Goal: Transaction & Acquisition: Register for event/course

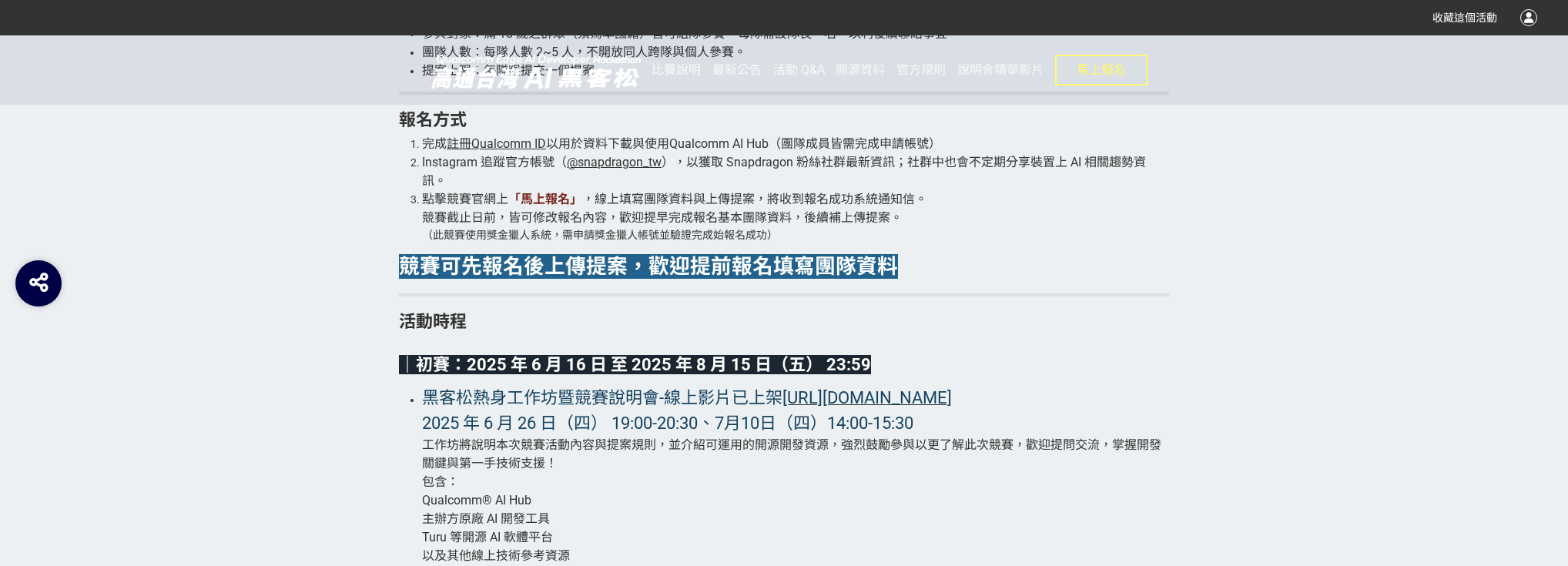
scroll to position [3141, 0]
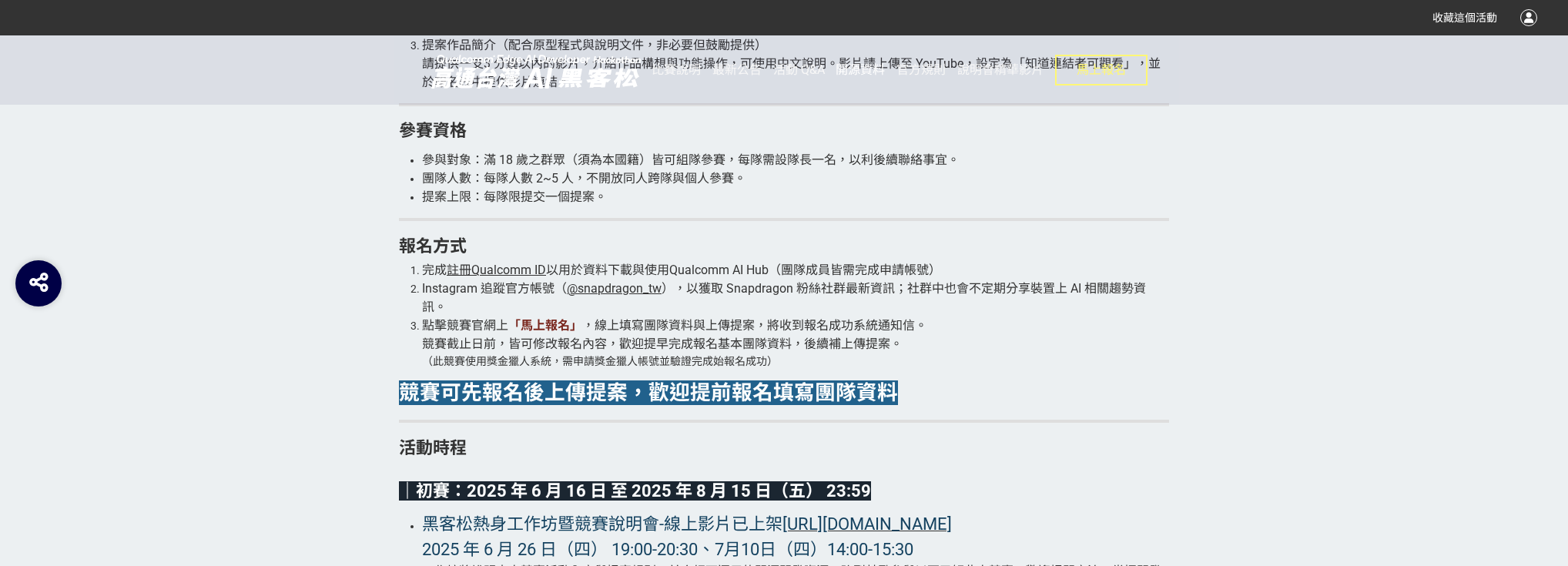
click at [853, 70] on span "開源資料" at bounding box center [860, 69] width 50 height 15
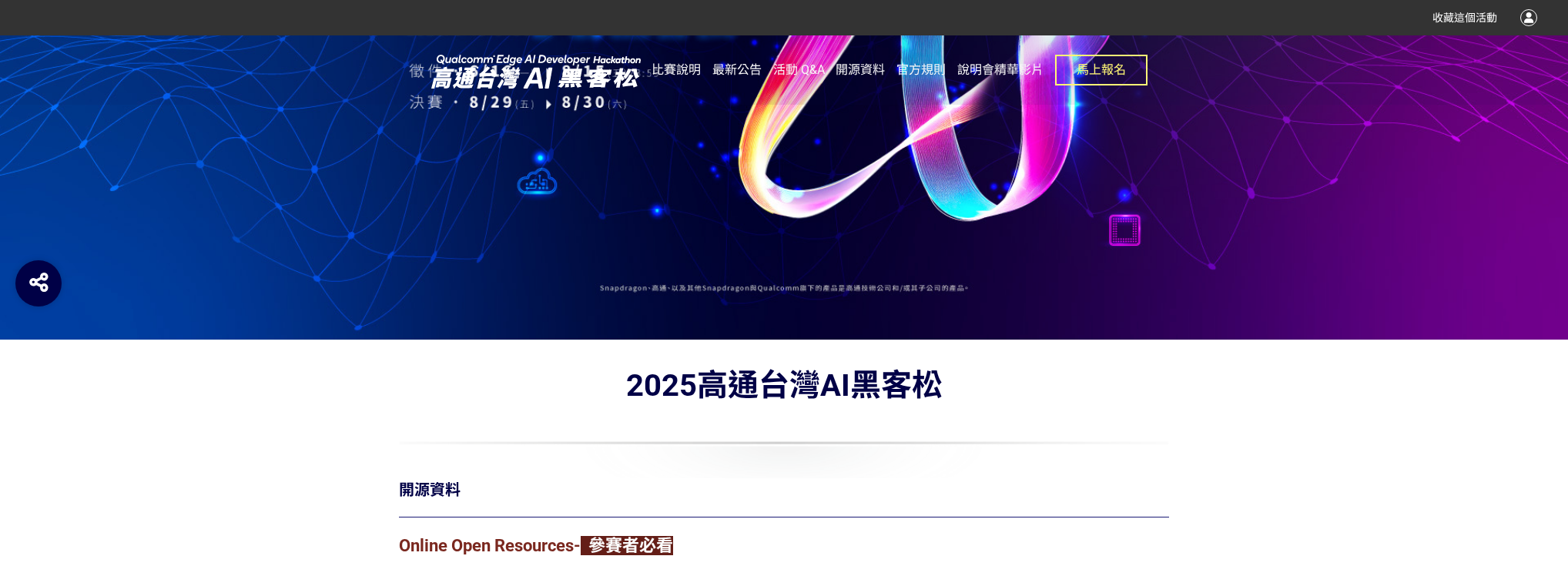
scroll to position [677, 0]
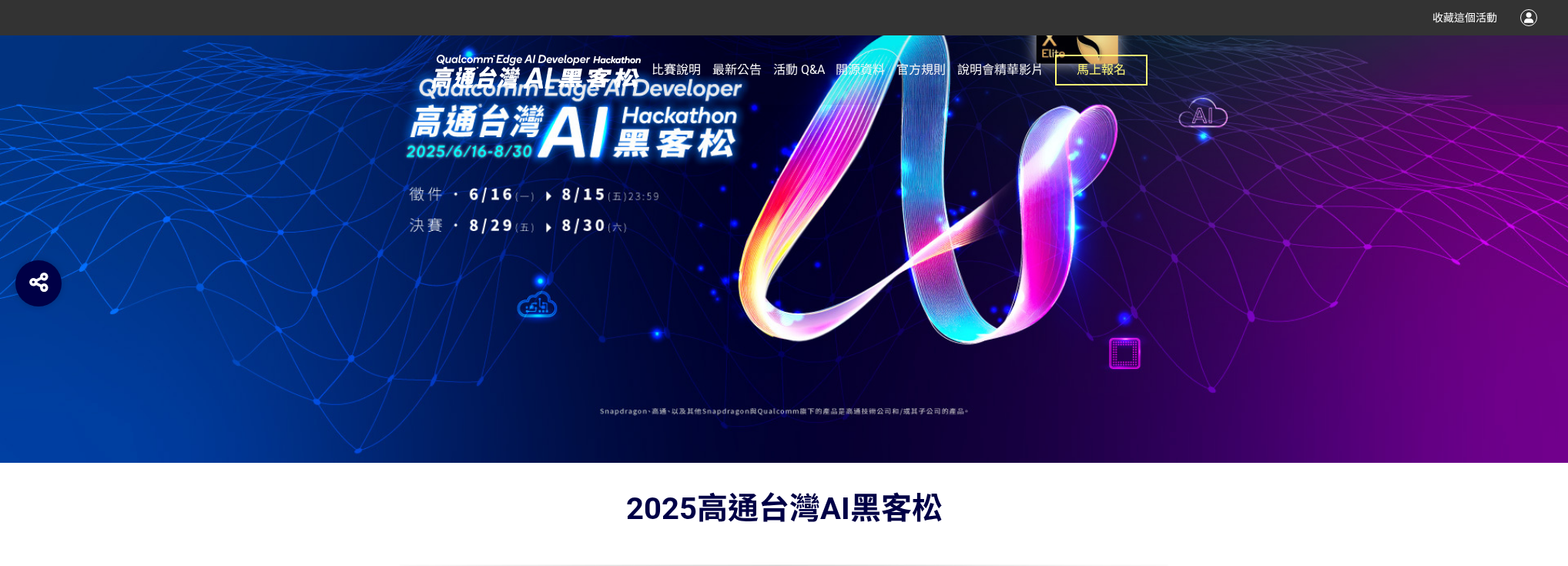
click at [696, 69] on span "比賽說明" at bounding box center [677, 69] width 50 height 15
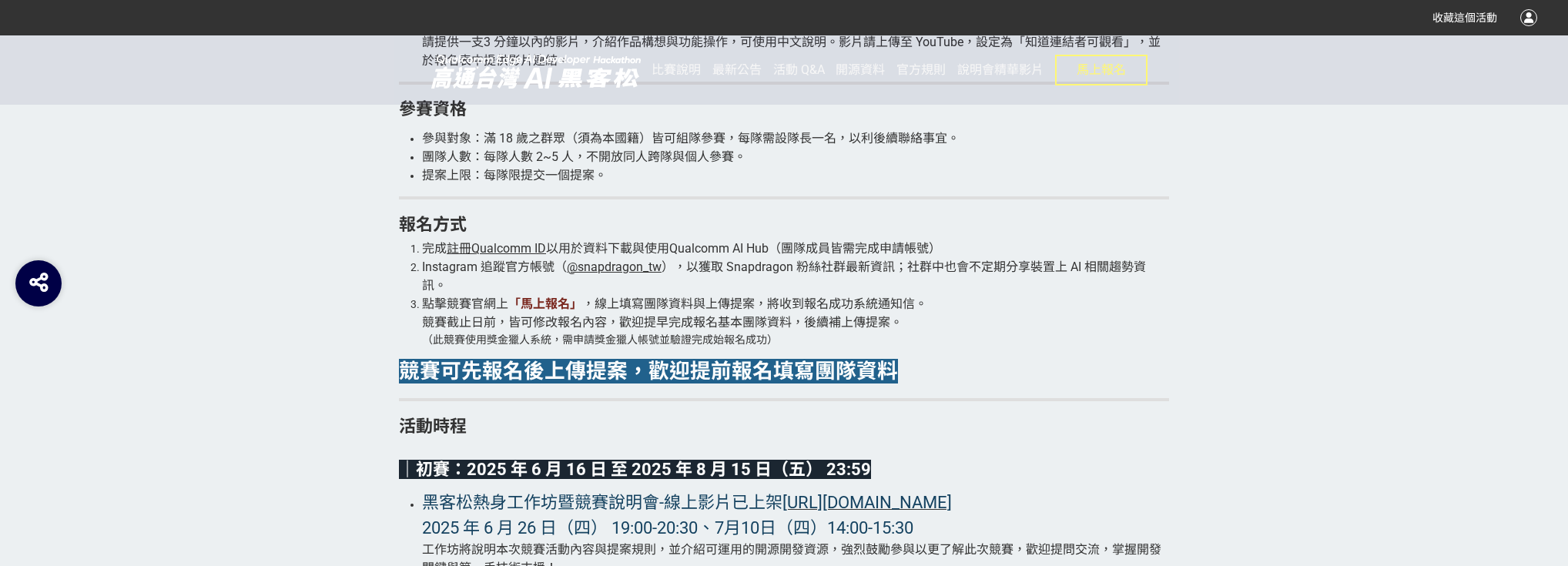
scroll to position [3141, 0]
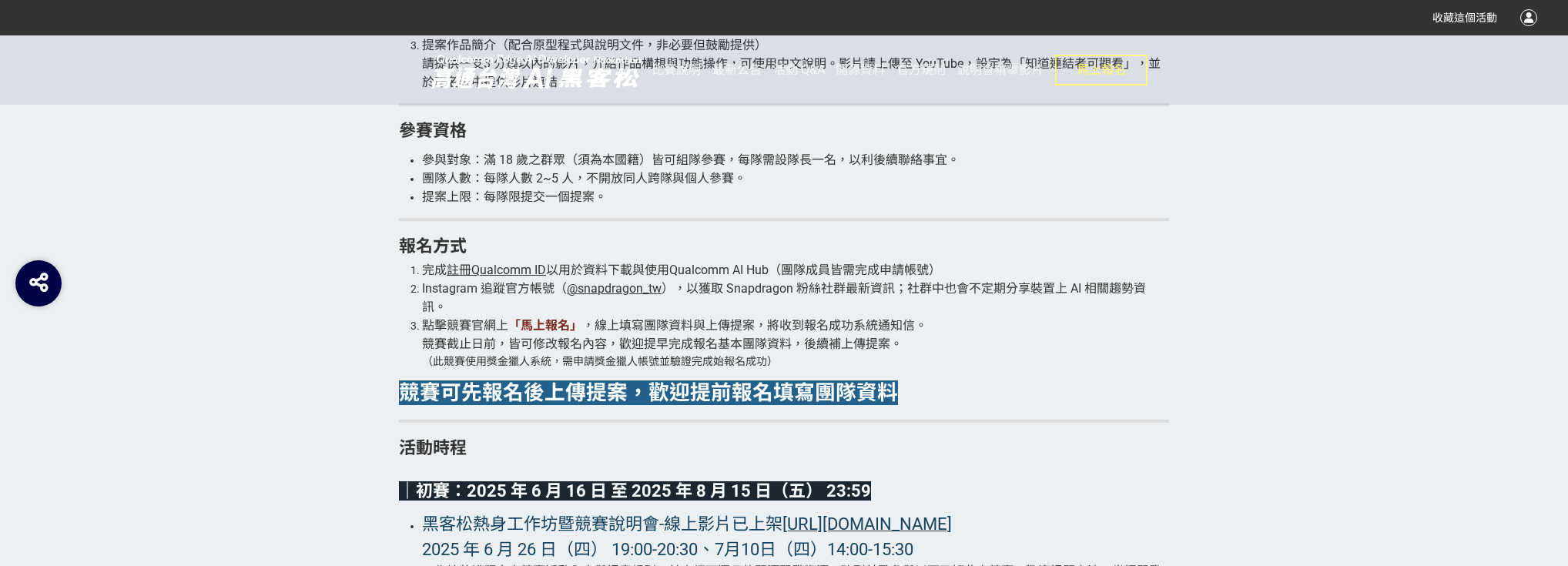
click at [496, 269] on span "註冊Qualcomm ID" at bounding box center [496, 270] width 99 height 15
drag, startPoint x: 744, startPoint y: 272, endPoint x: 863, endPoint y: 269, distance: 119.0
click at [863, 269] on span "以用於資料下載與使用Qualcomm AI Hub（團隊成員皆需完成申請帳號）" at bounding box center [743, 270] width 395 height 15
click at [837, 318] on span "，線上填寫團隊資料與上傳提案，將收到報名成功系統通知信。" at bounding box center [755, 325] width 345 height 15
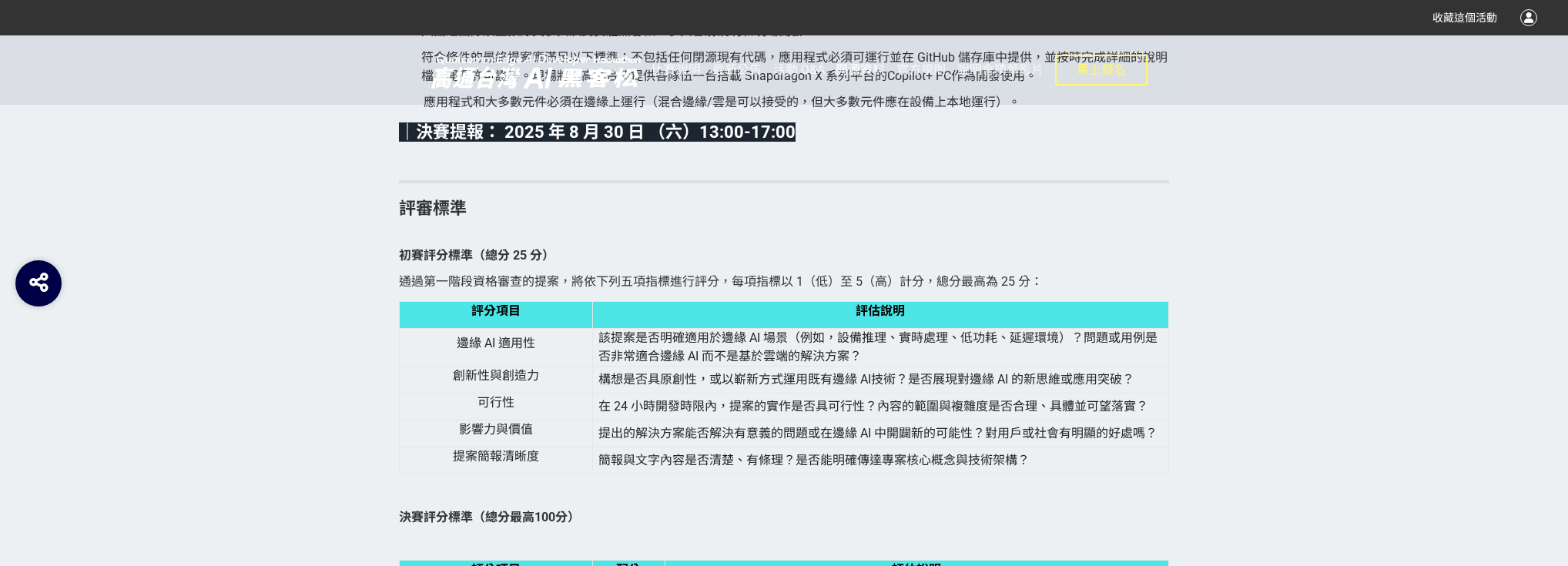
click at [857, 74] on span "開源資料" at bounding box center [860, 69] width 50 height 15
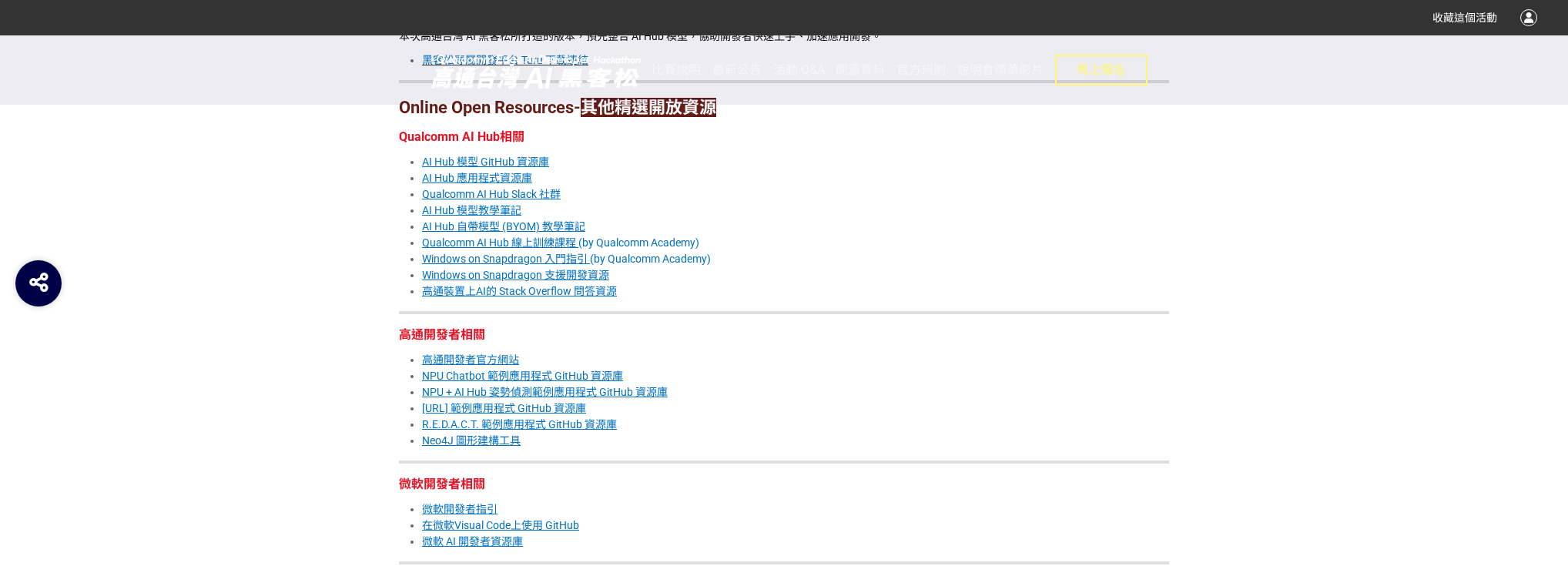
scroll to position [993, 0]
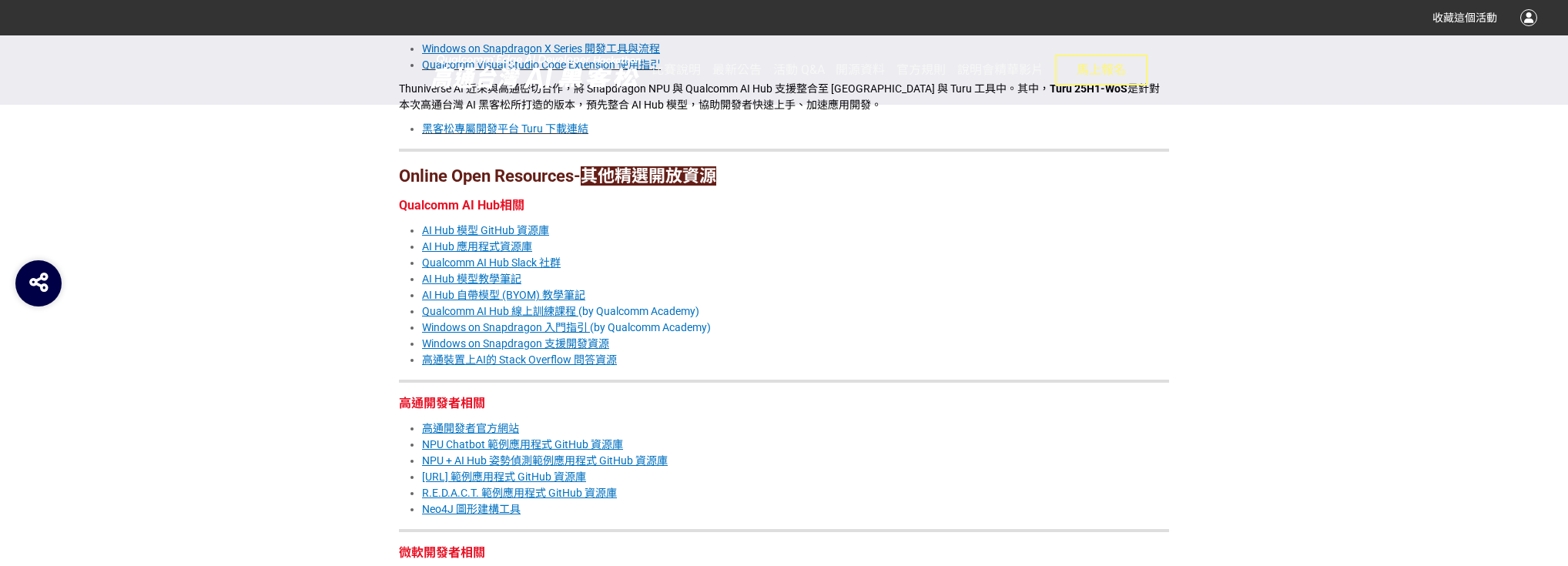
click at [565, 308] on u "Qualcomm AI Hub 線上訓練課程" at bounding box center [500, 311] width 154 height 12
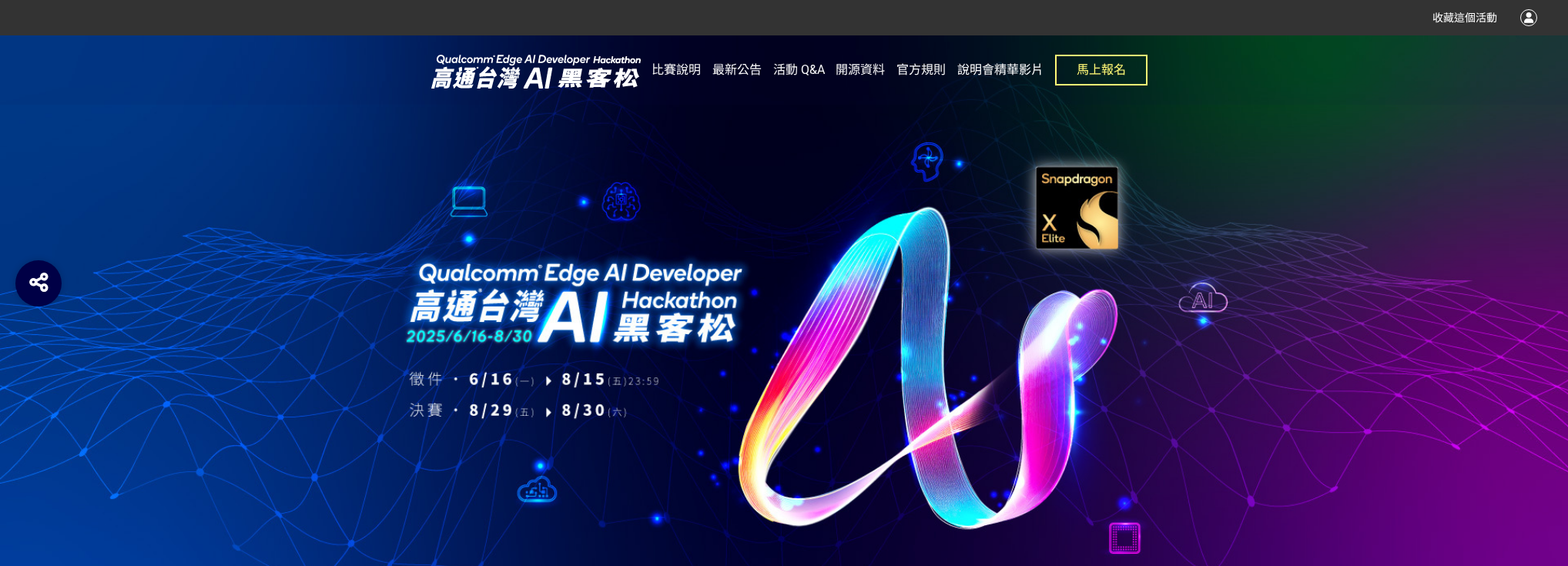
click at [1007, 71] on span "說明會精華影片" at bounding box center [1000, 69] width 87 height 15
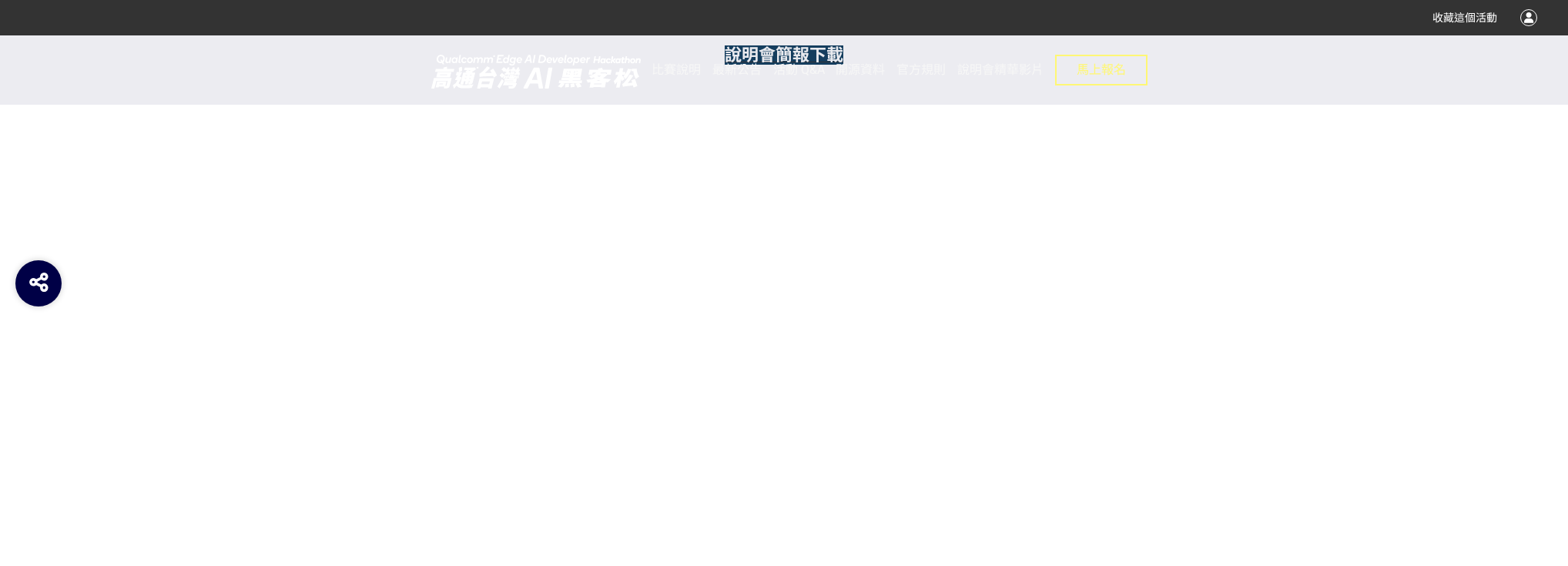
scroll to position [862, 0]
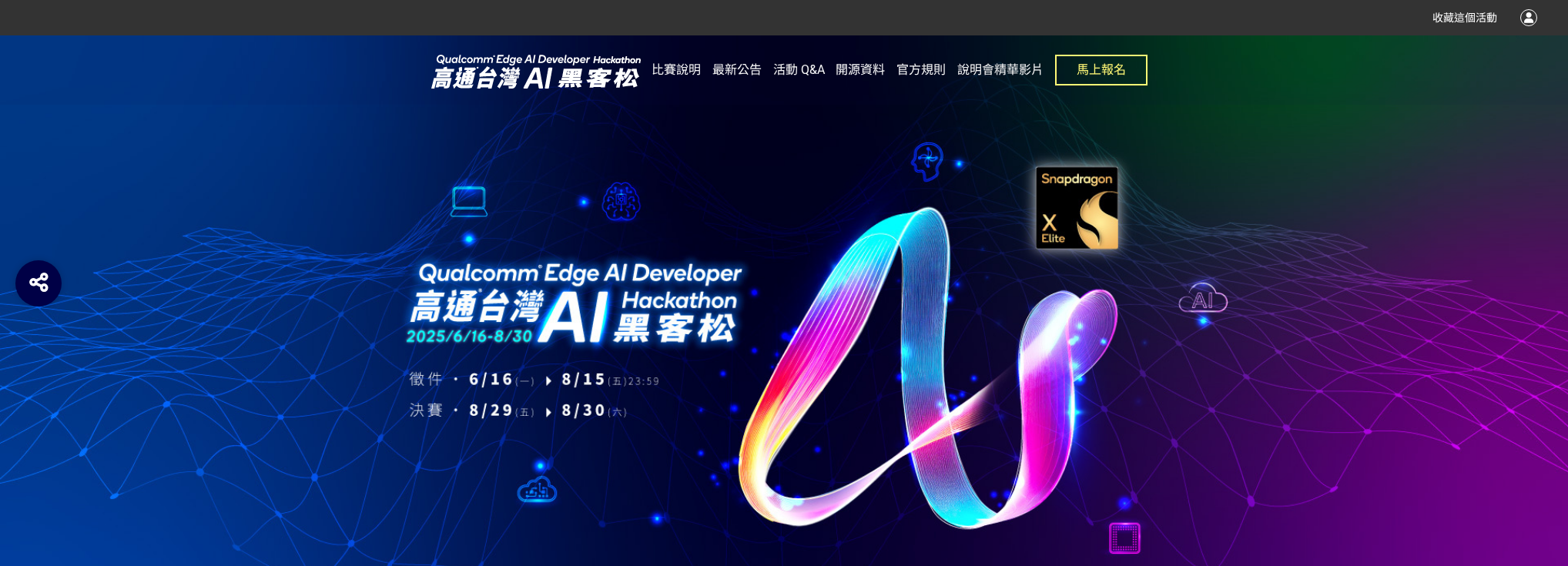
click at [875, 70] on span "開源資料" at bounding box center [860, 69] width 50 height 15
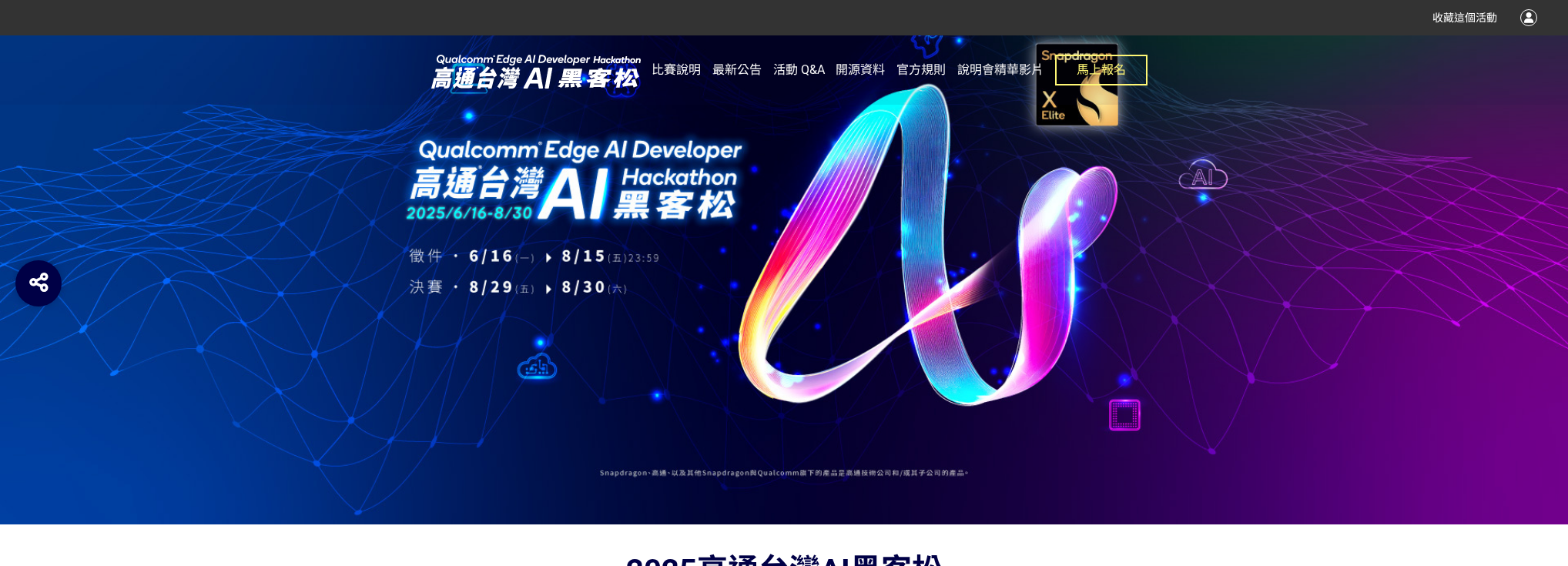
scroll to position [123, 0]
click at [991, 73] on span "說明會精華影片" at bounding box center [1000, 69] width 87 height 15
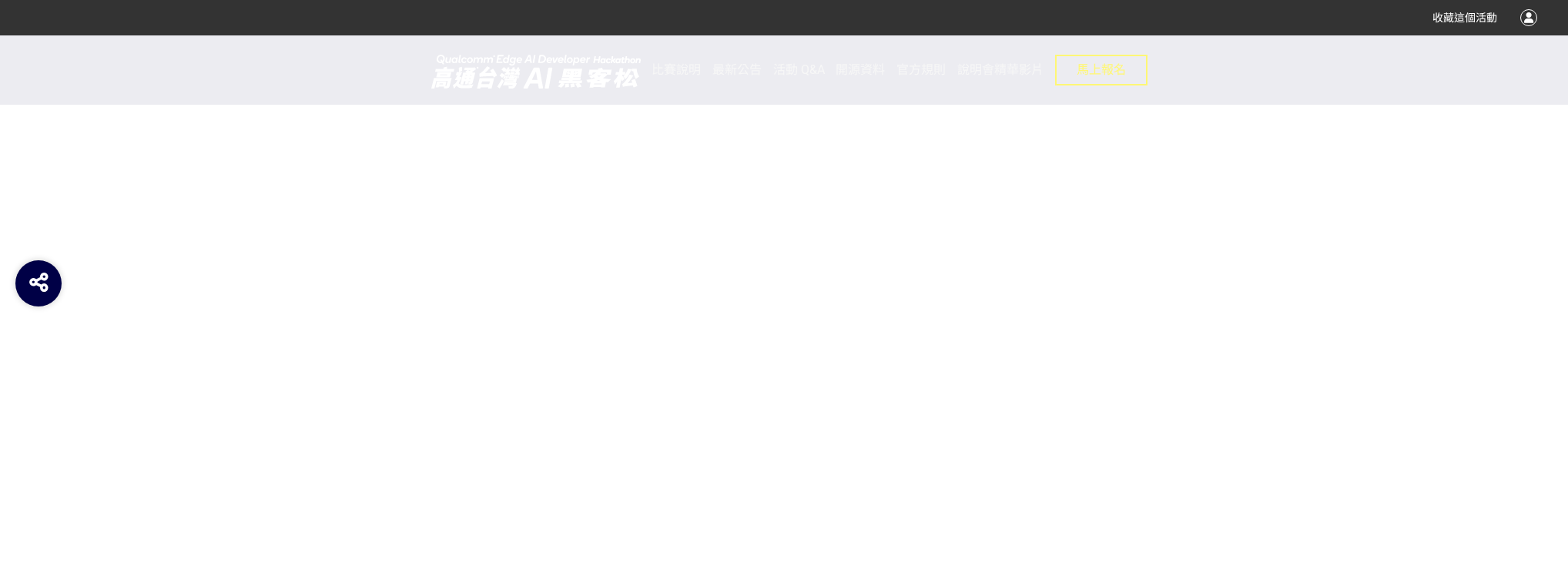
scroll to position [920, 0]
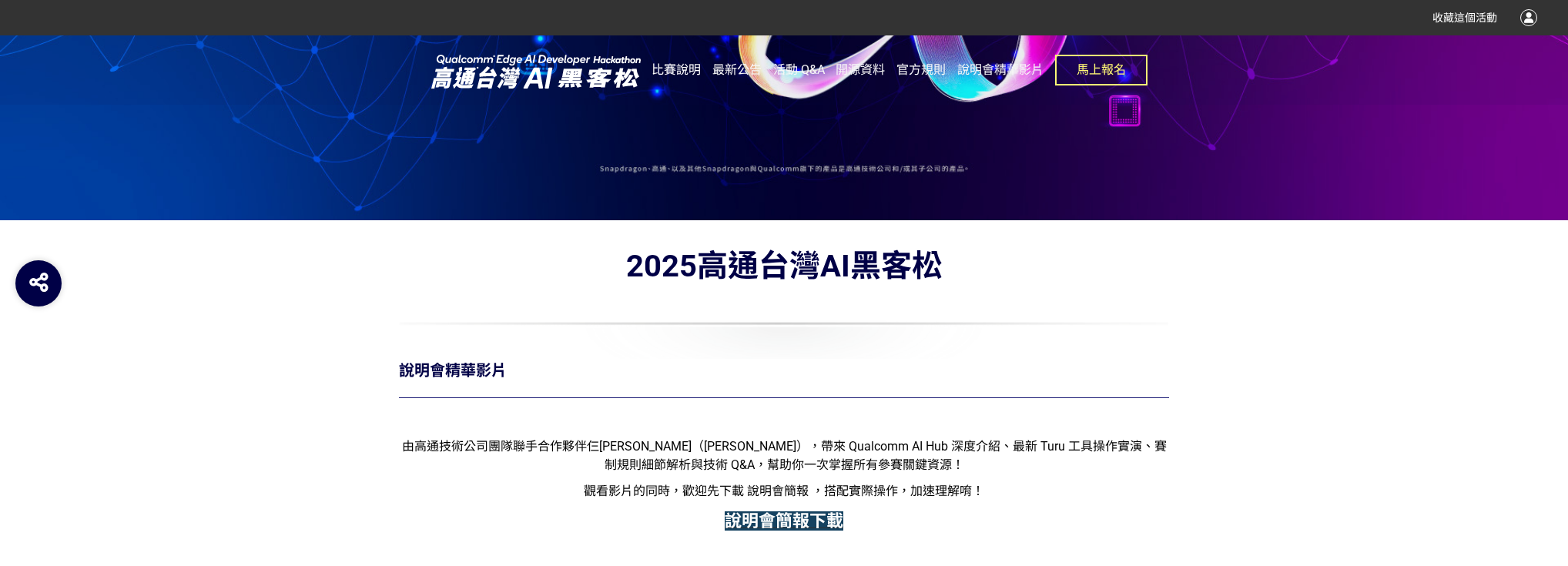
click at [663, 53] on link "比賽說明" at bounding box center [677, 69] width 50 height 69
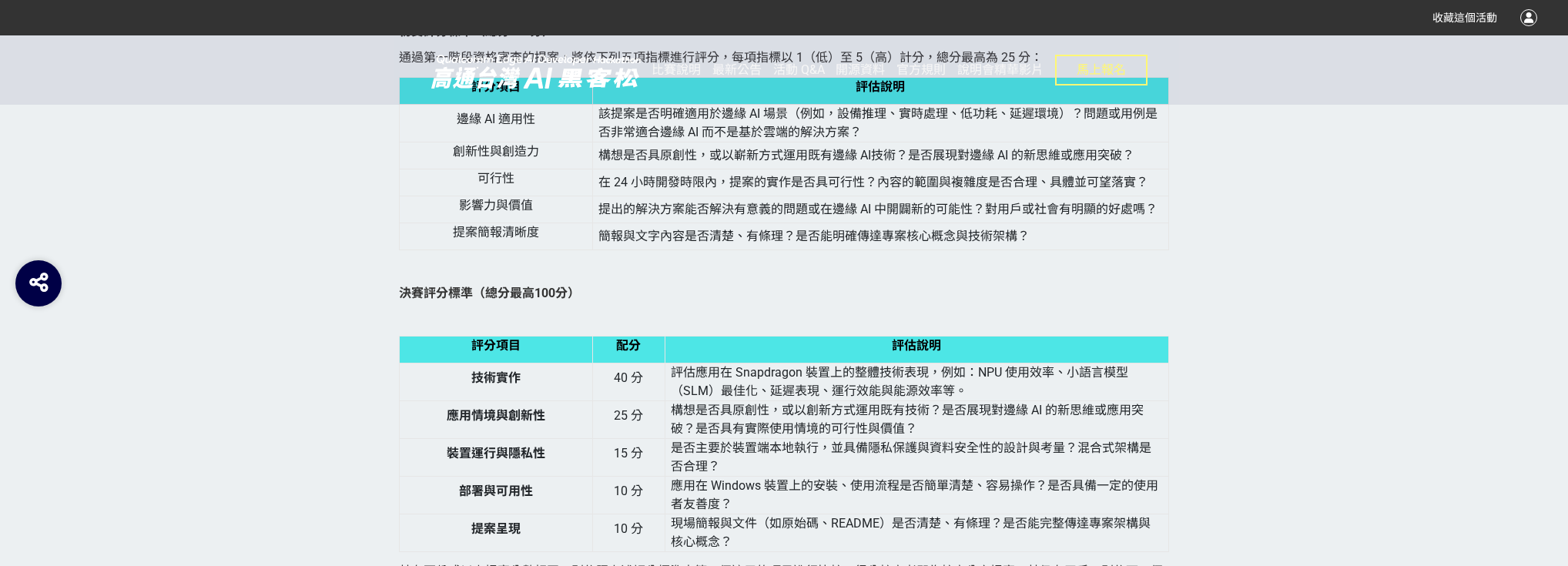
scroll to position [4557, 0]
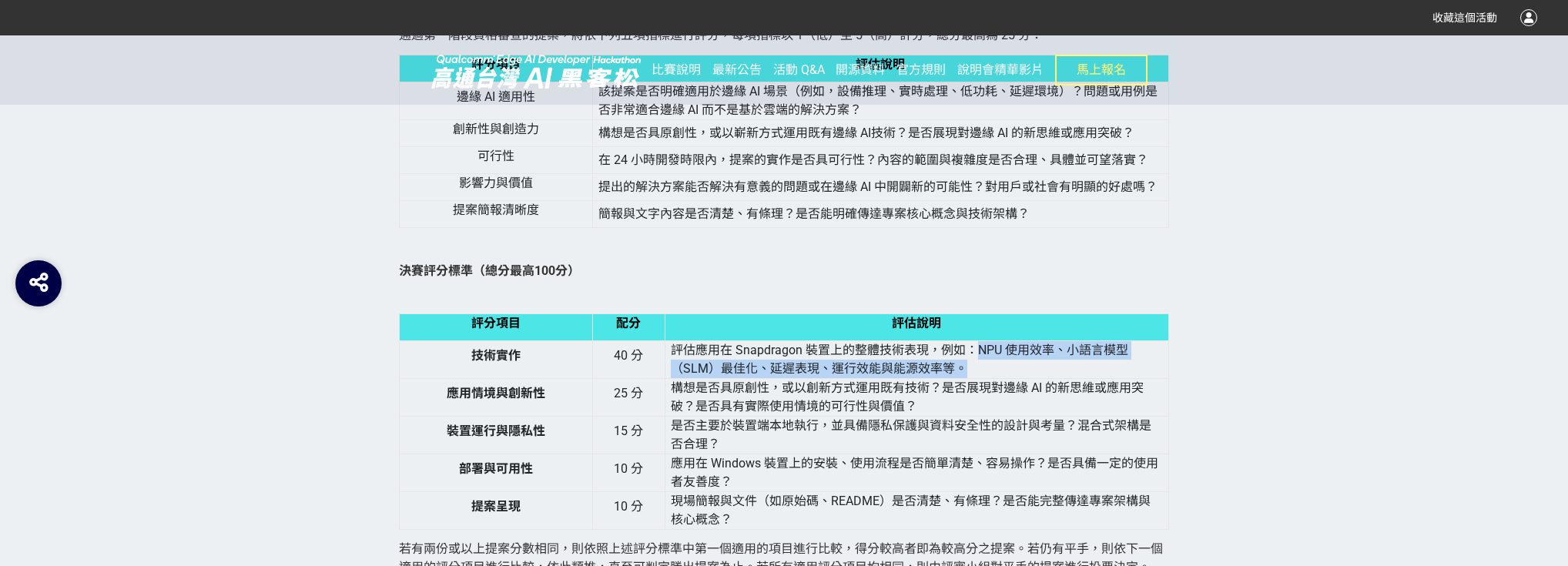
drag, startPoint x: 977, startPoint y: 371, endPoint x: 1075, endPoint y: 394, distance: 100.7
click at [1075, 378] on td "評估應用在 Snapdragon 裝置上的整體技術表現，例如：NPU 使用效率、小語言模型（SLM）最佳化、延遲表現、運行效能與能源效率等。" at bounding box center [917, 360] width 504 height 38
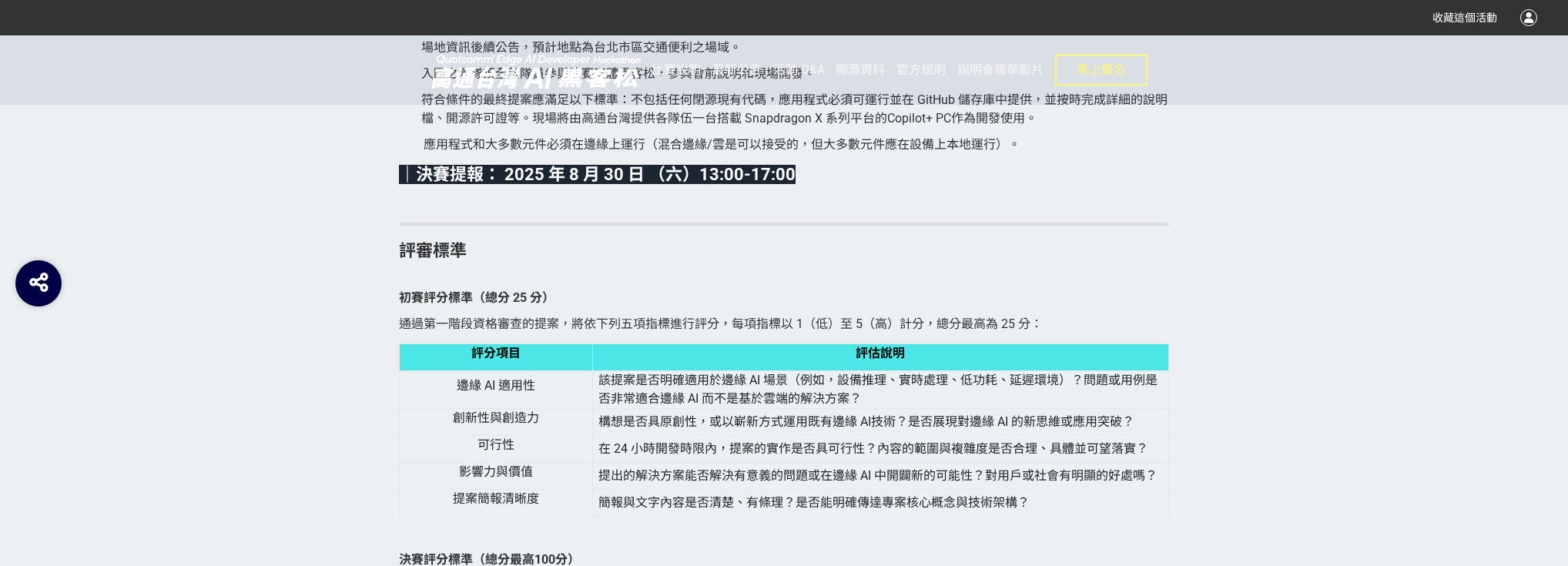
scroll to position [4372, 0]
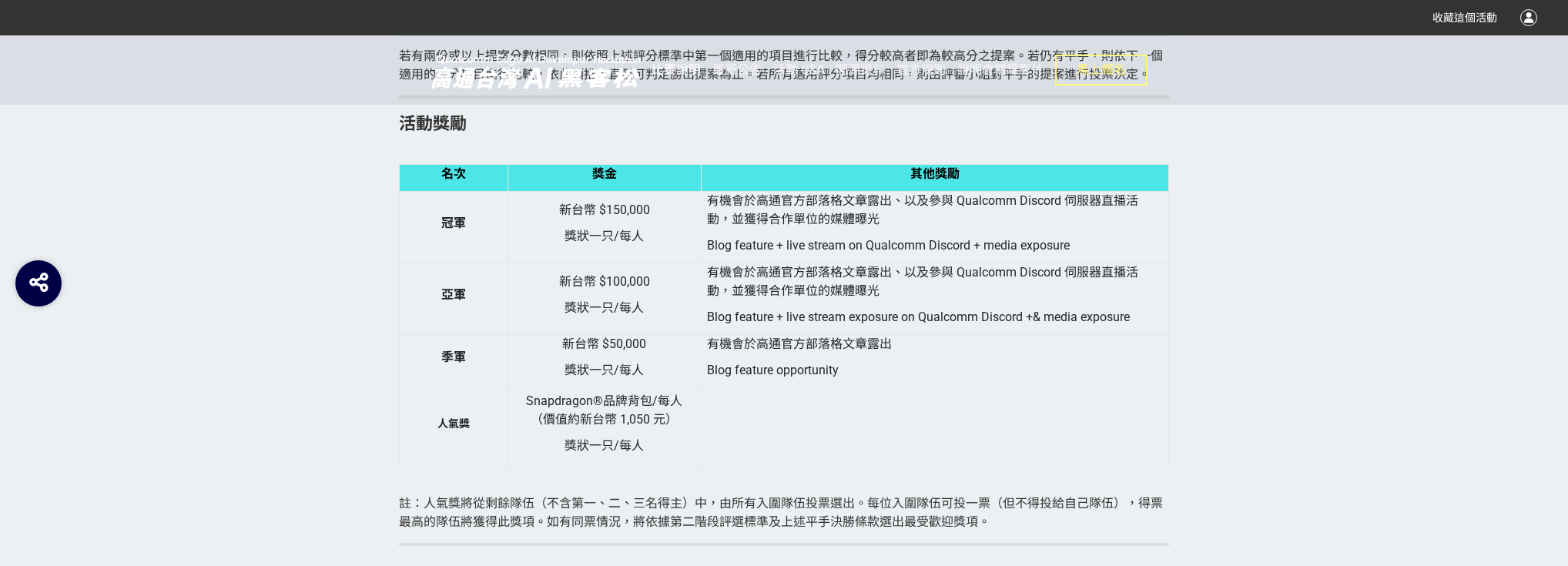
click at [685, 69] on span "比賽說明" at bounding box center [677, 69] width 50 height 15
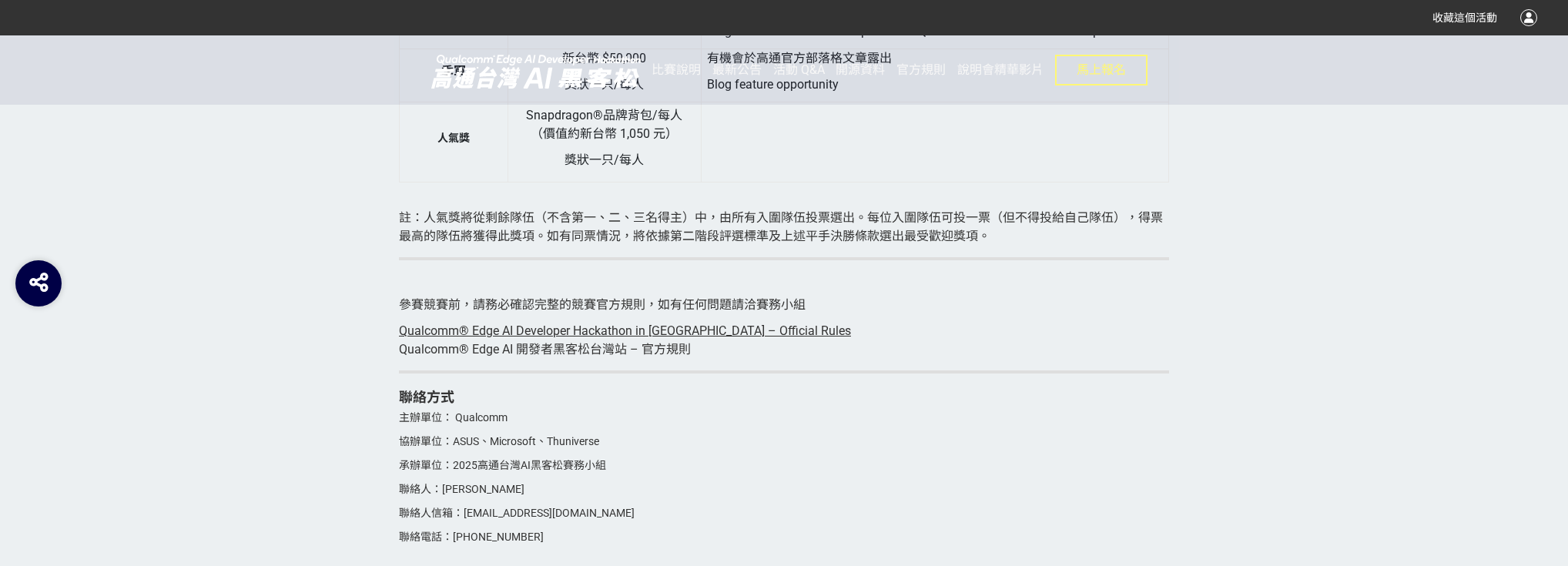
scroll to position [5358, 0]
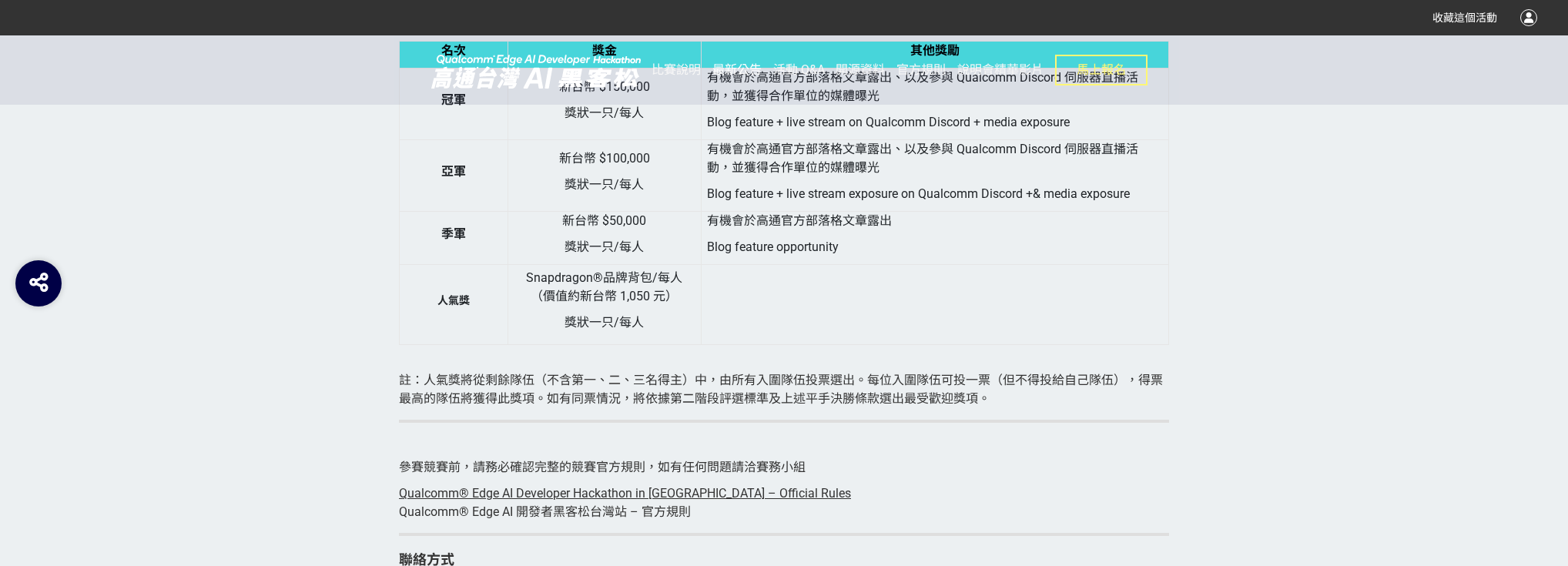
click at [723, 72] on span "最新公告" at bounding box center [738, 69] width 50 height 15
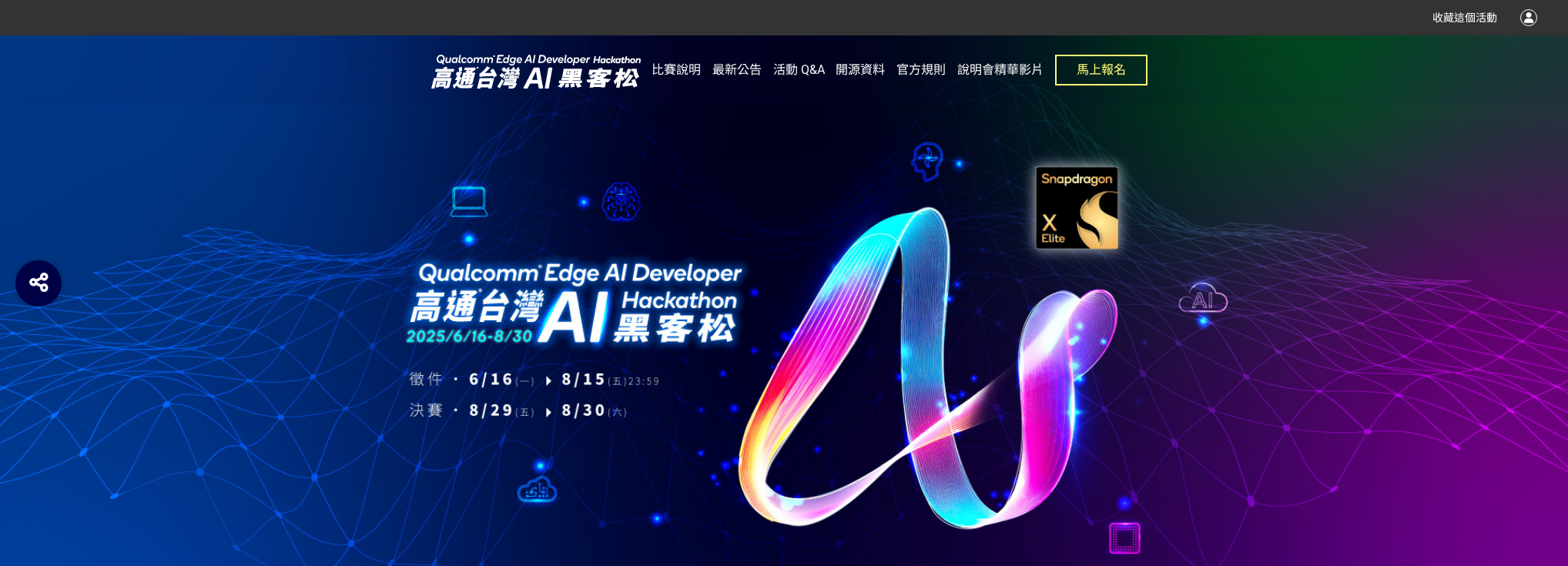
click at [858, 70] on span "開源資料" at bounding box center [860, 69] width 50 height 15
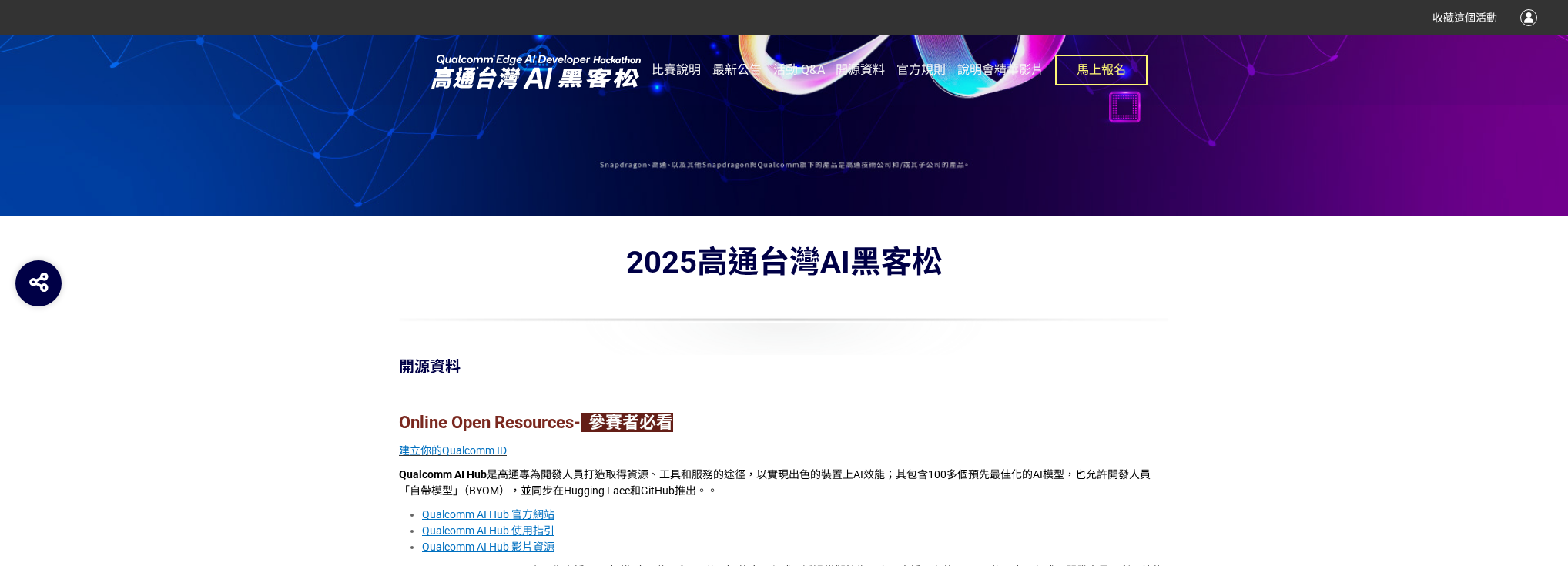
scroll to position [677, 0]
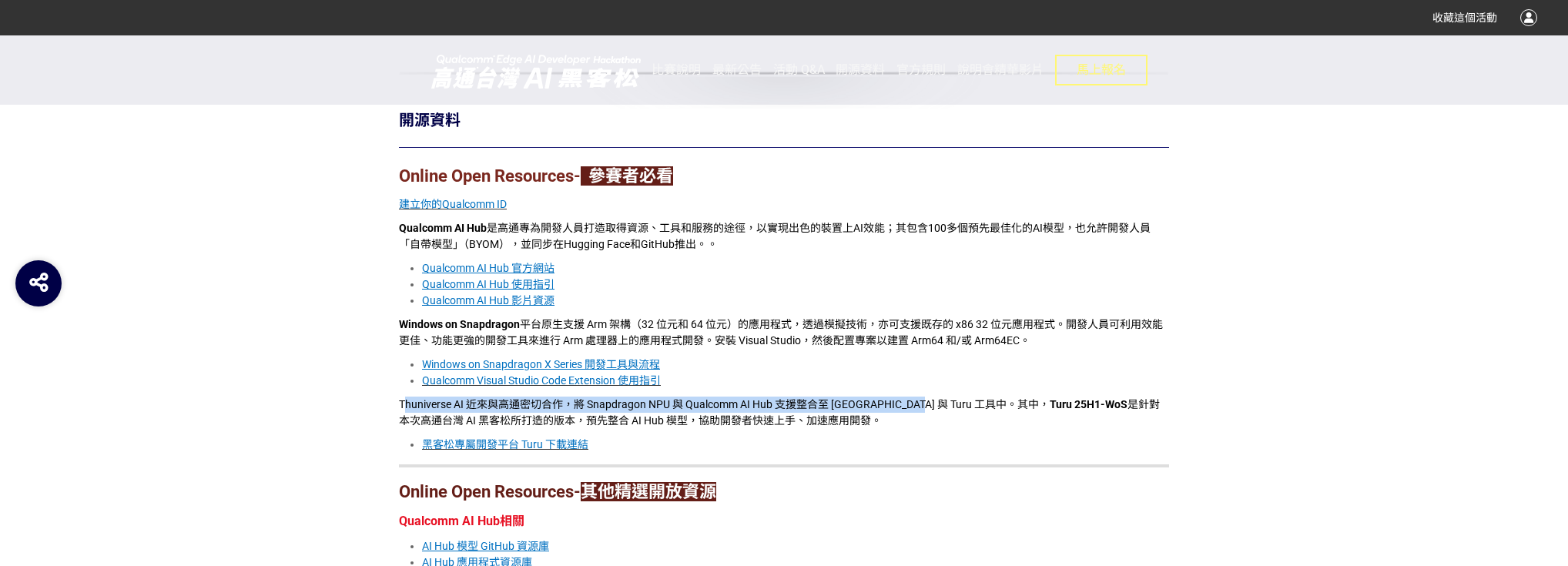
drag, startPoint x: 404, startPoint y: 402, endPoint x: 935, endPoint y: 402, distance: 531.0
click at [935, 402] on span "Thuniverse AI 近來與高通密切合作，將 Snapdragon NPU 與 Qualcomm AI Hub 支援整合至 Kuwa 與 Turu 工具…" at bounding box center [780, 412] width 761 height 28
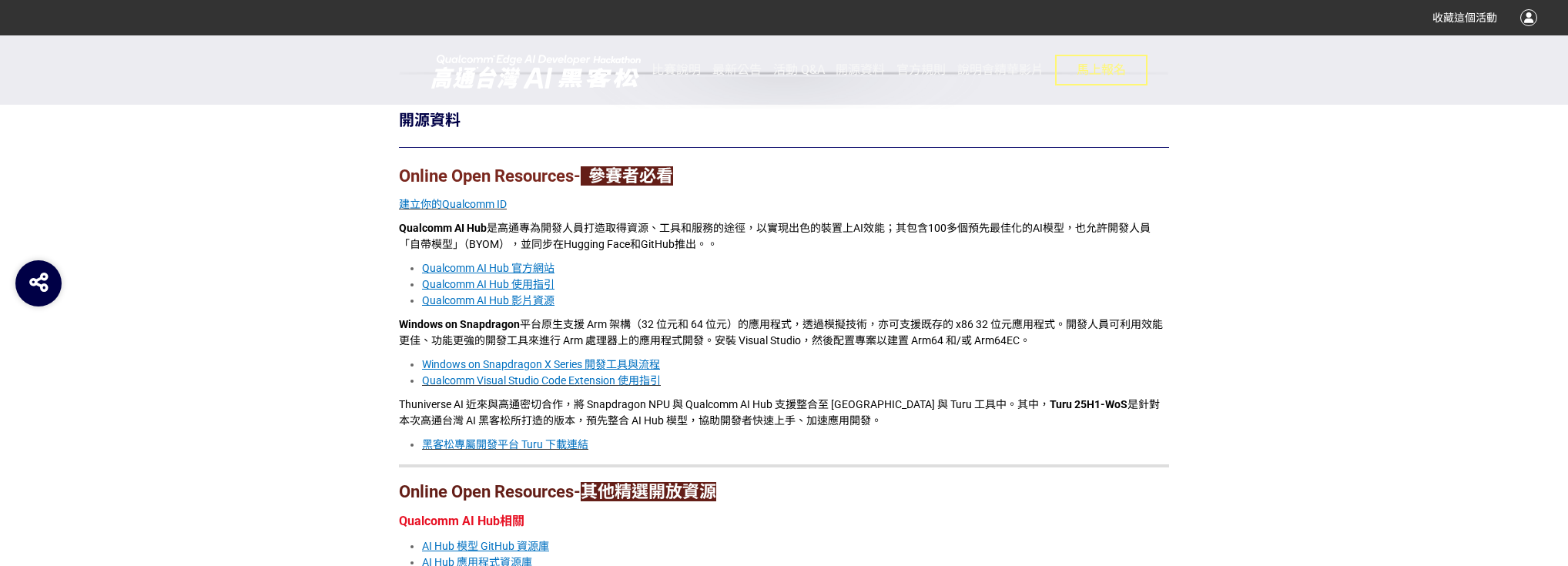
drag, startPoint x: 847, startPoint y: 447, endPoint x: 530, endPoint y: 440, distance: 317.1
click at [847, 447] on li "黑客松專屬開發平台 Turu 下載連結" at bounding box center [796, 444] width 747 height 16
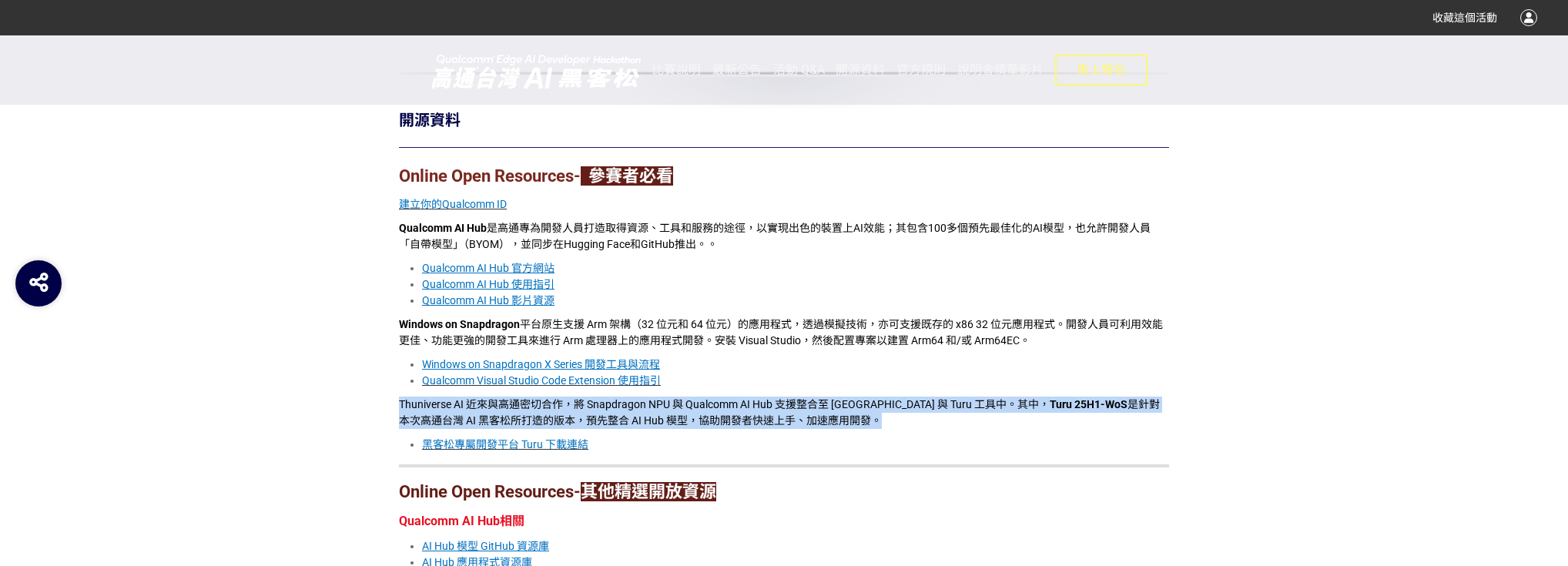
drag, startPoint x: 385, startPoint y: 397, endPoint x: 986, endPoint y: 421, distance: 601.5
click at [983, 420] on div "2025高通台灣AI黑客松 開源資料 Online Open Resources- 參賽者必看 建立你的Qualcomm ID Qualcomm AI Hub…" at bounding box center [784, 509] width 878 height 1033
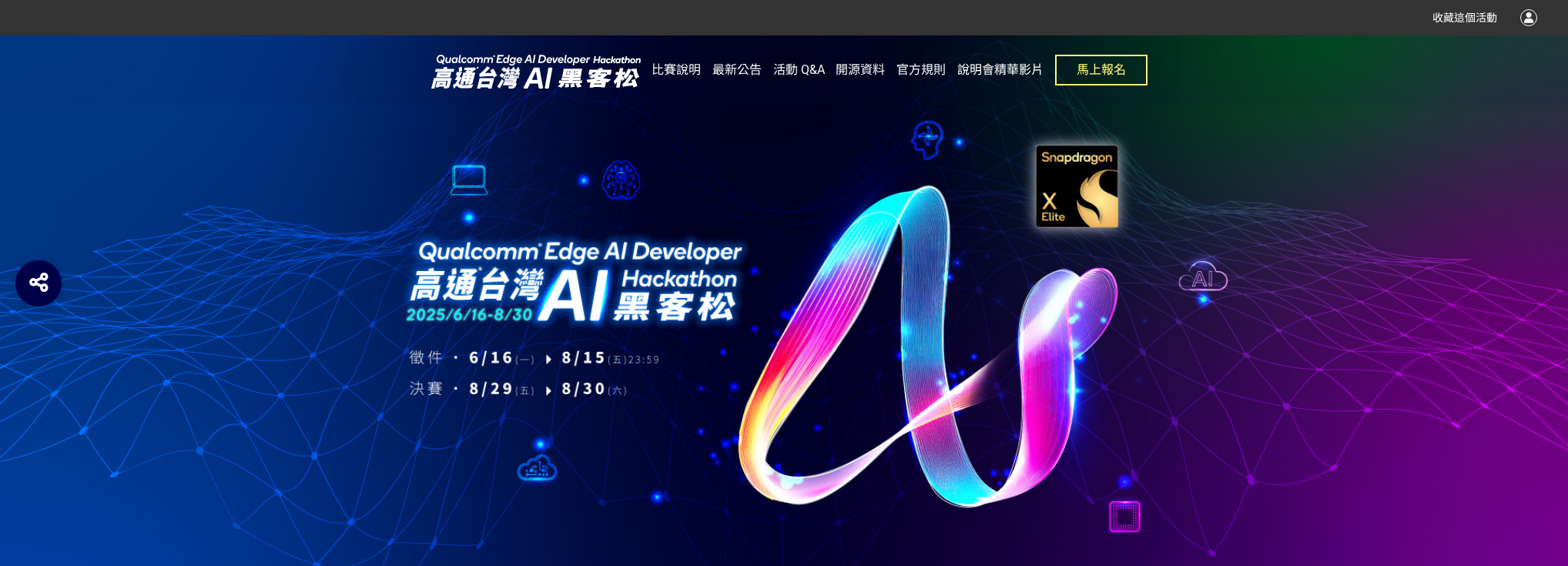
scroll to position [0, 0]
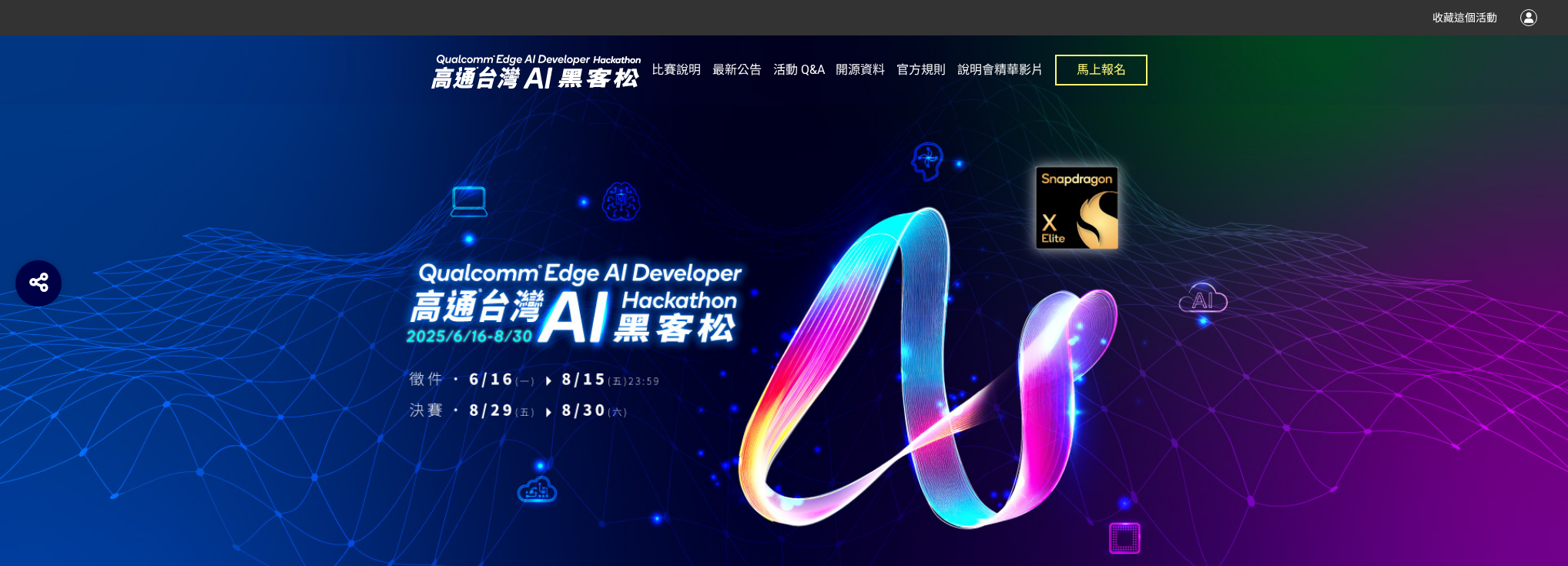
click at [789, 73] on span "活動 Q&A" at bounding box center [799, 69] width 51 height 15
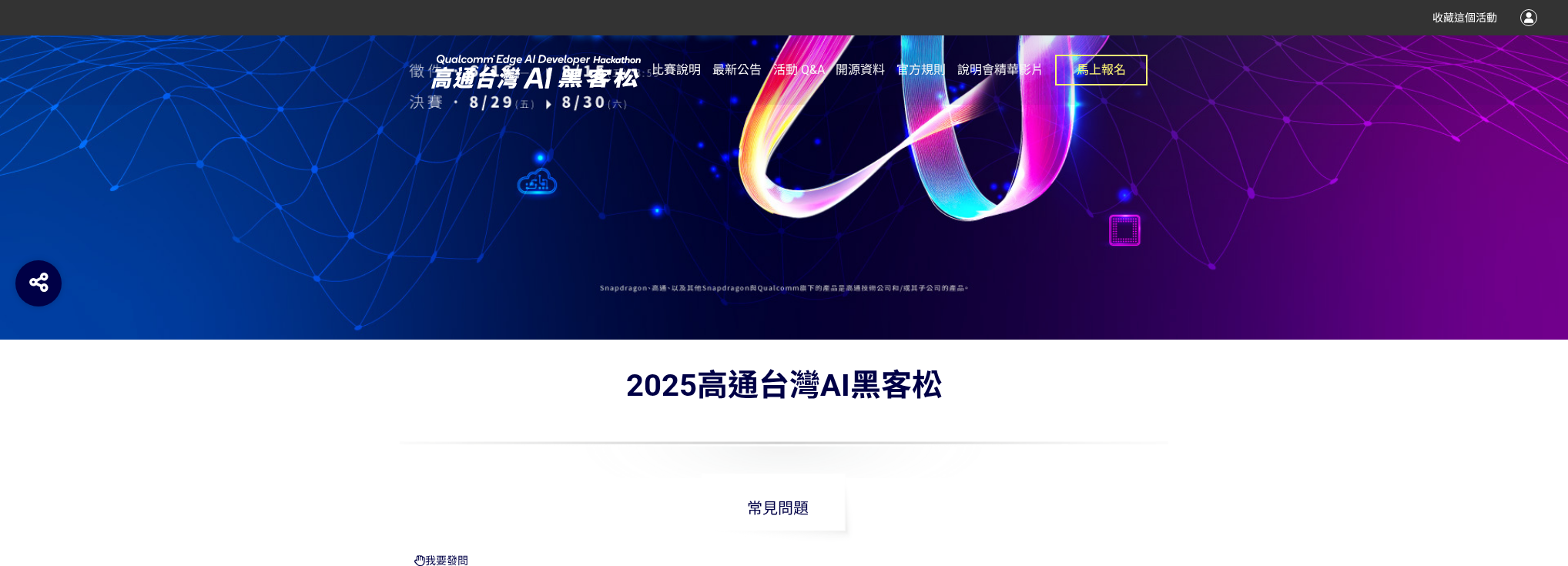
scroll to position [739, 0]
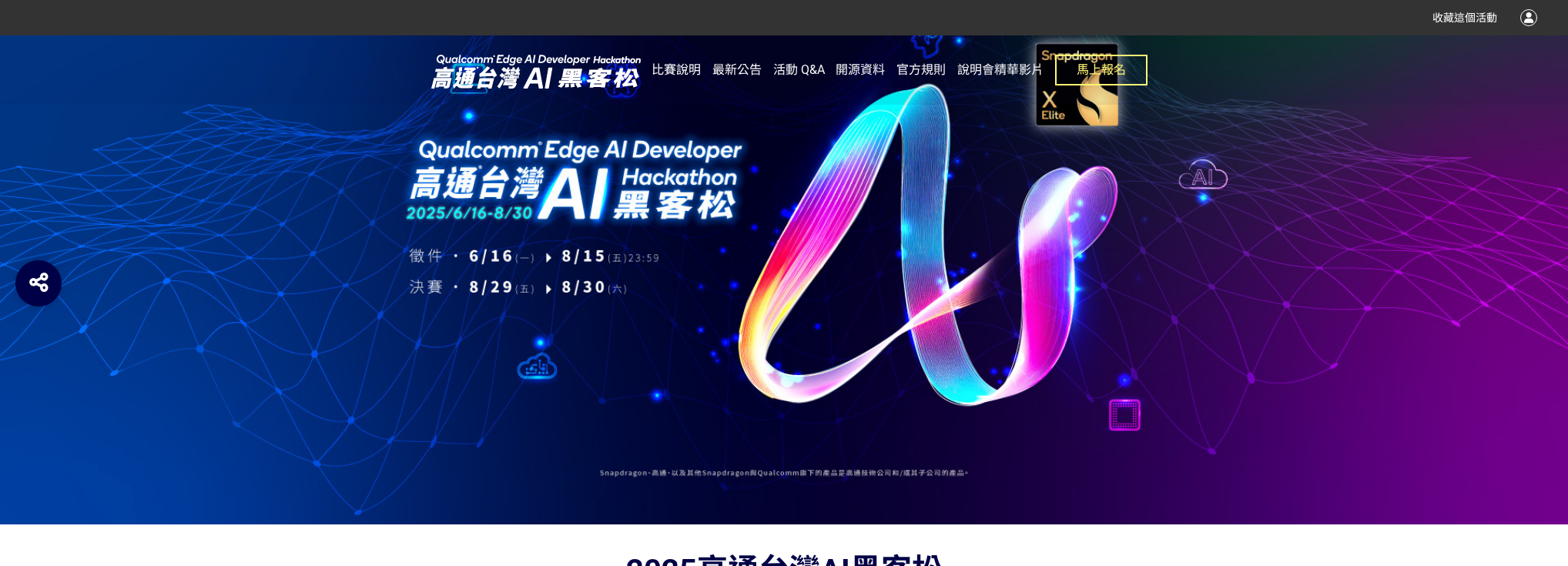
click at [681, 77] on span "比賽說明" at bounding box center [677, 69] width 50 height 15
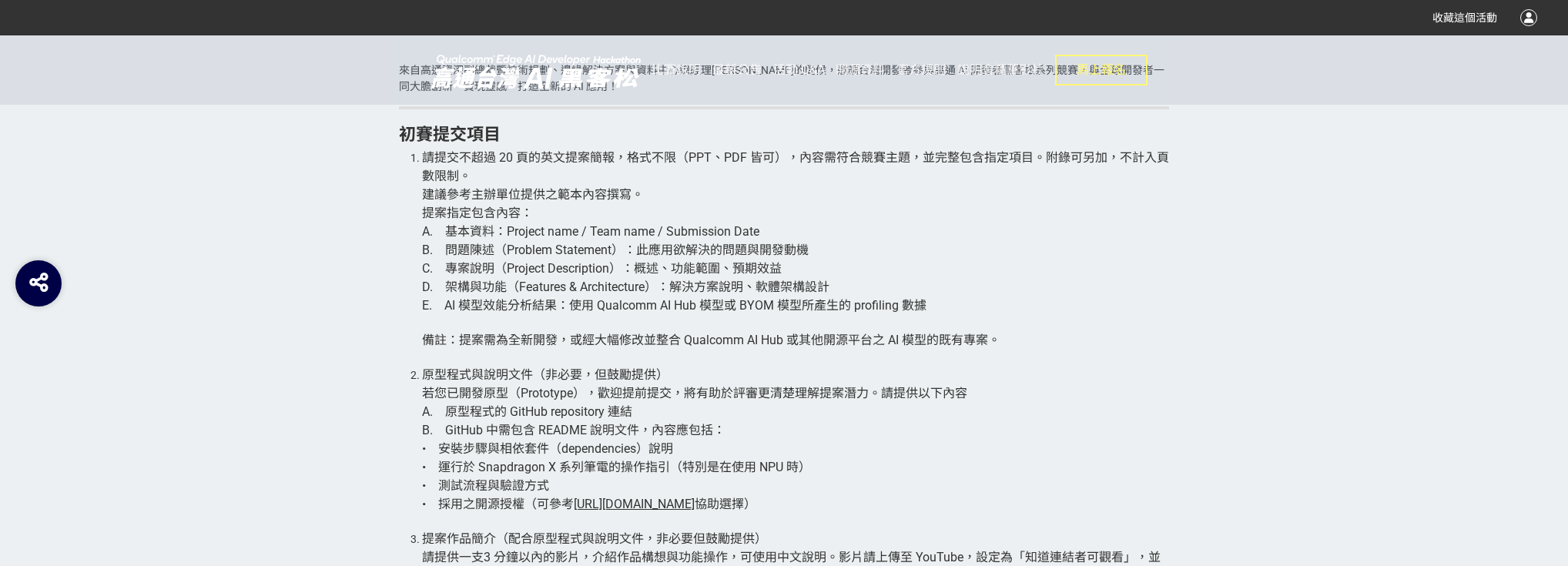
scroll to position [2648, 0]
drag, startPoint x: 440, startPoint y: 168, endPoint x: 633, endPoint y: 187, distance: 193.9
click at [633, 187] on li "請提交不超過 20 頁的英文提案簡報，格式不限（PPT、PDF 皆可），內容需符合競賽主題，並完整包含指定項目。附錄可另加，不計入頁數限制。 建議參考主辦單位…" at bounding box center [796, 257] width 747 height 217
click at [483, 231] on span "A. 基本資料：Project name / Team name / Submission Date" at bounding box center [591, 230] width 338 height 15
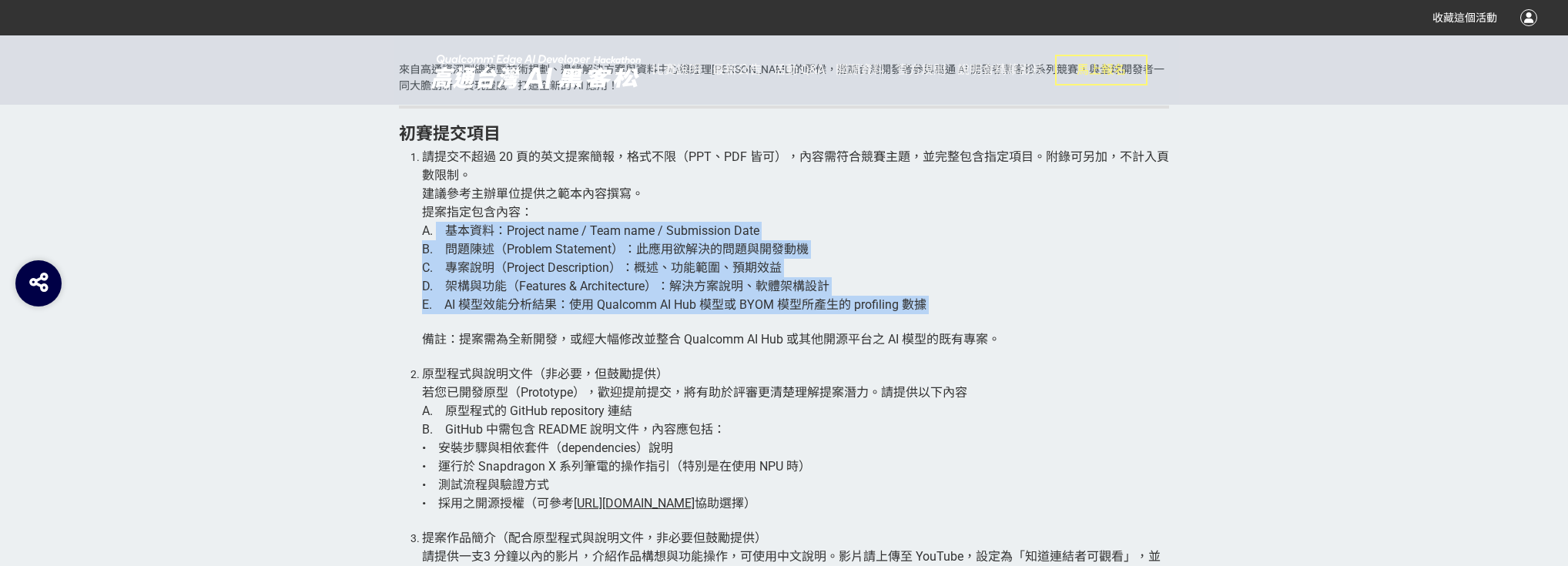
drag, startPoint x: 436, startPoint y: 225, endPoint x: 990, endPoint y: 322, distance: 562.4
click at [990, 322] on li "請提交不超過 20 頁的英文提案簡報，格式不限（PPT、PDF 皆可），內容需符合競賽主題，並完整包含指定項目。附錄可另加，不計入頁數限制。 建議參考主辦單位…" at bounding box center [796, 257] width 747 height 217
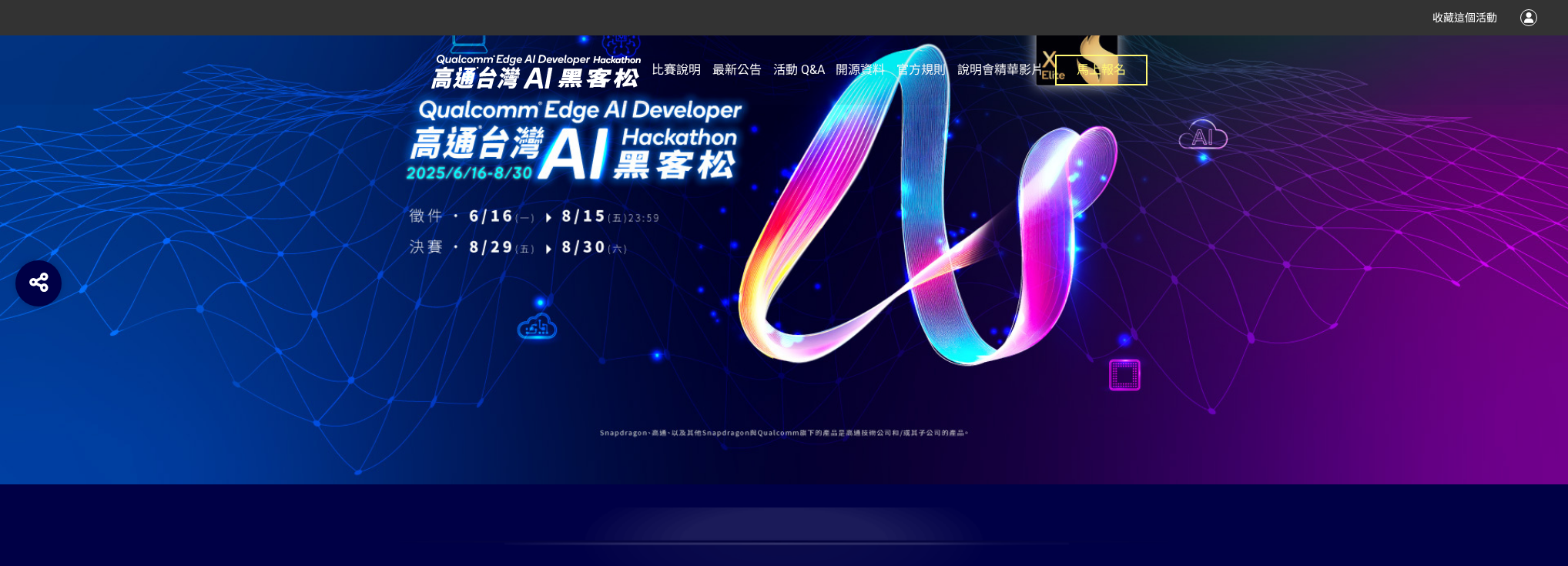
scroll to position [0, 0]
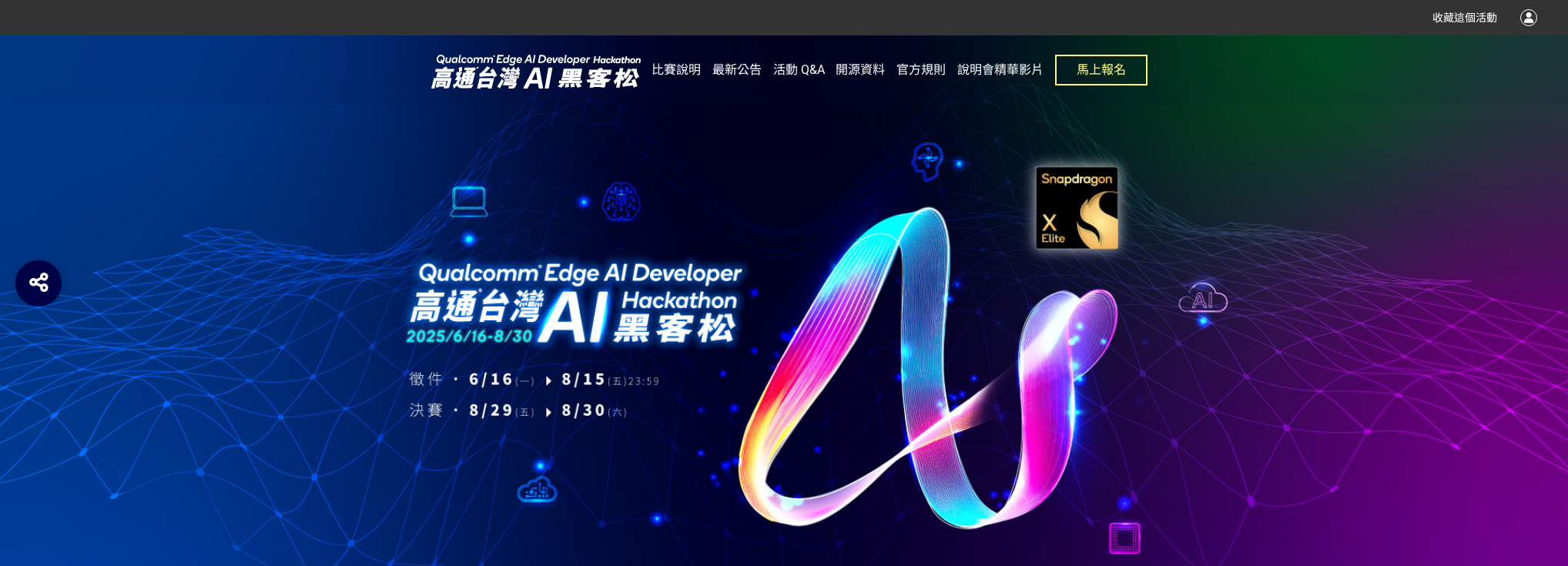
click at [749, 81] on link "最新公告" at bounding box center [738, 69] width 50 height 69
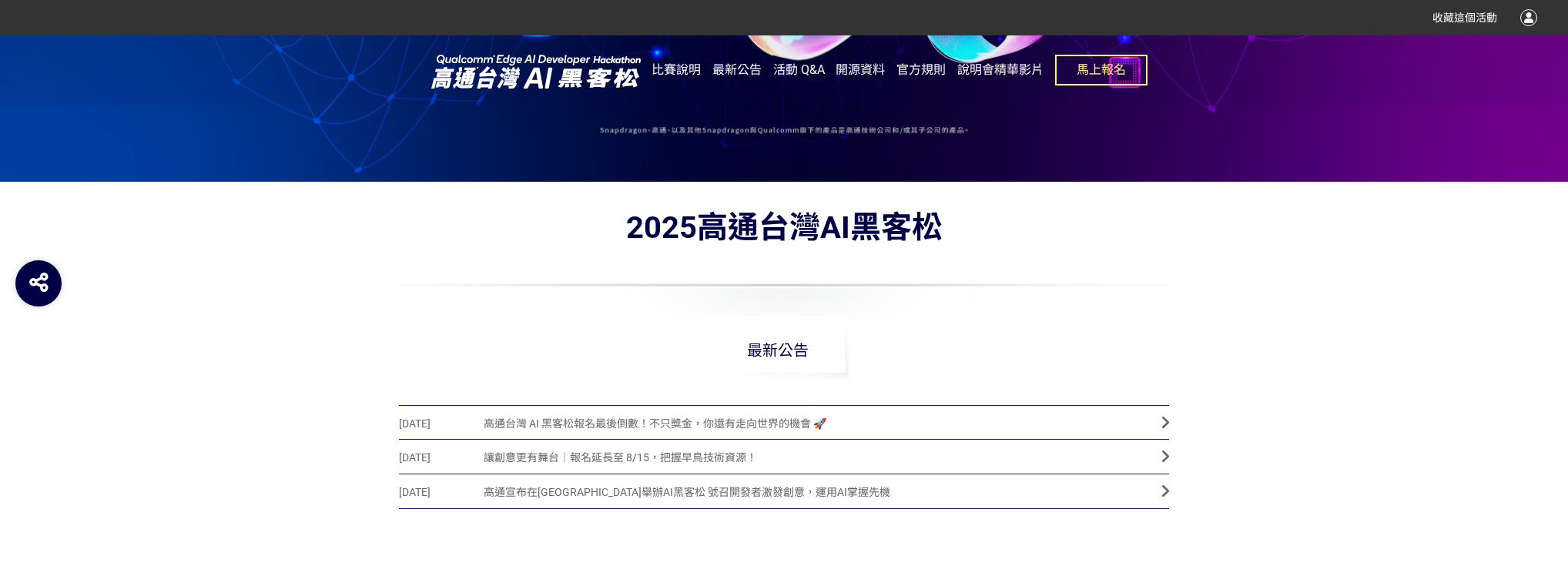
scroll to position [739, 0]
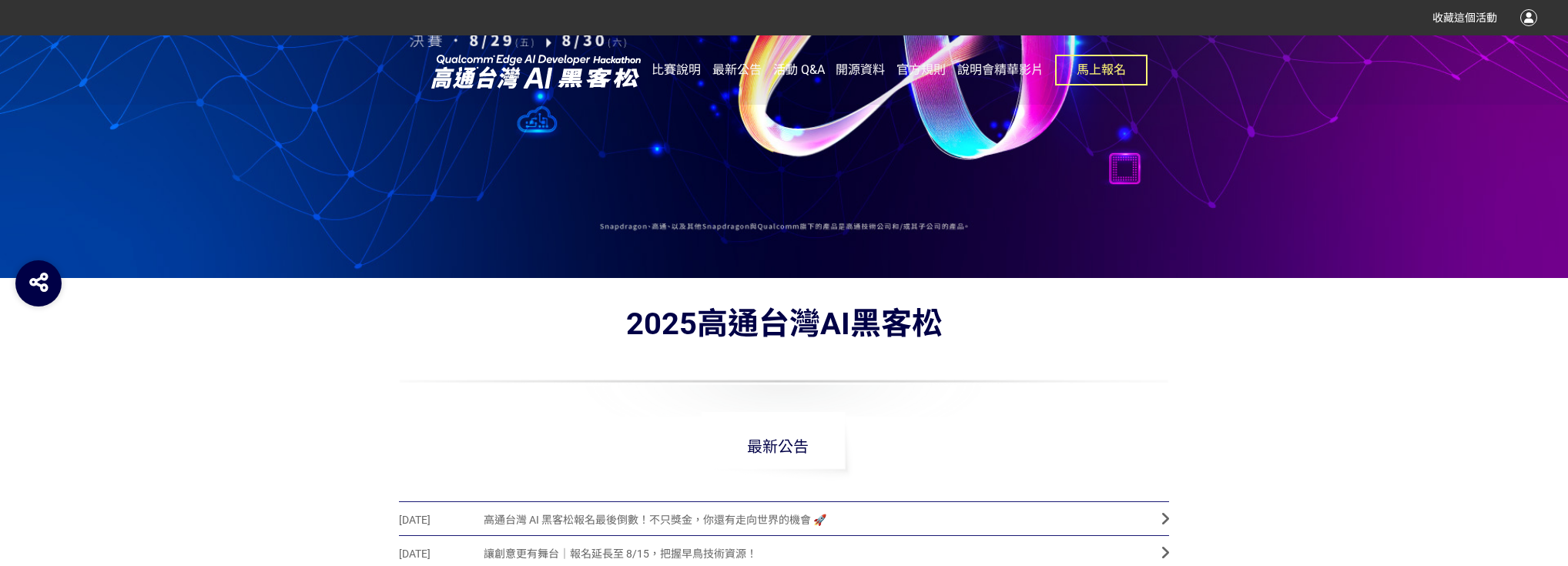
click at [791, 71] on span "活動 Q&A" at bounding box center [799, 69] width 51 height 15
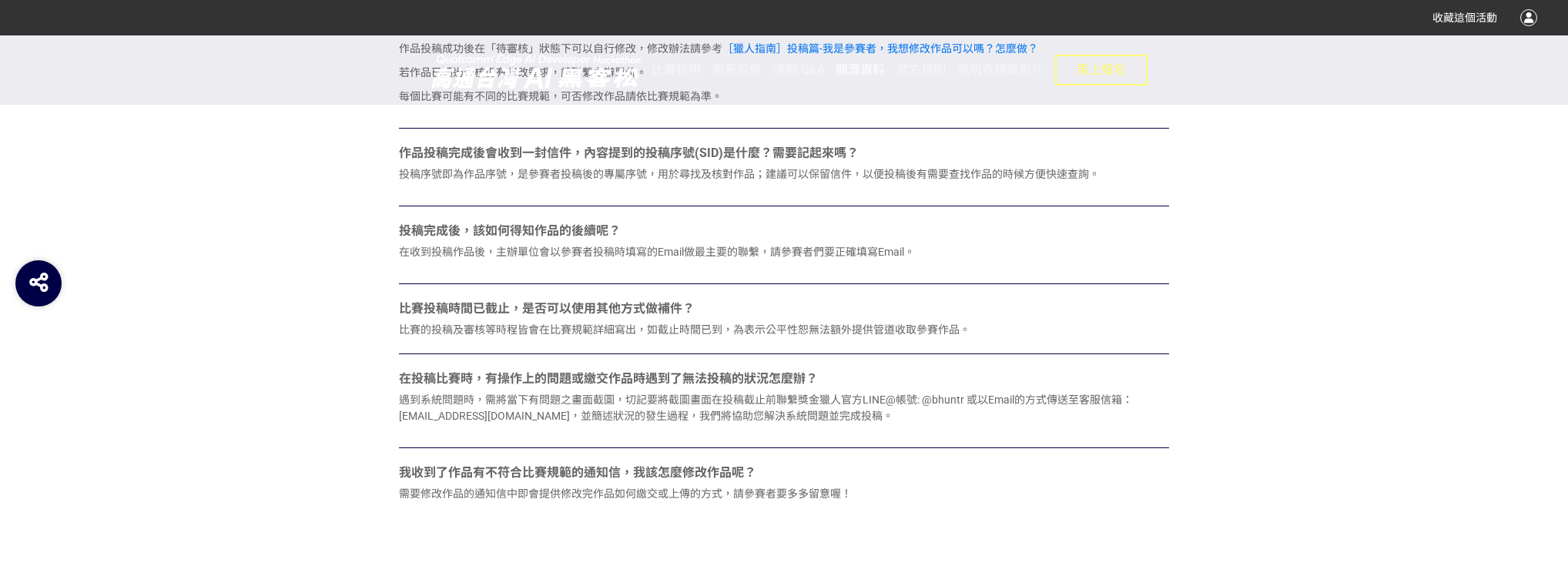
scroll to position [1429, 0]
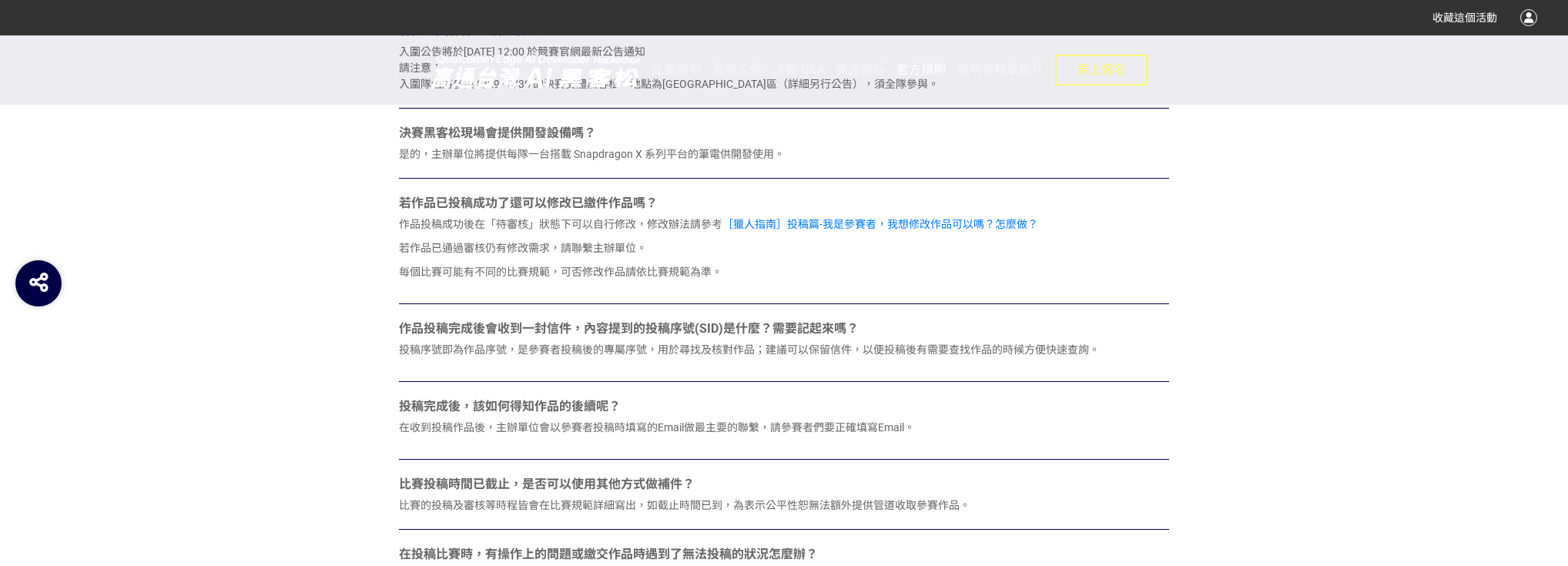
click at [915, 70] on span "官方規則" at bounding box center [921, 69] width 50 height 15
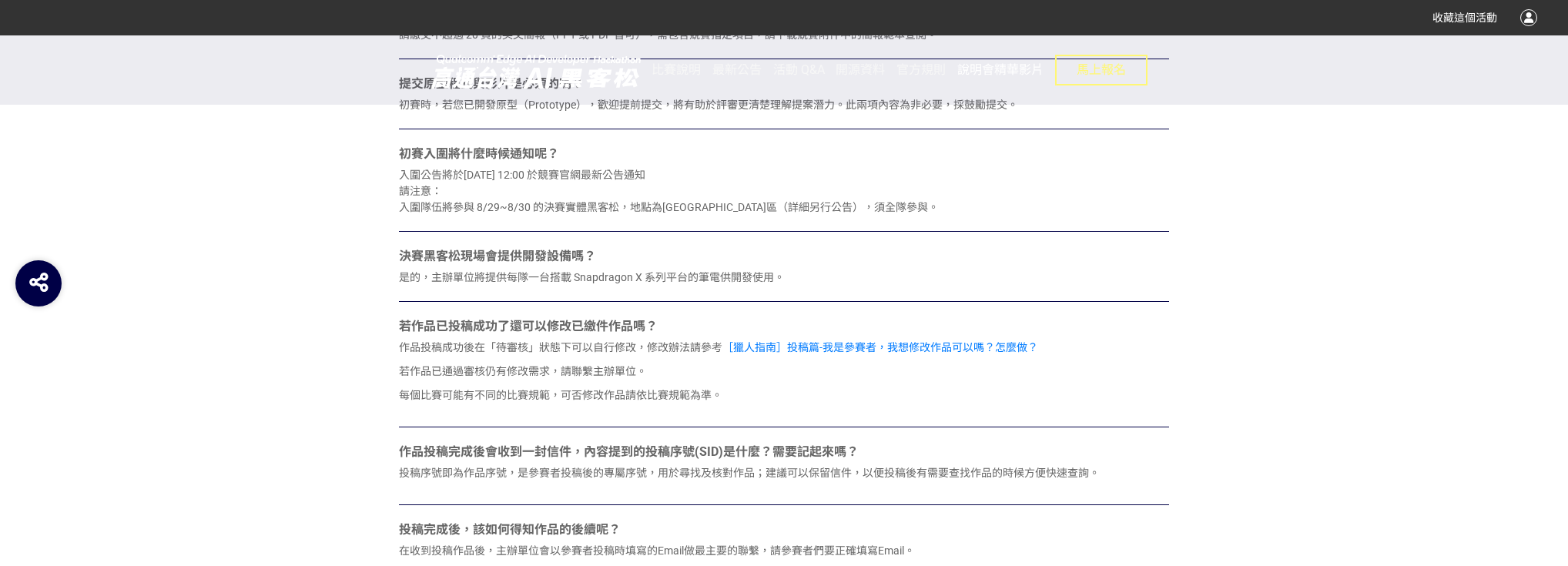
click at [1004, 66] on span "說明會精華影片" at bounding box center [1000, 69] width 87 height 15
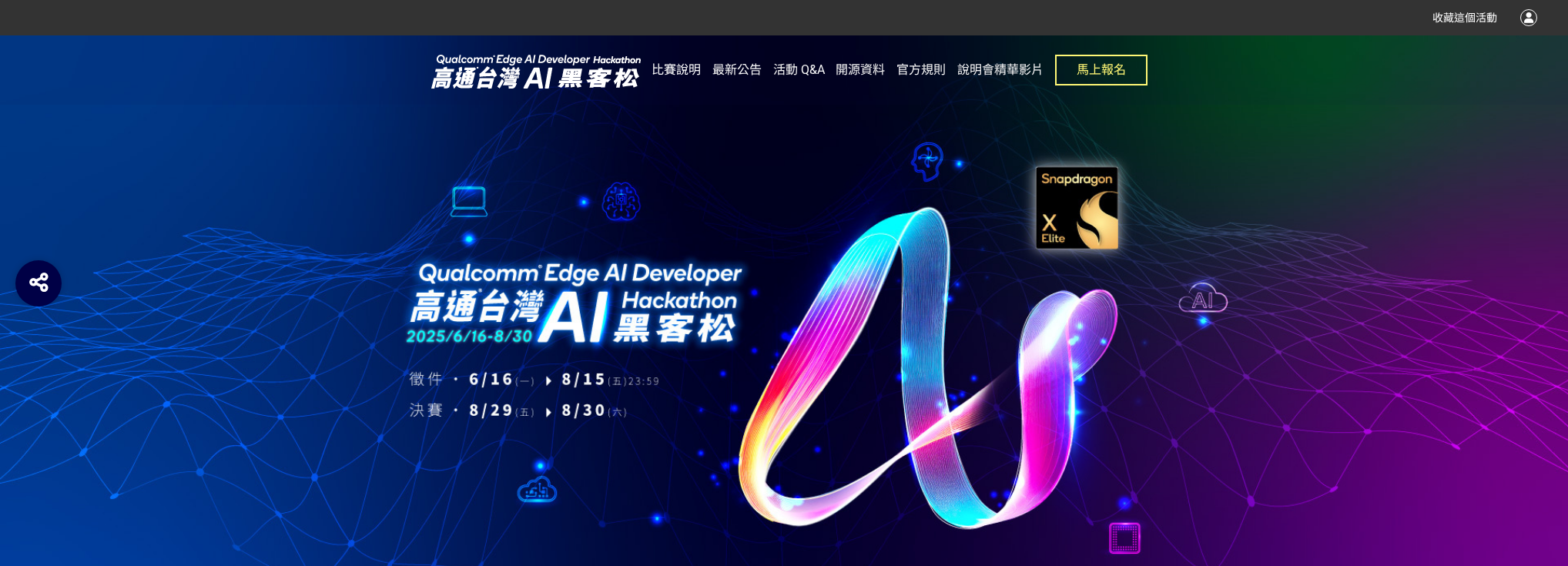
click at [688, 70] on span "比賽說明" at bounding box center [677, 69] width 50 height 15
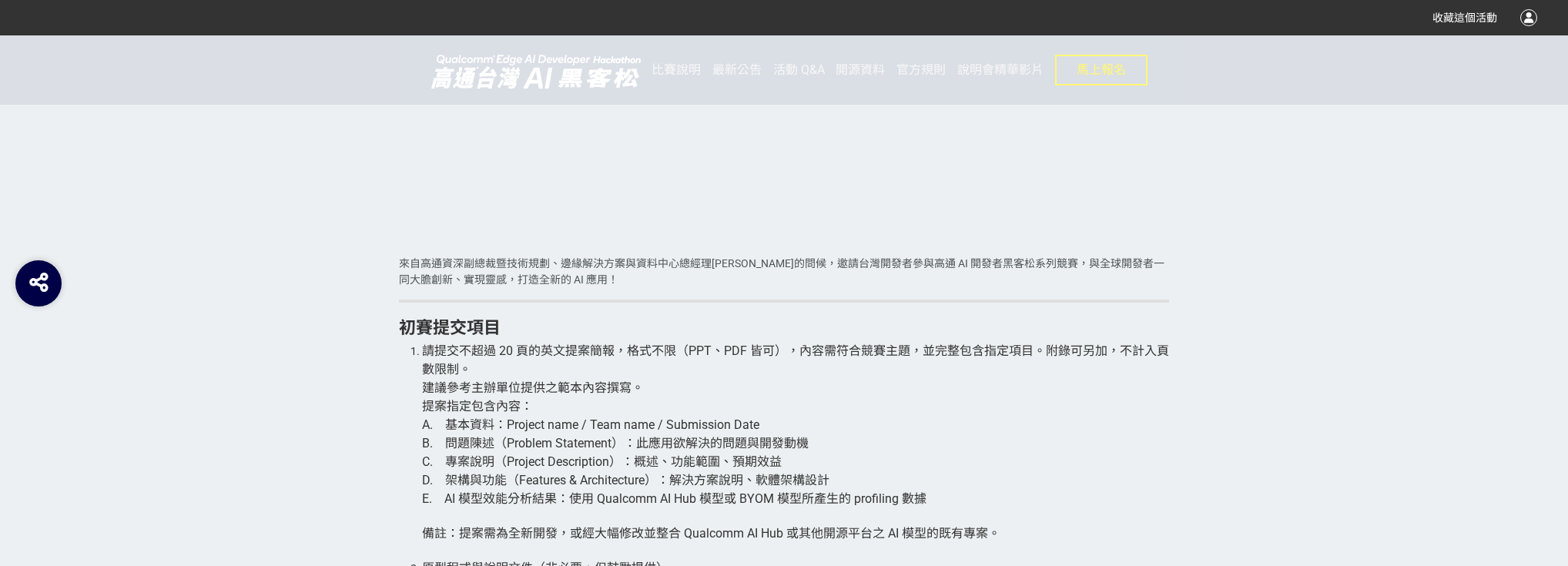
scroll to position [2587, 0]
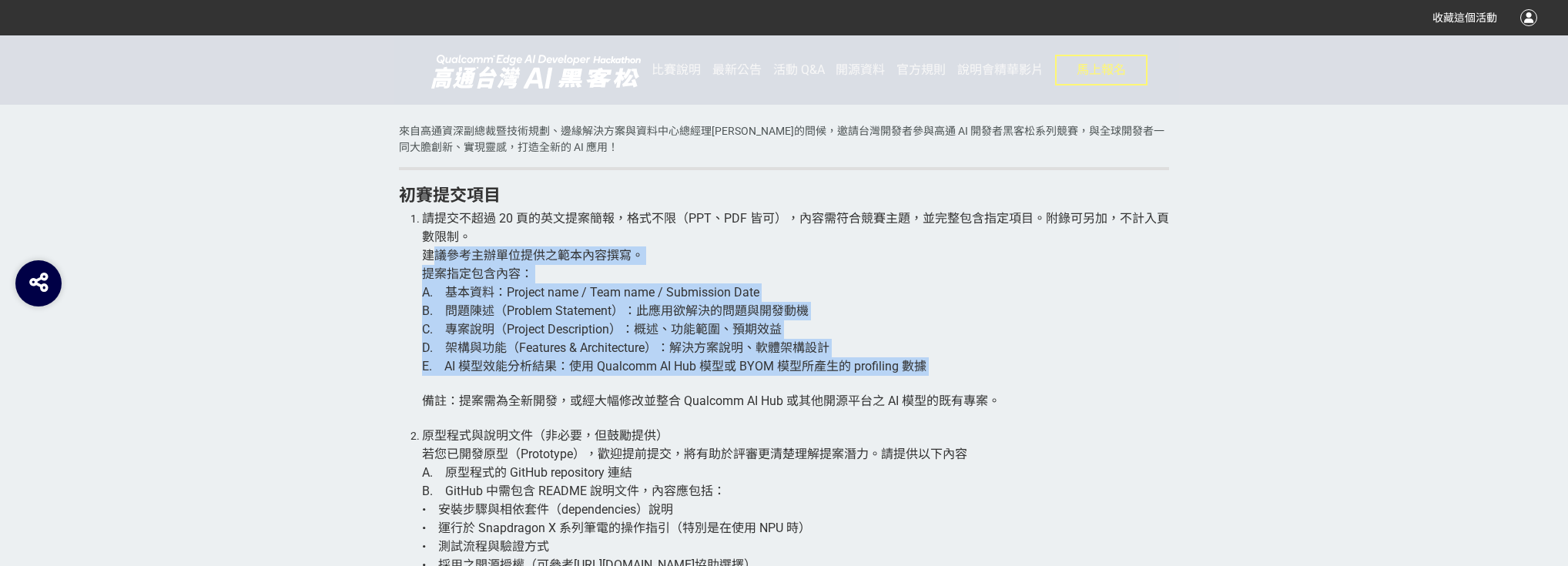
drag, startPoint x: 429, startPoint y: 259, endPoint x: 931, endPoint y: 379, distance: 516.1
click at [931, 379] on li "請提交不超過 20 頁的英文提案簡報，格式不限（PPT、PDF 皆可），內容需符合競賽主題，並完整包含指定項目。附錄可另加，不計入頁數限制。 建議參考主辦單位…" at bounding box center [796, 319] width 747 height 217
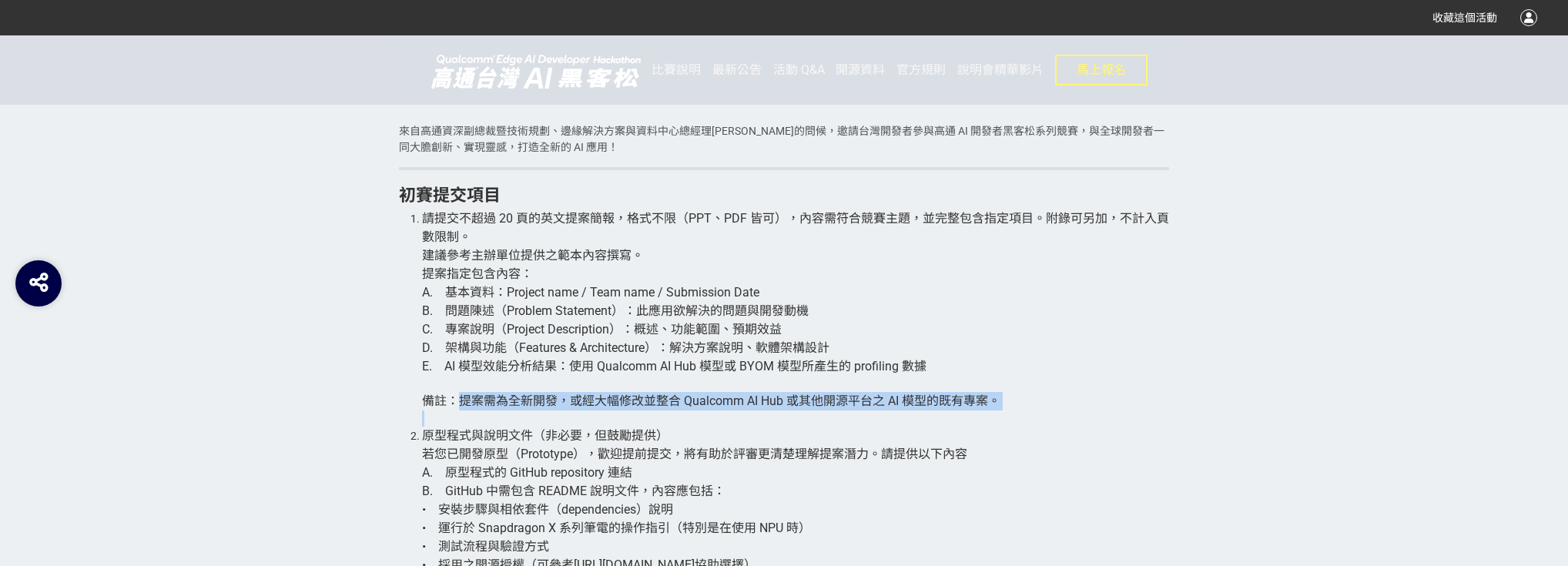
drag, startPoint x: 465, startPoint y: 400, endPoint x: 1008, endPoint y: 415, distance: 543.2
click at [1008, 415] on li "請提交不超過 20 頁的英文提案簡報，格式不限（PPT、PDF 皆可），內容需符合競賽主題，並完整包含指定項目。附錄可另加，不計入頁數限制。 建議參考主辦單位…" at bounding box center [796, 319] width 747 height 217
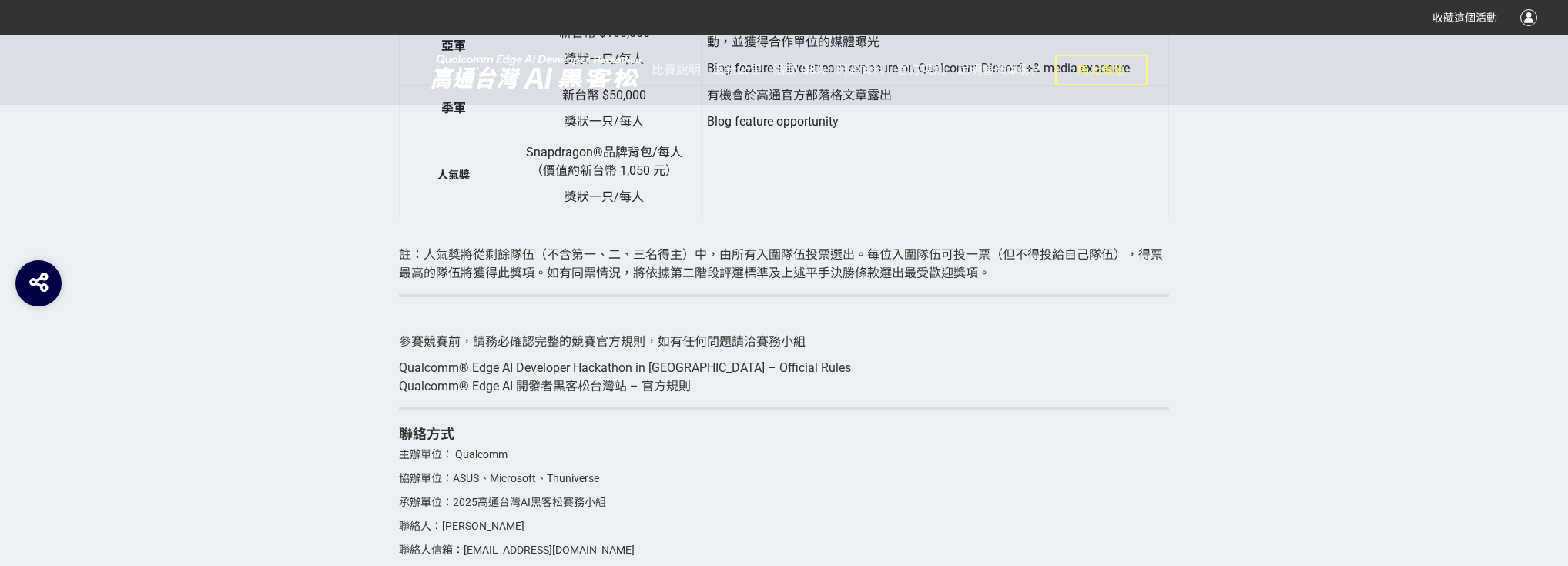
scroll to position [5358, 0]
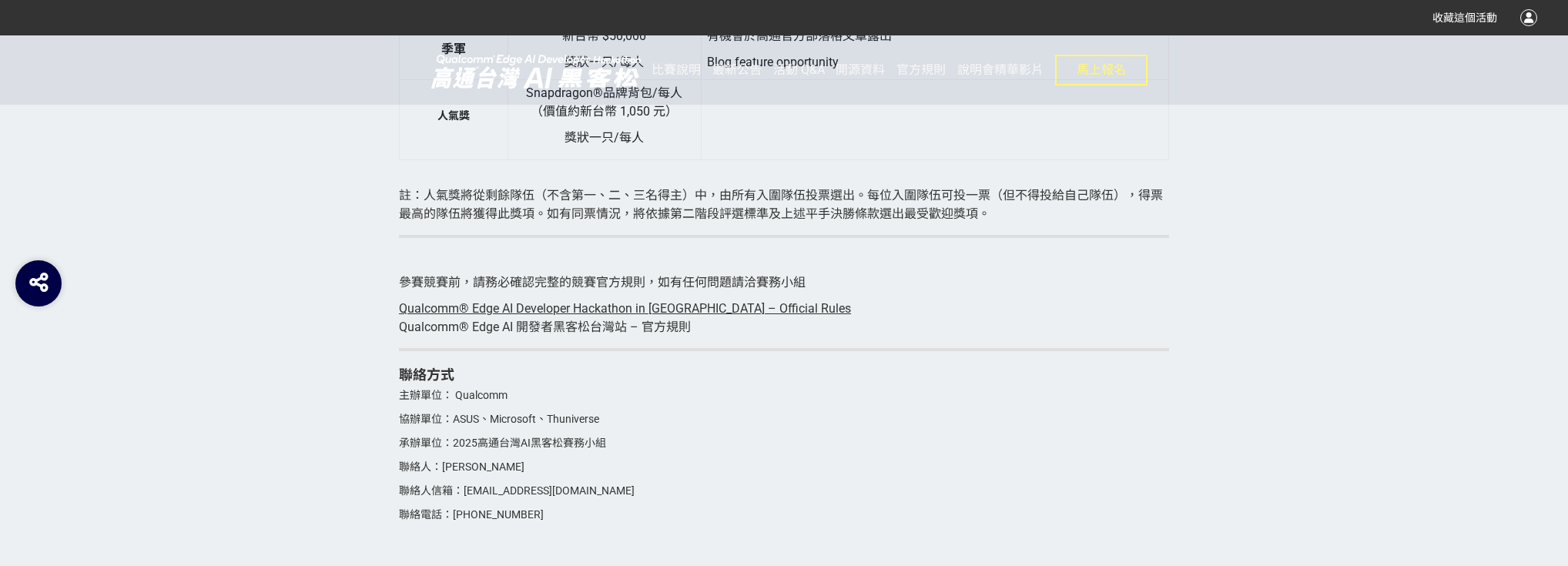
click at [721, 316] on span "Qualcomm® Edge AI Developer Hackathon in Taiwan – Official Rules" at bounding box center [625, 308] width 452 height 15
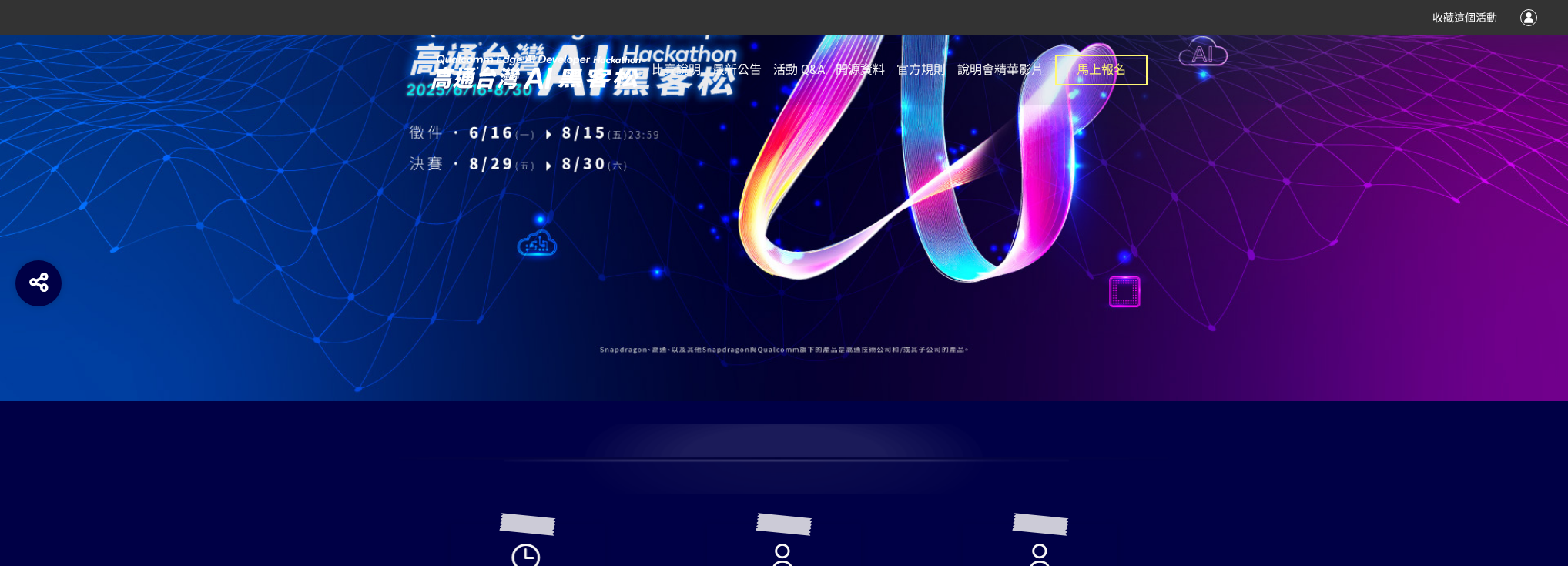
click at [856, 68] on span "開源資料" at bounding box center [860, 69] width 50 height 15
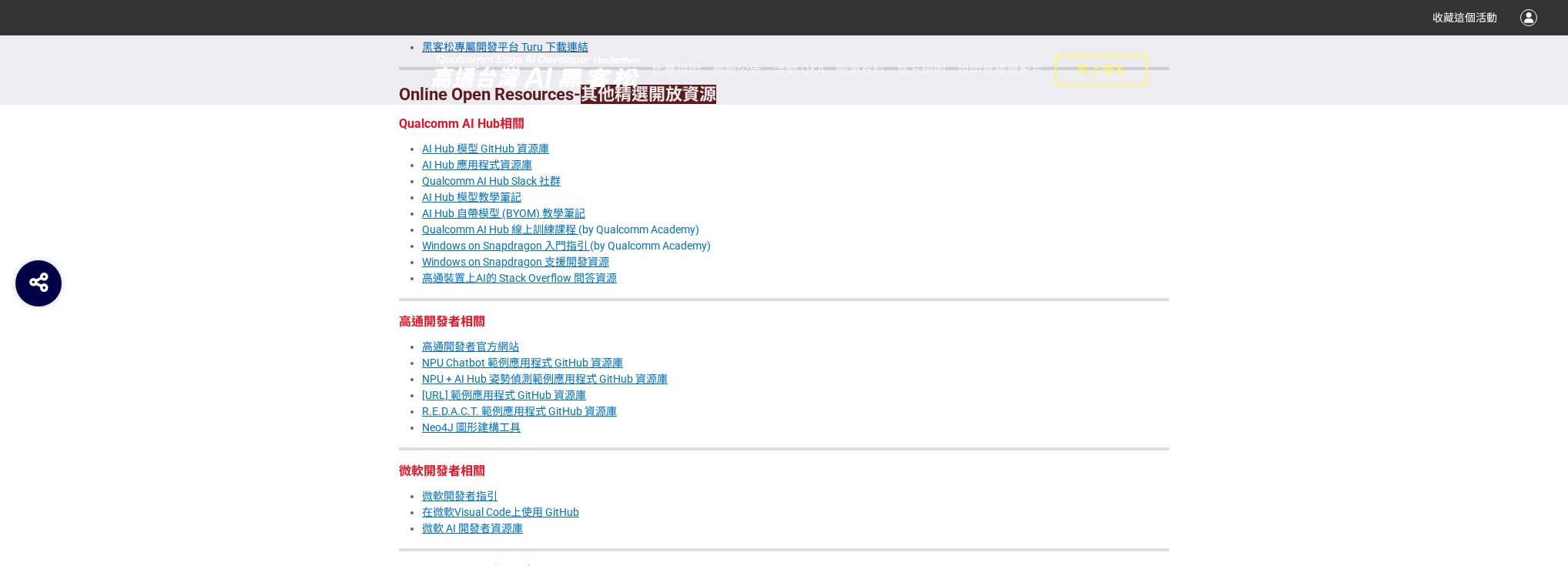
scroll to position [1170, 0]
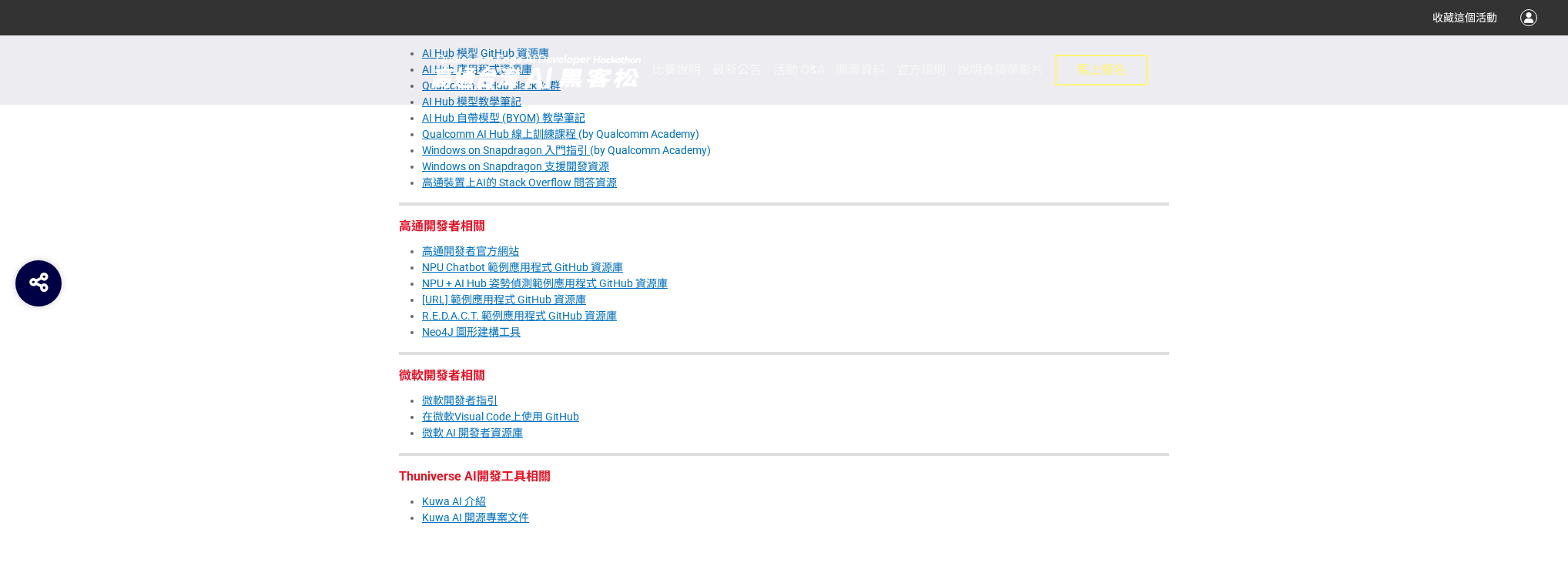
click at [530, 299] on u "Tutor.AI 範例應用程式 GitHub 資源庫" at bounding box center [504, 300] width 164 height 12
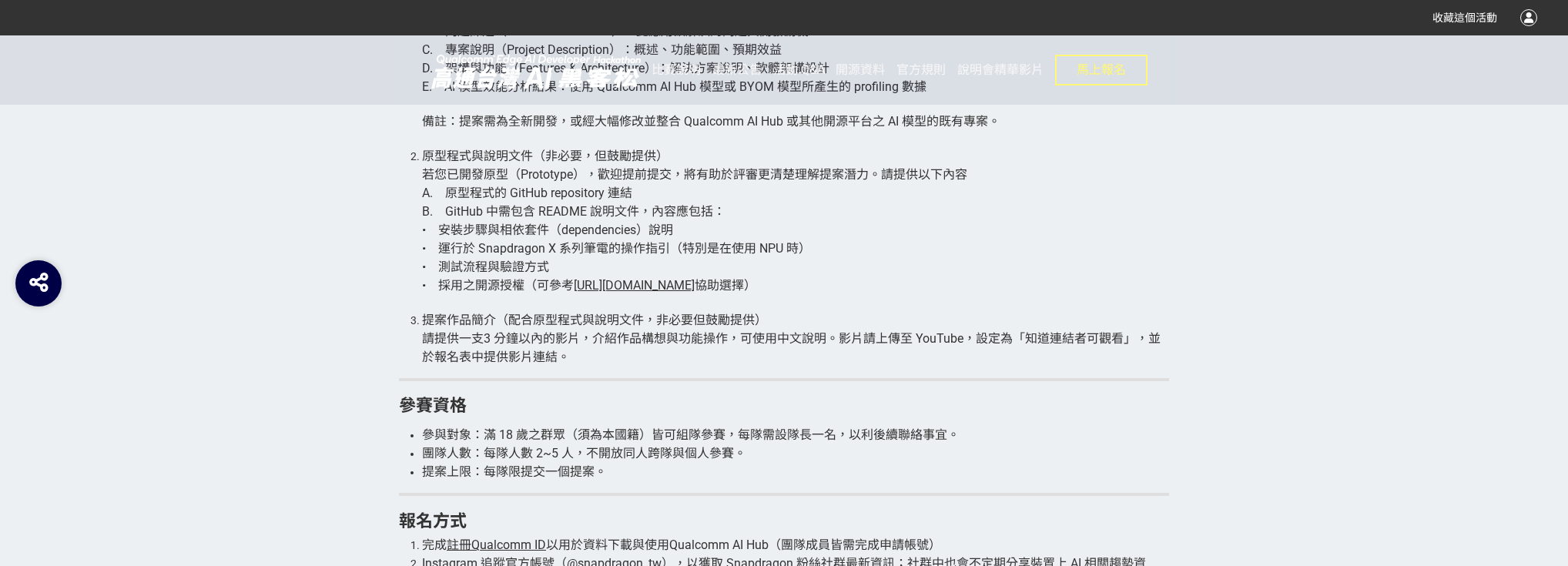
scroll to position [2956, 0]
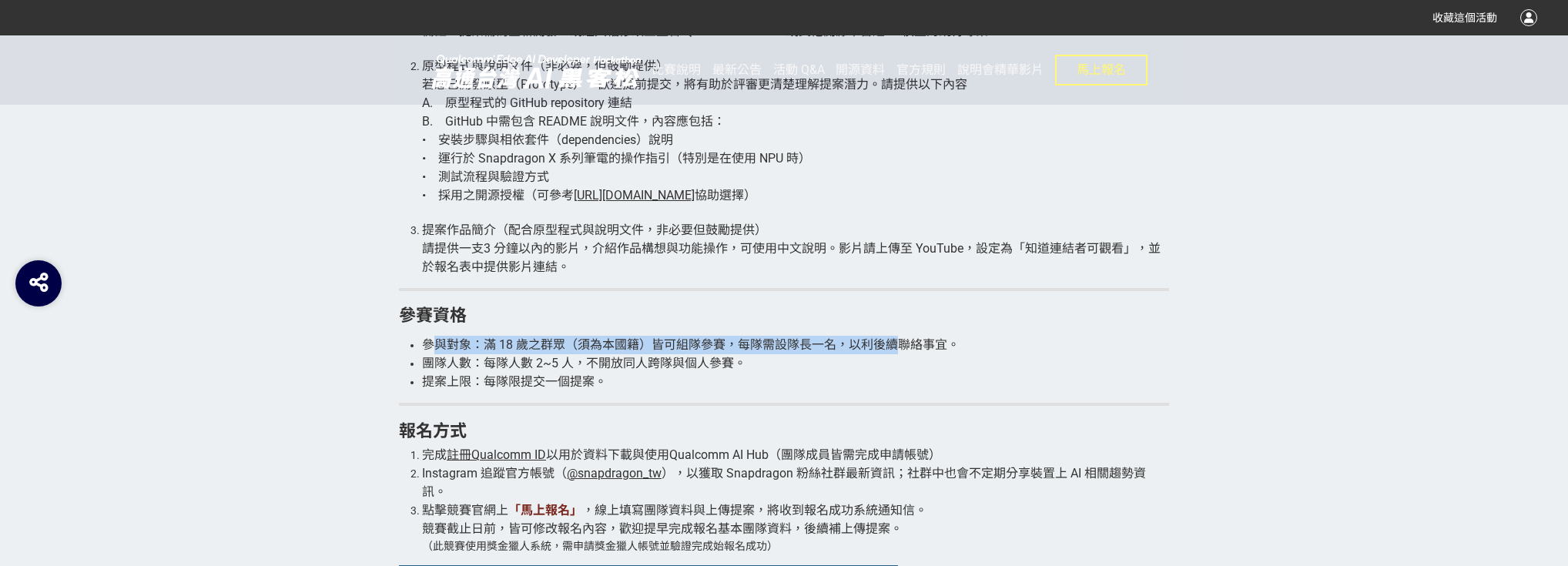
drag, startPoint x: 439, startPoint y: 336, endPoint x: 900, endPoint y: 342, distance: 461.0
click at [900, 340] on li "參與對象：滿 18 歲之群眾（須為本國籍）皆可組隊參賽，每隊需設隊長一名，以利後續聯絡事宜。" at bounding box center [796, 345] width 747 height 19
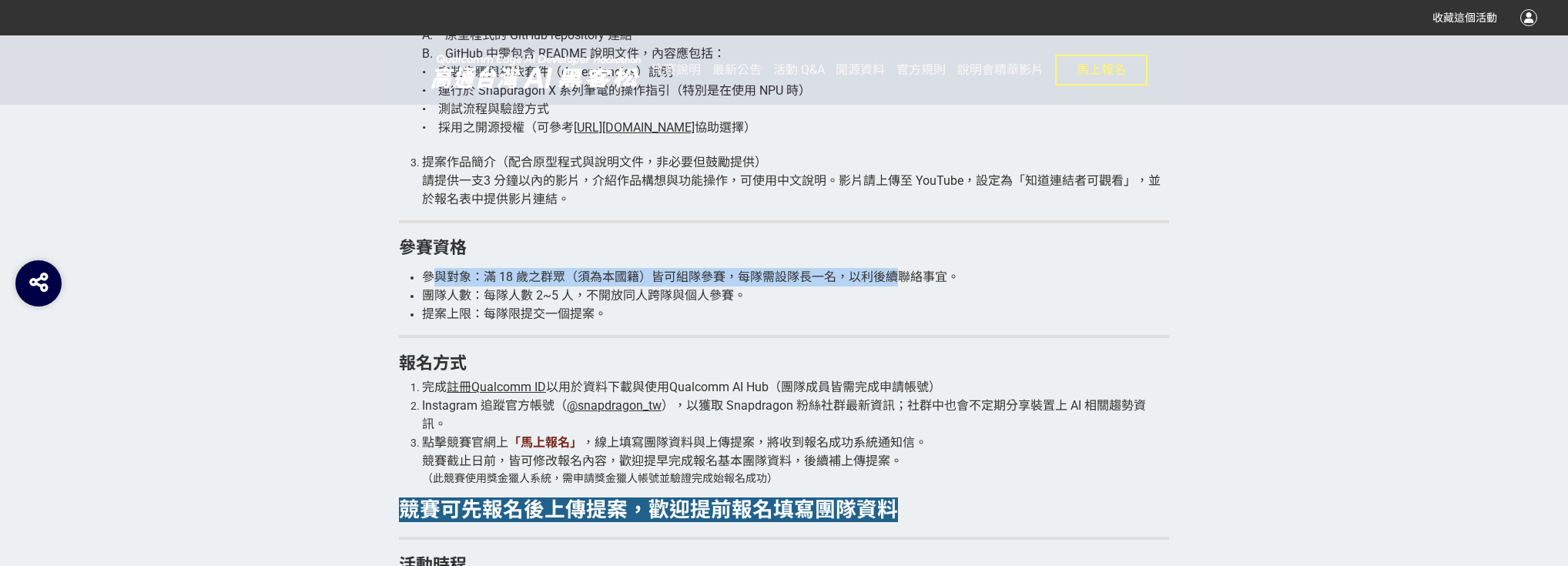
scroll to position [3141, 0]
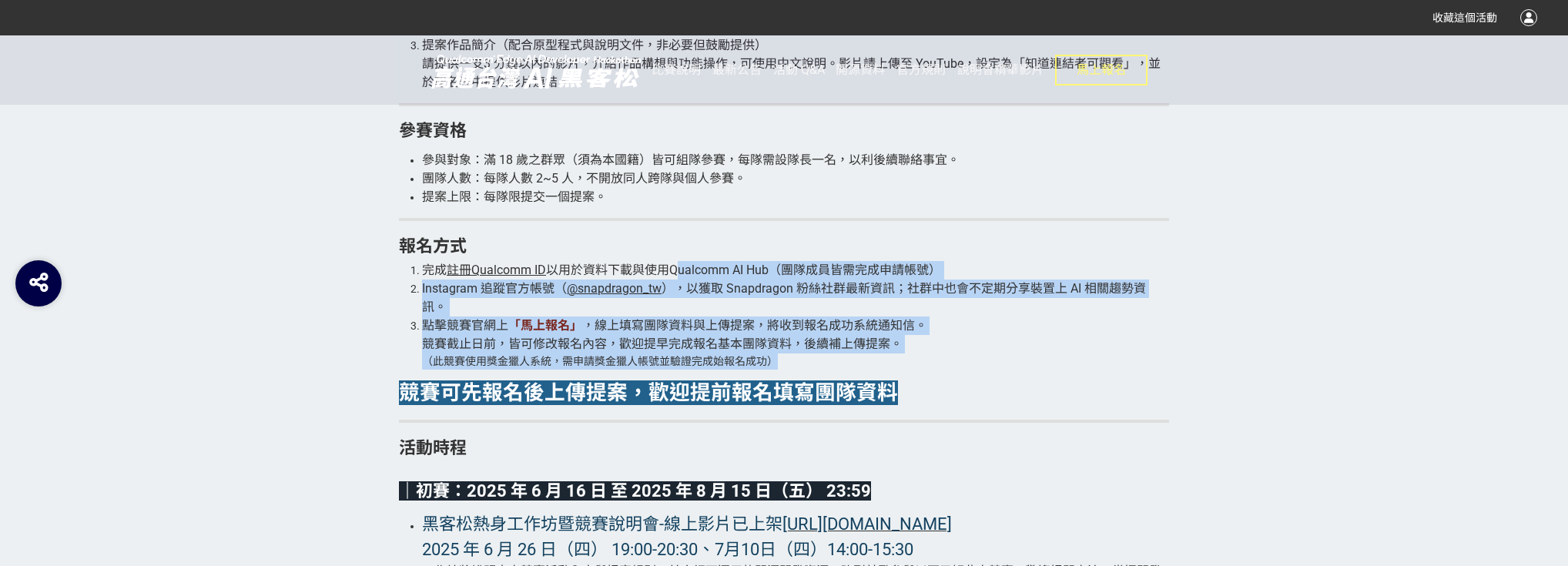
drag, startPoint x: 772, startPoint y: 284, endPoint x: 1038, endPoint y: 355, distance: 275.3
click at [1038, 355] on ol "完成 註冊Qualcomm ID 以用於資料下載與使用Qualcomm AI Hub（團隊成員皆需完成申請帳號） Instagram 追蹤官方帳號（ @sna…" at bounding box center [784, 315] width 770 height 109
click at [1038, 355] on li "點擊競賽官網上 「馬上報名」 ，線上填寫團隊資料與上傳提案，將收到報名成功系統通知信。 競賽截止日前，皆可修改報名內容，歡迎提早完成報名基本團隊資料，後續補上…" at bounding box center [796, 343] width 747 height 53
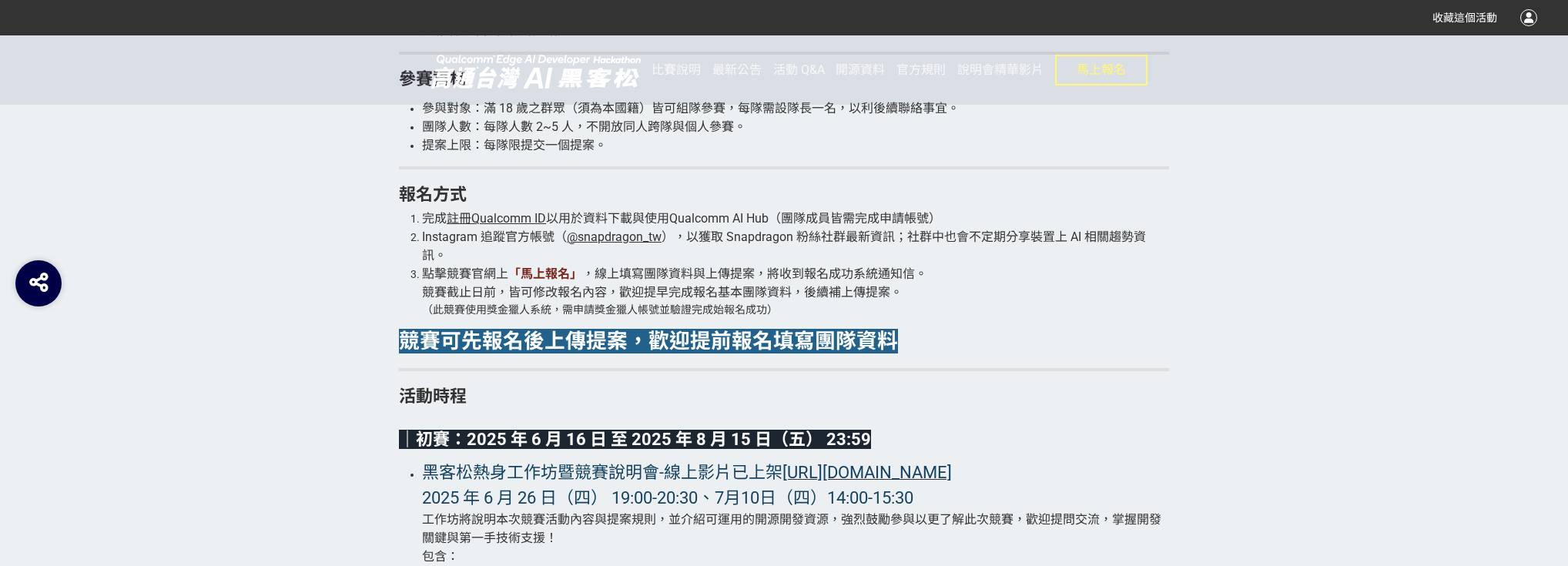
scroll to position [3264, 0]
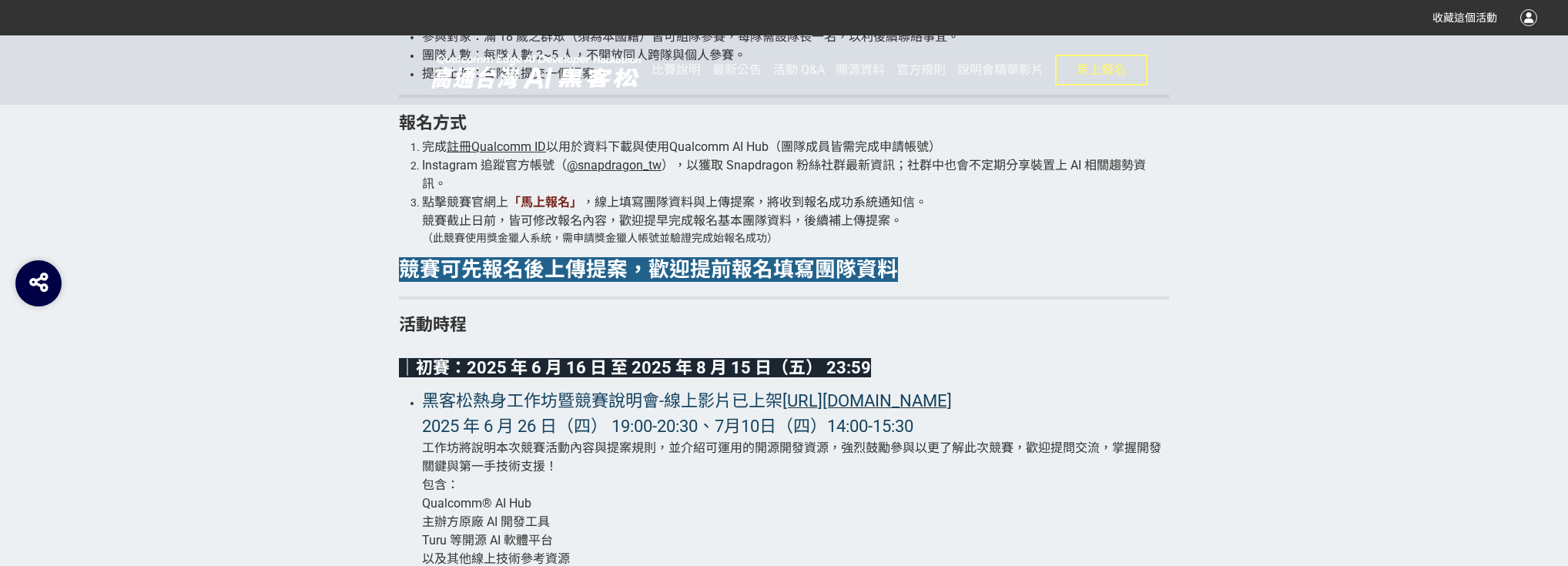
drag, startPoint x: 385, startPoint y: 255, endPoint x: 785, endPoint y: 294, distance: 401.9
click at [770, 292] on div "讓創意更有舞台｜報名延長至 8/15，把握早鳥技術資源！ Qualcomm® Edge AI Developer Hackathon in Taiwan 高通…" at bounding box center [784, 310] width 878 height 4627
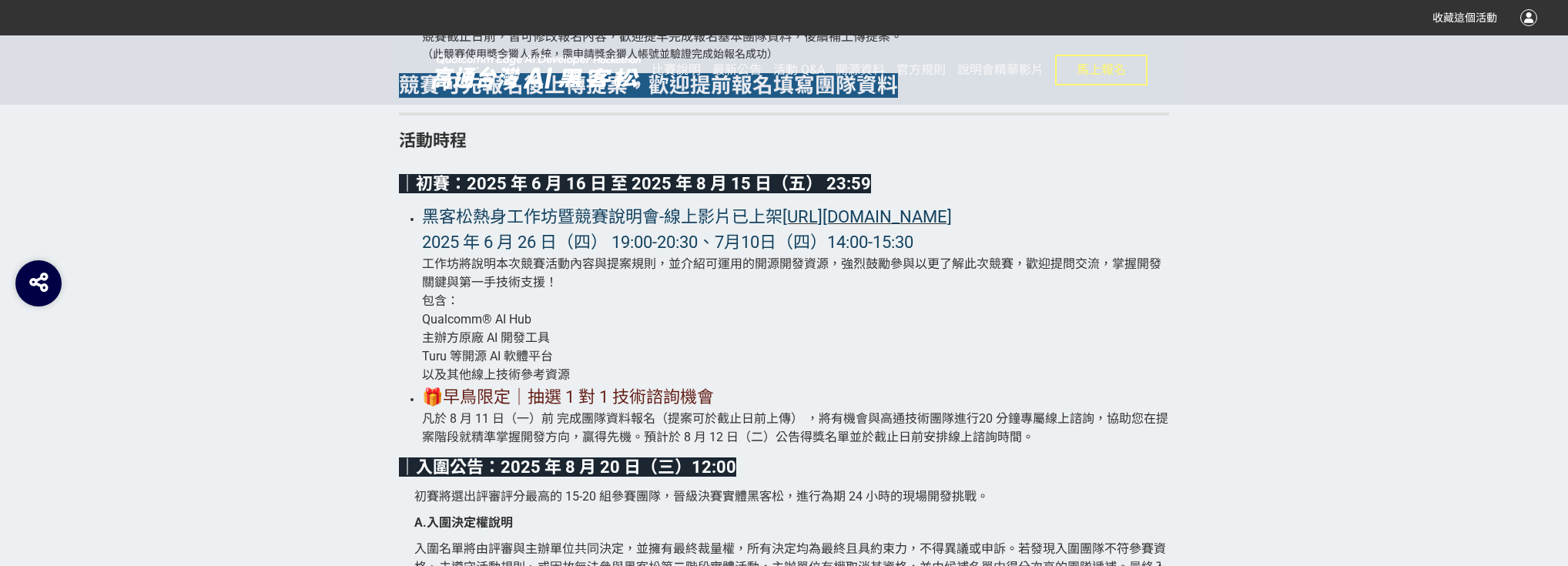
scroll to position [3448, 0]
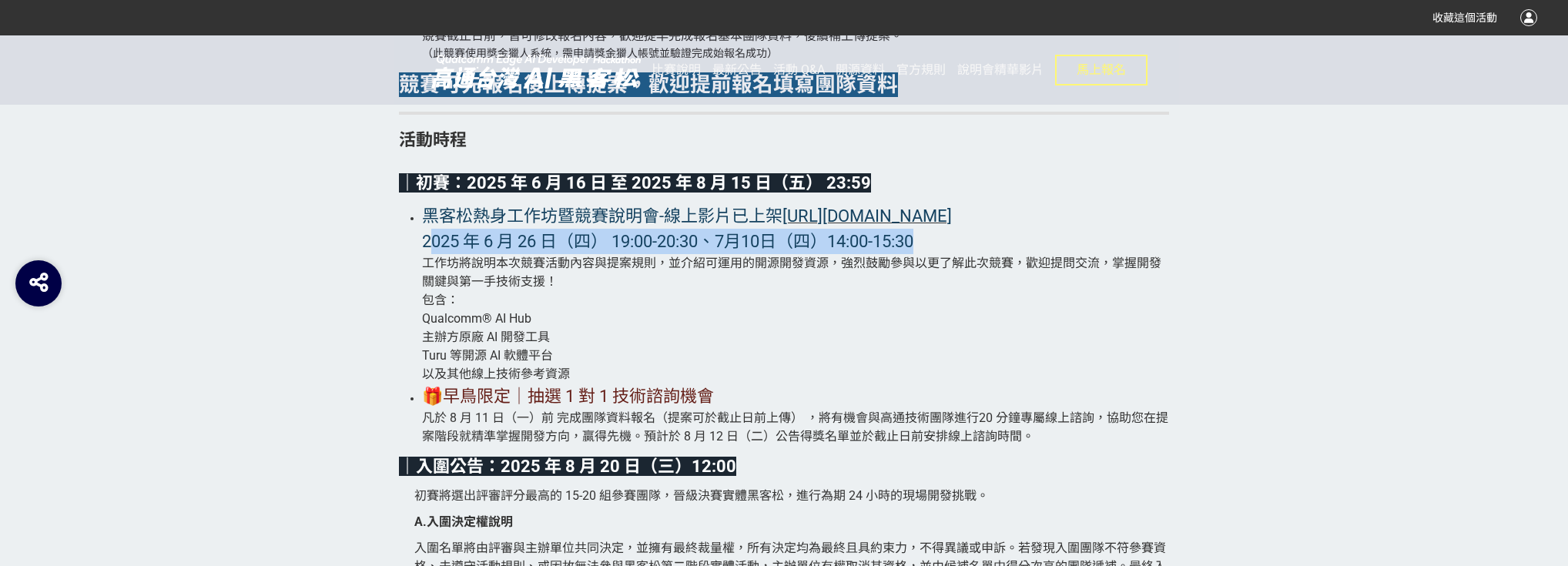
drag, startPoint x: 434, startPoint y: 271, endPoint x: 1225, endPoint y: 274, distance: 791.0
click at [1225, 274] on section "比賽說明 讓創意更有舞台｜報名延長至 8/15，把握早鳥技術資源！ Qualcomm® Edge AI Developer Hackathon in Taiw…" at bounding box center [784, 127] width 1568 height 4735
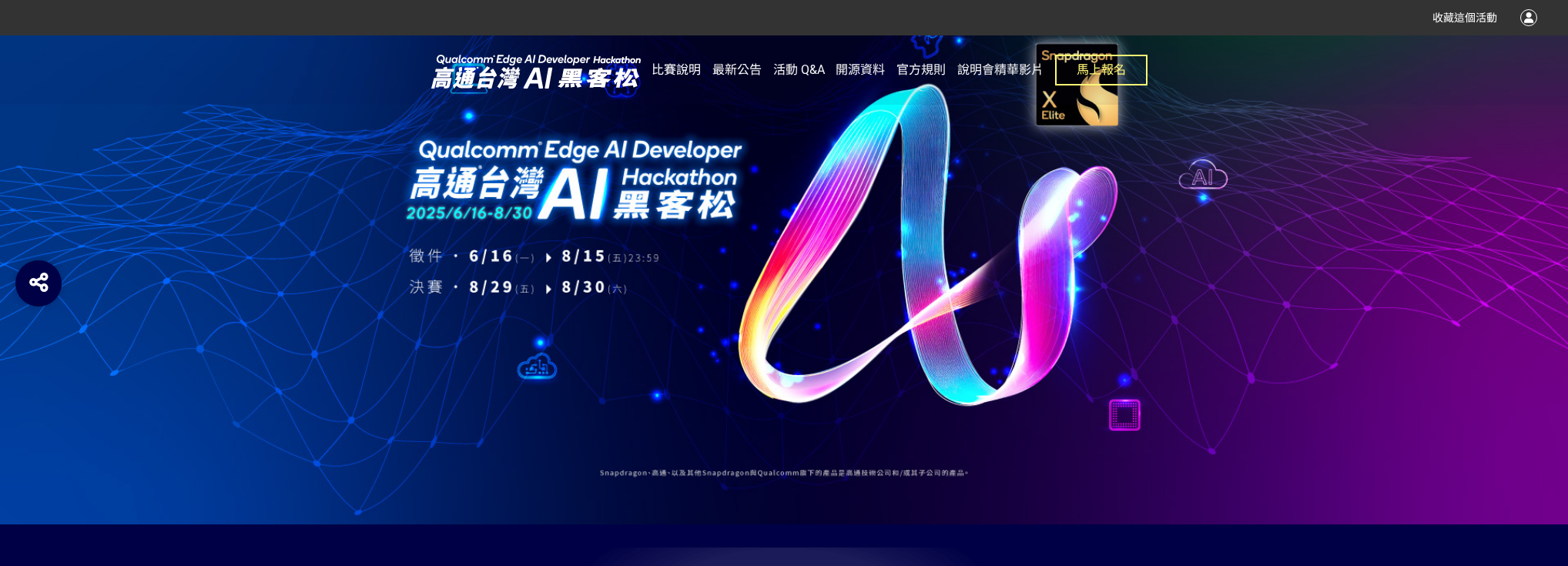
scroll to position [0, 0]
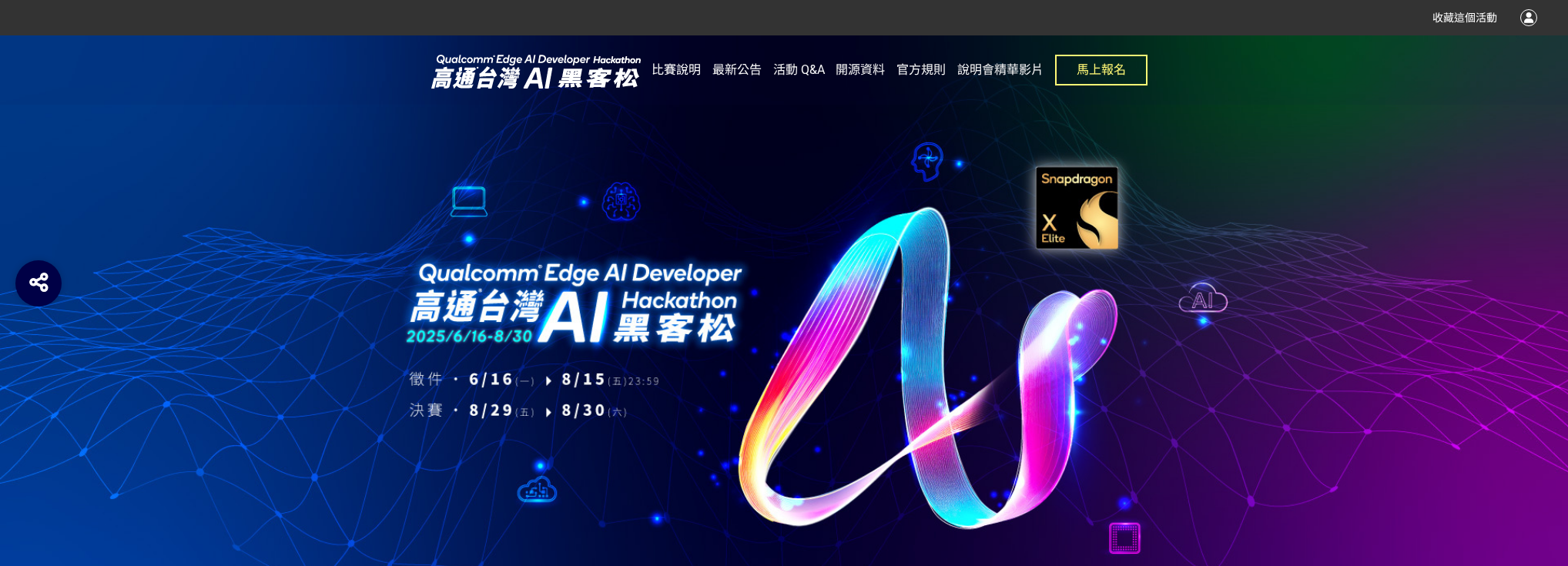
click at [679, 75] on span "比賽說明" at bounding box center [677, 69] width 50 height 15
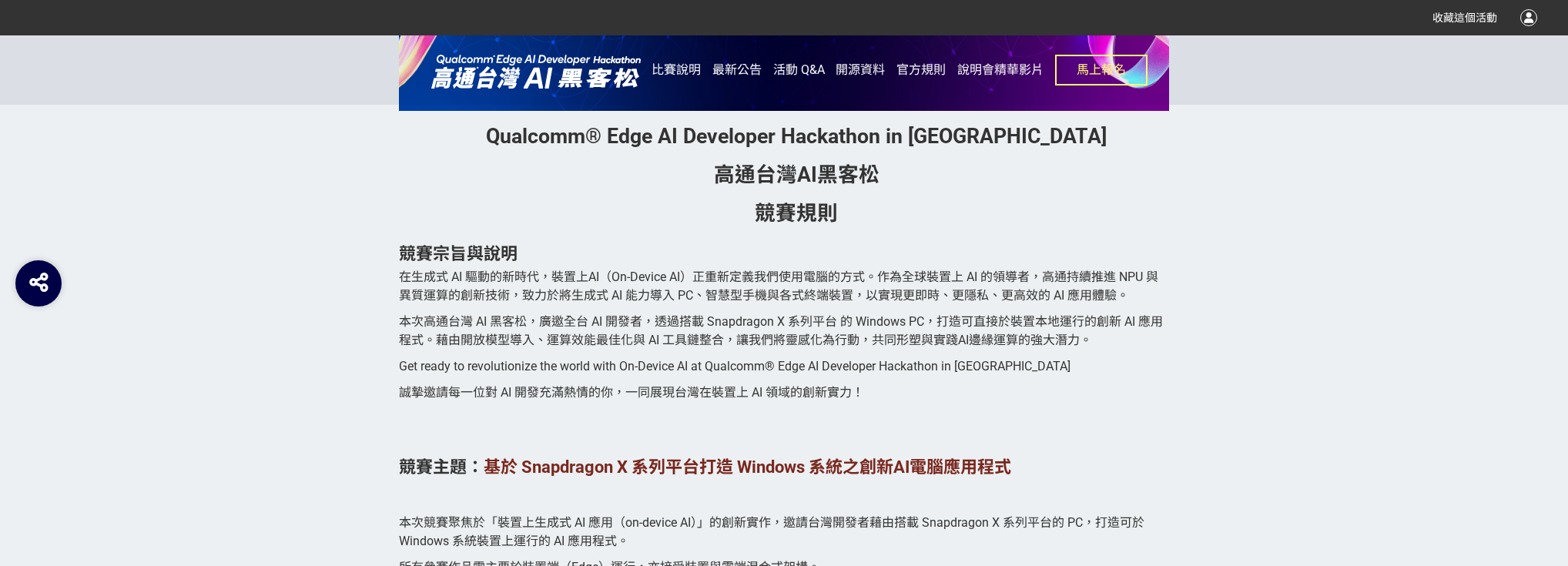
scroll to position [1478, 0]
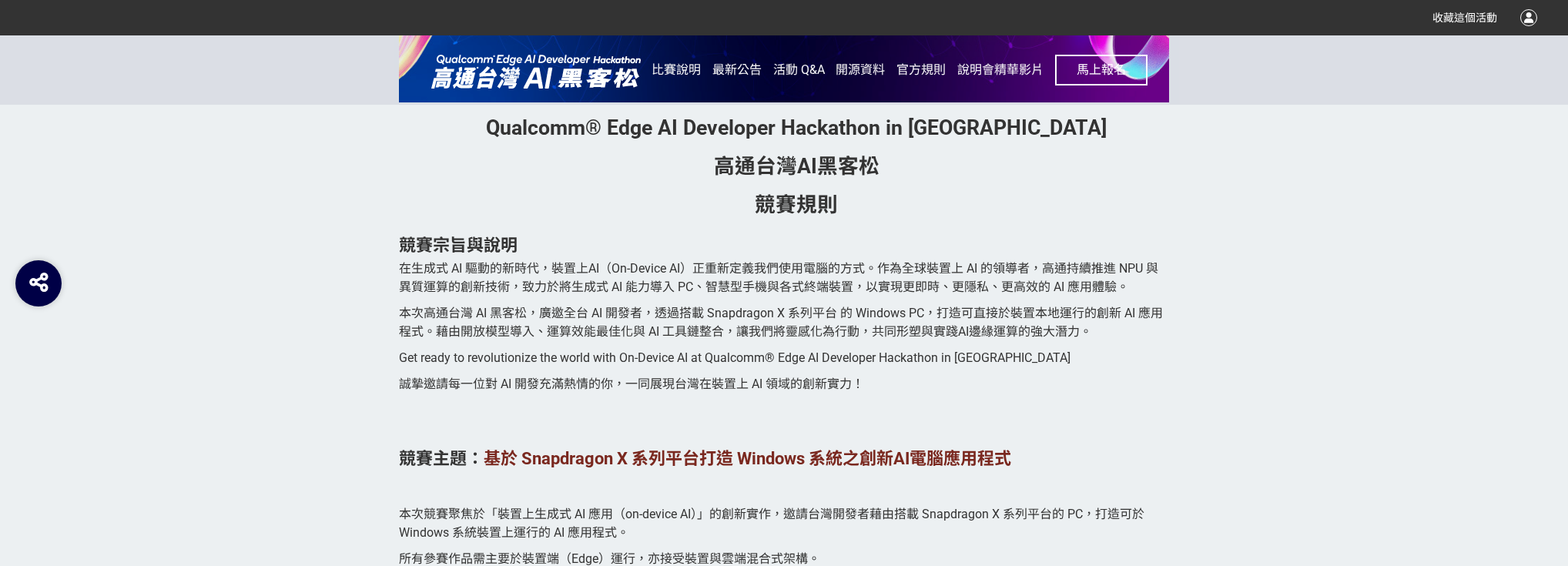
click at [1104, 75] on span "馬上報名" at bounding box center [1102, 69] width 50 height 15
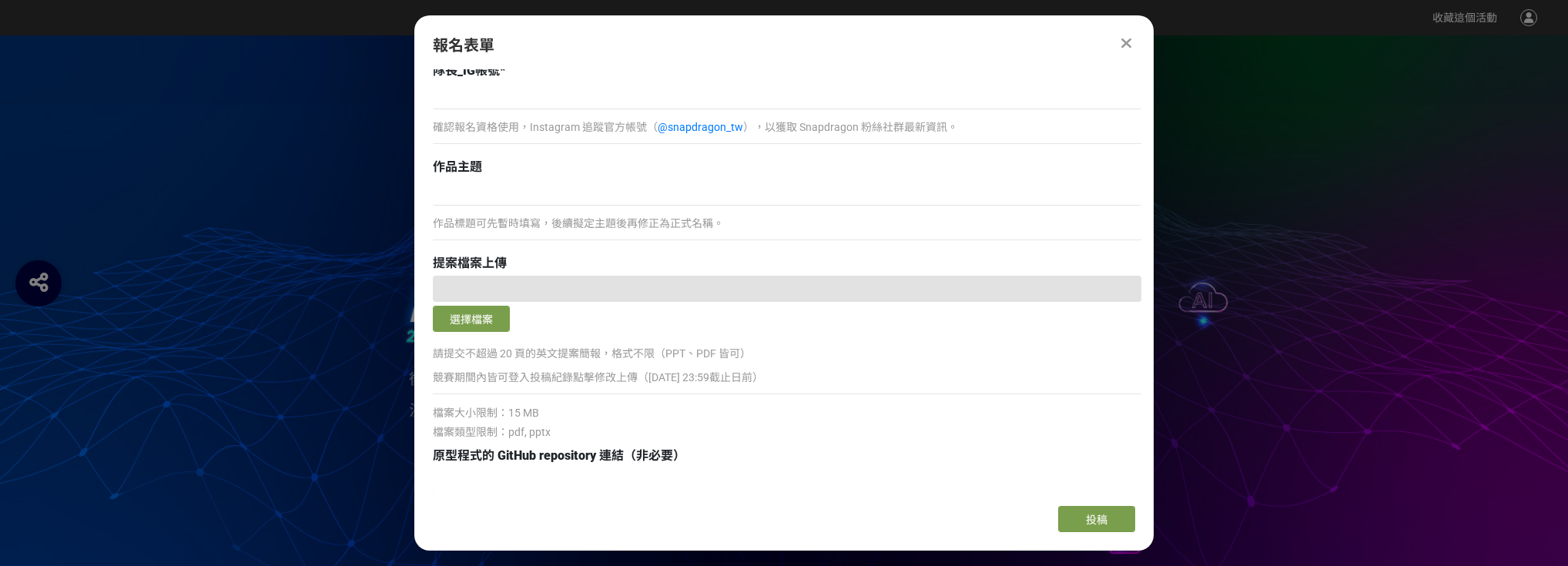
scroll to position [924, 0]
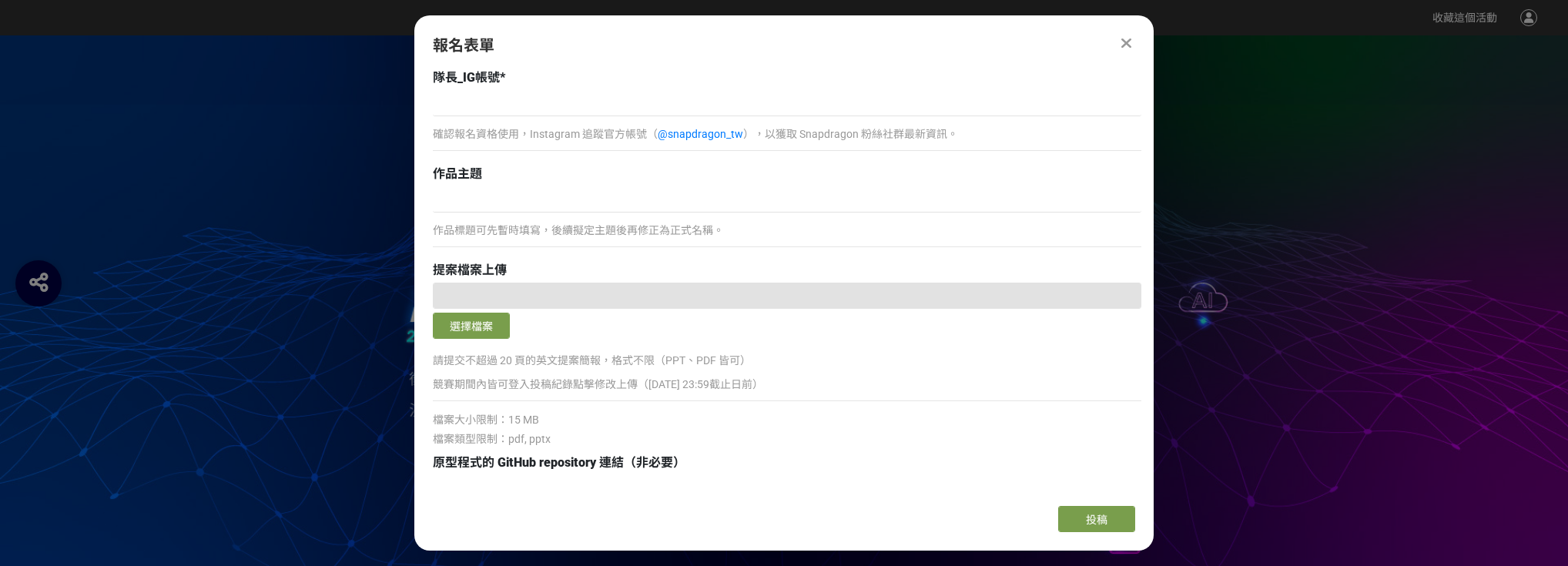
click at [545, 296] on div at bounding box center [787, 295] width 709 height 27
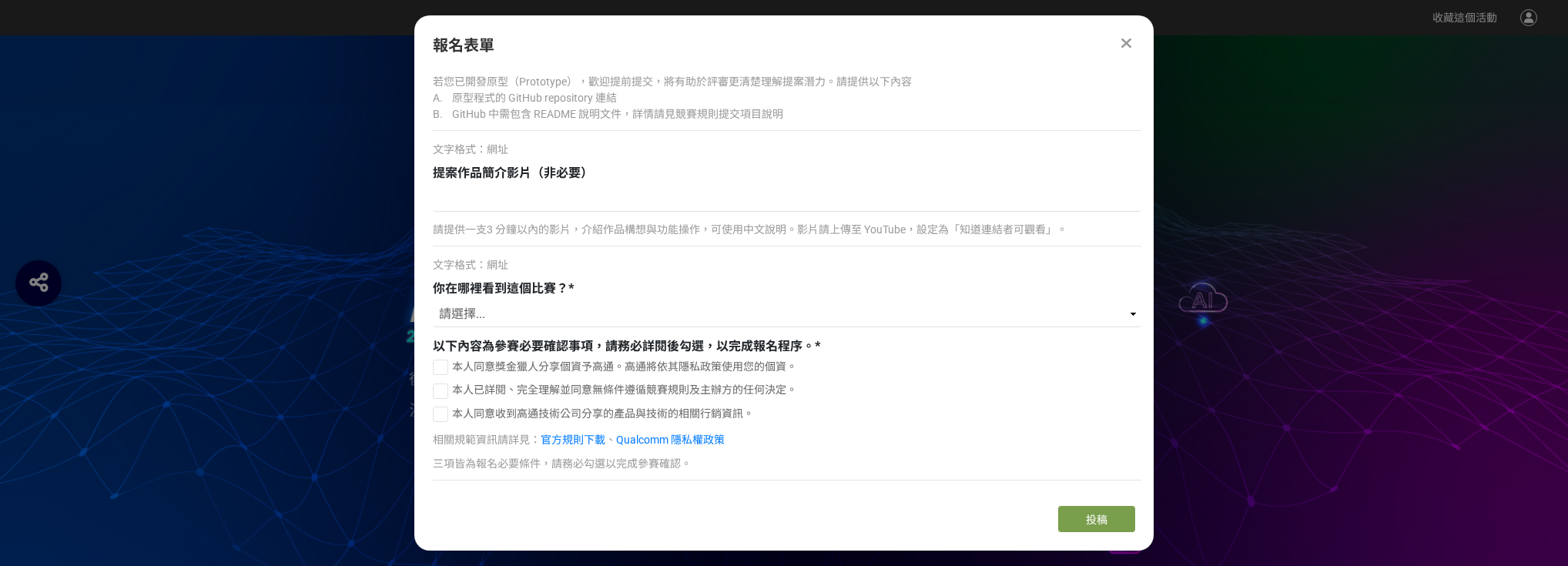
scroll to position [1410, 0]
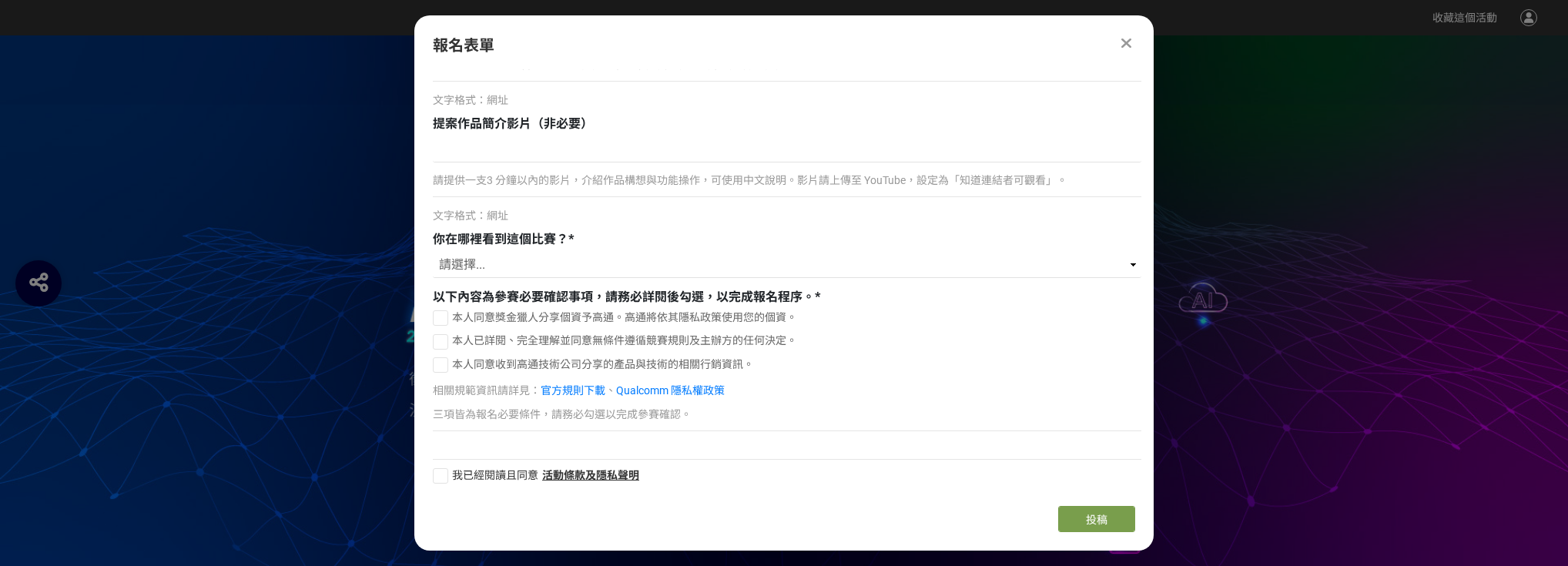
click at [436, 319] on div at bounding box center [440, 318] width 15 height 15
checkbox input "true"
click at [446, 337] on div at bounding box center [440, 342] width 15 height 15
checkbox input "true"
click at [446, 358] on div at bounding box center [440, 365] width 15 height 15
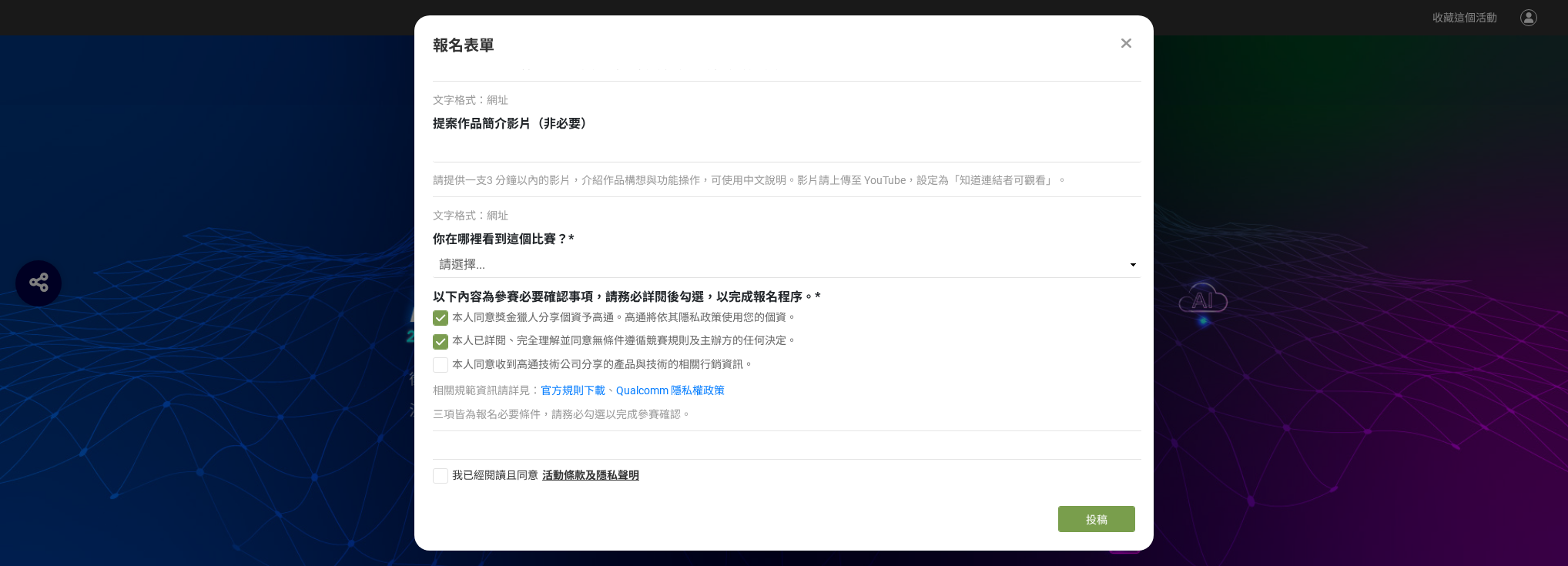
checkbox input "true"
click at [434, 485] on div "我已經閱讀且同意 活動條款及隱私聲明" at bounding box center [787, 477] width 709 height 20
click at [439, 481] on div at bounding box center [440, 476] width 15 height 15
checkbox input "true"
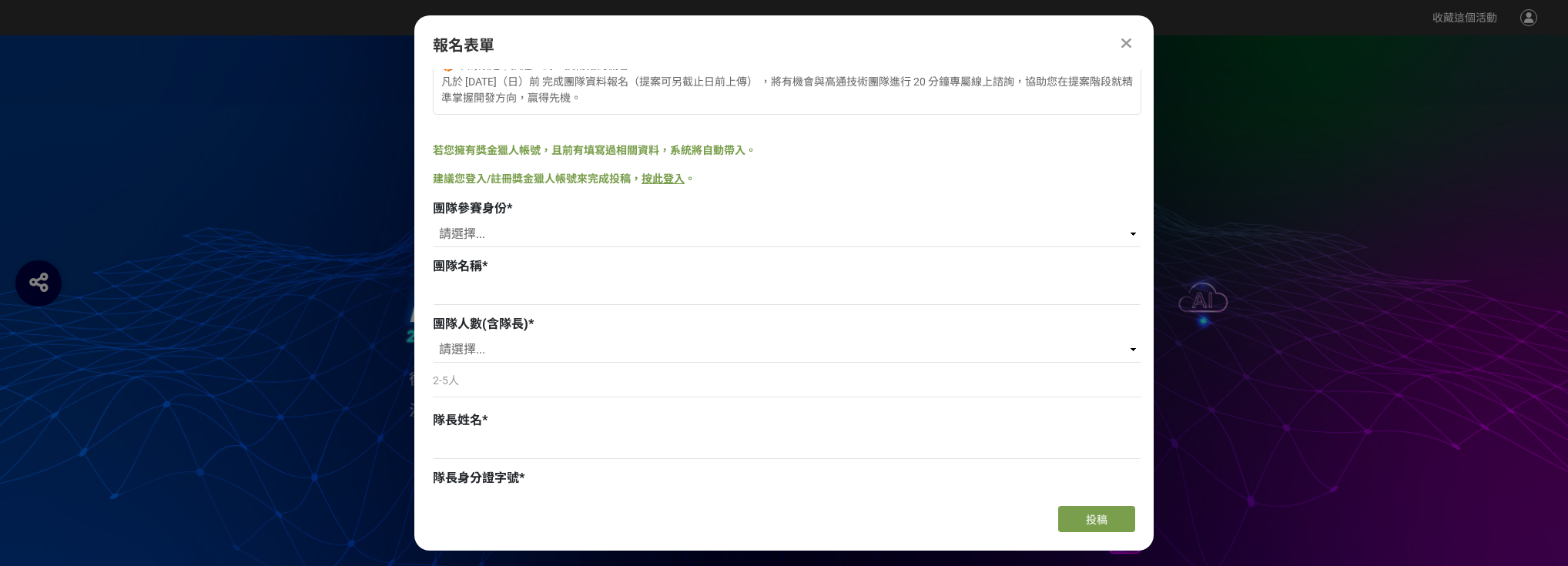
scroll to position [0, 0]
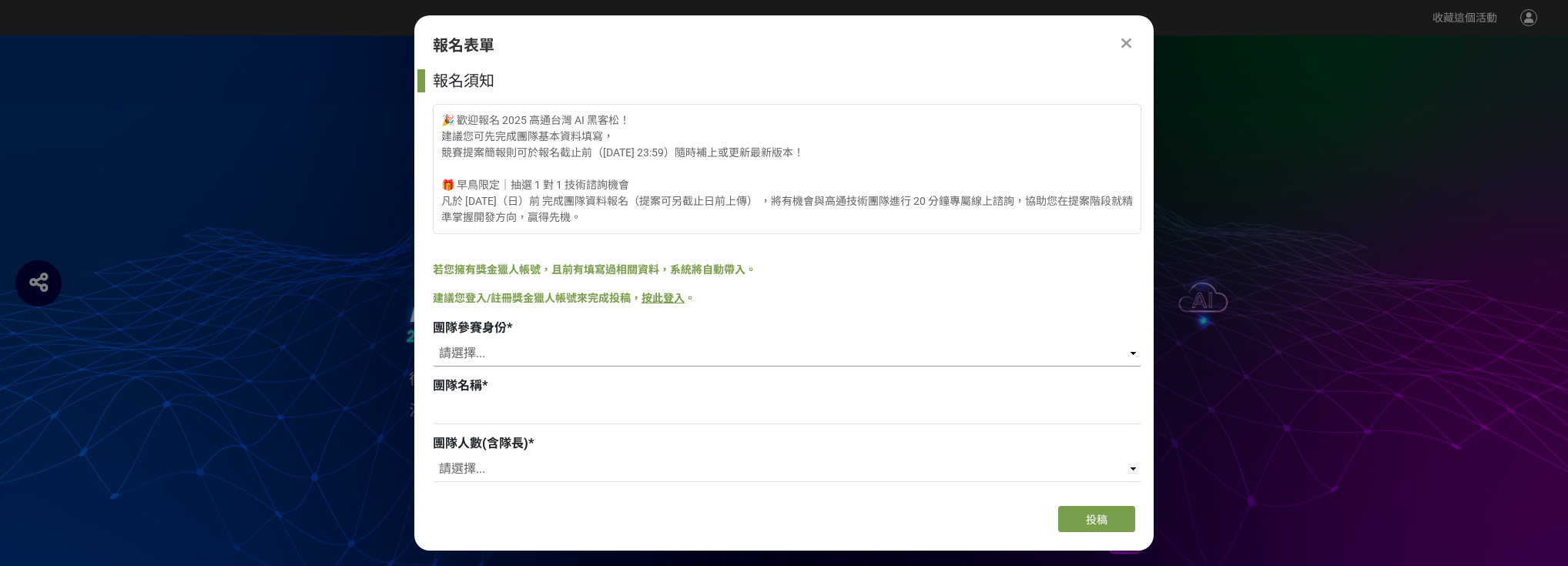
click at [489, 362] on select "請選擇... 學生 社會人士 社會人士+學生" at bounding box center [787, 353] width 709 height 27
click at [489, 361] on select "請選擇... 學生 社會人士 社會人士+學生" at bounding box center [787, 353] width 709 height 27
click at [1126, 43] on icon at bounding box center [1127, 43] width 10 height 15
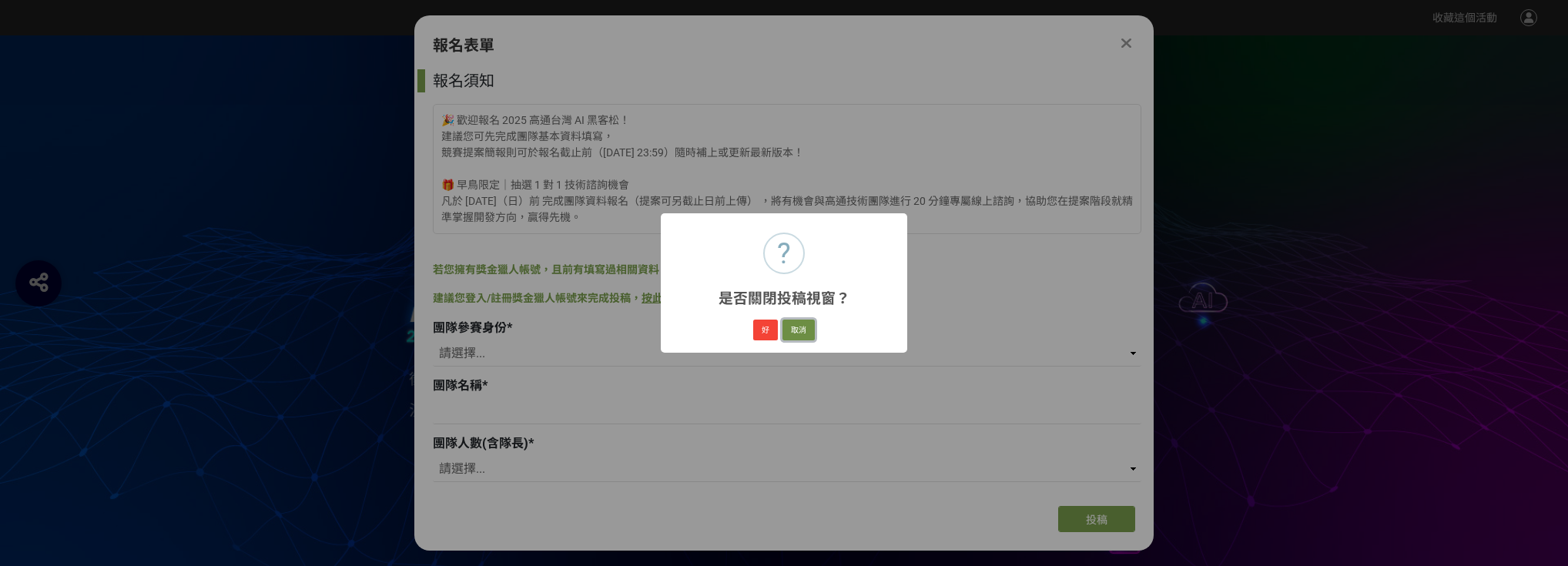
click at [798, 331] on button "取消" at bounding box center [799, 330] width 33 height 21
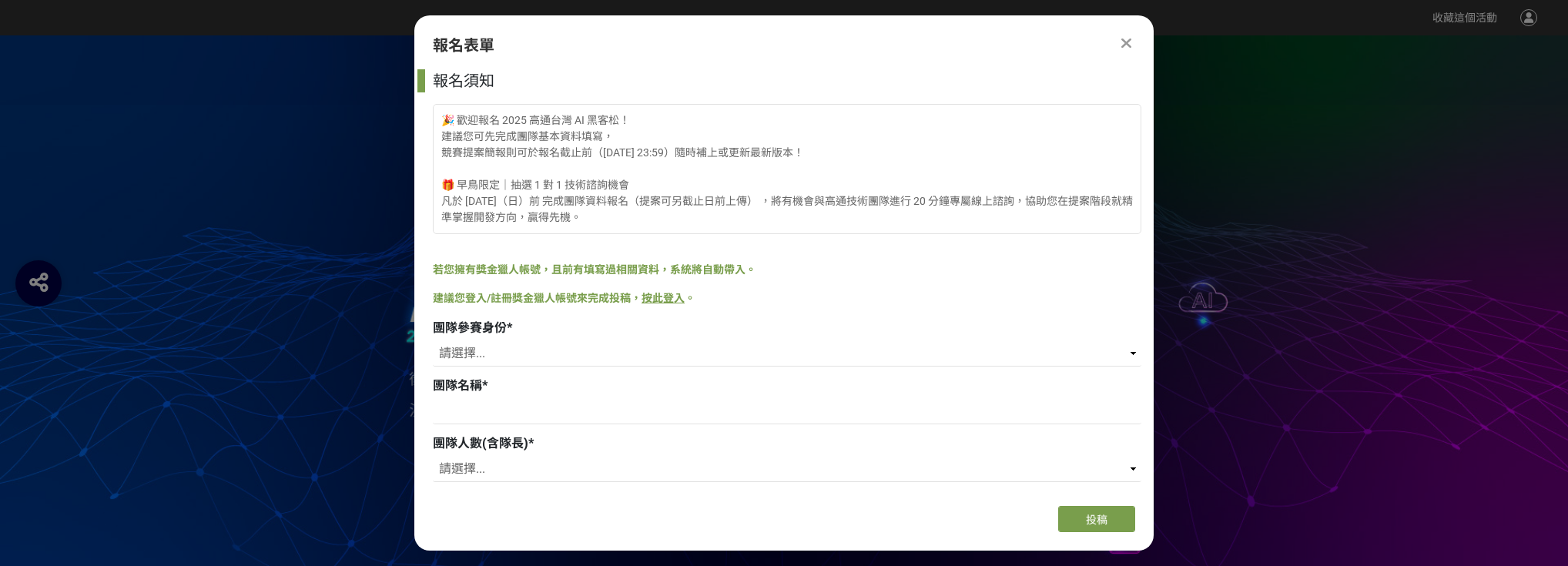
click at [1128, 47] on icon at bounding box center [1127, 43] width 10 height 15
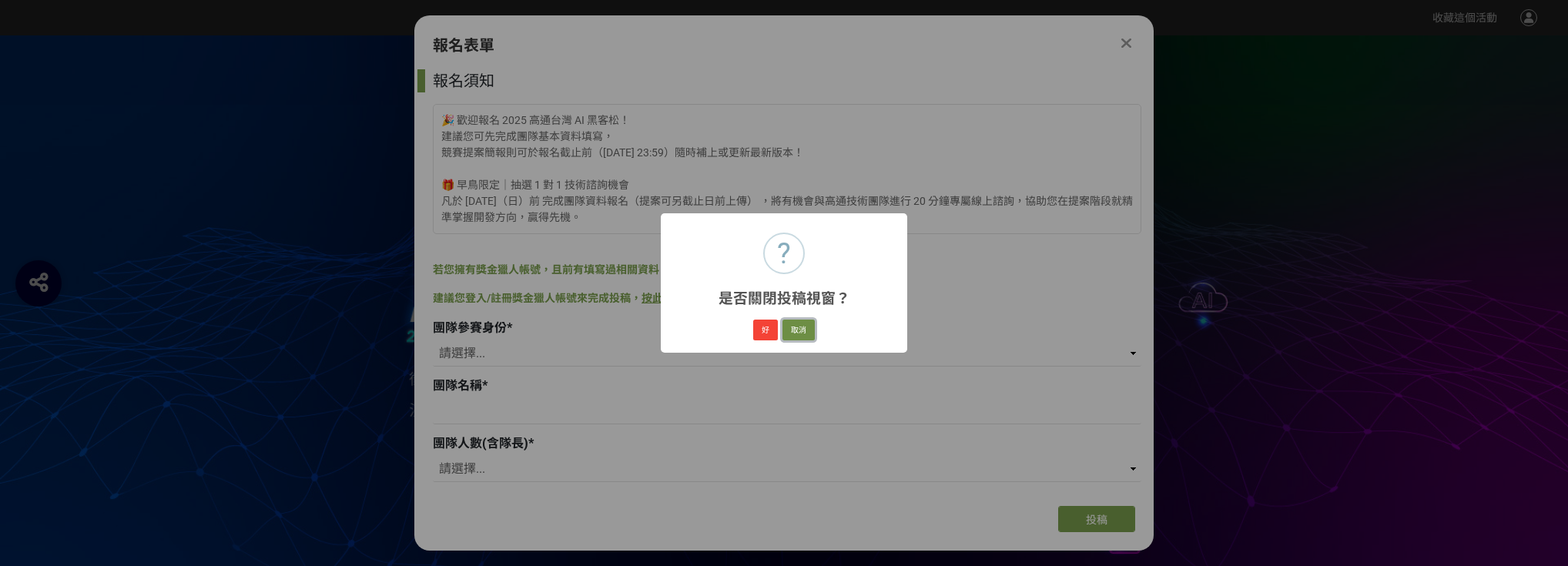
click at [810, 331] on button "取消" at bounding box center [799, 330] width 33 height 21
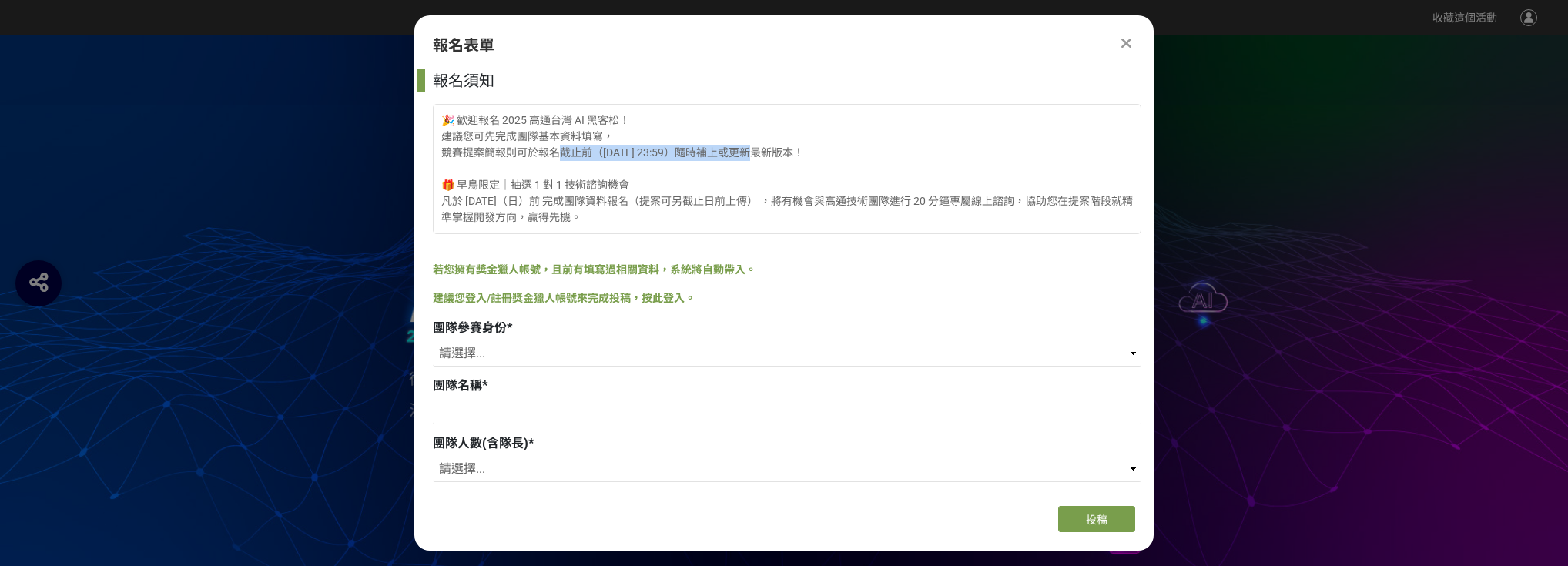
drag, startPoint x: 561, startPoint y: 158, endPoint x: 758, endPoint y: 159, distance: 197.0
click at [758, 159] on div "🎉 歡迎報名 2025 高通台灣 AI 黑客松！ 建議您可先完成團隊基本資料填寫， 競賽提案簡報則可於報名截止前（8/15 23:59）隨時補上或更新最新版本…" at bounding box center [787, 169] width 709 height 130
click at [598, 215] on div "🎉 歡迎報名 2025 高通台灣 AI 黑客松！ 建議您可先完成團隊基本資料填寫， 競賽提案簡報則可於報名截止前（8/15 23:59）隨時補上或更新最新版本…" at bounding box center [787, 169] width 709 height 130
drag, startPoint x: 447, startPoint y: 194, endPoint x: 824, endPoint y: 210, distance: 377.3
click at [824, 210] on div "🎉 歡迎報名 2025 高通台灣 AI 黑客松！ 建議您可先完成團隊基本資料填寫， 競賽提案簡報則可於報名截止前（8/15 23:59）隨時補上或更新最新版本…" at bounding box center [787, 169] width 709 height 130
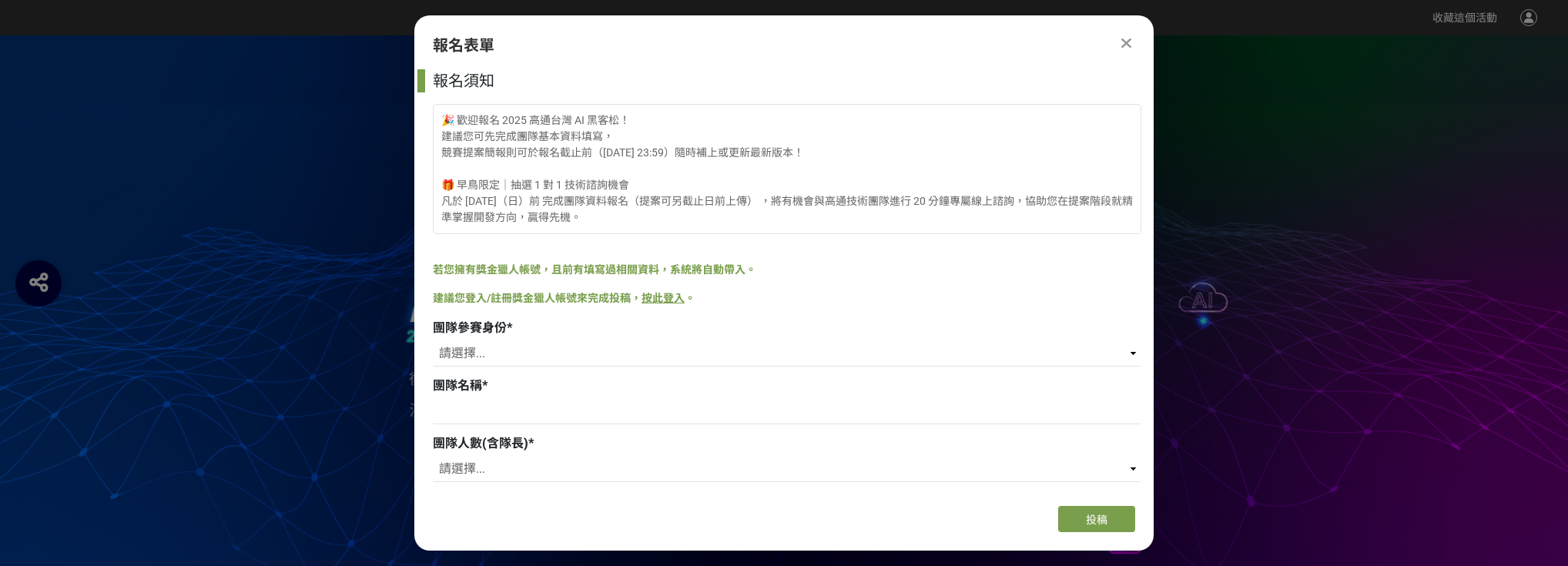
click at [661, 295] on link "按此登入" at bounding box center [663, 298] width 43 height 12
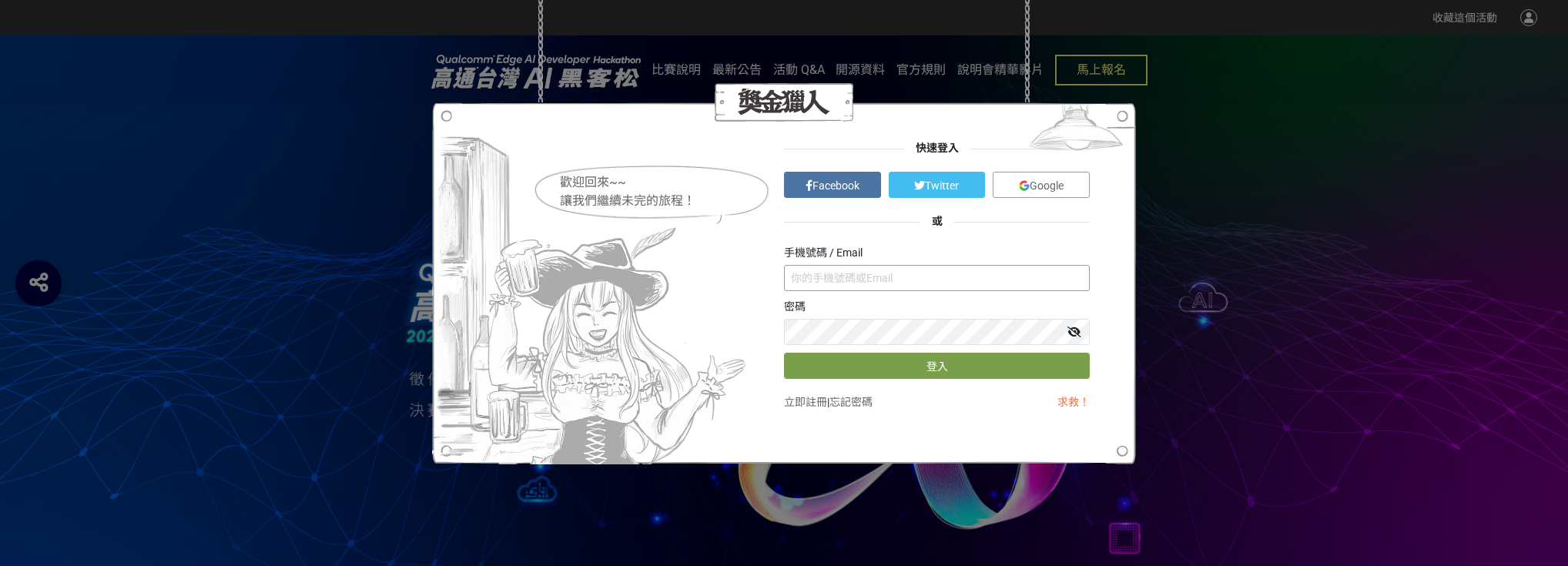
click at [887, 271] on input "text" at bounding box center [937, 277] width 306 height 27
click at [1032, 190] on span "Google" at bounding box center [1047, 185] width 34 height 12
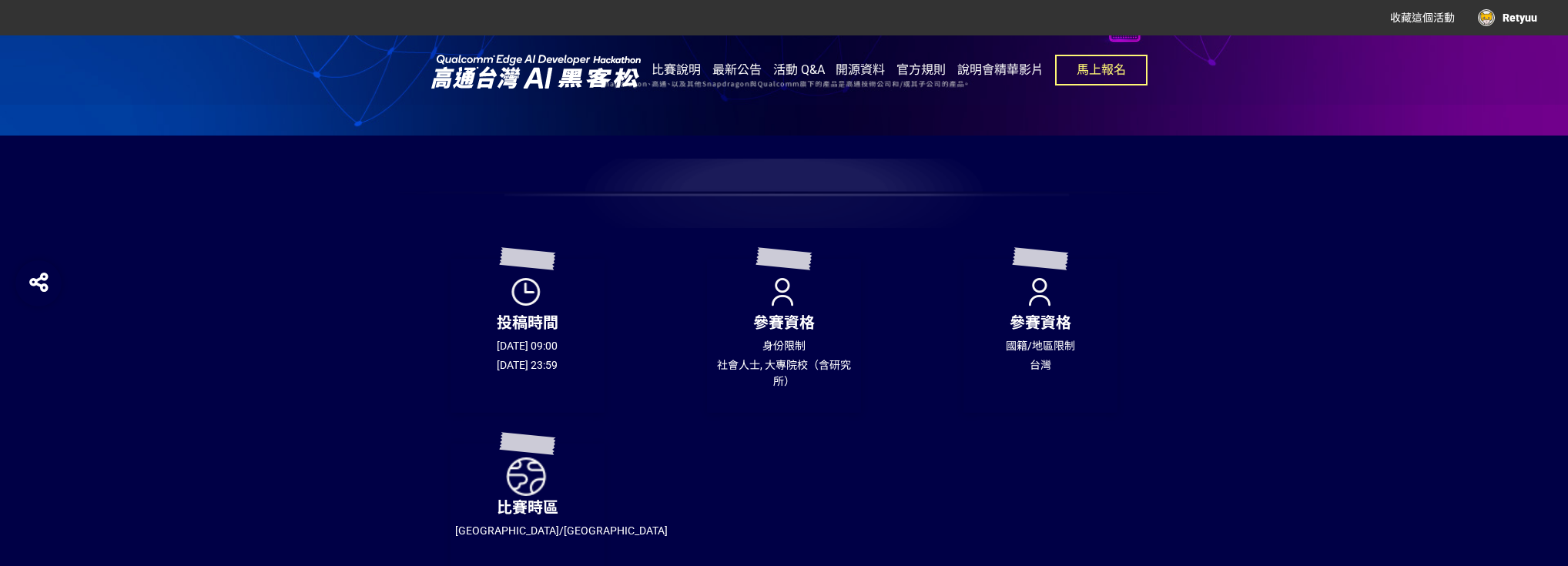
scroll to position [308, 0]
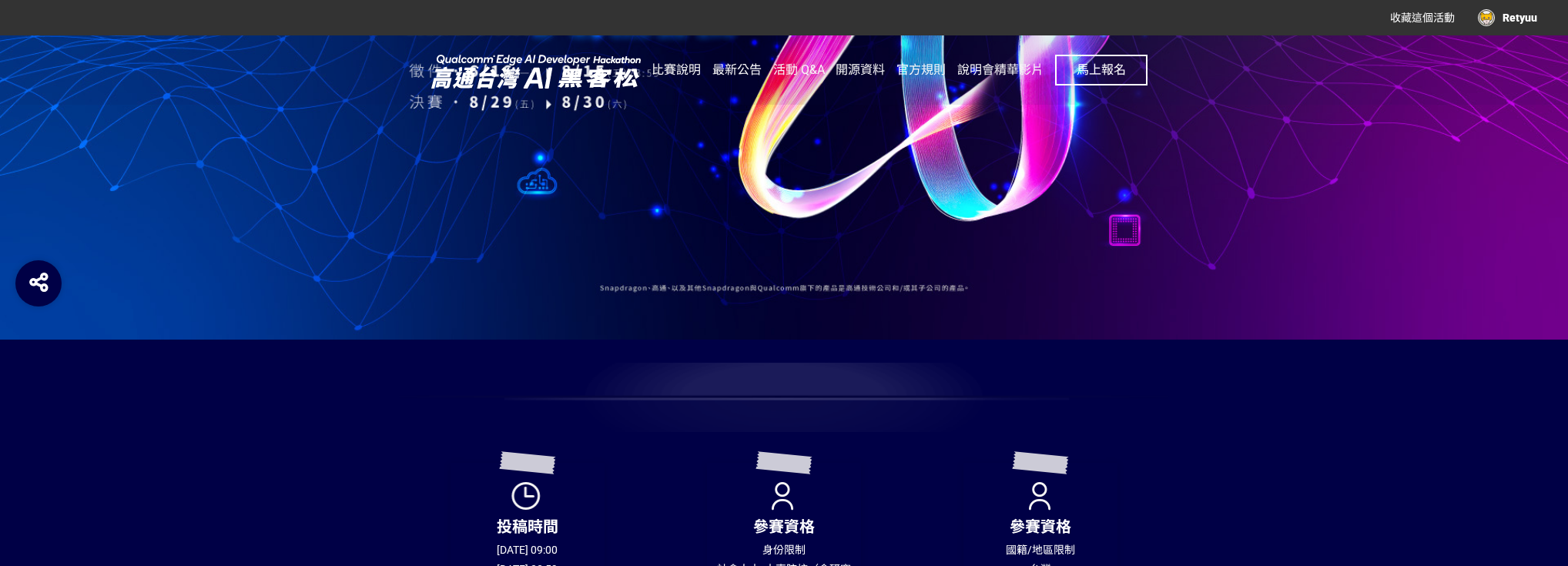
click at [1086, 71] on span "馬上報名" at bounding box center [1102, 69] width 50 height 15
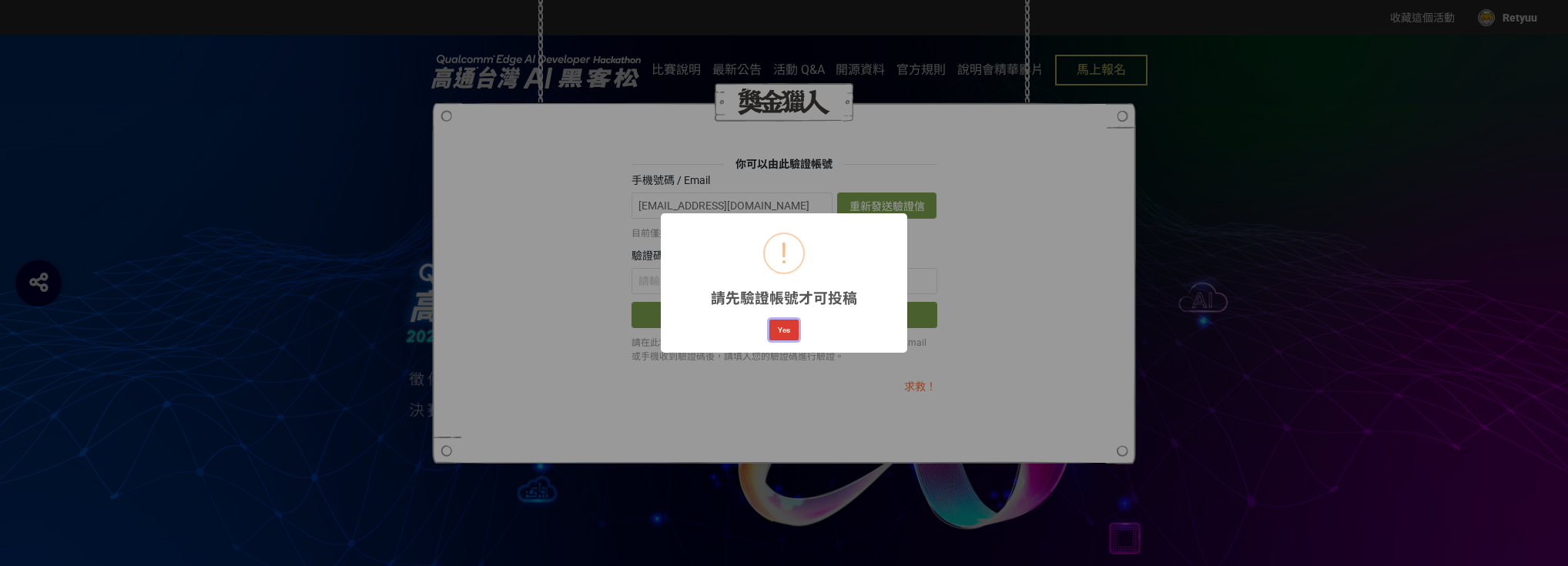
click at [788, 327] on button "Yes" at bounding box center [784, 330] width 29 height 21
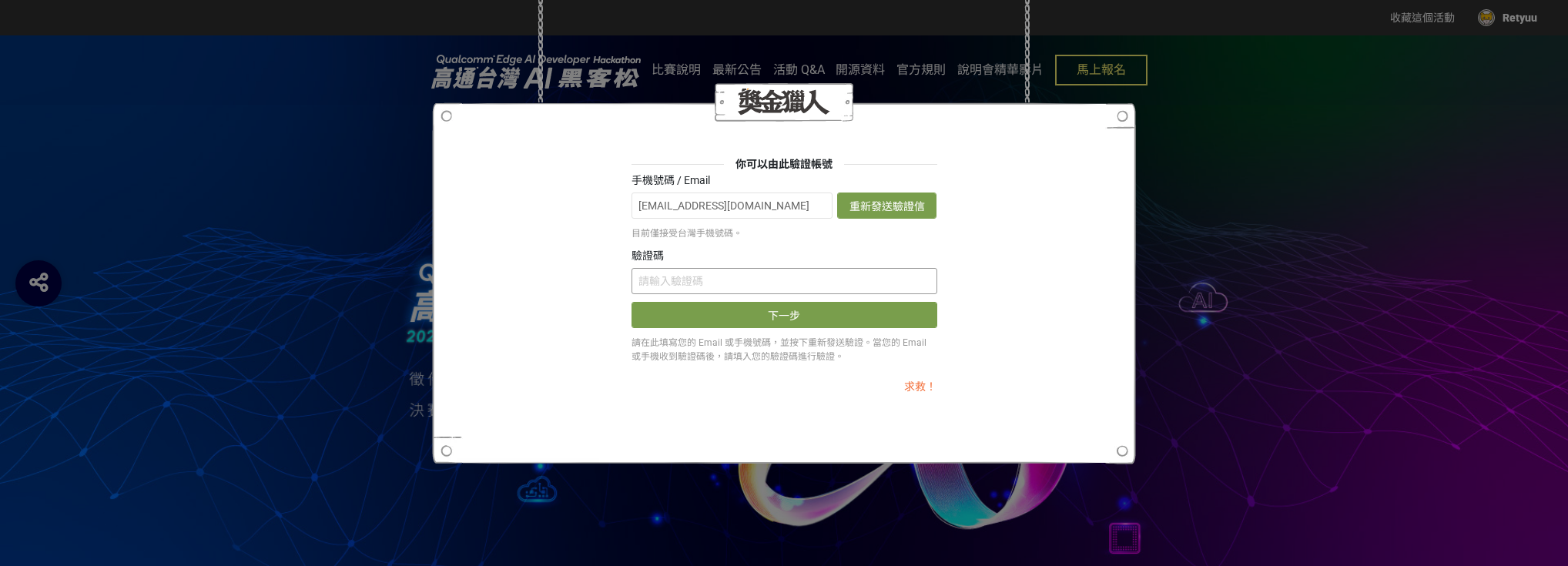
click at [727, 284] on input "text" at bounding box center [784, 281] width 306 height 27
click at [869, 216] on button "重新發送驗證信" at bounding box center [887, 206] width 99 height 27
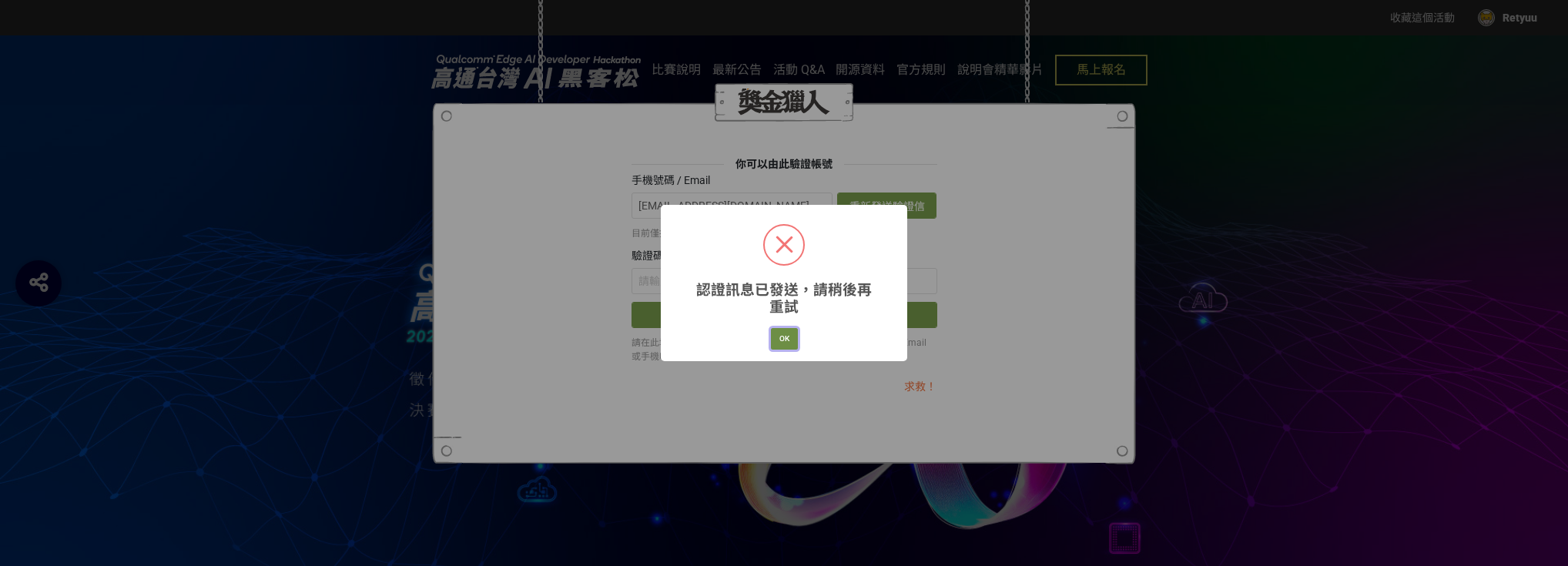
click at [791, 346] on button "OK" at bounding box center [784, 338] width 27 height 21
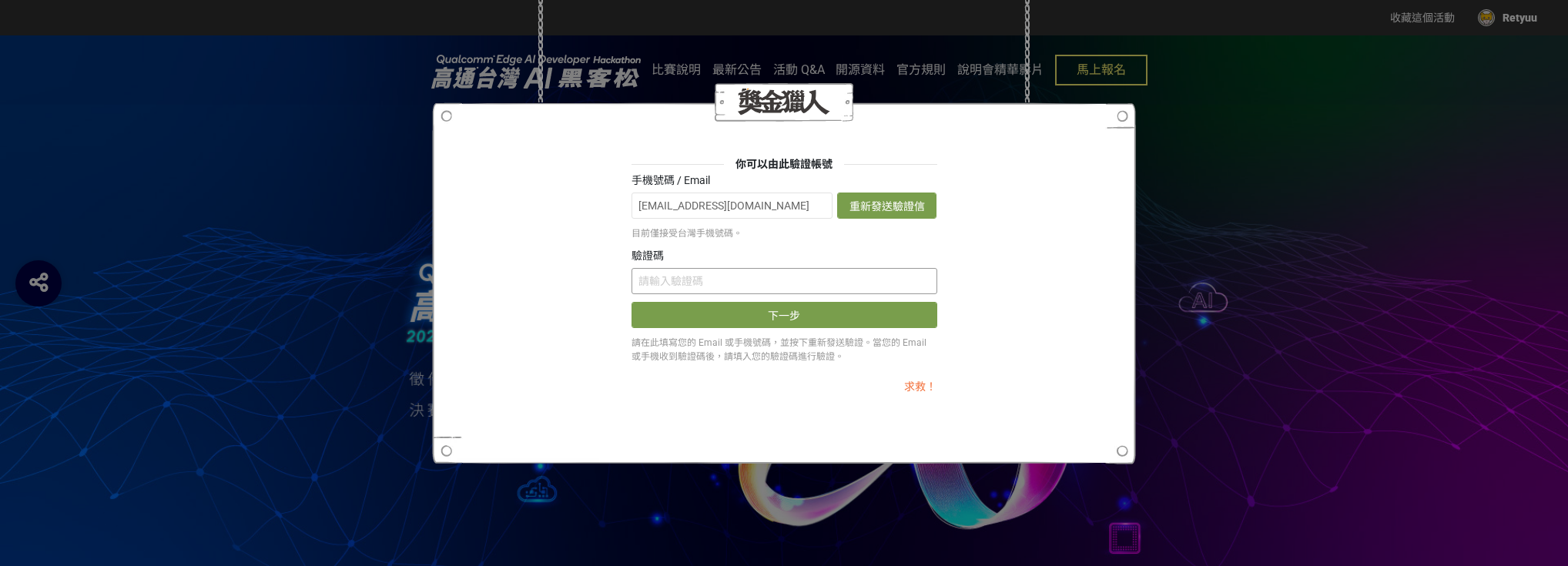
click at [690, 275] on input "text" at bounding box center [784, 281] width 306 height 27
paste input "MWF5L0VaTi8"
type input "MWF5L0VaTi8"
click at [736, 316] on button "下一步" at bounding box center [784, 314] width 306 height 27
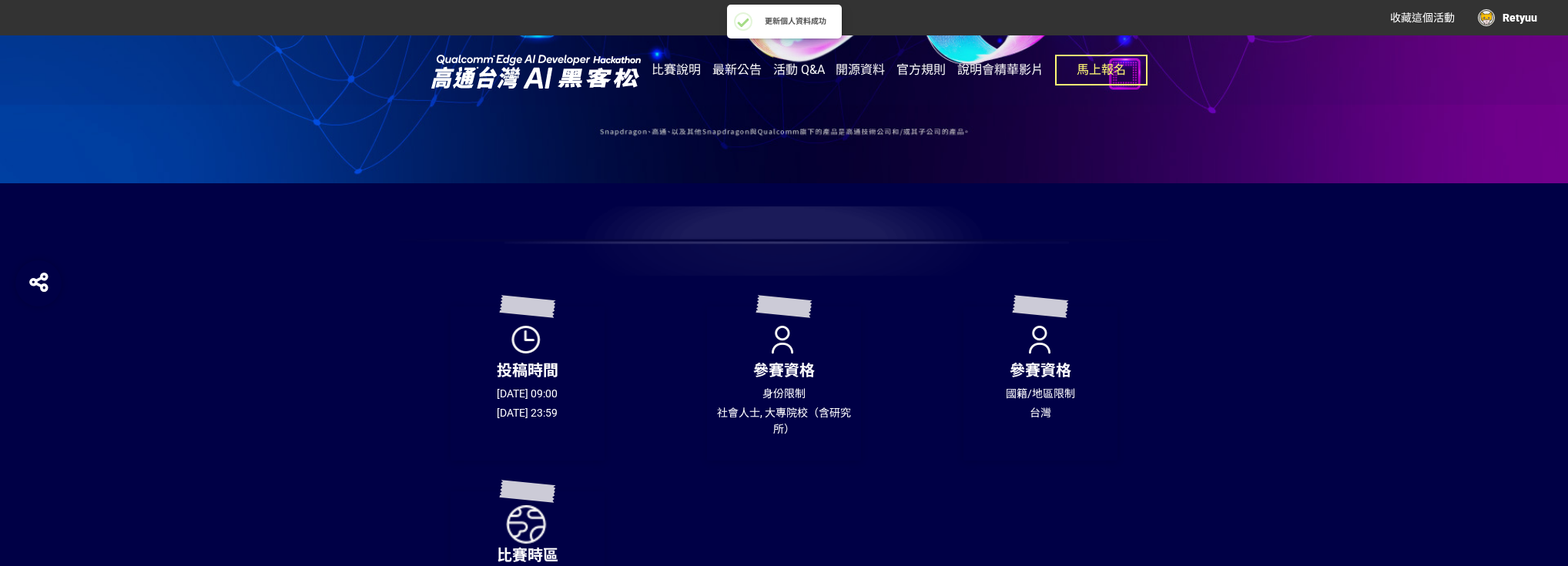
scroll to position [247, 0]
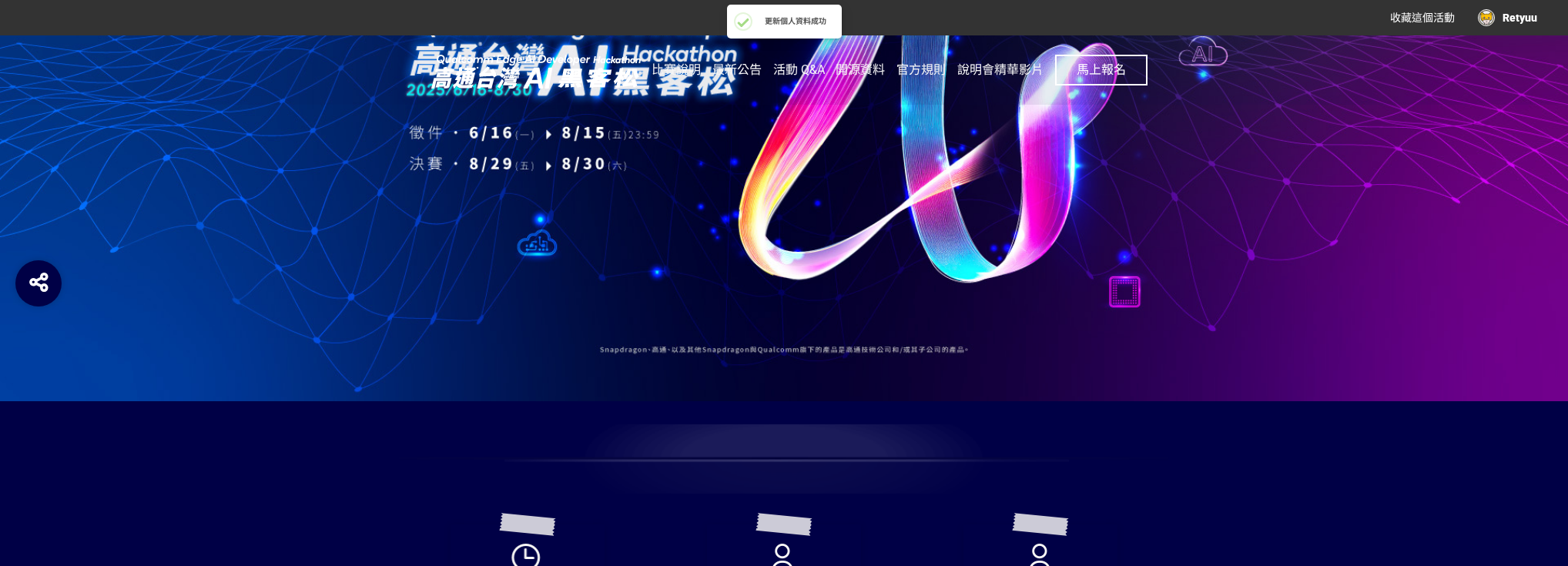
click at [1110, 75] on span "馬上報名" at bounding box center [1102, 69] width 50 height 15
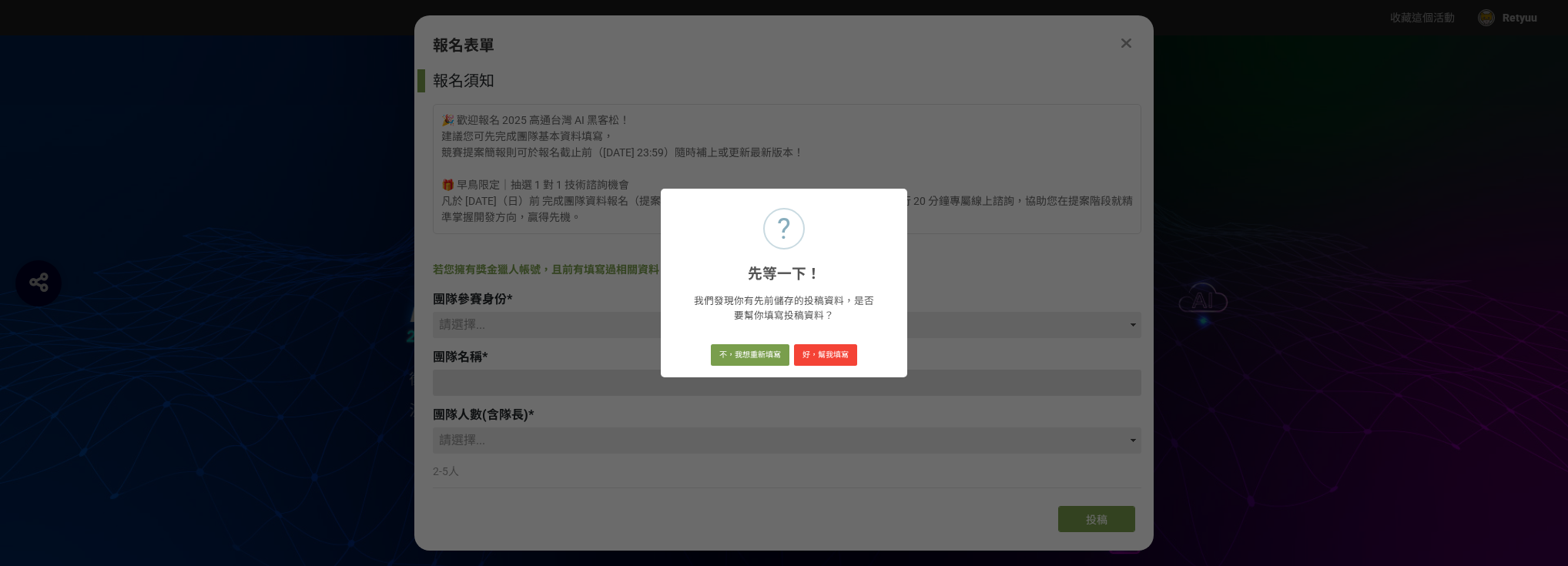
scroll to position [0, 0]
type input "Retyuu"
type input "[EMAIL_ADDRESS][DOMAIN_NAME]"
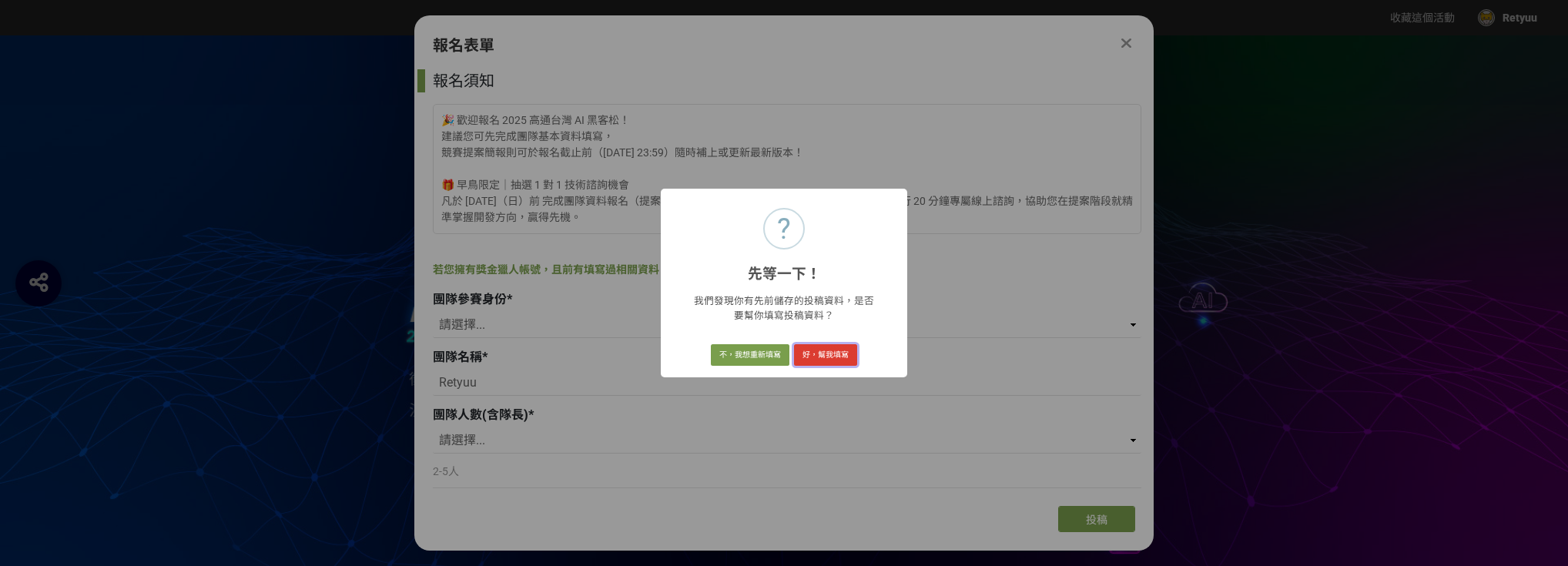
click at [838, 356] on button "好，幫我填寫" at bounding box center [826, 354] width 63 height 21
checkbox input "true"
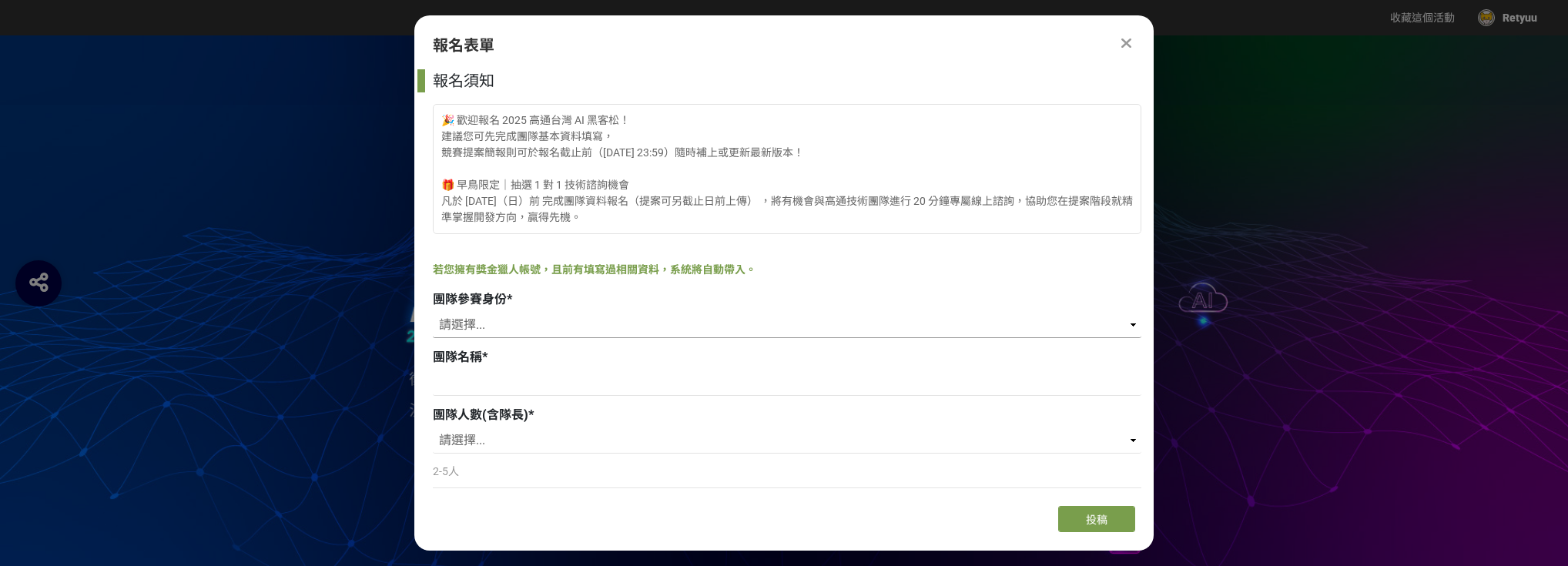
click at [487, 332] on select "請選擇... 學生 社會人士 社會人士+學生" at bounding box center [787, 325] width 709 height 27
click at [433, 312] on select "請選擇... 學生 社會人士 社會人士+學生" at bounding box center [787, 325] width 709 height 27
click at [500, 330] on select "請選擇... 學生 社會人士 社會人士+學生" at bounding box center [787, 325] width 709 height 27
click at [433, 312] on select "請選擇... 學生 社會人士 社會人士+學生" at bounding box center [787, 325] width 709 height 27
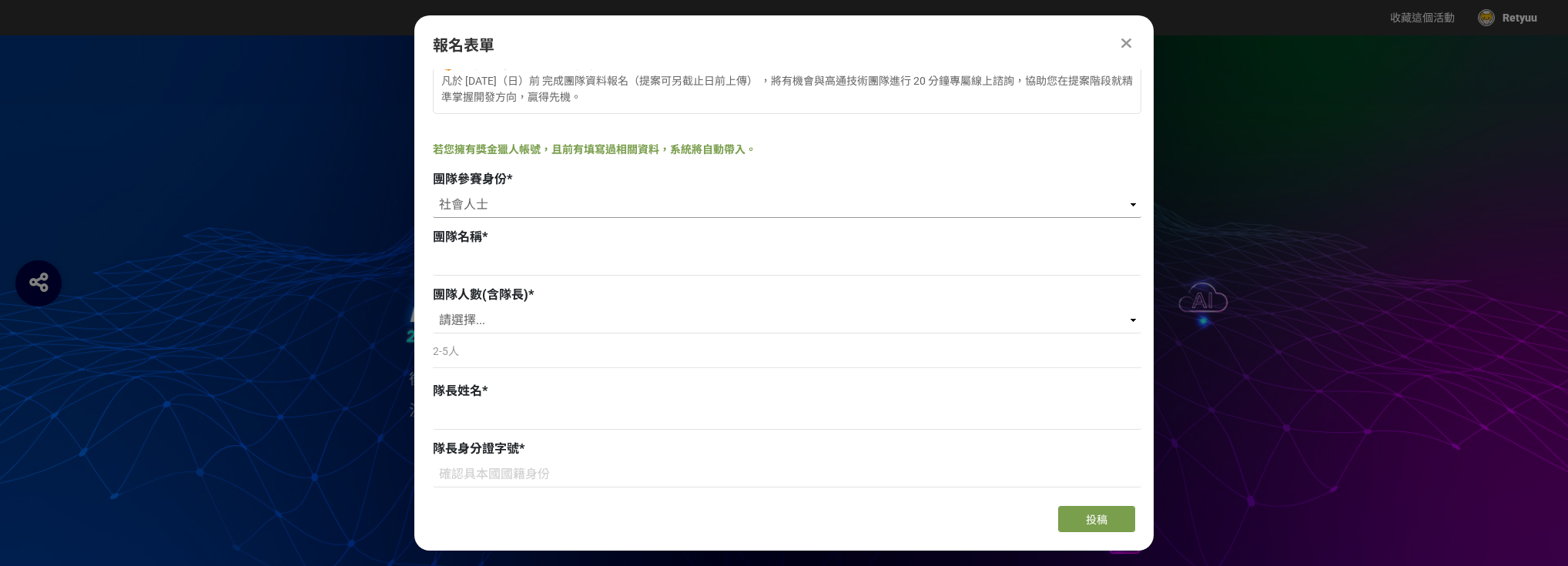
scroll to position [123, 0]
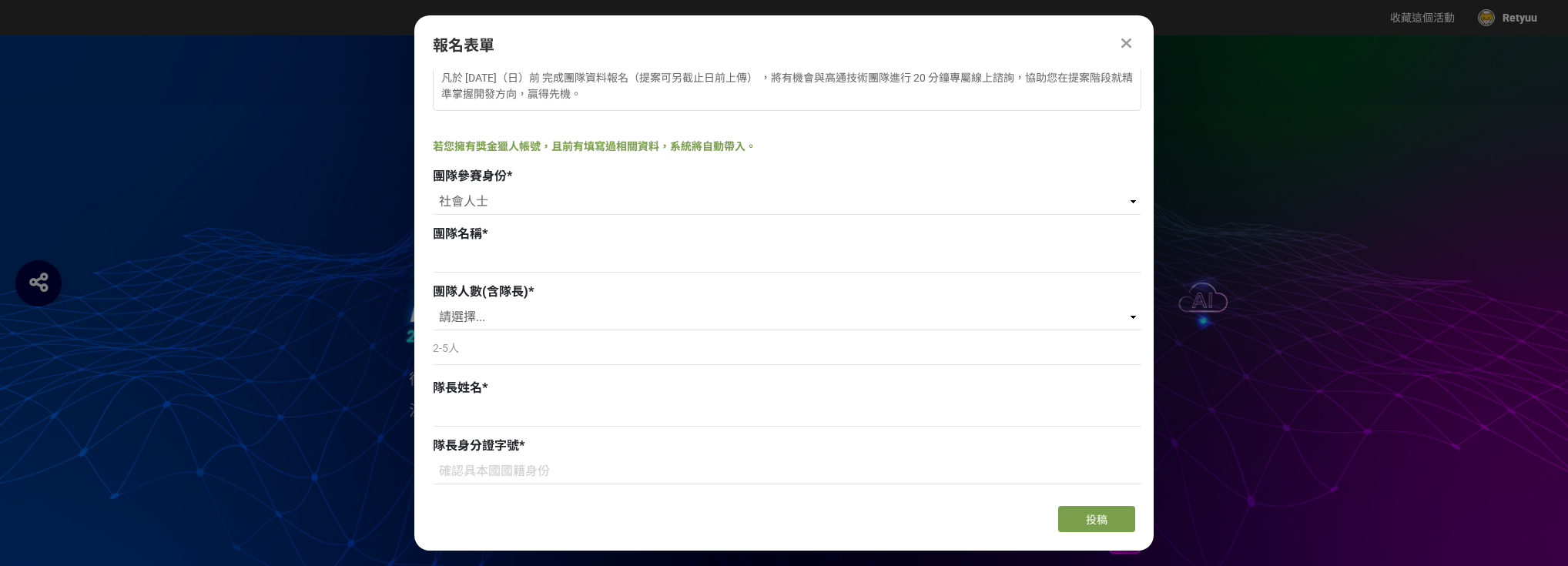
click at [543, 216] on div "請選擇... 學生 社會人士 社會人士+學生" at bounding box center [787, 203] width 709 height 30
click at [530, 209] on select "請選擇... 學生 社會人士 社會人士+學生" at bounding box center [787, 201] width 709 height 27
click at [433, 188] on select "請選擇... 學生 社會人士 社會人士+學生" at bounding box center [787, 201] width 709 height 27
click at [539, 263] on input at bounding box center [787, 259] width 709 height 27
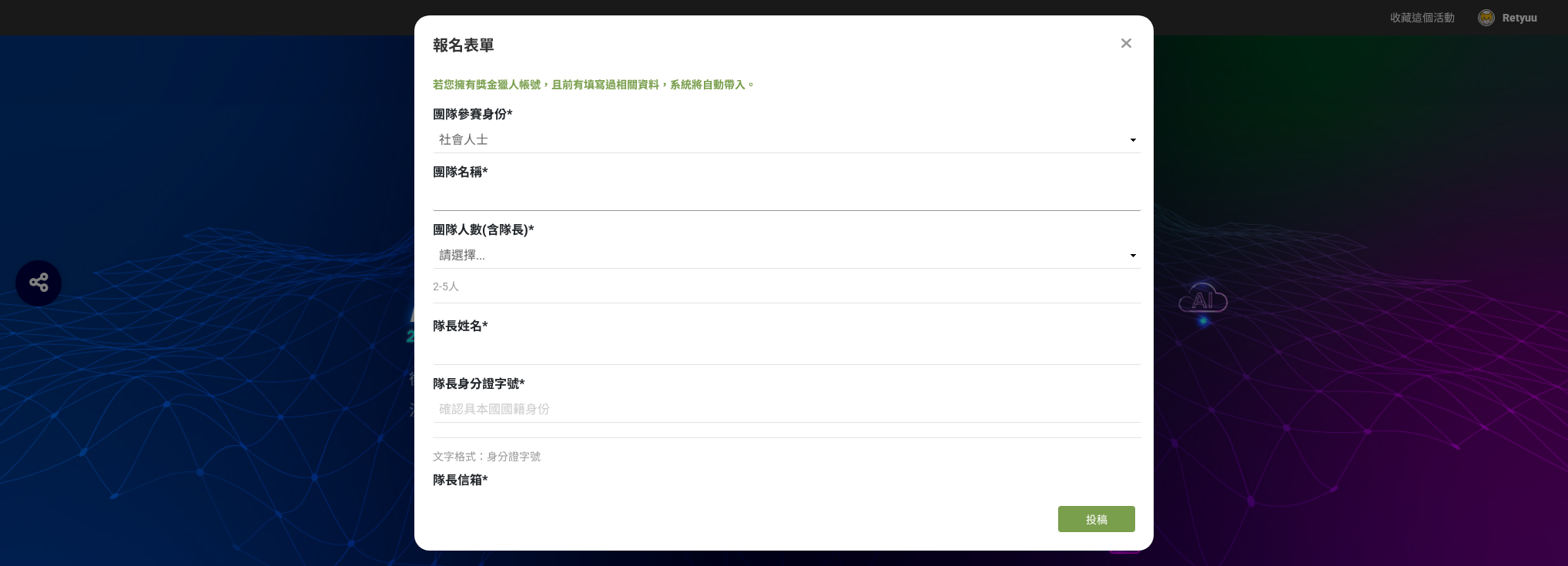
scroll to position [0, 0]
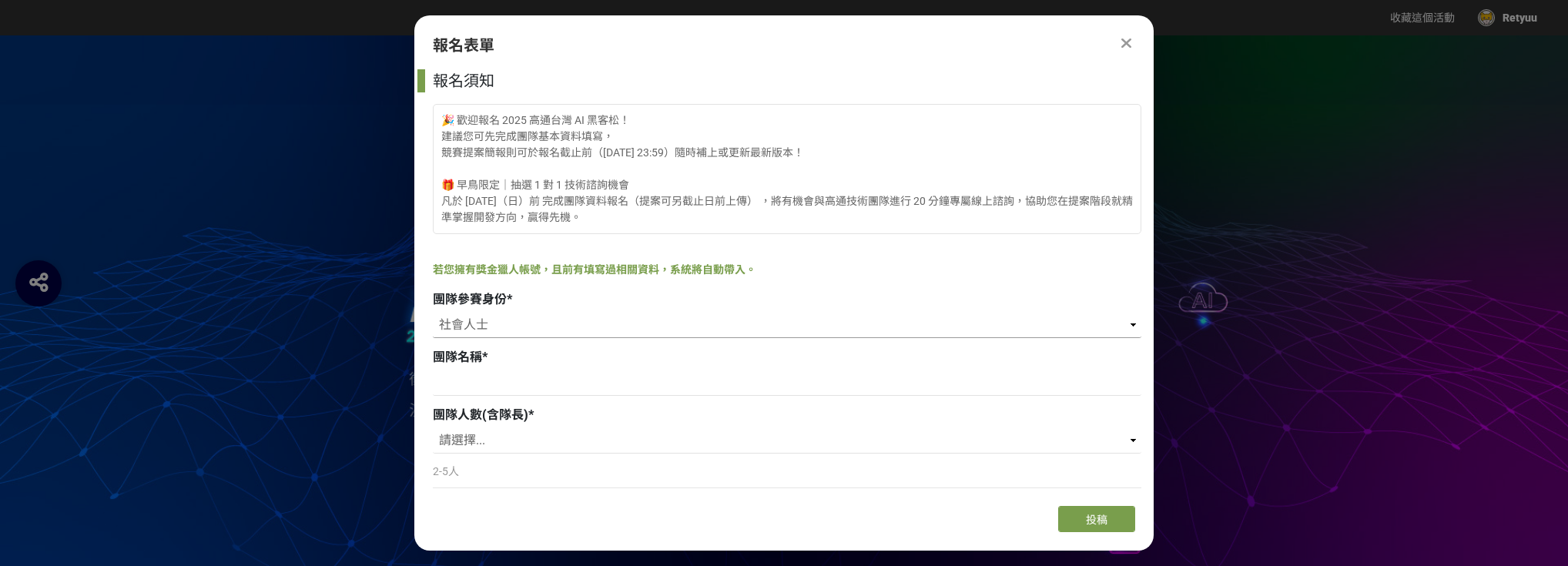
click at [548, 337] on select "請選擇... 學生 社會人士 社會人士+學生" at bounding box center [787, 325] width 709 height 27
select select "學生"
click at [433, 312] on select "請選擇... 學生 社會人士 社會人士+學生" at bounding box center [787, 325] width 709 height 27
click at [521, 384] on input at bounding box center [787, 383] width 709 height 27
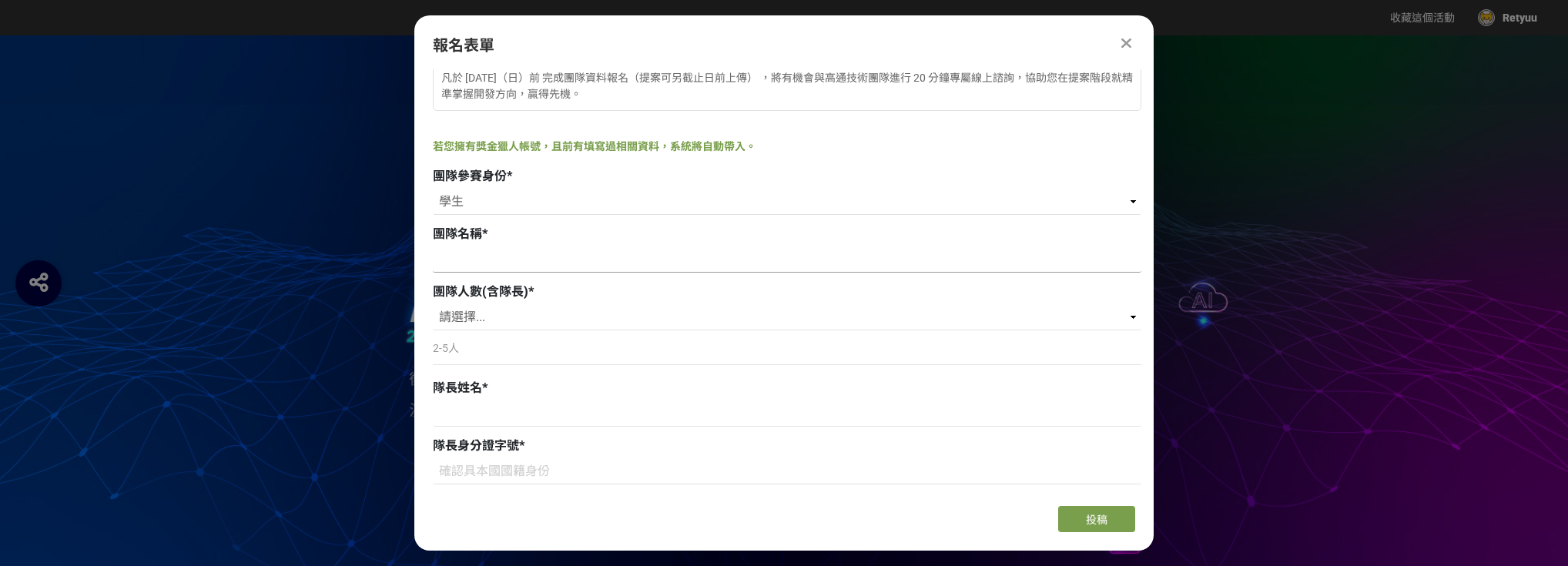
click at [488, 271] on input at bounding box center [787, 259] width 709 height 27
type input "畢業即失業"
click at [462, 324] on select "請選擇... 2 3 4 5" at bounding box center [787, 317] width 709 height 27
select select "2"
click at [433, 304] on select "請選擇... 2 3 4 5" at bounding box center [787, 317] width 709 height 27
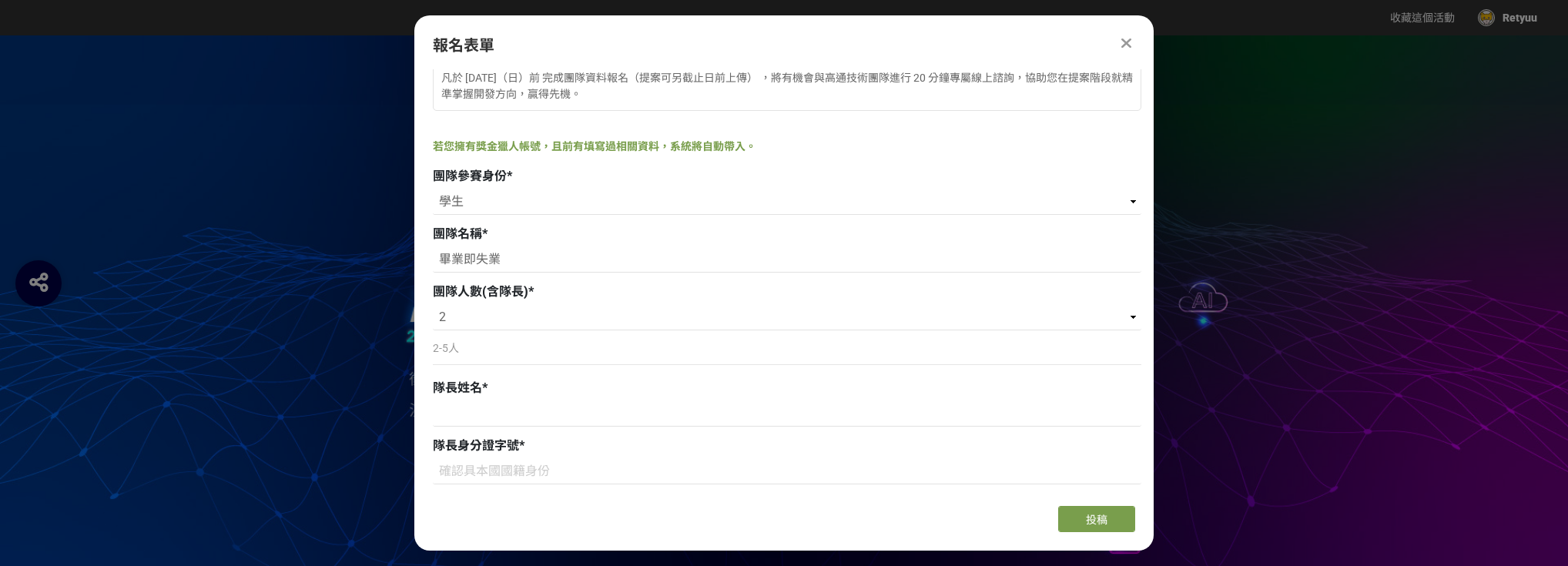
click at [493, 363] on div "2-5人" at bounding box center [787, 354] width 709 height 35
click at [486, 353] on p "2-5人" at bounding box center [787, 348] width 709 height 16
click at [454, 354] on p "2-5人" at bounding box center [787, 348] width 709 height 16
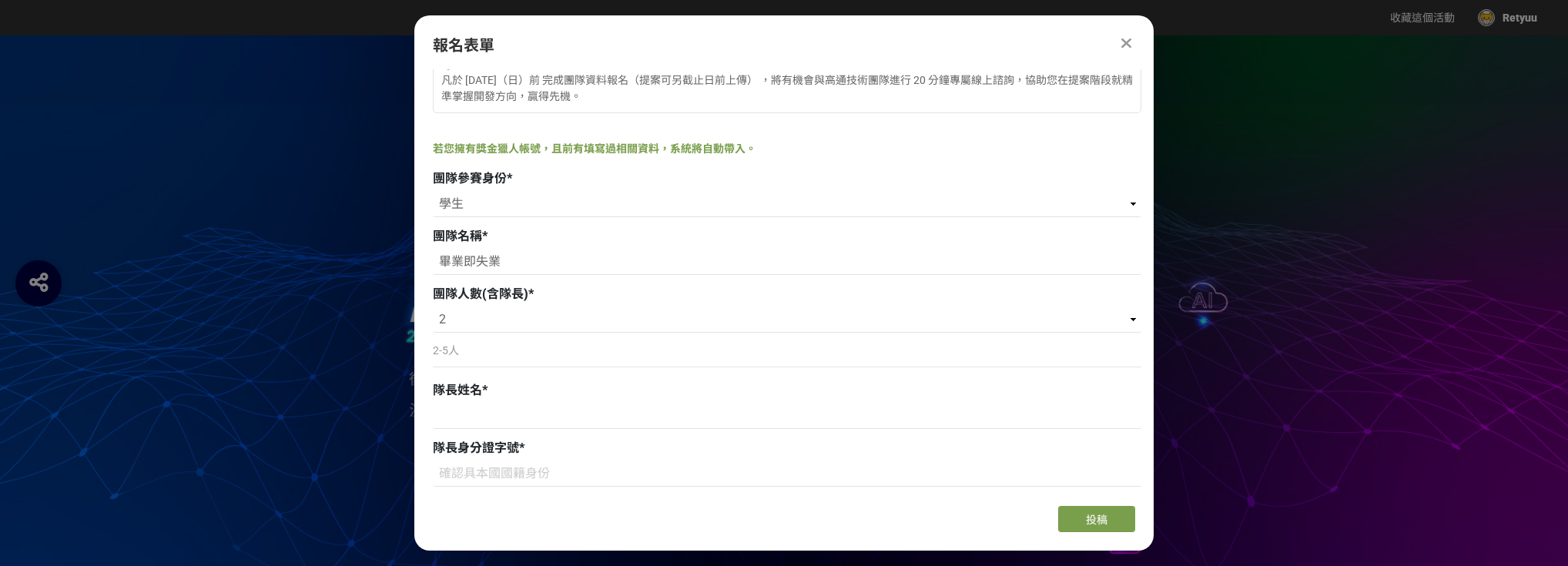
scroll to position [247, 0]
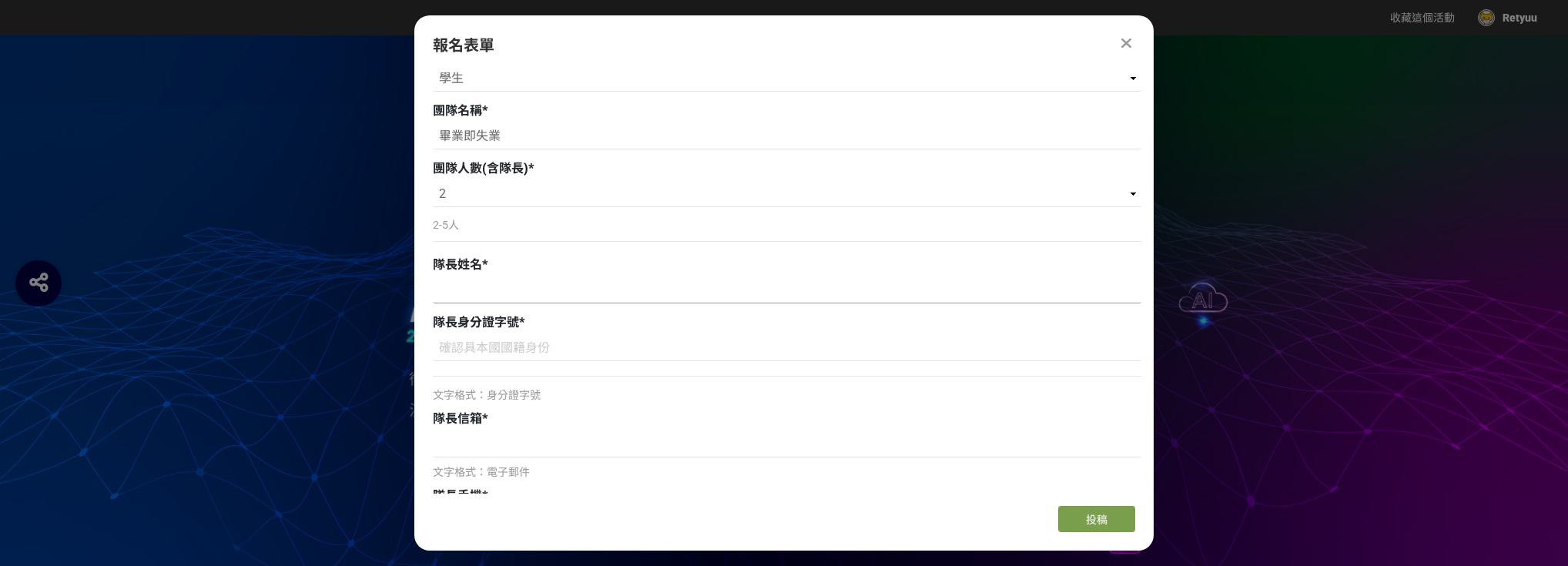
click at [488, 292] on input at bounding box center [787, 290] width 709 height 27
type input "[PERSON_NAME]"
click at [496, 339] on input at bounding box center [787, 348] width 709 height 27
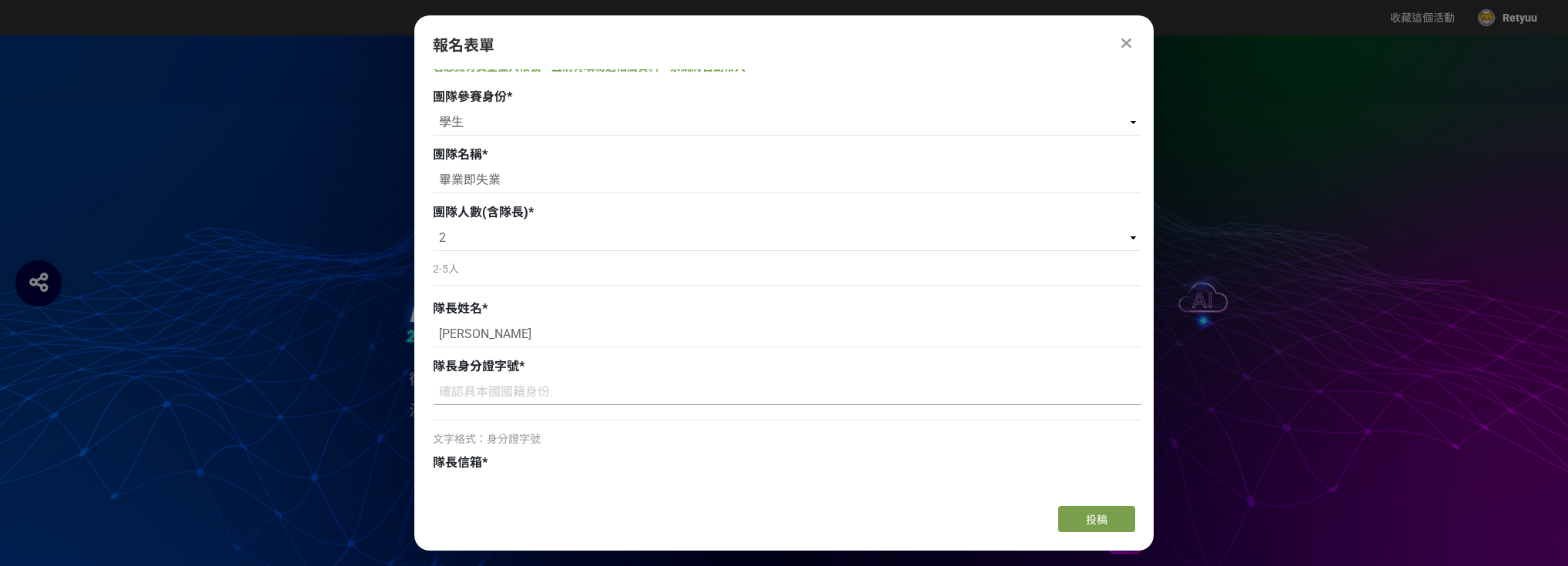
scroll to position [185, 0]
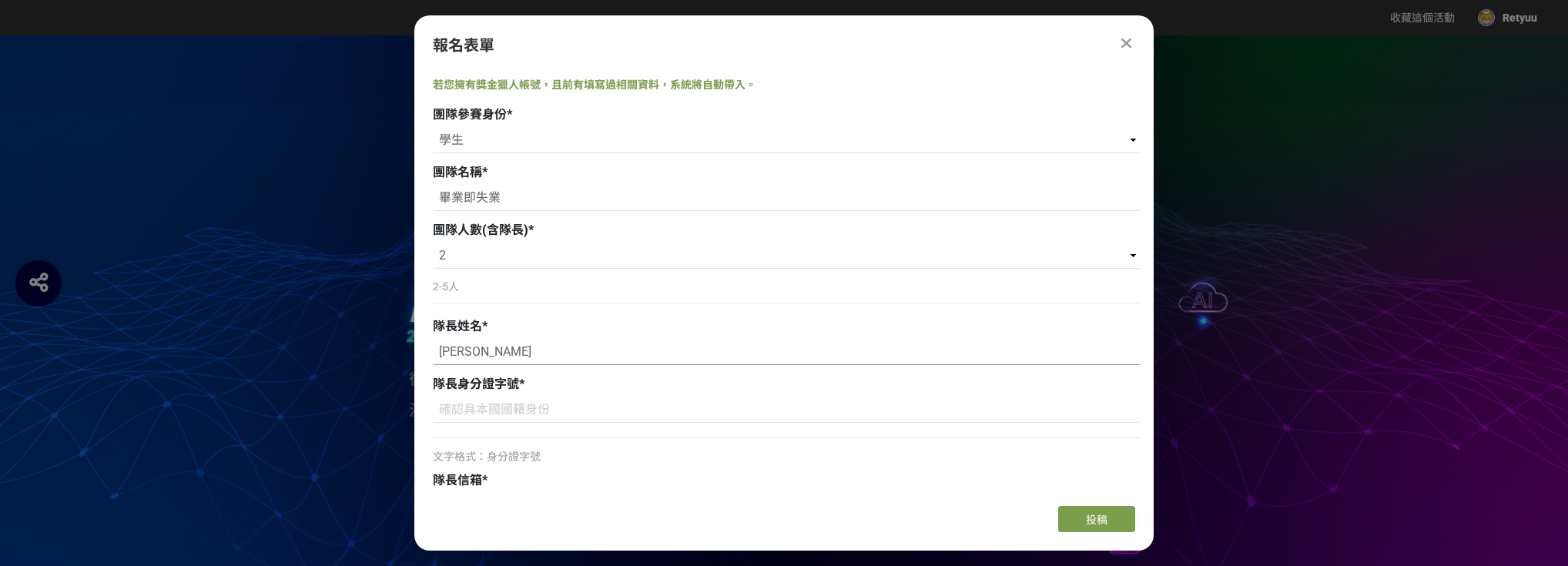
click at [515, 346] on input "[PERSON_NAME]" at bounding box center [787, 352] width 709 height 27
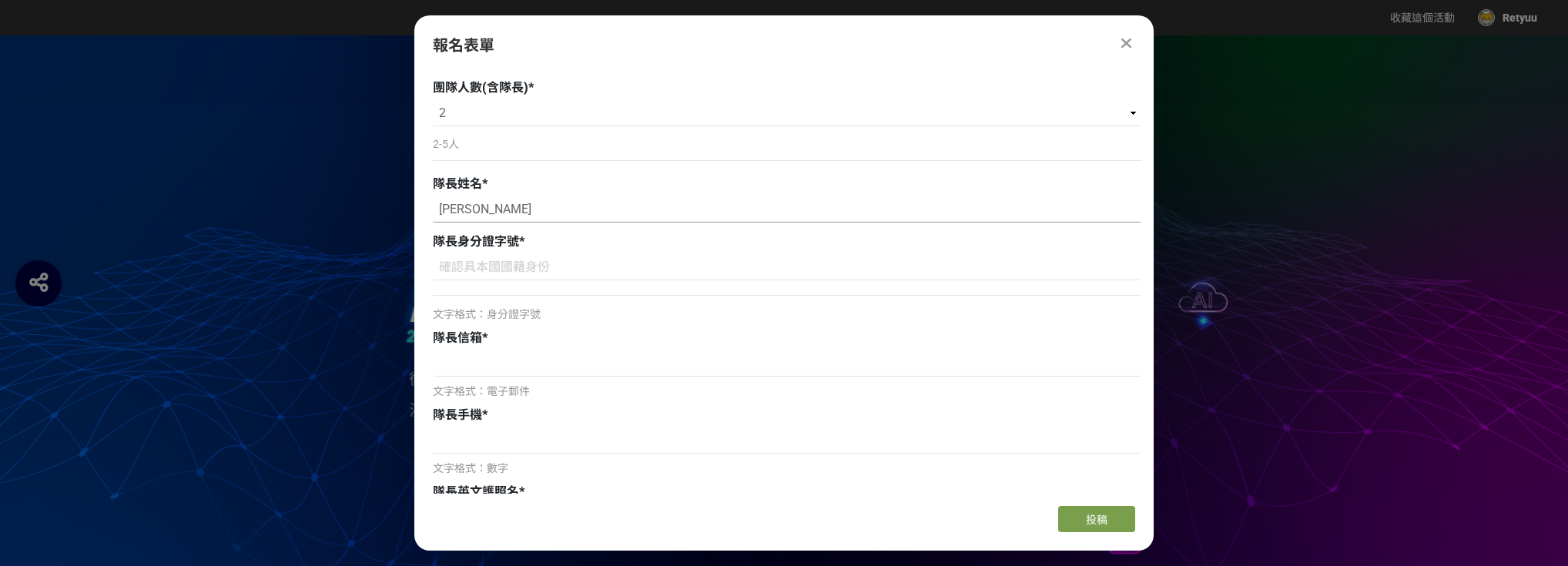
scroll to position [308, 0]
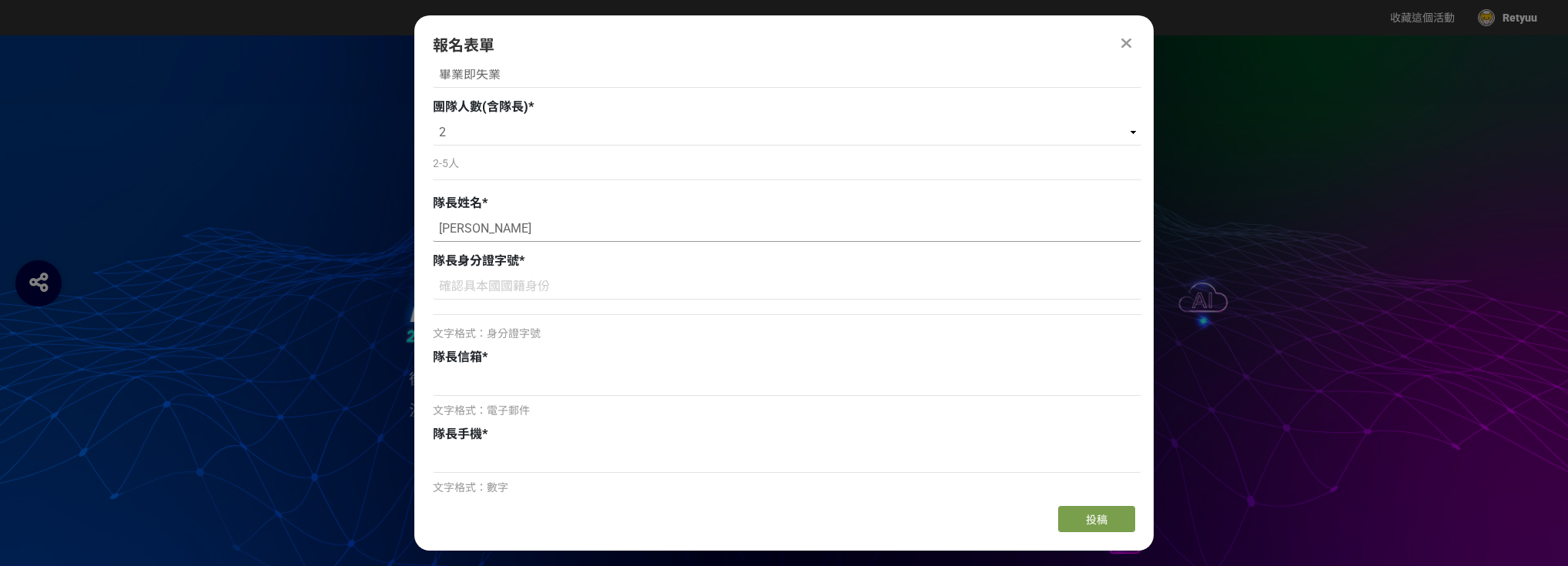
drag, startPoint x: 506, startPoint y: 217, endPoint x: 457, endPoint y: 225, distance: 49.6
click at [457, 225] on input "[PERSON_NAME]" at bounding box center [787, 229] width 709 height 27
click at [508, 286] on input at bounding box center [787, 286] width 709 height 27
type input "ㄑ"
type input "A"
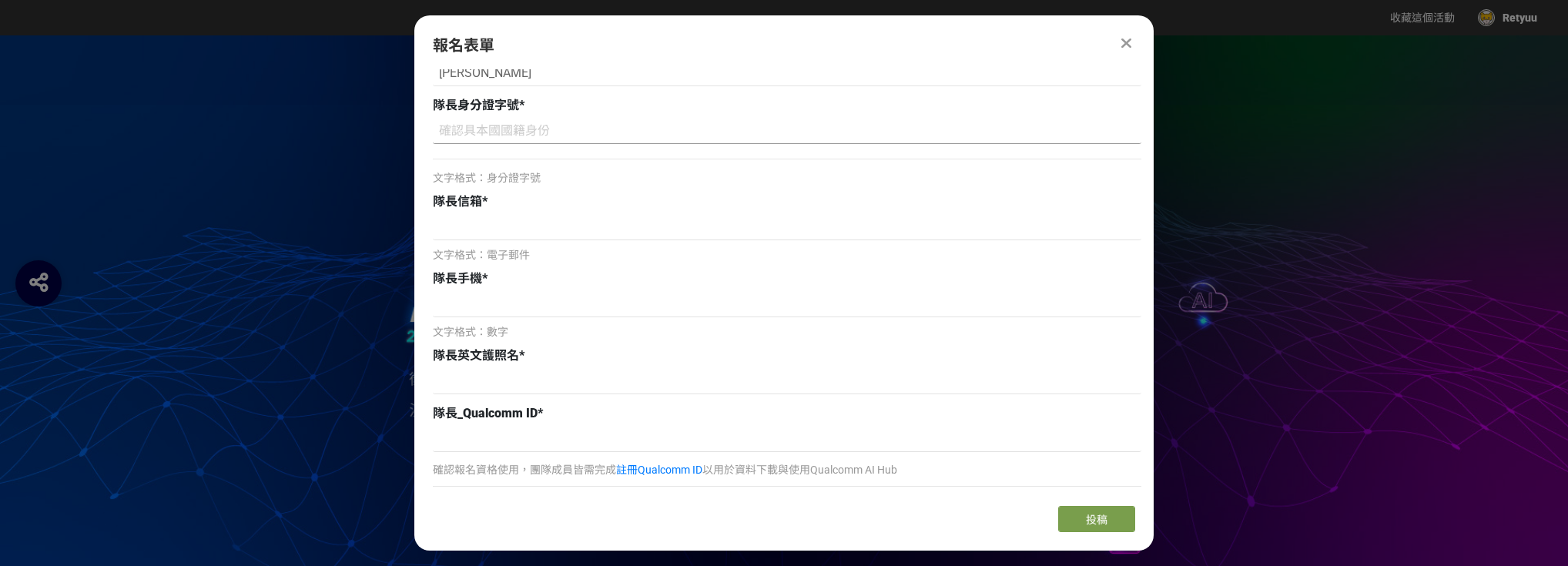
scroll to position [554, 0]
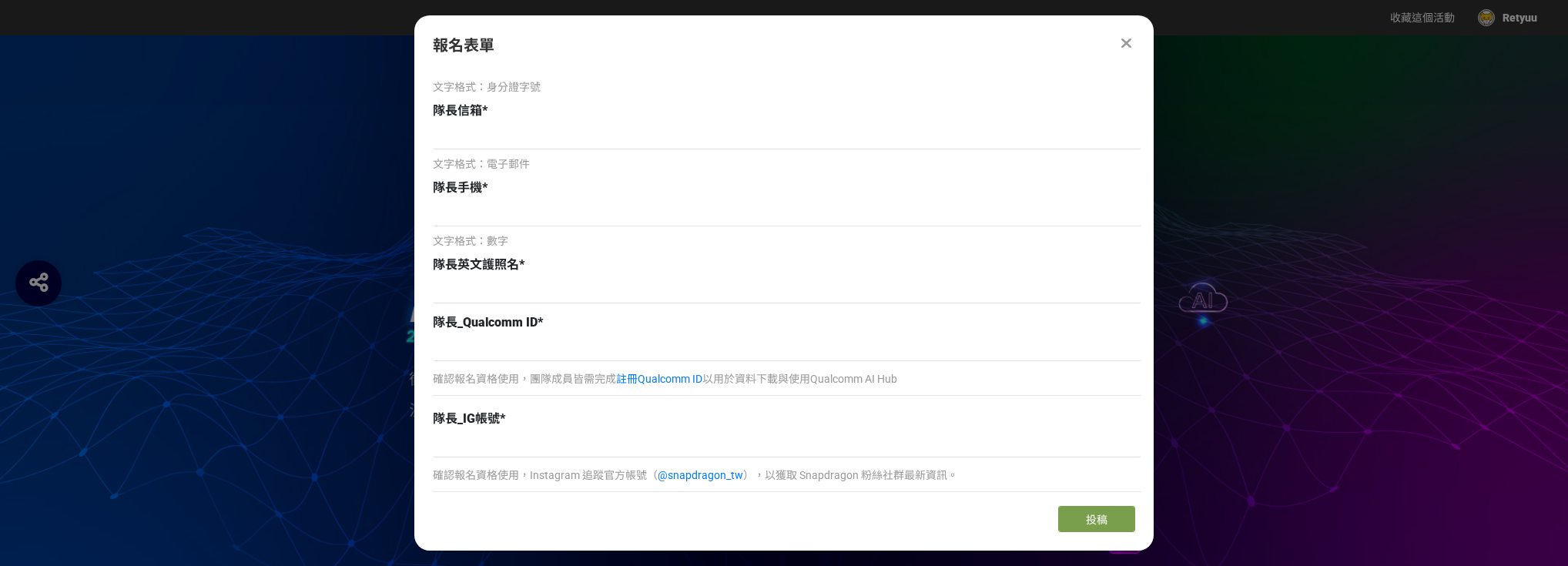
click at [518, 305] on div at bounding box center [787, 292] width 709 height 30
click at [521, 294] on input at bounding box center [787, 290] width 709 height 27
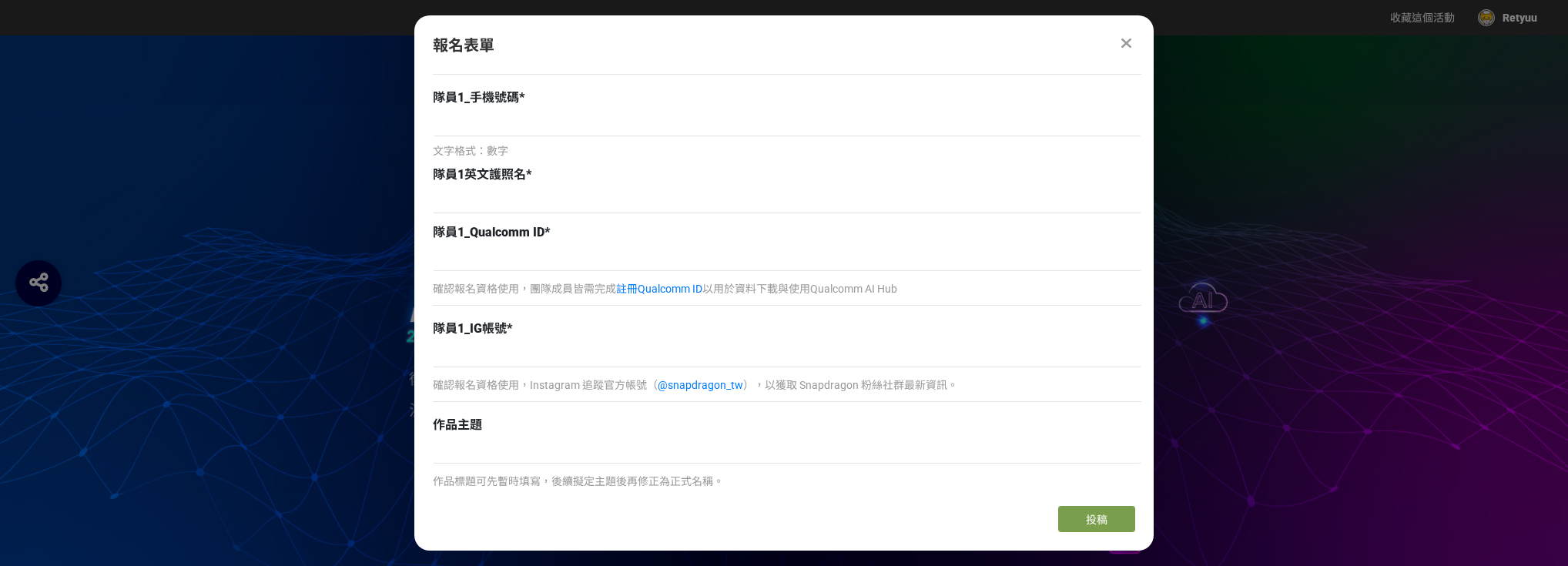
scroll to position [1355, 0]
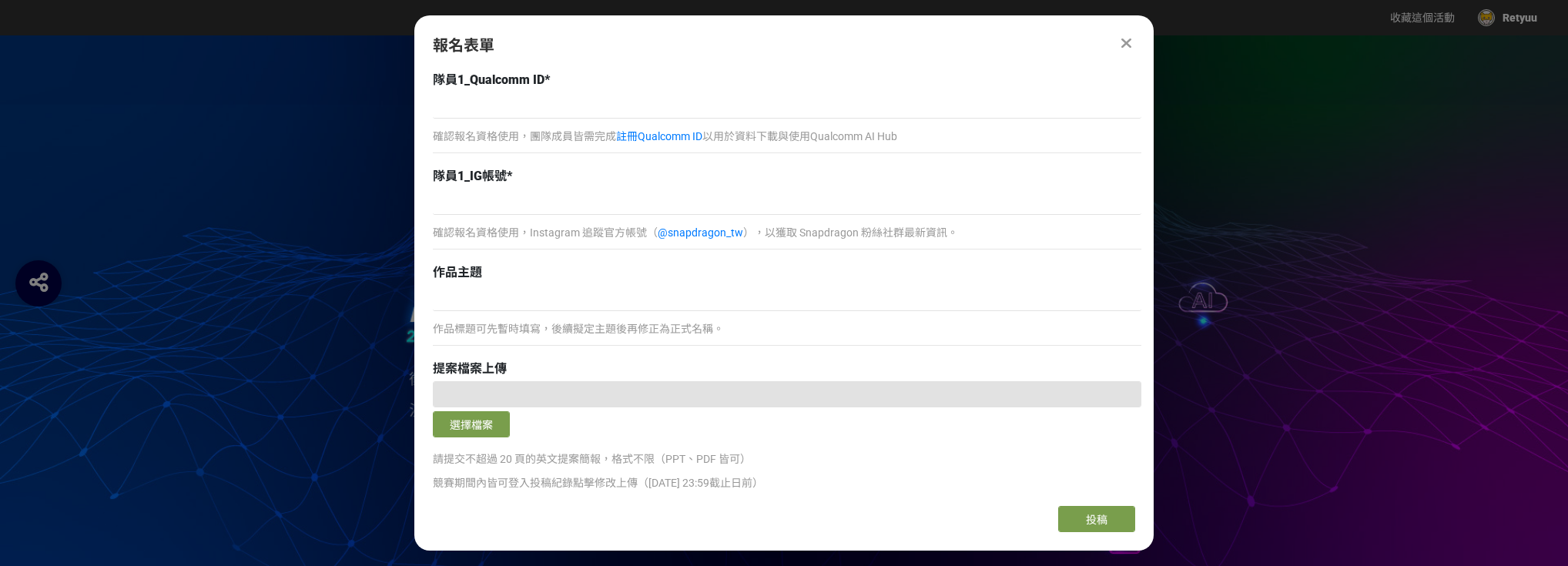
click at [500, 332] on p "作品標題可先暫時填寫，後續擬定主題後再修正為正式名稱。" at bounding box center [787, 329] width 709 height 16
click at [557, 325] on p "作品標題可先暫時填寫，後續擬定主題後再修正為正式名稱。" at bounding box center [787, 329] width 709 height 16
click at [514, 325] on p "作品標題可先暫時填寫，後續擬定主題後再修正為正式名稱。" at bounding box center [787, 329] width 709 height 16
click at [542, 188] on input at bounding box center [787, 201] width 709 height 27
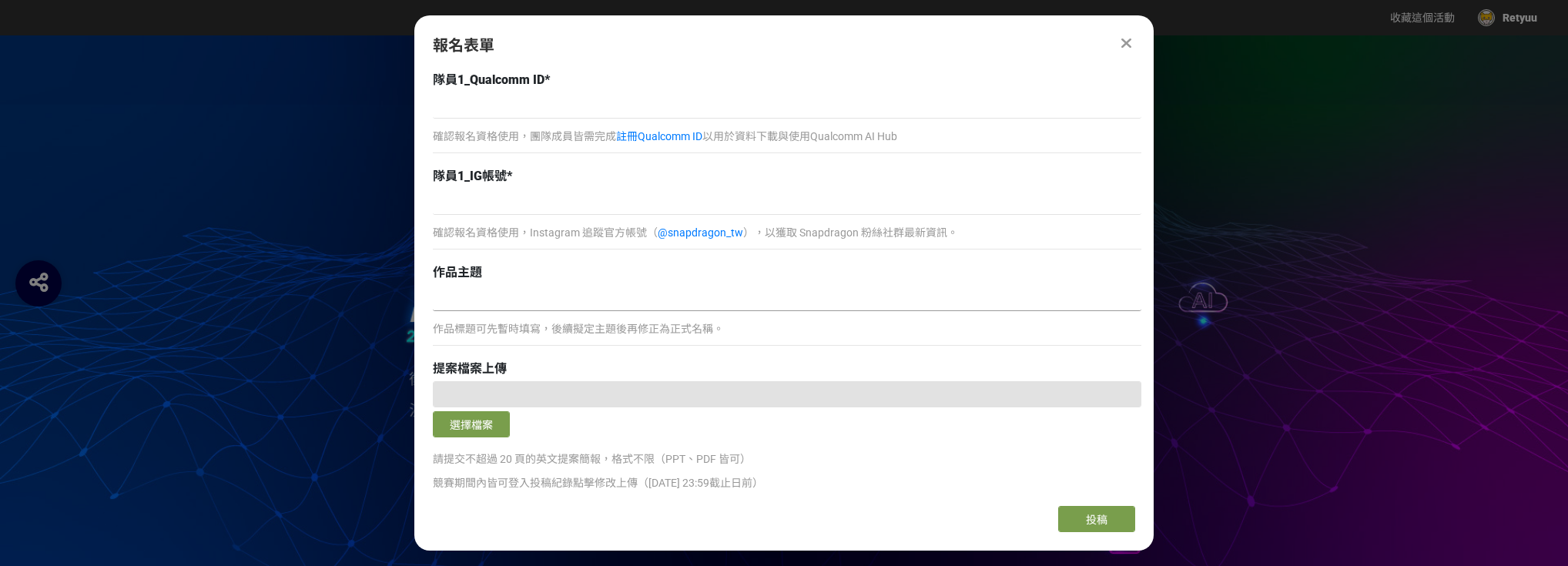
click at [485, 285] on input at bounding box center [787, 298] width 709 height 27
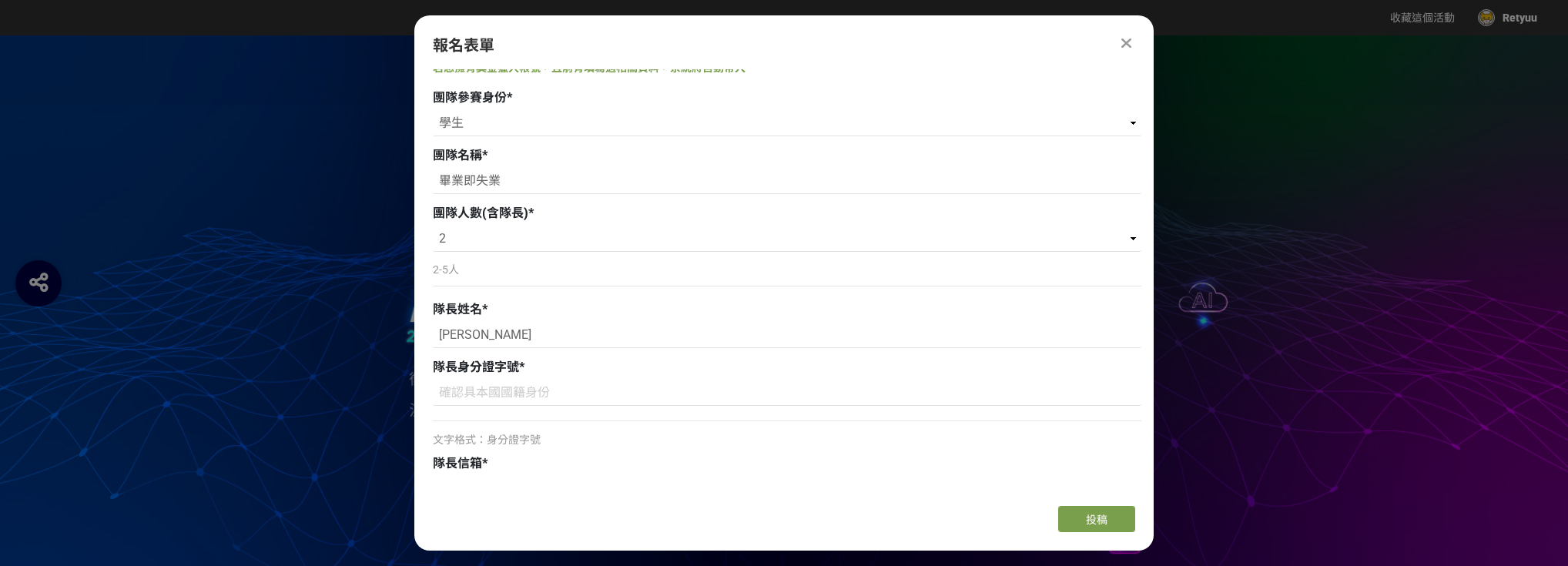
scroll to position [308, 0]
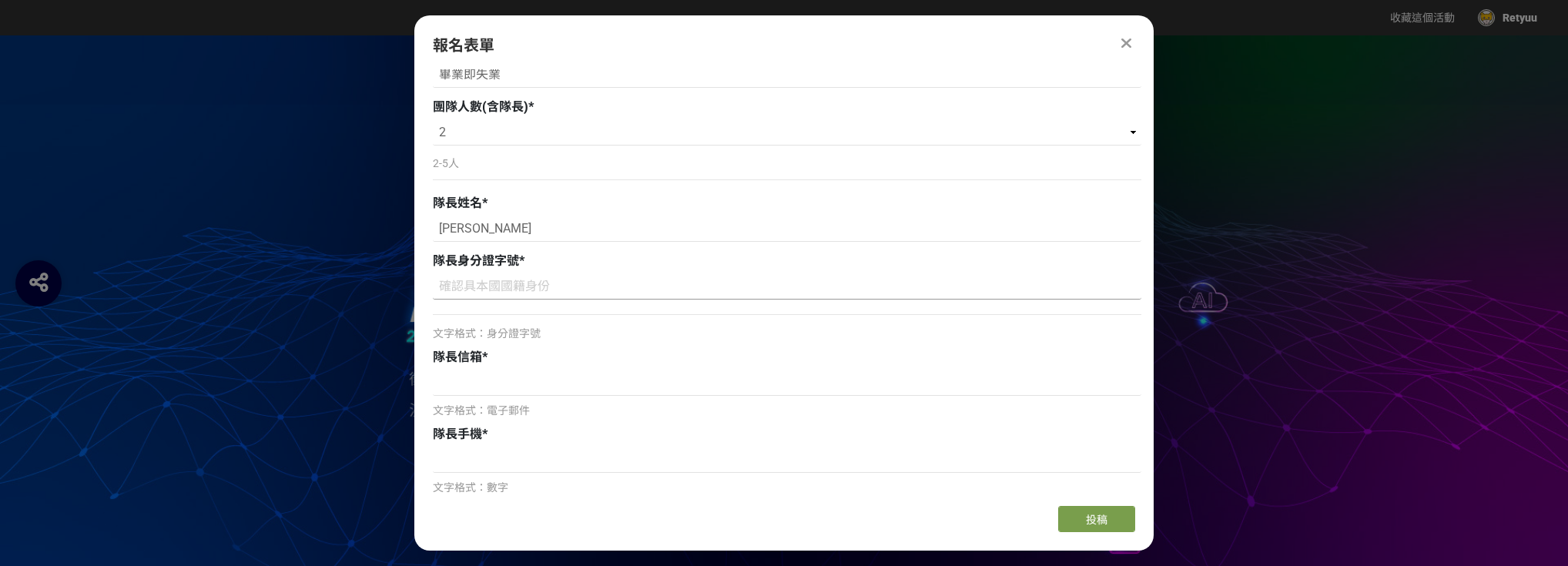
click at [542, 293] on input at bounding box center [787, 286] width 709 height 27
type input "F"
type input "F131321361"
click at [507, 396] on div "文字格式：電子郵件" at bounding box center [787, 395] width 709 height 50
click at [506, 384] on input at bounding box center [787, 383] width 709 height 27
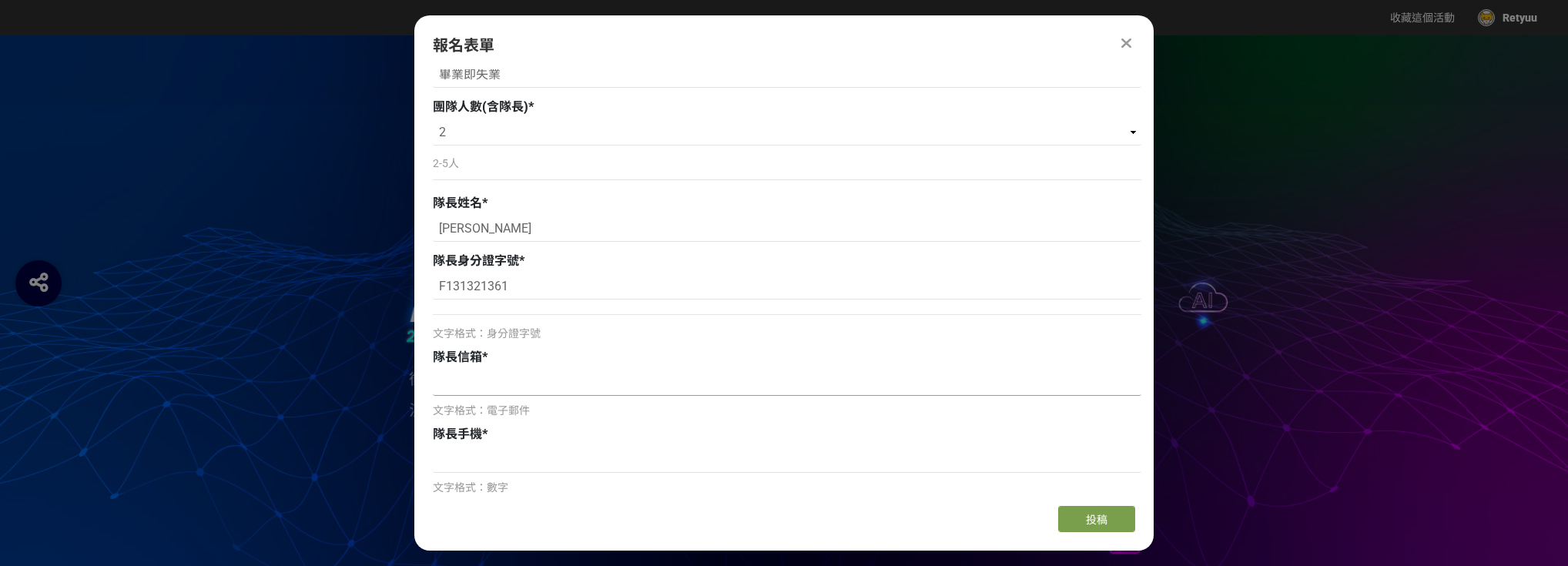
type input "F"
type input "ㄑ"
click at [506, 384] on input at bounding box center [787, 383] width 709 height 27
click at [520, 379] on input at bounding box center [787, 383] width 709 height 27
paste input "acky900518@gmail.com"
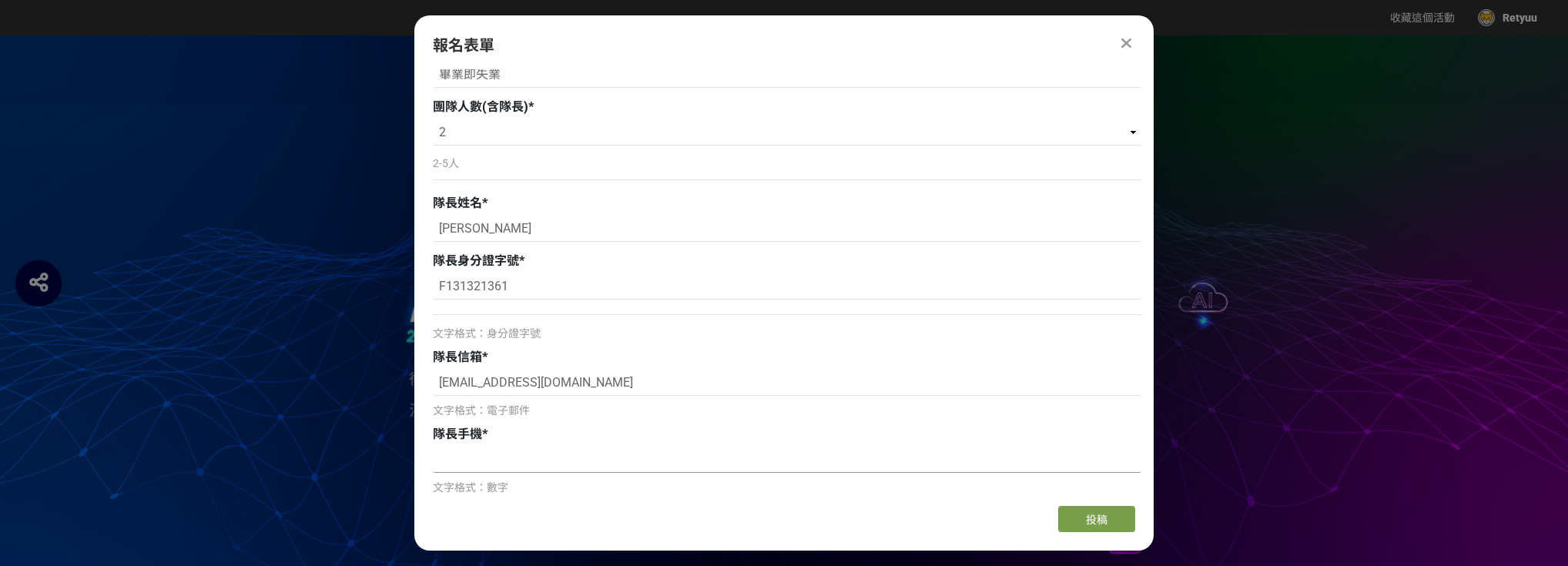
click at [516, 462] on input at bounding box center [787, 459] width 709 height 27
click at [444, 388] on input "acky900518@gmail.com" at bounding box center [787, 383] width 709 height 27
click at [444, 387] on input "acky900518@gmail.com" at bounding box center [787, 383] width 709 height 27
click at [444, 386] on input "acky900518@gmail.com" at bounding box center [787, 383] width 709 height 27
click at [443, 386] on input "acky900518@gmail.com" at bounding box center [787, 383] width 709 height 27
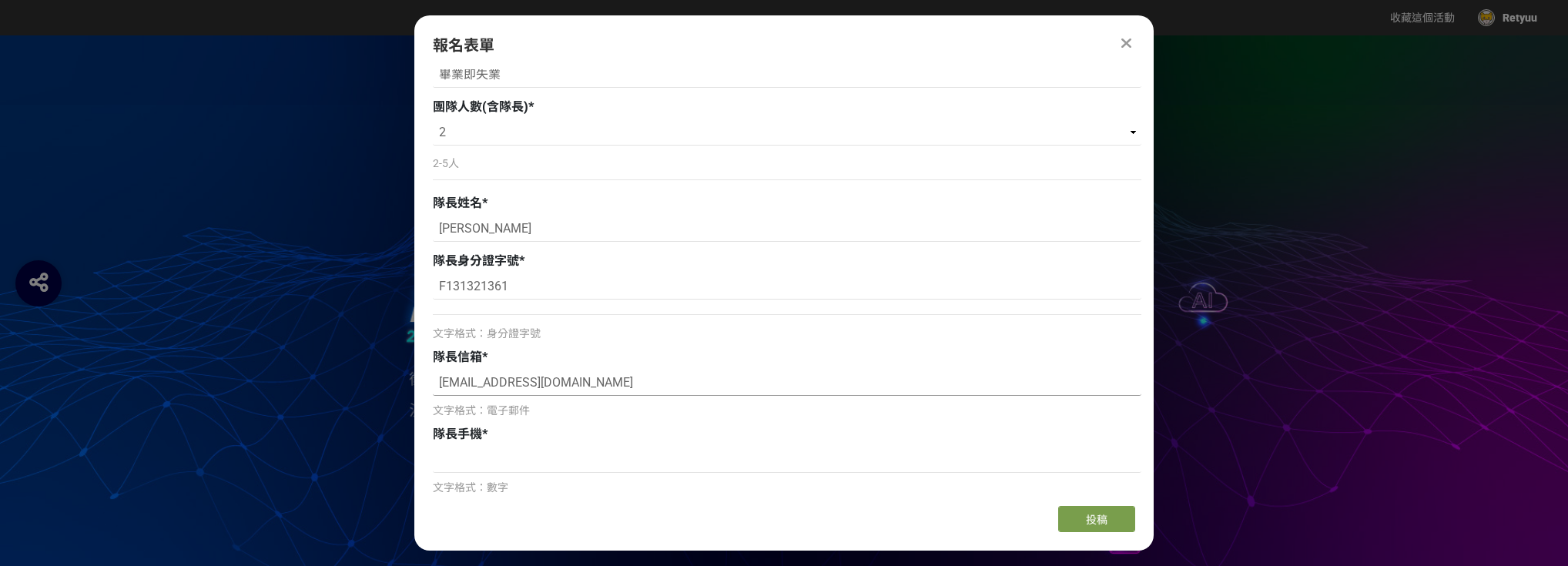
click at [439, 384] on input "acky900518@gmail.com" at bounding box center [787, 383] width 709 height 27
type input "[EMAIL_ADDRESS][DOMAIN_NAME]"
click at [469, 461] on input at bounding box center [787, 459] width 709 height 27
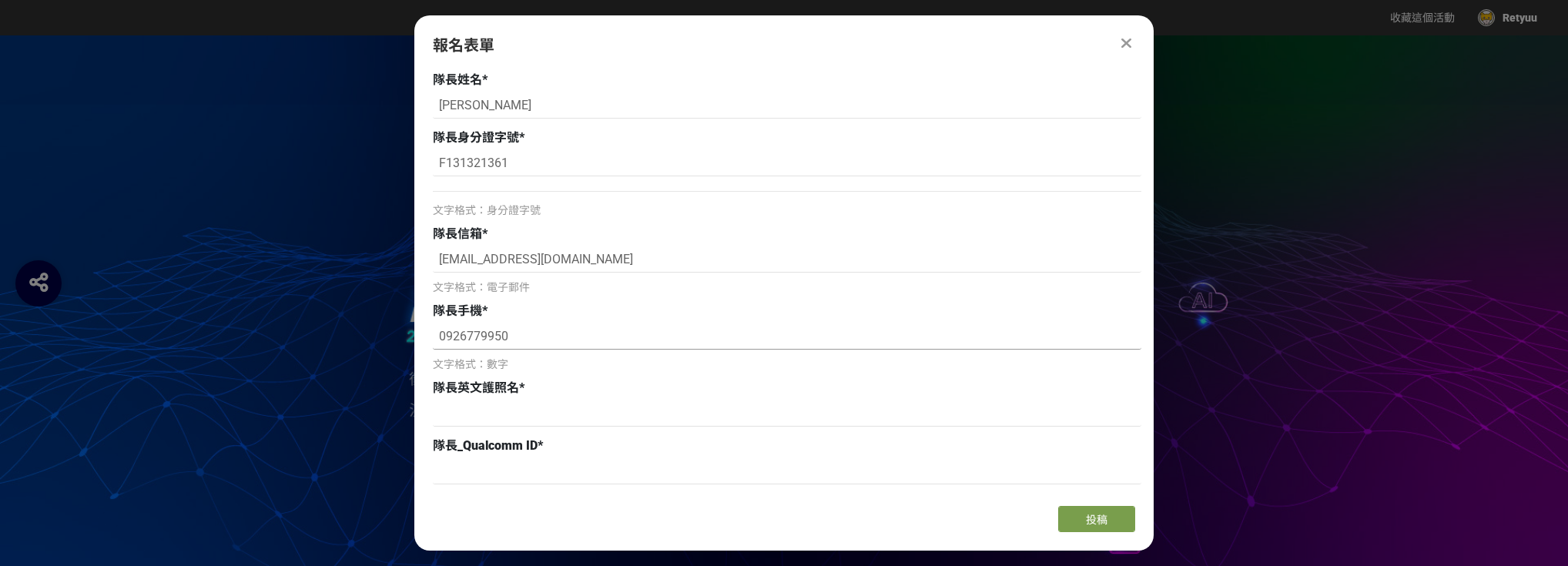
scroll to position [554, 0]
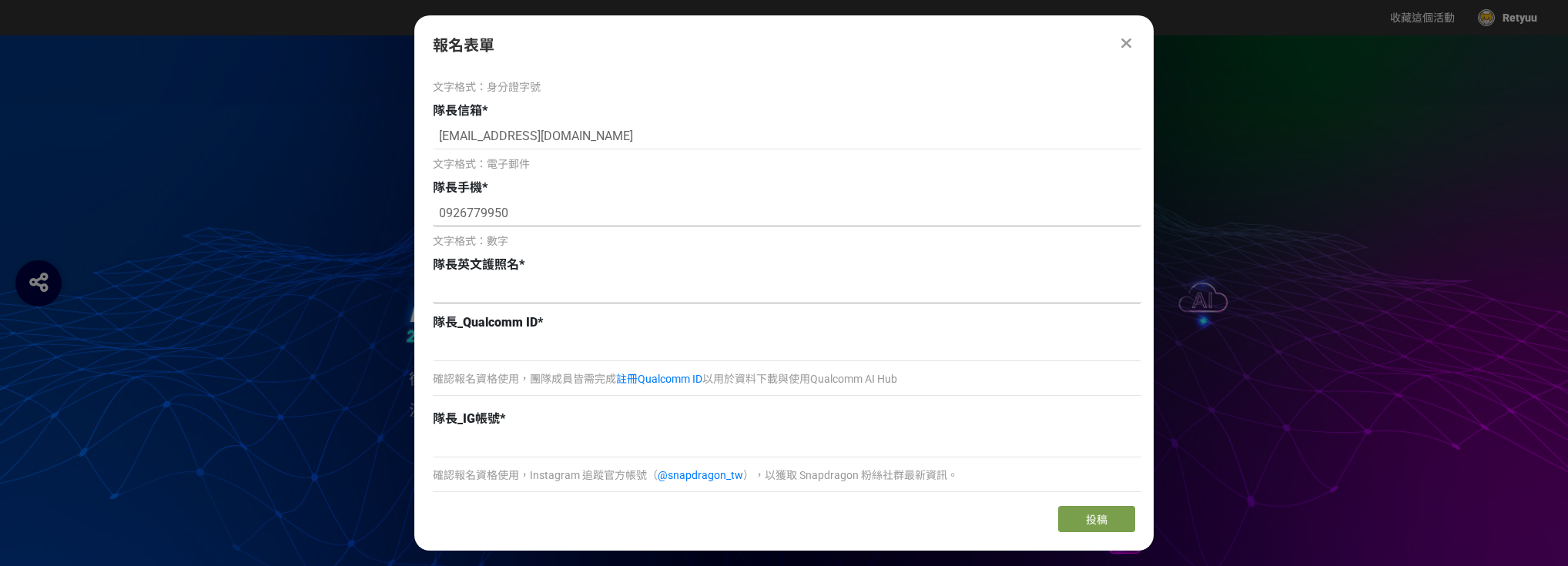
type input "0926779950"
click at [512, 279] on input at bounding box center [787, 290] width 709 height 27
click at [514, 359] on input at bounding box center [787, 348] width 709 height 27
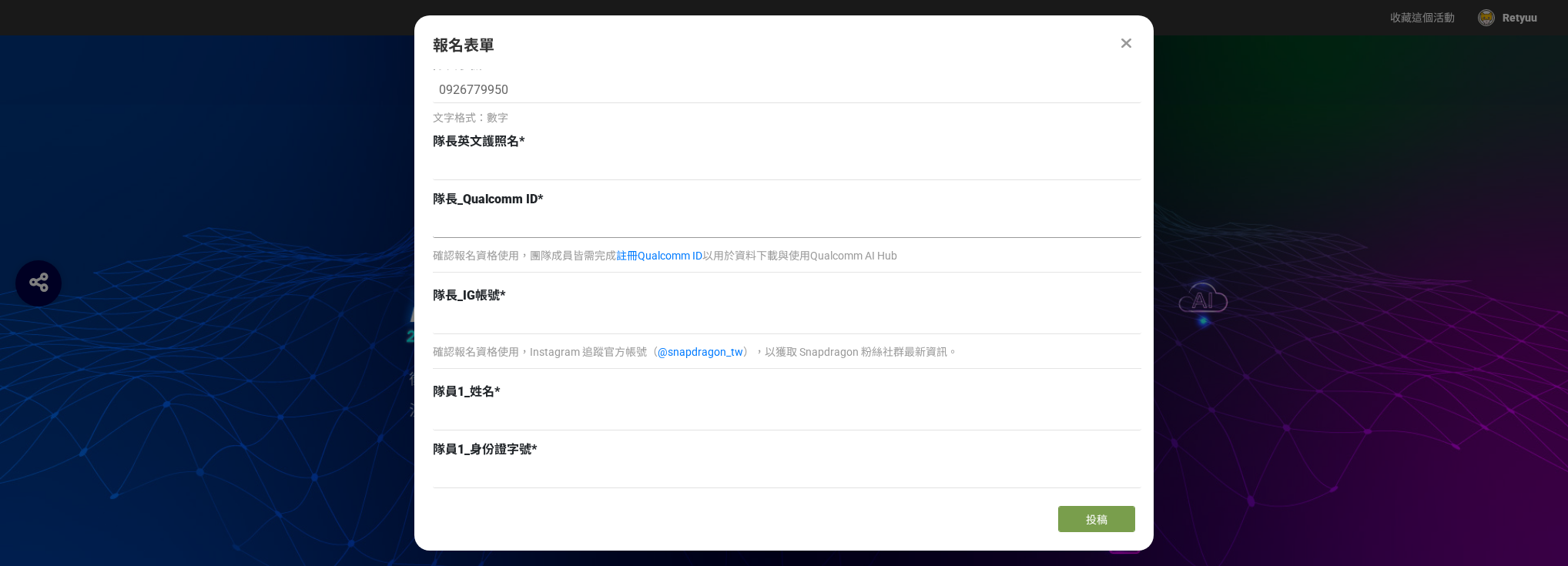
scroll to position [801, 0]
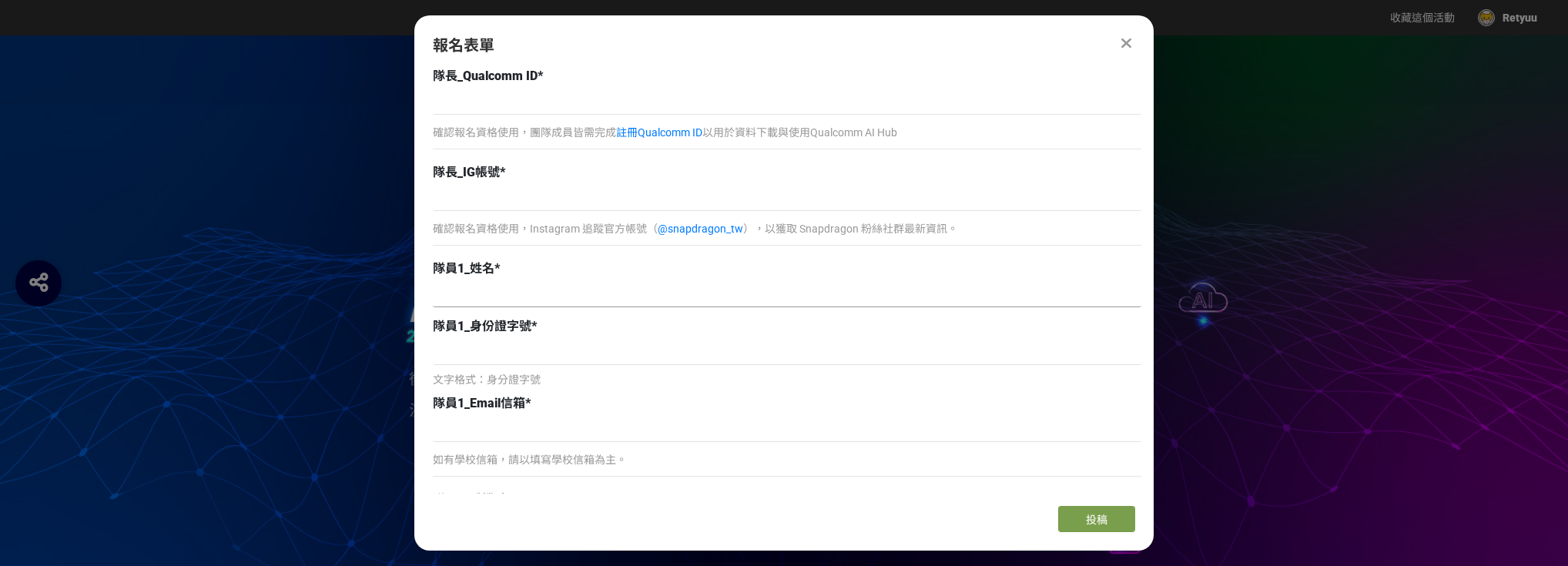
click at [517, 303] on input at bounding box center [787, 294] width 709 height 27
type input "u"
type input "[PERSON_NAME]"
click at [503, 352] on input at bounding box center [787, 352] width 709 height 27
type input "ㄑ"
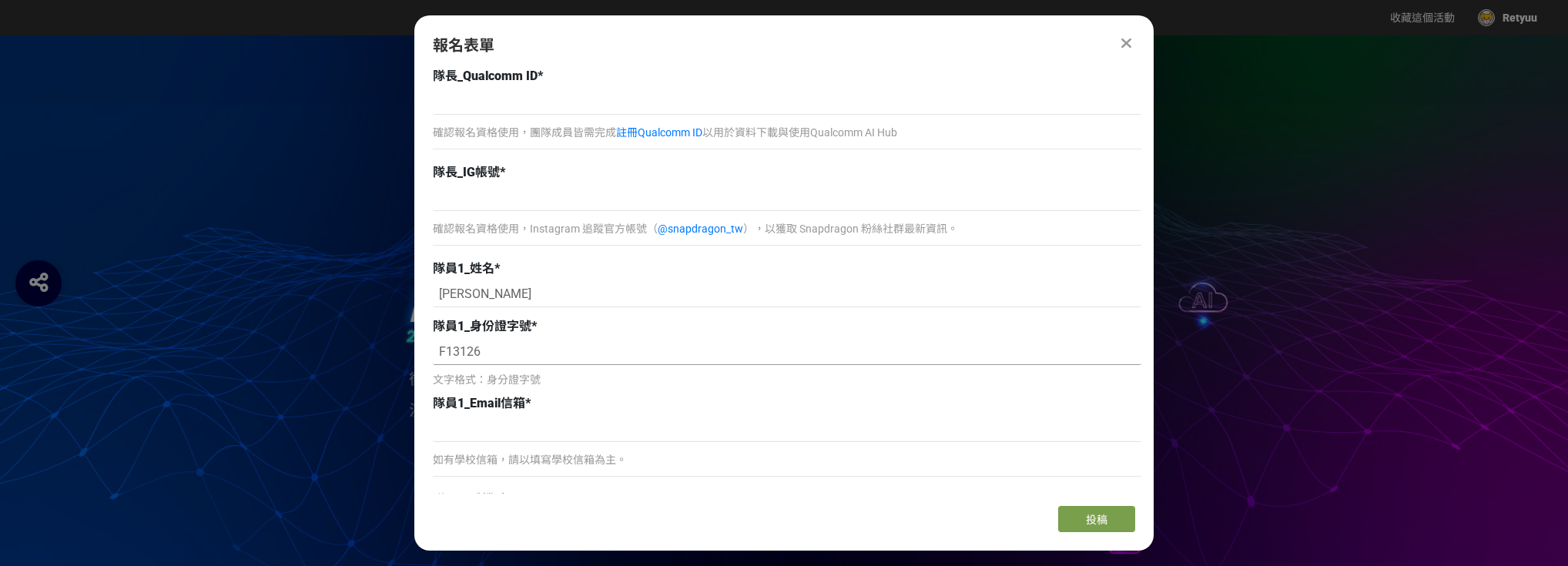
click at [503, 352] on input "F13126" at bounding box center [787, 352] width 709 height 27
type input "F131261173"
click at [512, 429] on input at bounding box center [787, 428] width 709 height 27
type input "O"
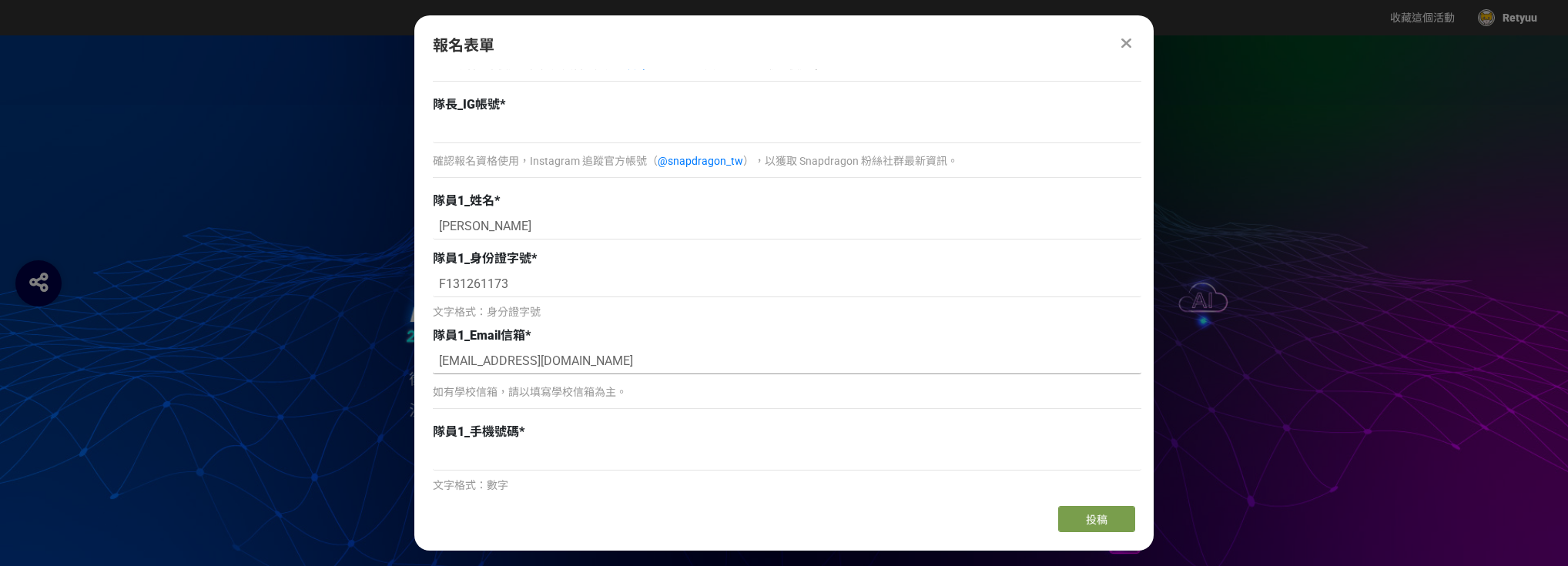
scroll to position [986, 0]
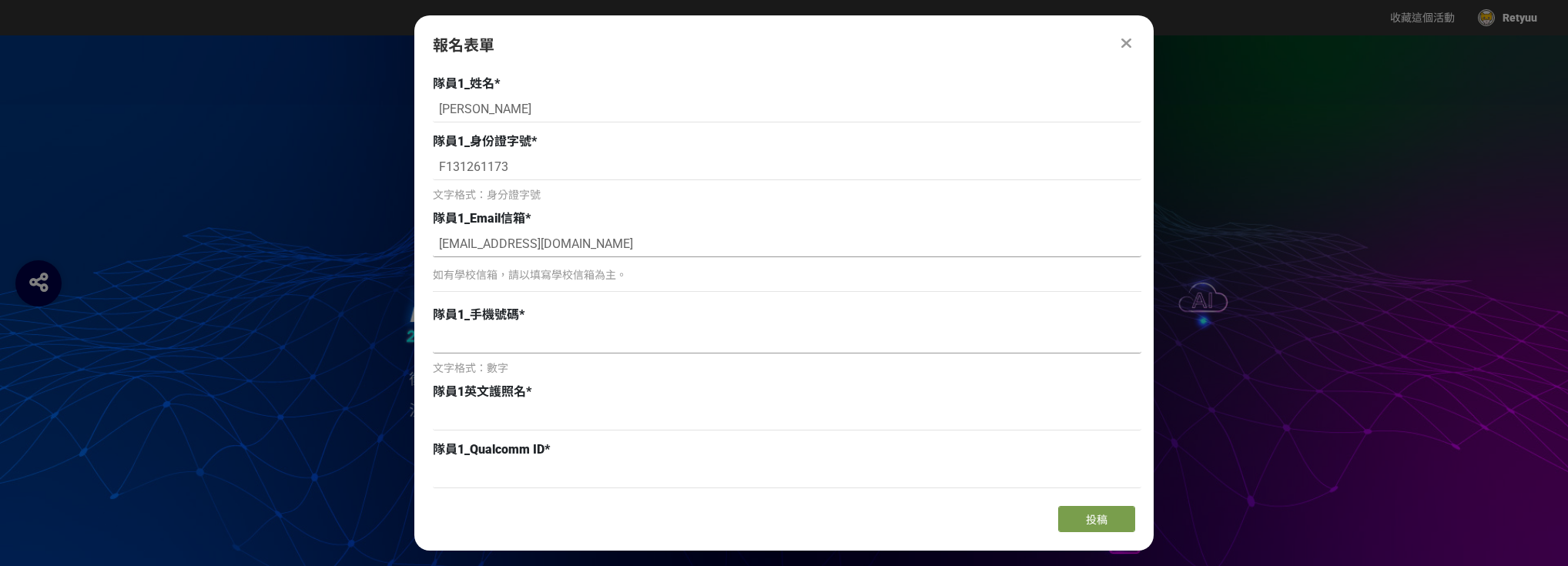
type input "[EMAIL_ADDRESS][DOMAIN_NAME]"
click at [556, 350] on input at bounding box center [787, 340] width 709 height 27
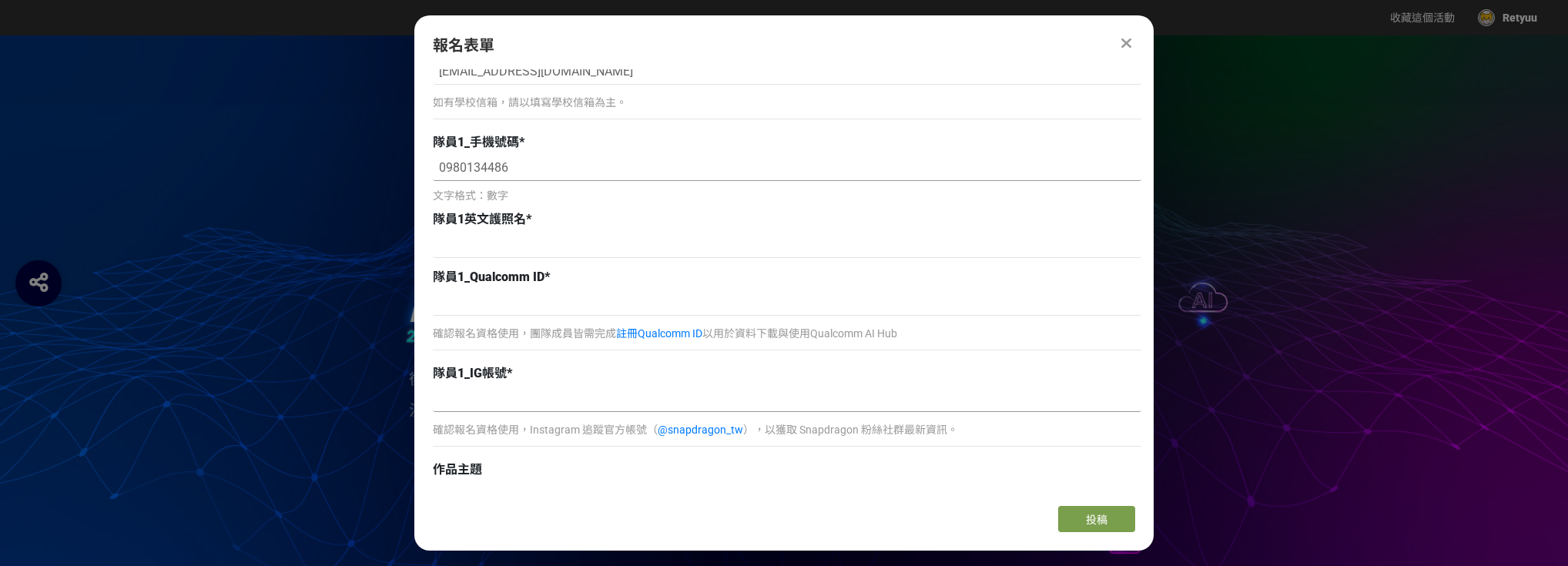
scroll to position [1170, 0]
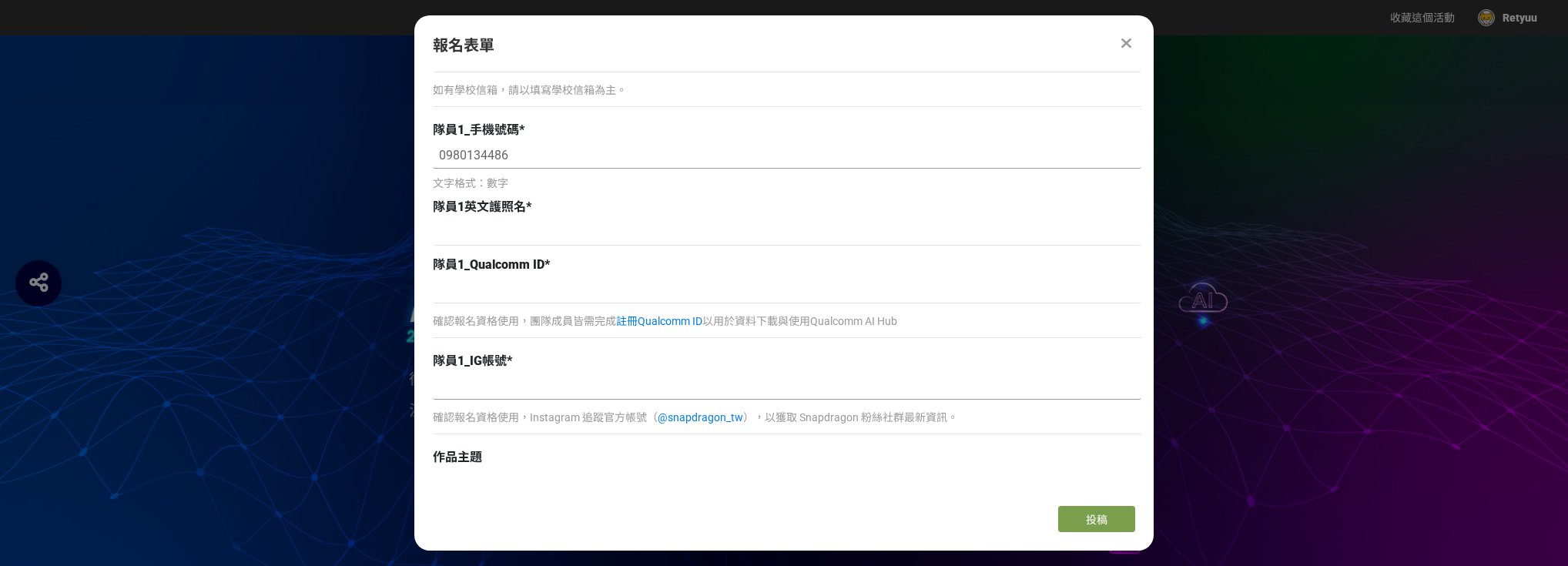
type input "0980134486"
click at [515, 397] on input at bounding box center [787, 386] width 709 height 27
type input "hui__you"
drag, startPoint x: 536, startPoint y: 268, endPoint x: 565, endPoint y: 265, distance: 29.2
click at [565, 265] on div "隊員1_Qualcomm ID *" at bounding box center [787, 265] width 709 height 19
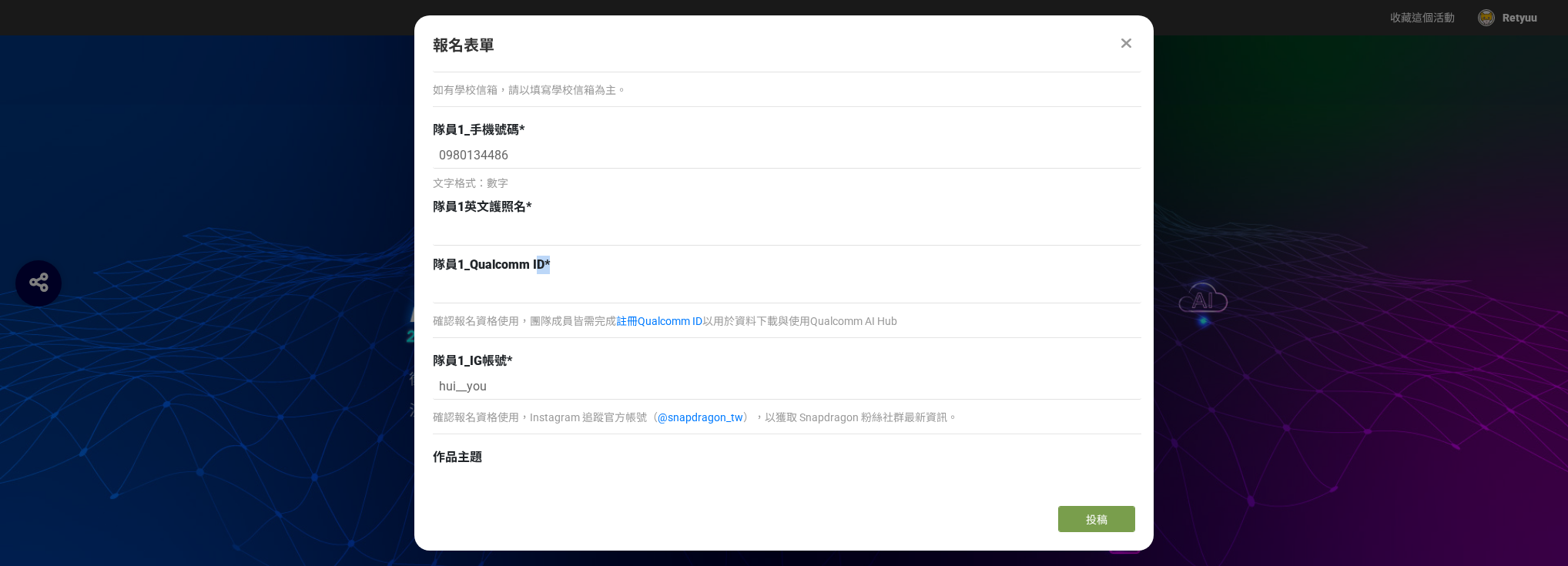
click at [565, 265] on div "隊員1_Qualcomm ID *" at bounding box center [787, 265] width 709 height 19
click at [574, 240] on input at bounding box center [787, 232] width 709 height 27
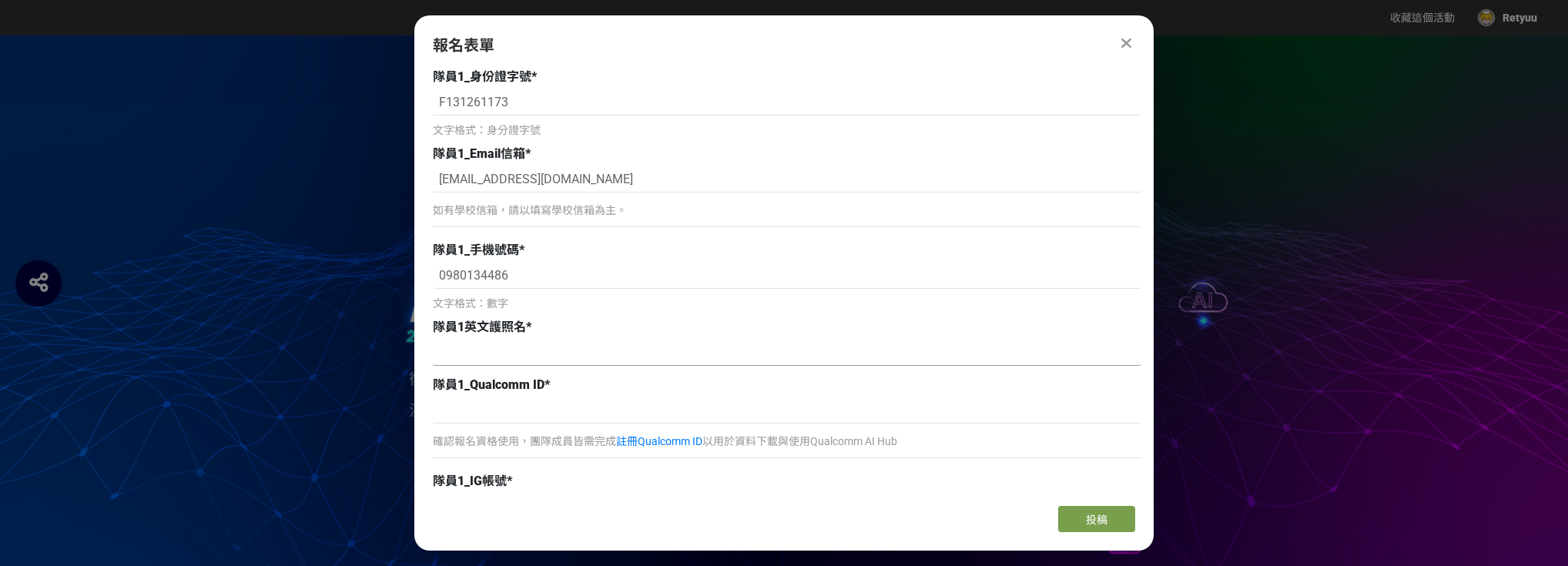
scroll to position [1047, 0]
type input "h"
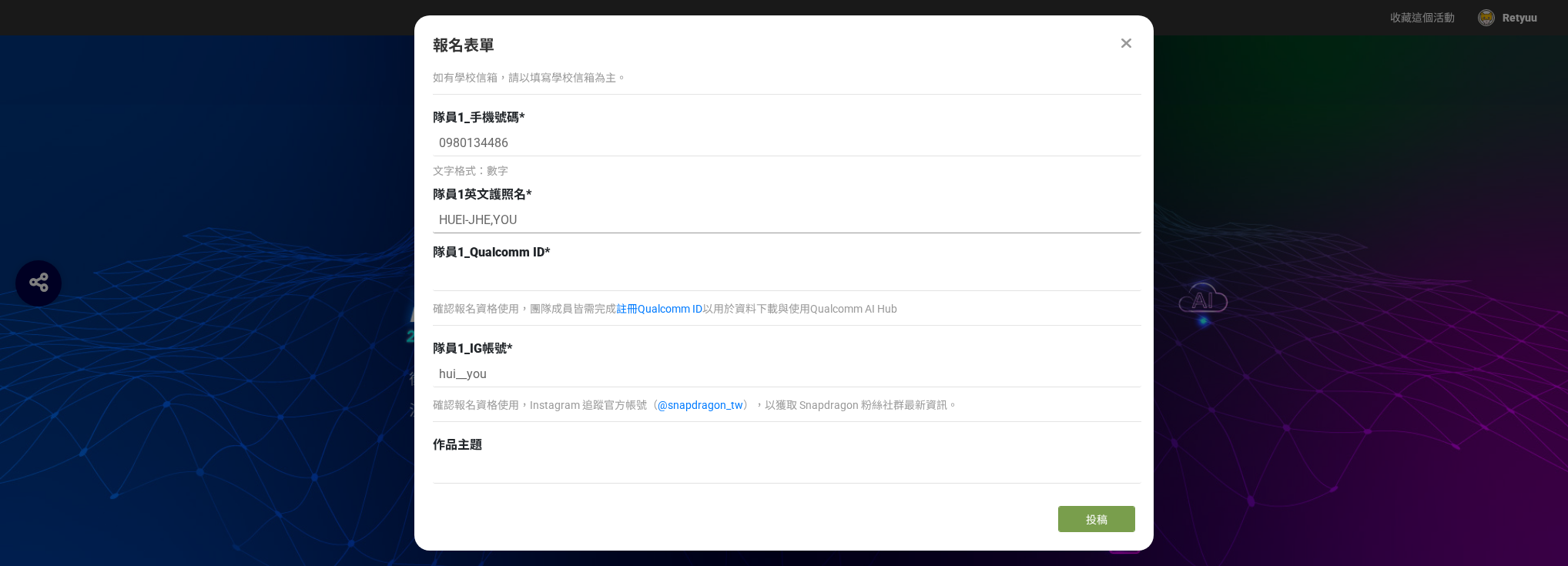
scroll to position [1109, 0]
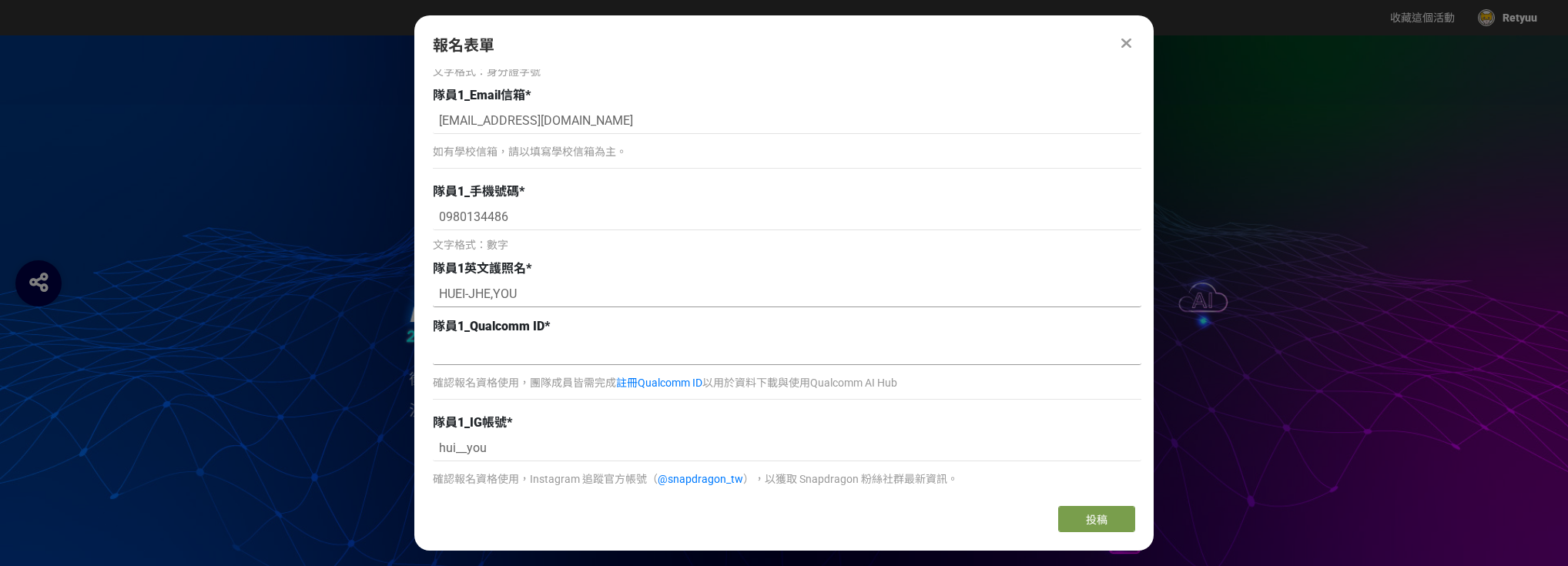
type input "HUEI-JHE,YOU"
click at [561, 354] on input at bounding box center [787, 352] width 709 height 27
click at [465, 293] on input "HUEI-JHE,YOU" at bounding box center [787, 294] width 709 height 27
click at [401, 565] on div at bounding box center [784, 341] width 1568 height 612
click at [451, 265] on span "隊員1英文護照名" at bounding box center [479, 268] width 93 height 15
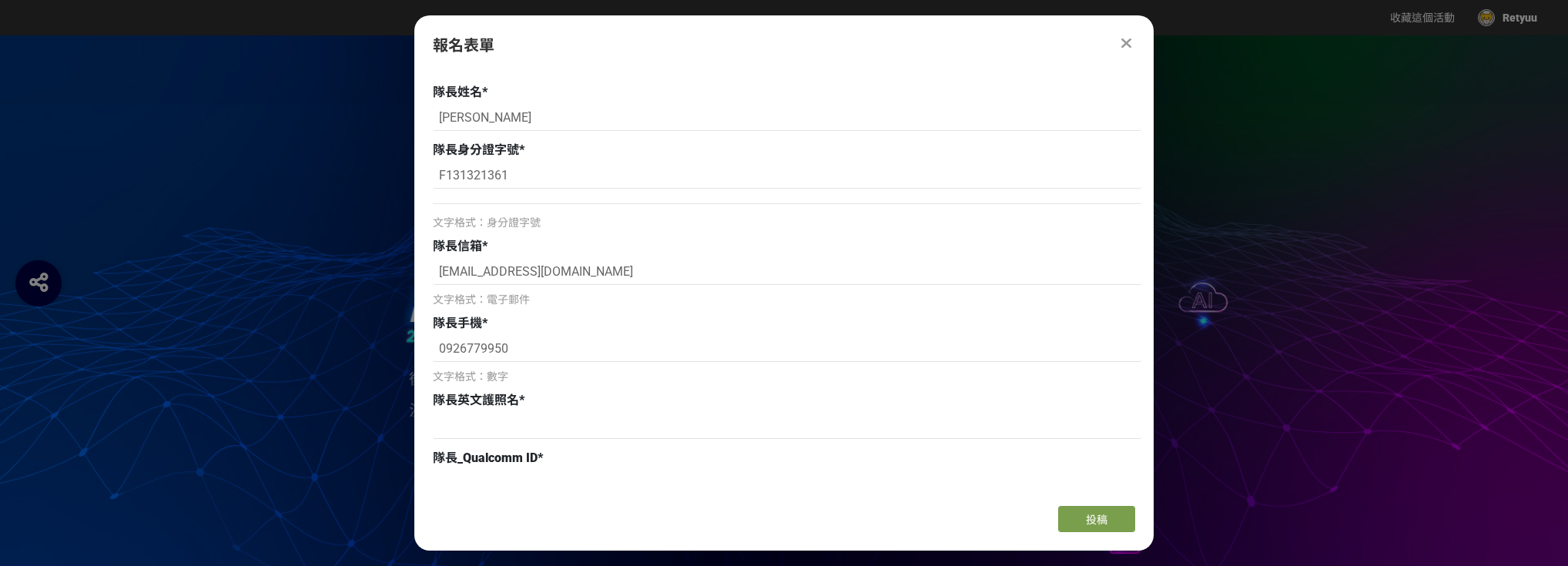
scroll to position [492, 0]
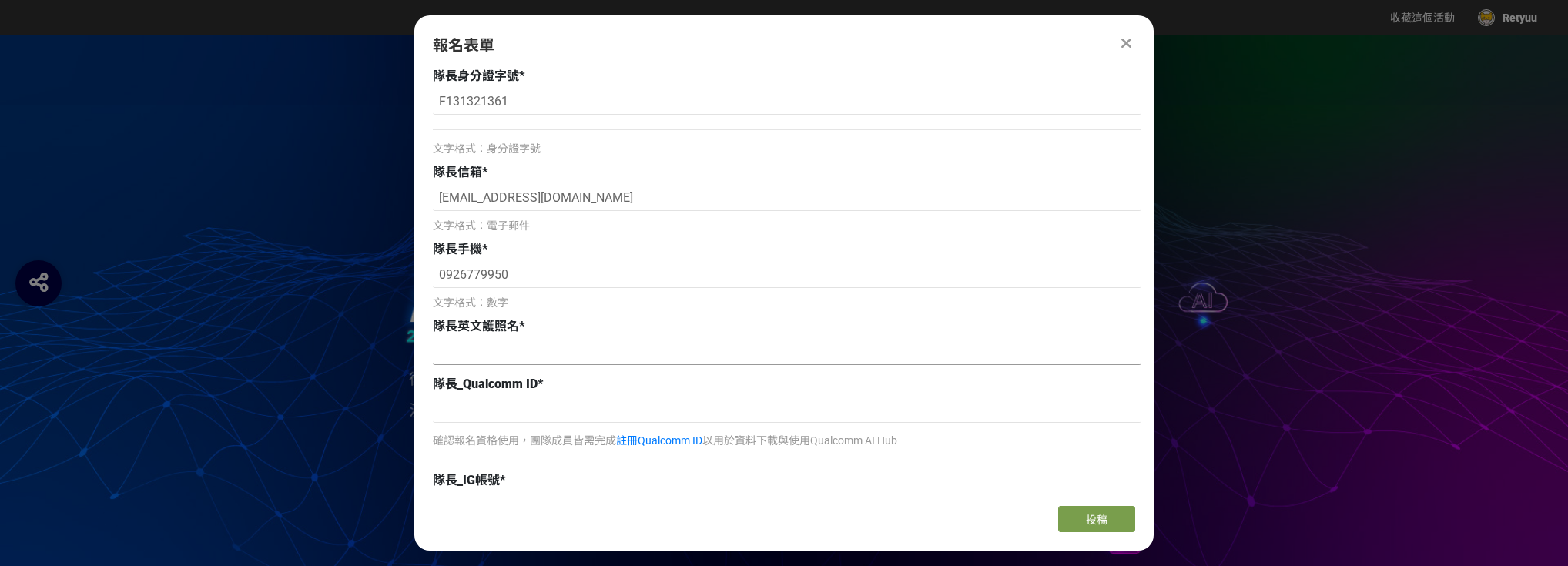
click at [518, 358] on input at bounding box center [787, 352] width 709 height 27
paste input "jackyyu00"
type input "jackyyu00"
drag, startPoint x: 518, startPoint y: 358, endPoint x: 375, endPoint y: 370, distance: 143.5
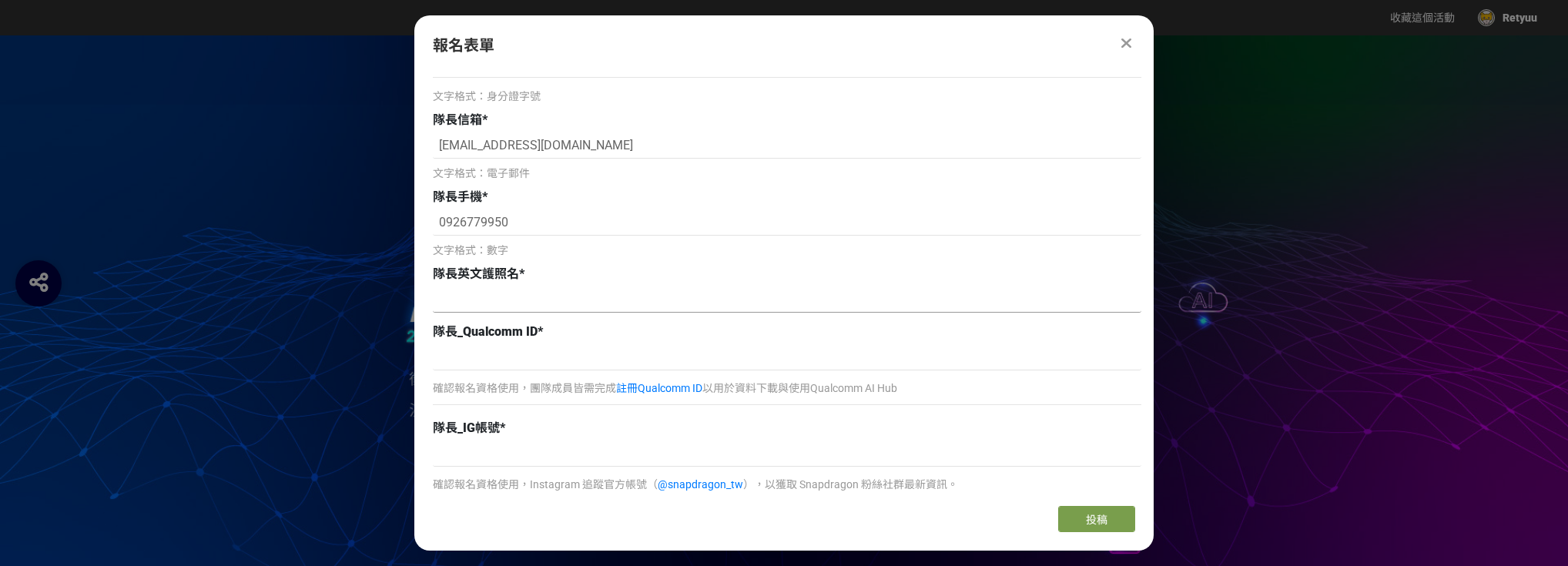
scroll to position [616, 0]
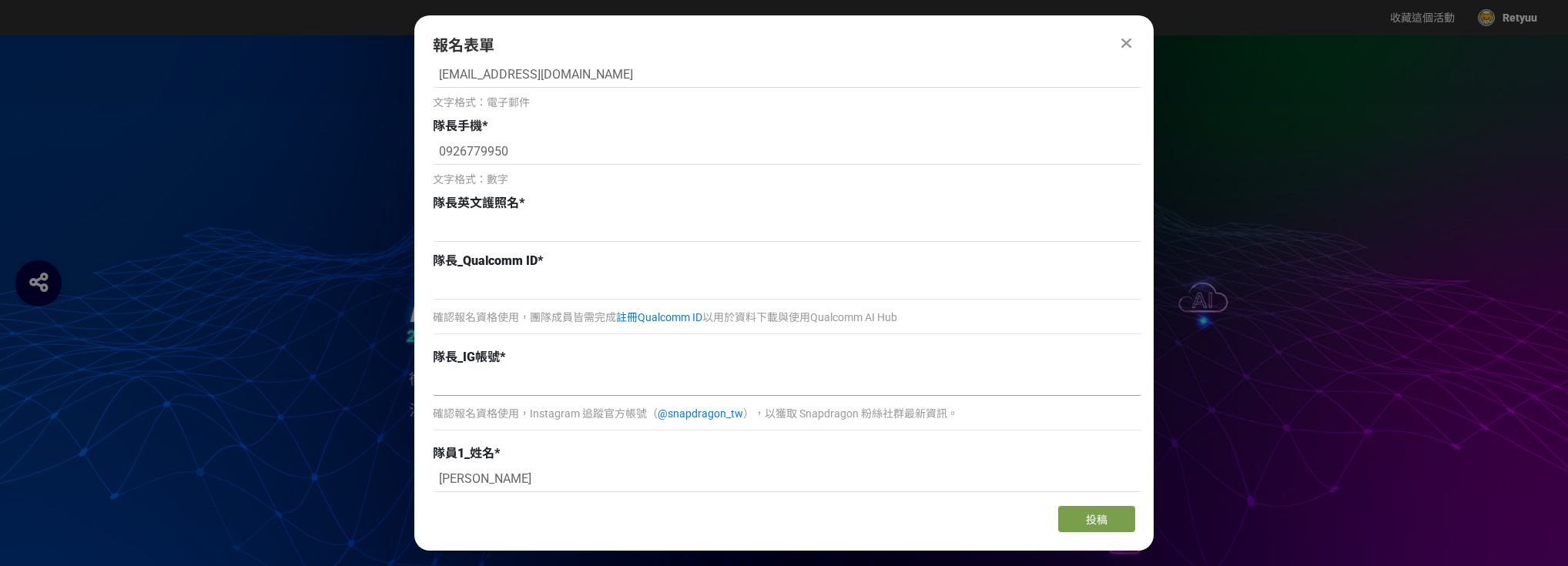
click at [485, 391] on input at bounding box center [787, 383] width 709 height 27
paste input "jackyyu00"
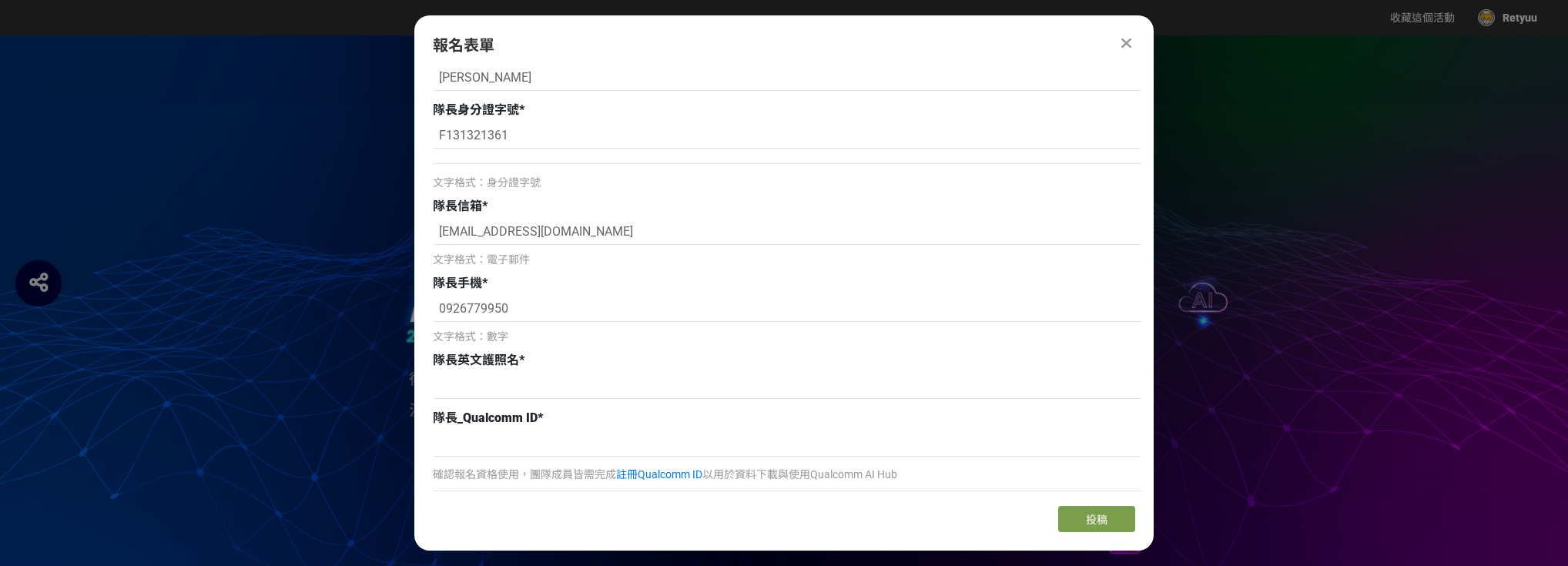
scroll to position [431, 0]
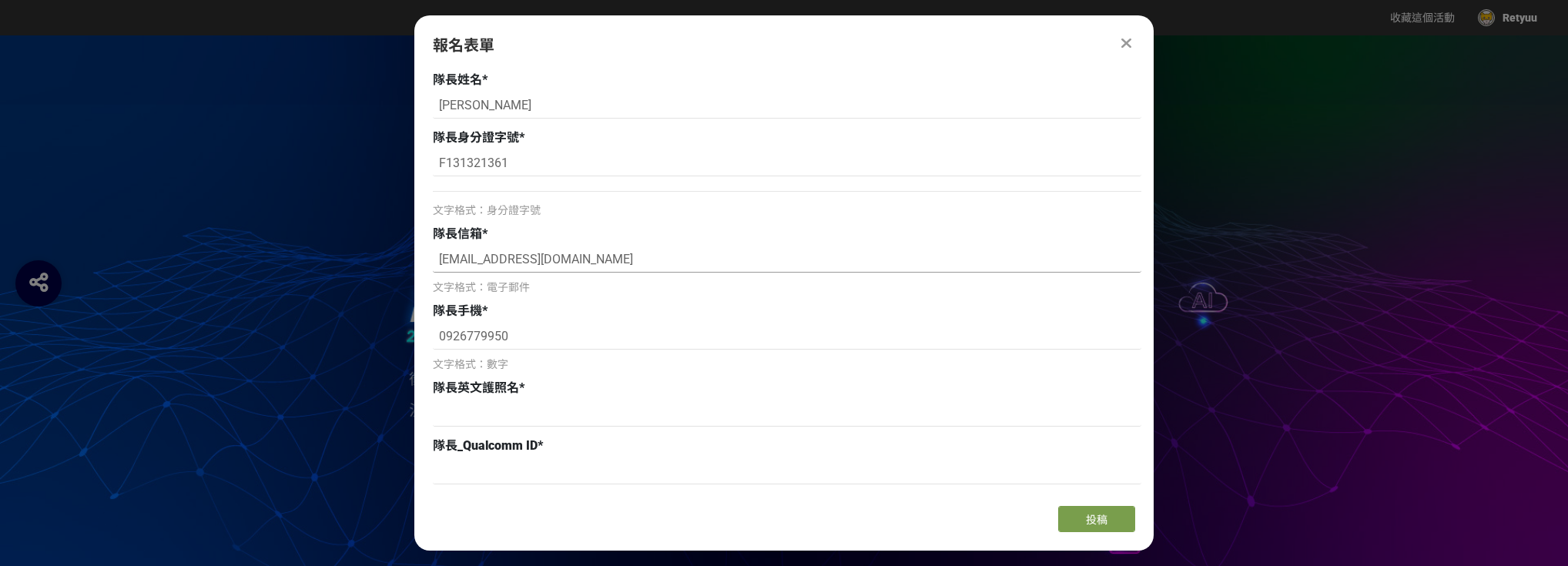
type input "jackyyu00"
drag, startPoint x: 595, startPoint y: 257, endPoint x: 416, endPoint y: 259, distance: 179.0
click at [416, 259] on div "報名須知 🎉 歡迎報名 2025 高通台灣 AI 黑客松！ 建議您可先完成團隊基本資料填寫， 競賽提案簡報則可於報名截止前（8/15 23:59）隨時補上或更…" at bounding box center [784, 281] width 739 height 424
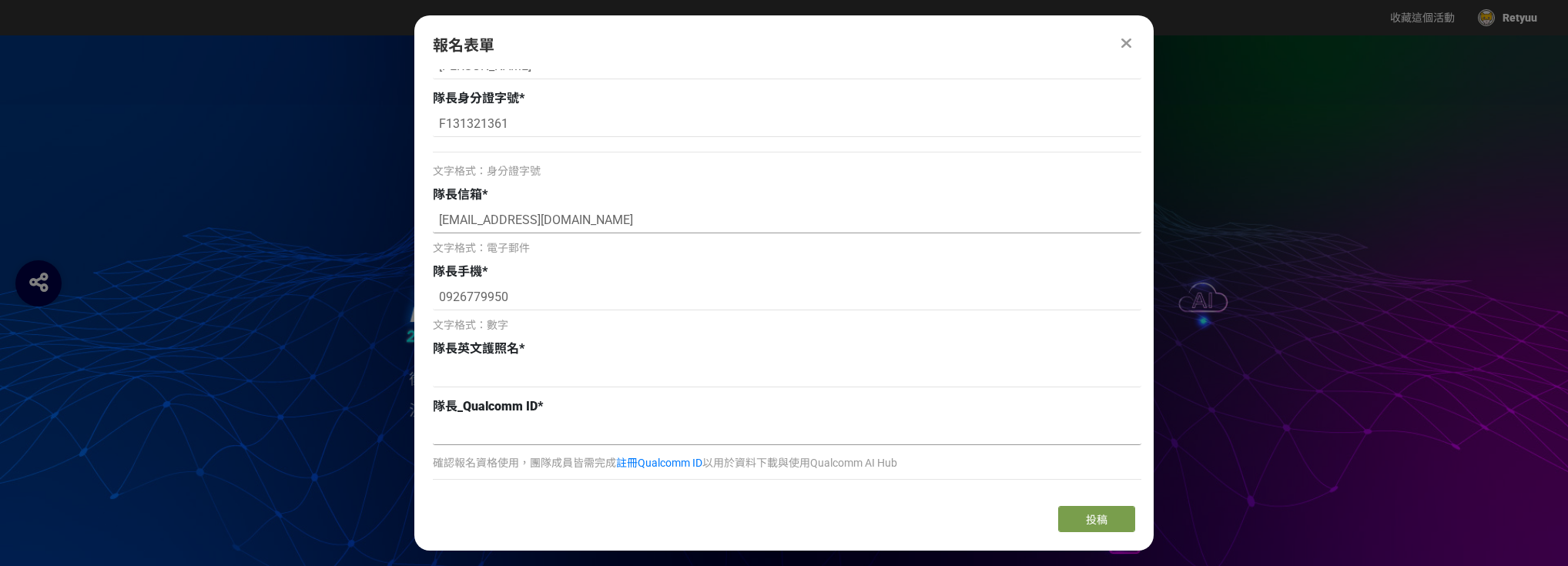
scroll to position [492, 0]
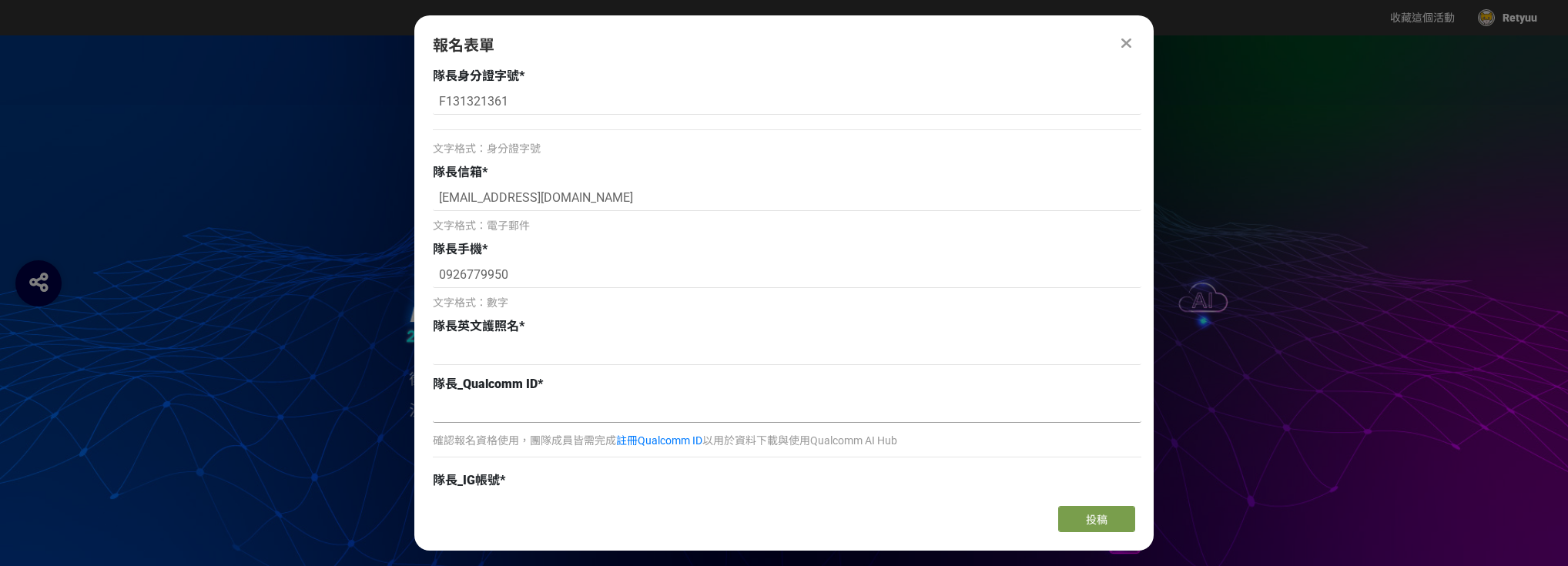
click at [525, 401] on input at bounding box center [787, 409] width 709 height 27
paste input "[EMAIL_ADDRESS][DOMAIN_NAME]"
type input "[EMAIL_ADDRESS][DOMAIN_NAME]"
click at [1058, 225] on div "文字格式：電子郵件" at bounding box center [787, 225] width 709 height 16
click at [550, 360] on input at bounding box center [787, 352] width 709 height 27
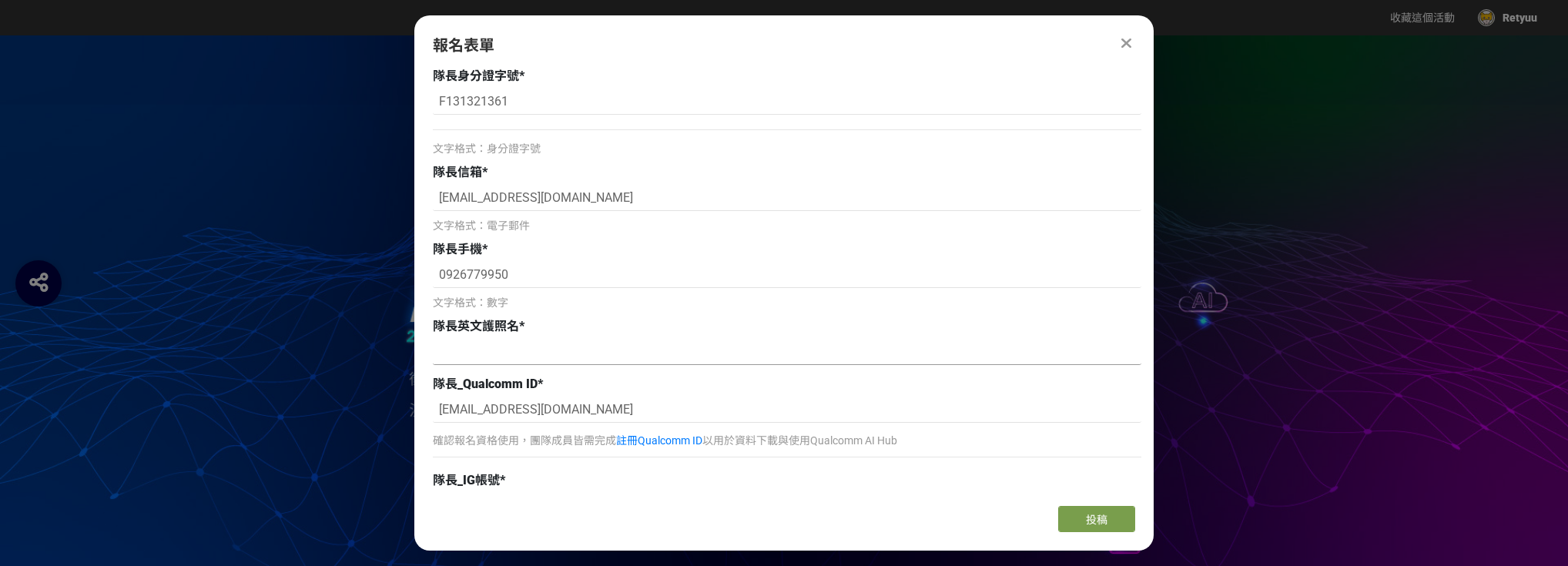
paste input "YU CHIA CHI"
click at [458, 348] on input "YU CHIA CHI" at bounding box center [787, 352] width 709 height 27
drag, startPoint x: 458, startPoint y: 350, endPoint x: 431, endPoint y: 349, distance: 27.0
click at [431, 349] on div "報名須知 🎉 歡迎報名 2025 高通台灣 AI 黑客松！ 建議您可先完成團隊基本資料填寫， 競賽提案簡報則可於報名截止前（8/15 23:59）隨時補上或更…" at bounding box center [784, 281] width 739 height 424
click at [459, 354] on input "YU CHIA CHI" at bounding box center [787, 352] width 709 height 27
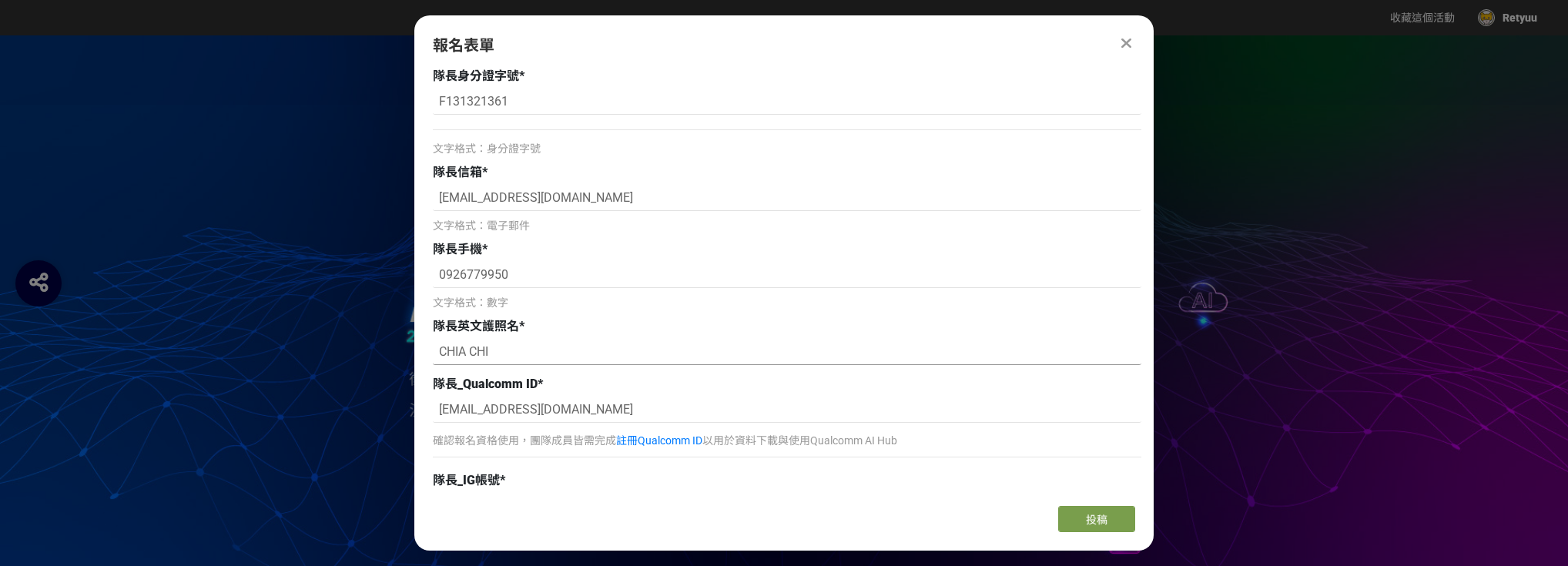
click at [471, 357] on input "CHIA CHI" at bounding box center [787, 352] width 709 height 27
click at [530, 360] on input "CHIA-CHI" at bounding box center [787, 352] width 709 height 27
paste input "YU"
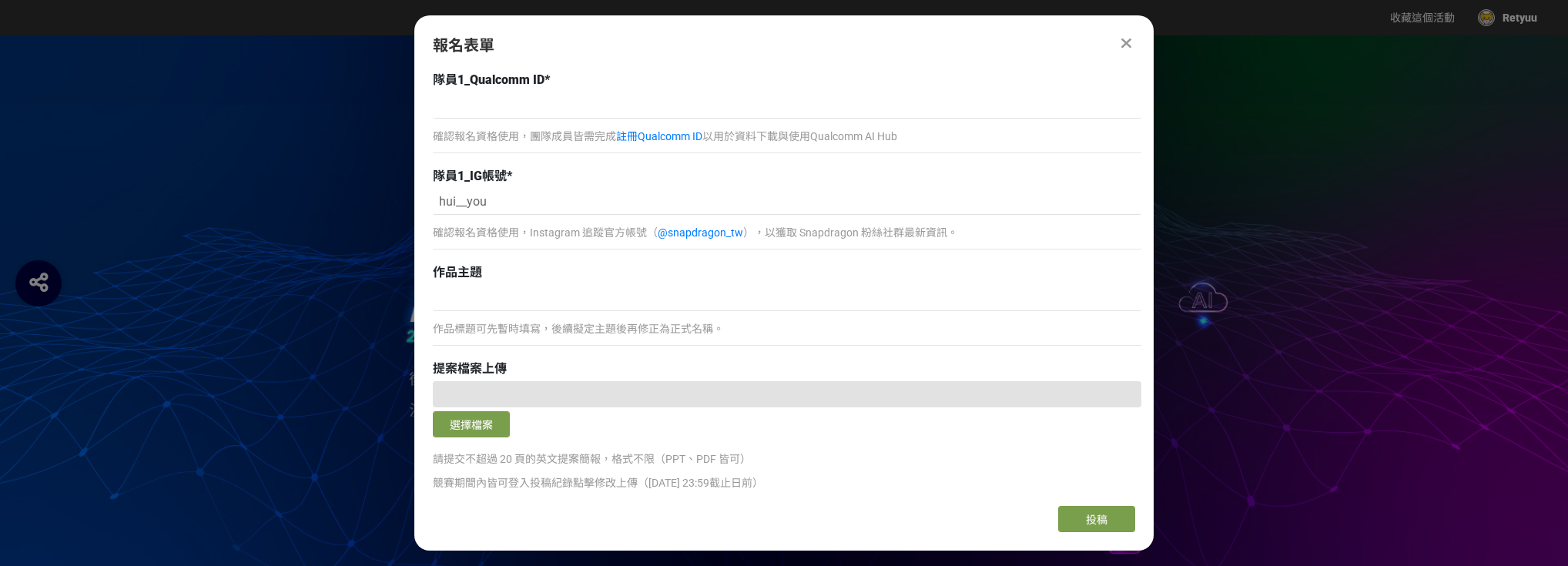
scroll to position [1293, 0]
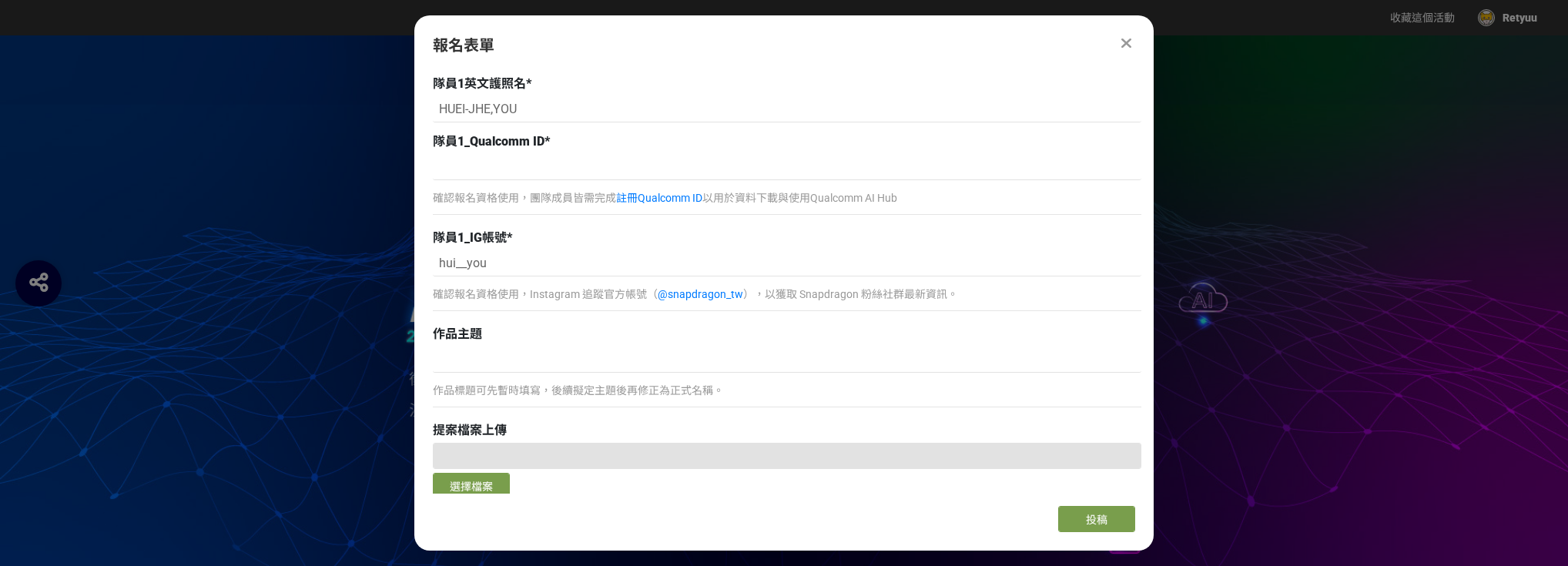
type input "[PERSON_NAME],[PERSON_NAME]"
click at [545, 185] on div "確認報名資格使用，團隊成員皆需完成 註冊Qualcomm ID 以用於資料下載與使用Qualcomm AI Hub" at bounding box center [787, 188] width 709 height 69
click at [545, 172] on input at bounding box center [787, 167] width 709 height 27
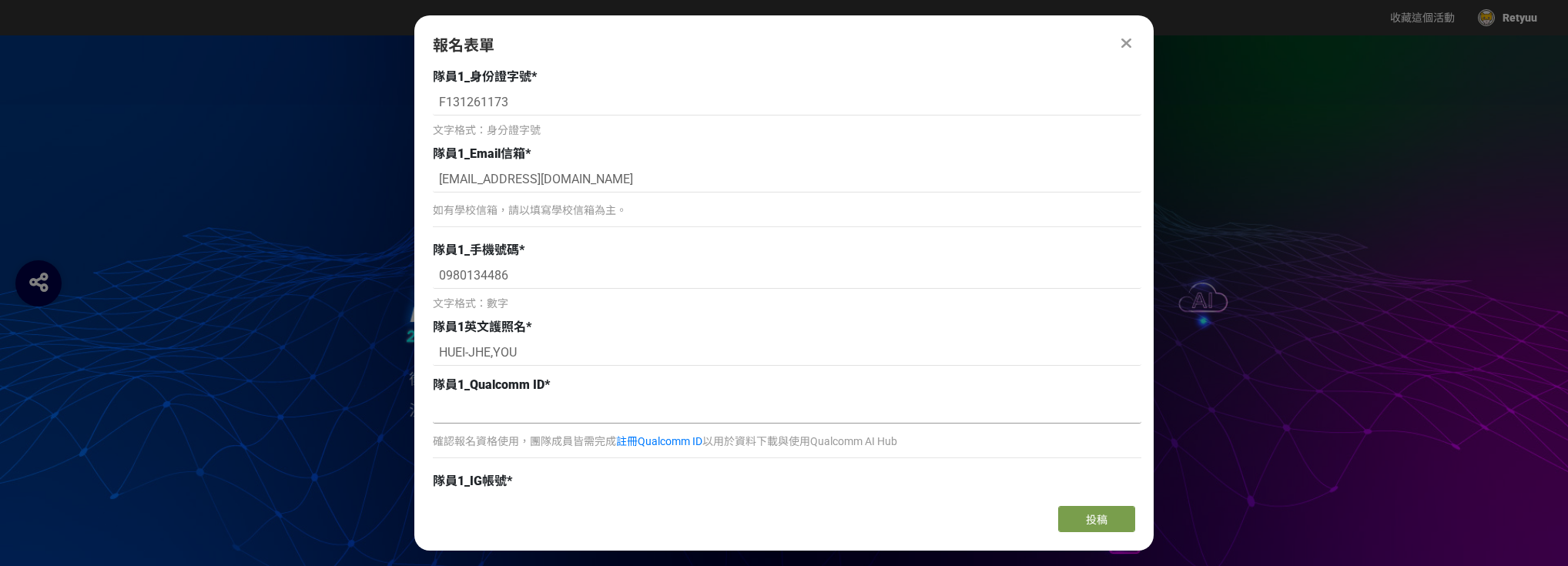
scroll to position [1047, 0]
drag, startPoint x: 599, startPoint y: 176, endPoint x: 421, endPoint y: 176, distance: 178.0
click at [421, 176] on div "報名須知 🎉 歡迎報名 2025 高通台灣 AI 黑客松！ 建議您可先完成團隊基本資料填寫， 競賽提案簡報則可於報名截止前（8/15 23:59）隨時補上或更…" at bounding box center [784, 281] width 739 height 424
click at [493, 416] on input at bounding box center [787, 413] width 709 height 27
paste input "[EMAIL_ADDRESS][DOMAIN_NAME]"
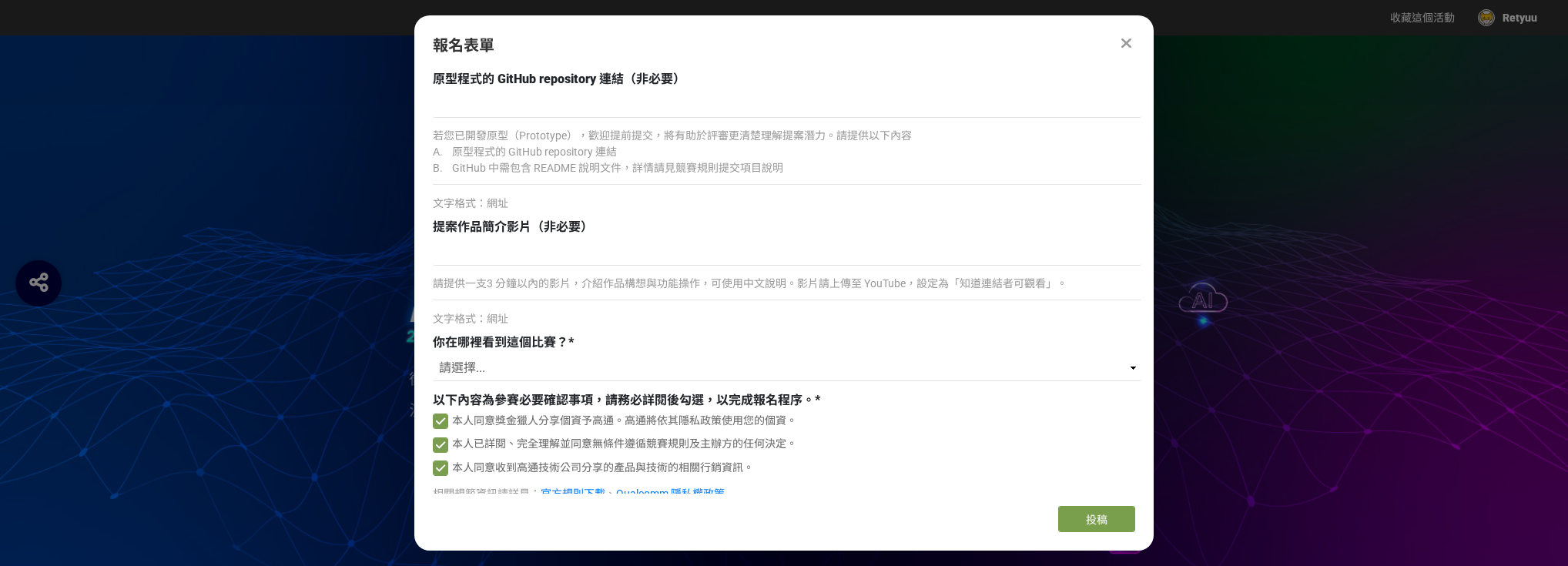
scroll to position [1848, 0]
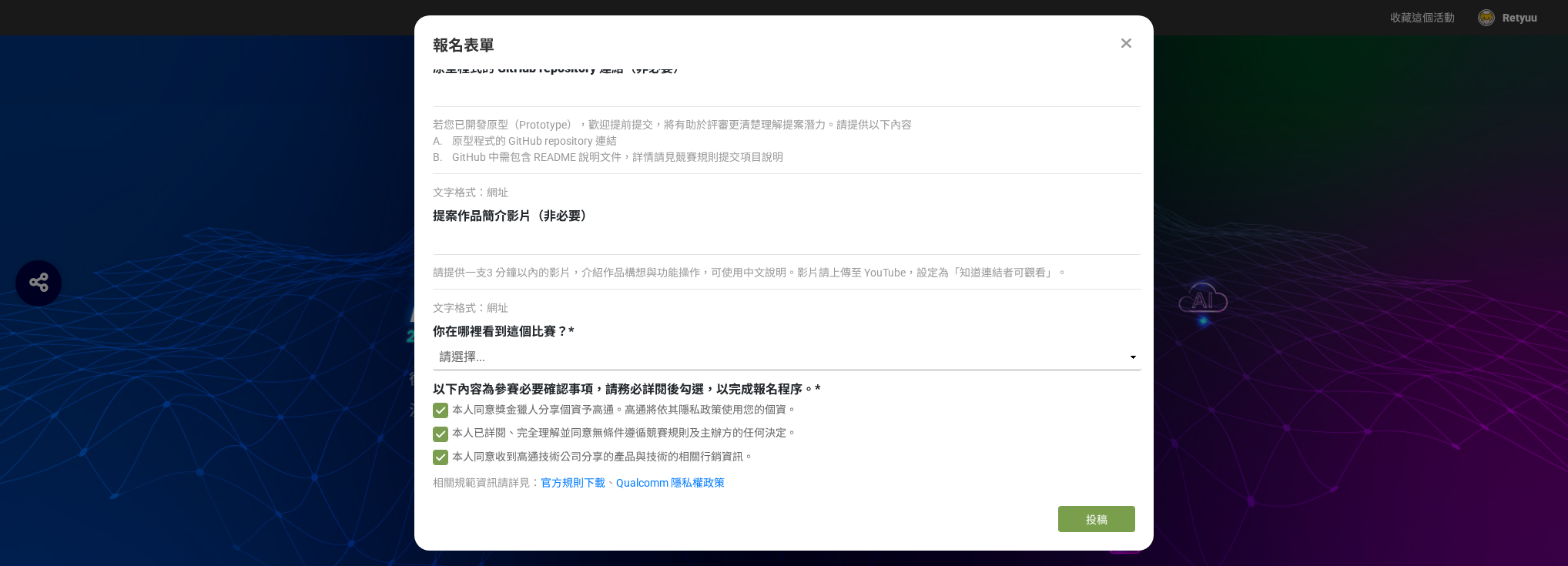
type input "[EMAIL_ADDRESS][DOMAIN_NAME]"
click at [545, 354] on select "請選擇... 獎金獵人網站 Facebook / Instagram 校園講座 / 老師系上推薦 電子郵件 海報 其他" at bounding box center [787, 357] width 709 height 27
select select "獎金獵人網站"
click at [433, 344] on select "請選擇... 獎金獵人網站 Facebook / Instagram 校園講座 / 老師系上推薦 電子郵件 海報 其他" at bounding box center [787, 357] width 709 height 27
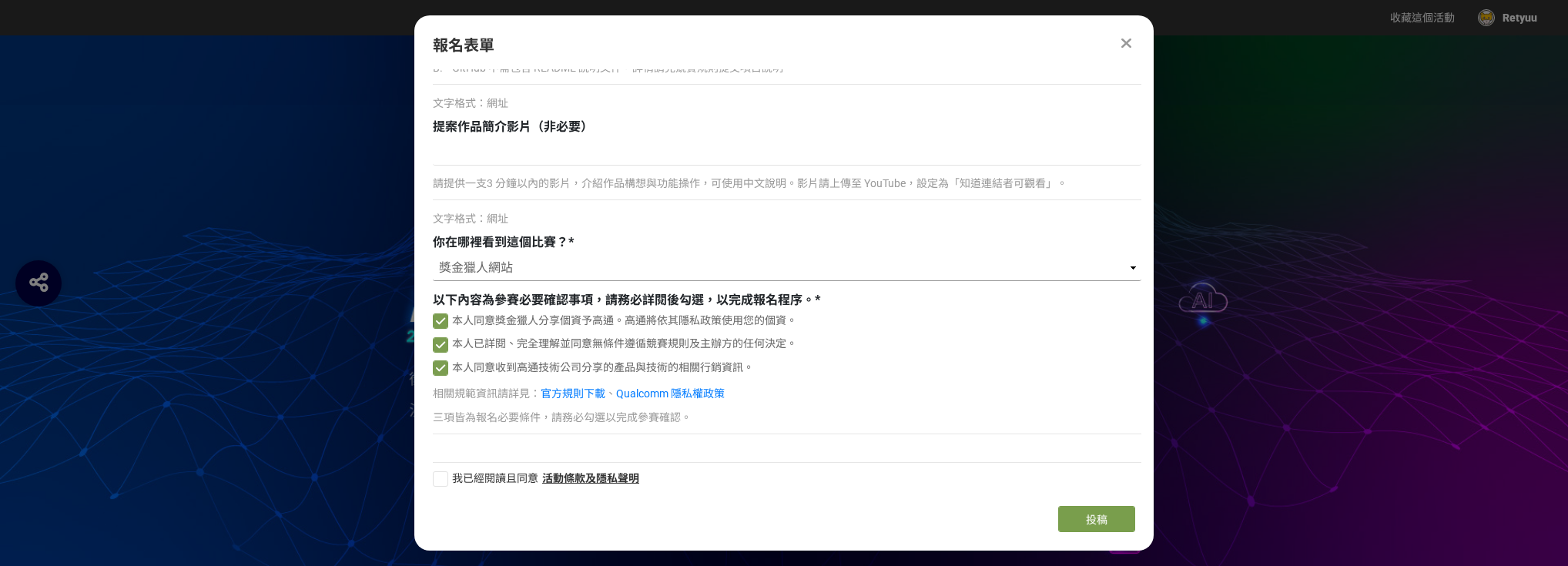
scroll to position [1939, 0]
click at [442, 471] on div at bounding box center [440, 476] width 15 height 15
checkbox input "true"
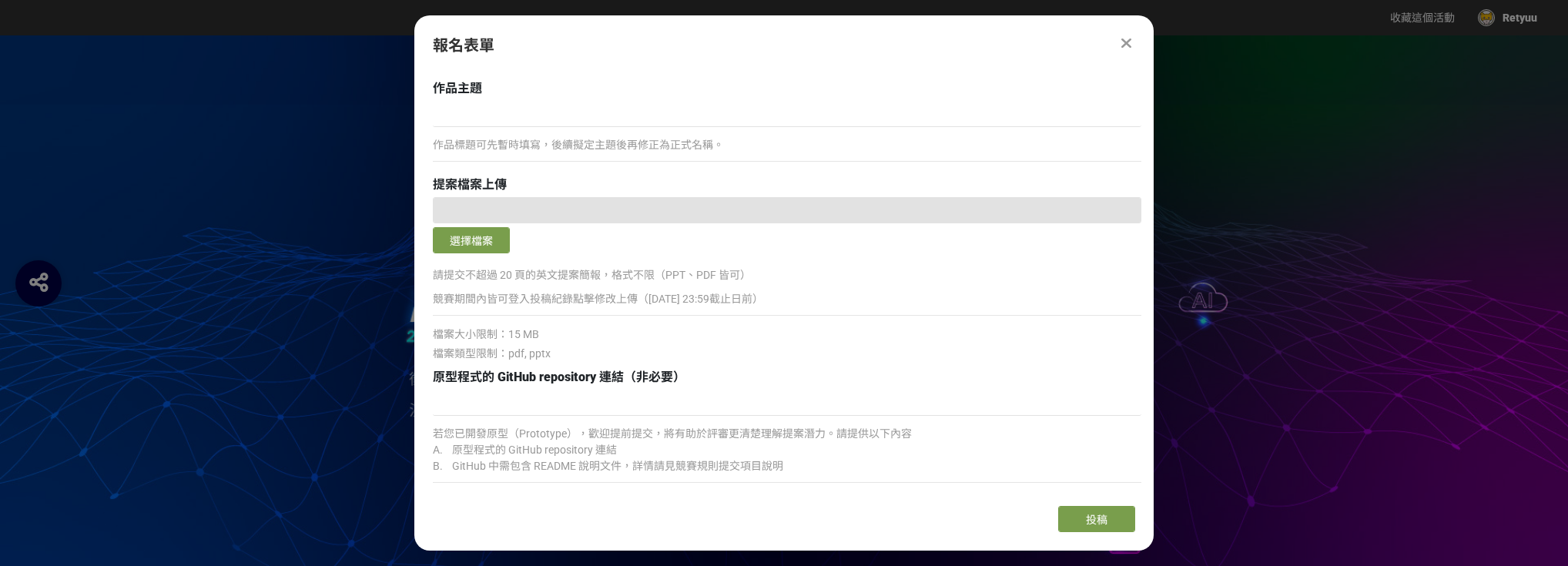
scroll to position [1540, 0]
click at [1087, 515] on span "投稿" at bounding box center [1097, 520] width 21 height 12
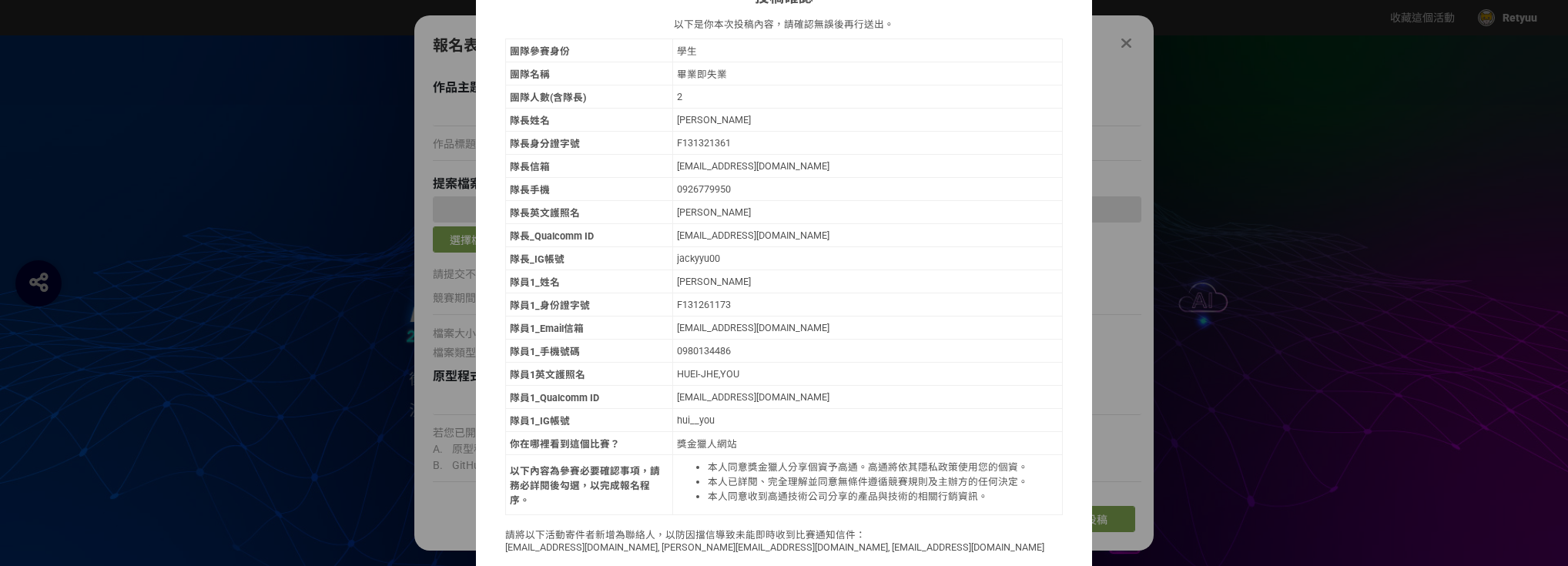
scroll to position [127, 0]
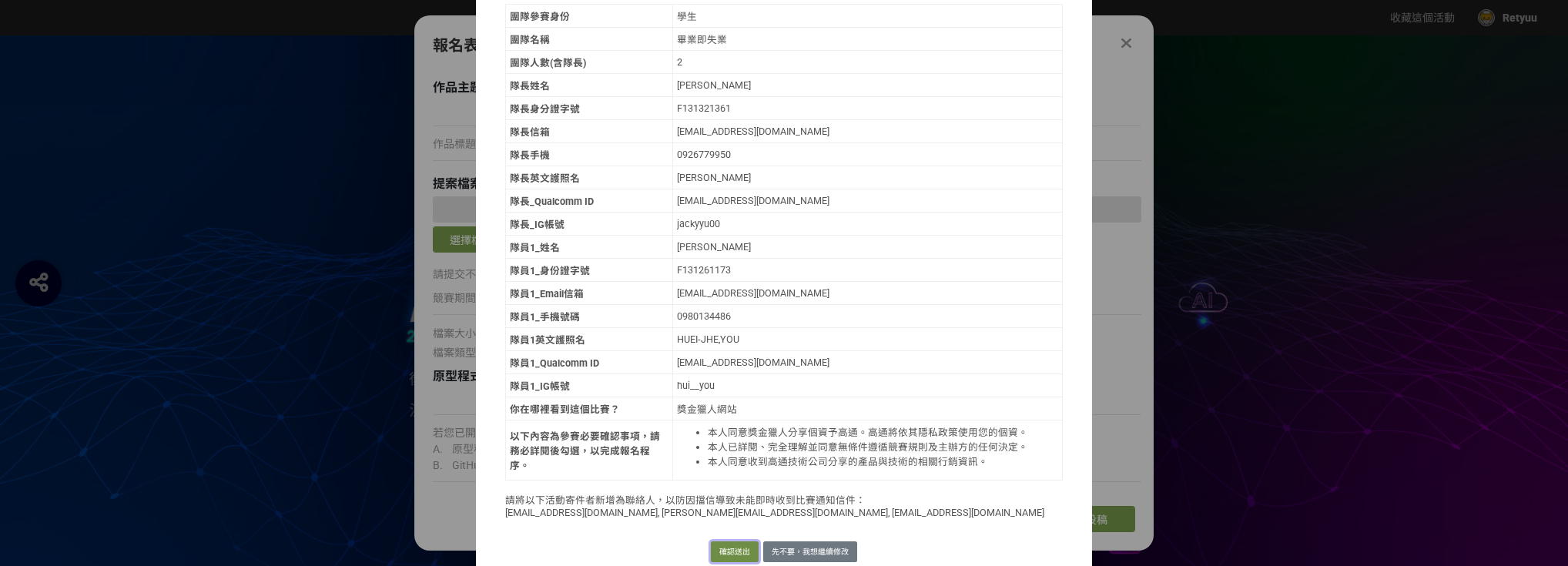
click at [728, 545] on button "確認送出" at bounding box center [735, 551] width 48 height 21
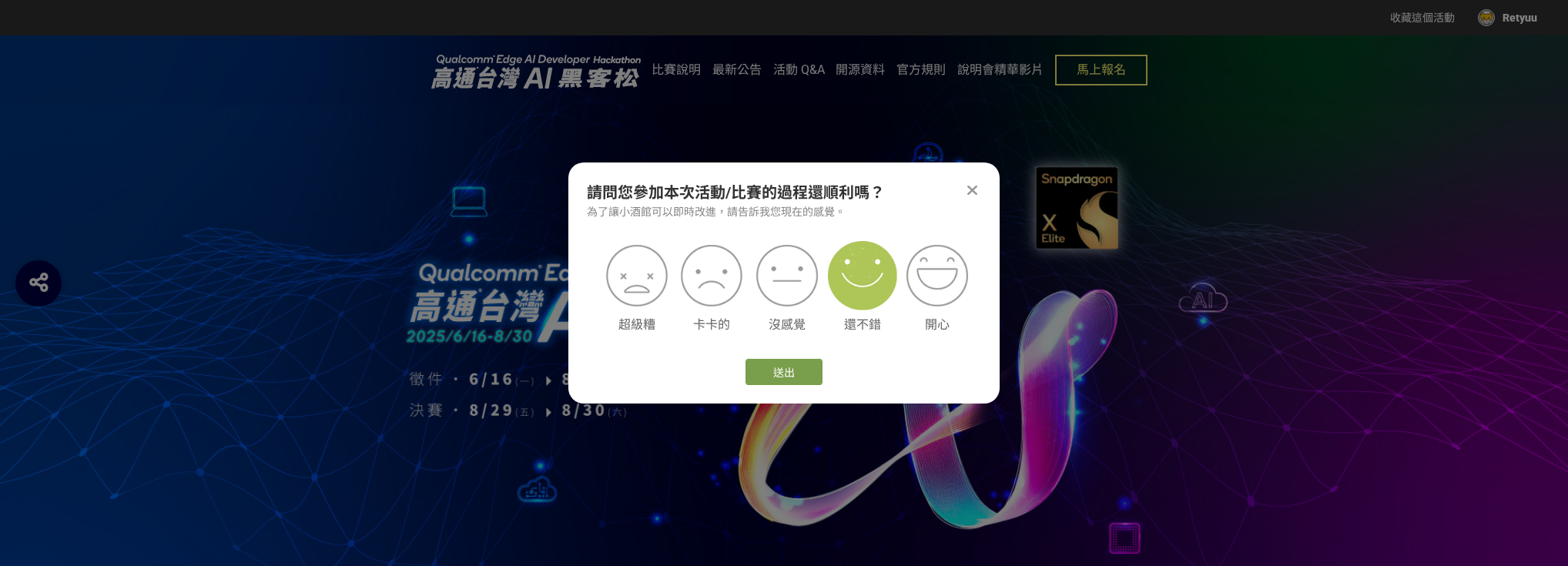
click at [869, 283] on img at bounding box center [862, 275] width 69 height 69
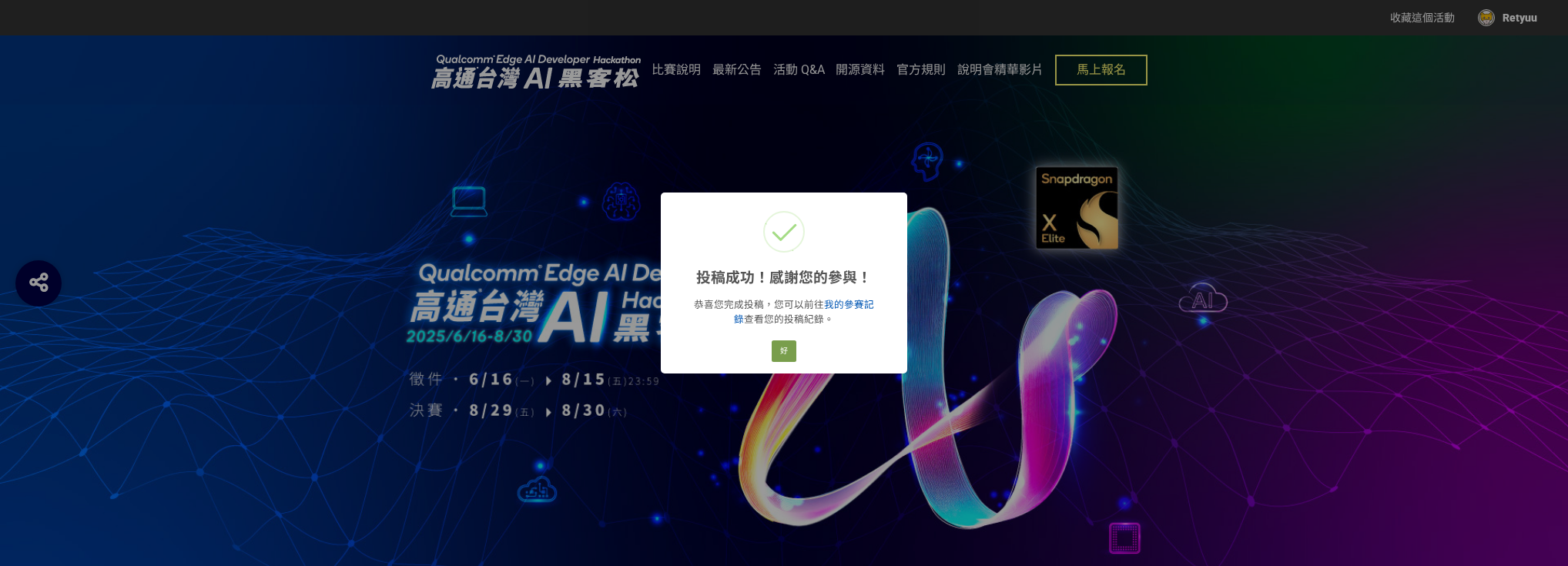
click at [847, 307] on link "我的參賽記錄" at bounding box center [805, 312] width 141 height 27
click at [778, 346] on button "好" at bounding box center [784, 350] width 25 height 21
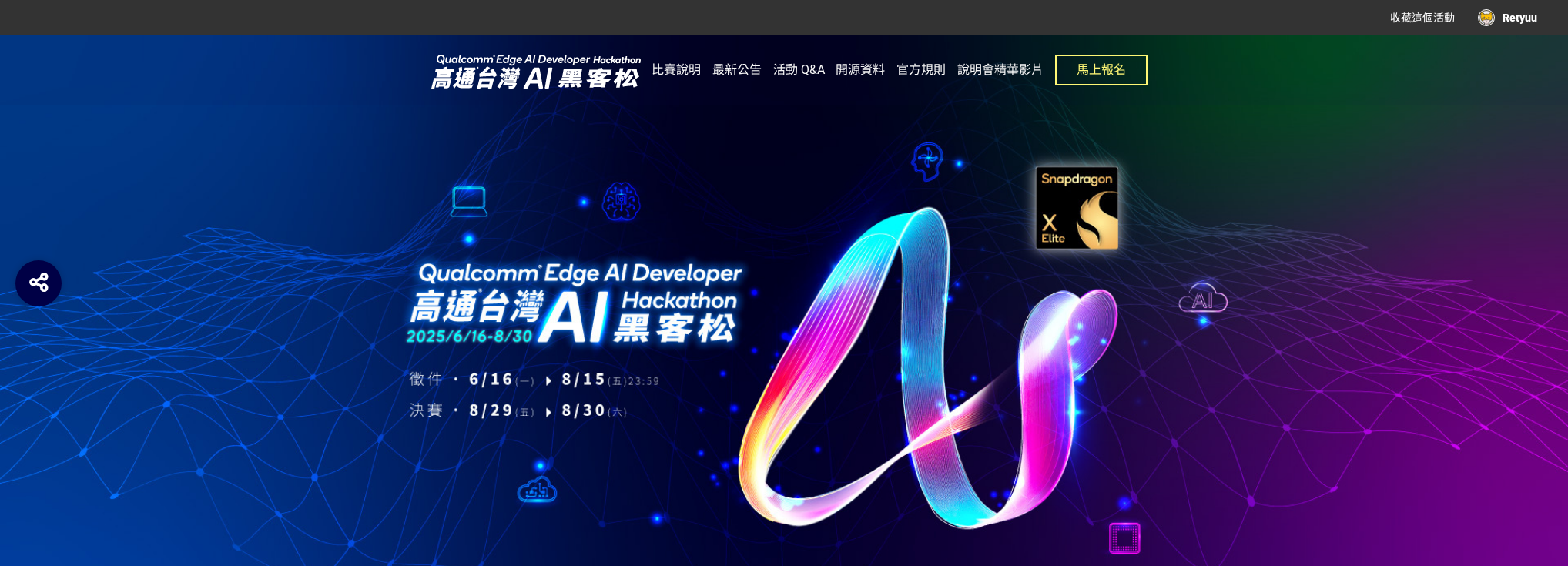
click at [1521, 19] on div "Retyuu" at bounding box center [1507, 18] width 59 height 17
click at [1499, 68] on link "投稿記錄" at bounding box center [1499, 64] width 43 height 12
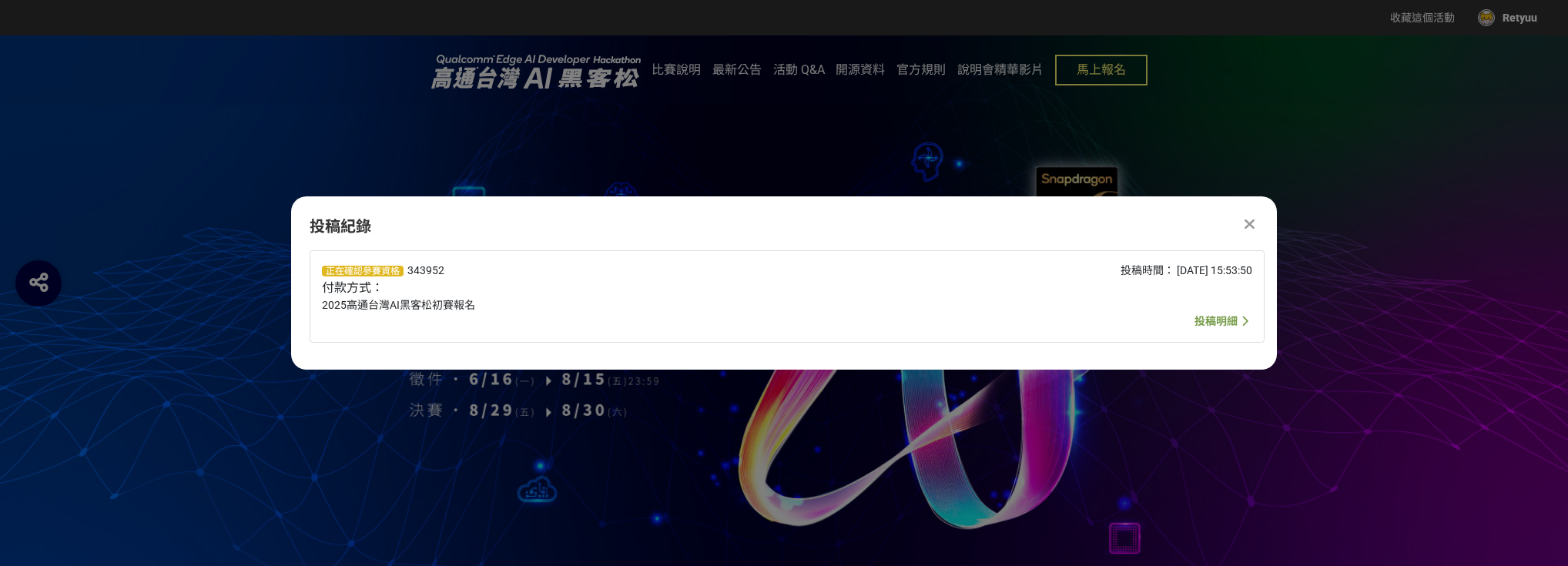
click at [1211, 320] on span "投稿明細" at bounding box center [1216, 321] width 43 height 12
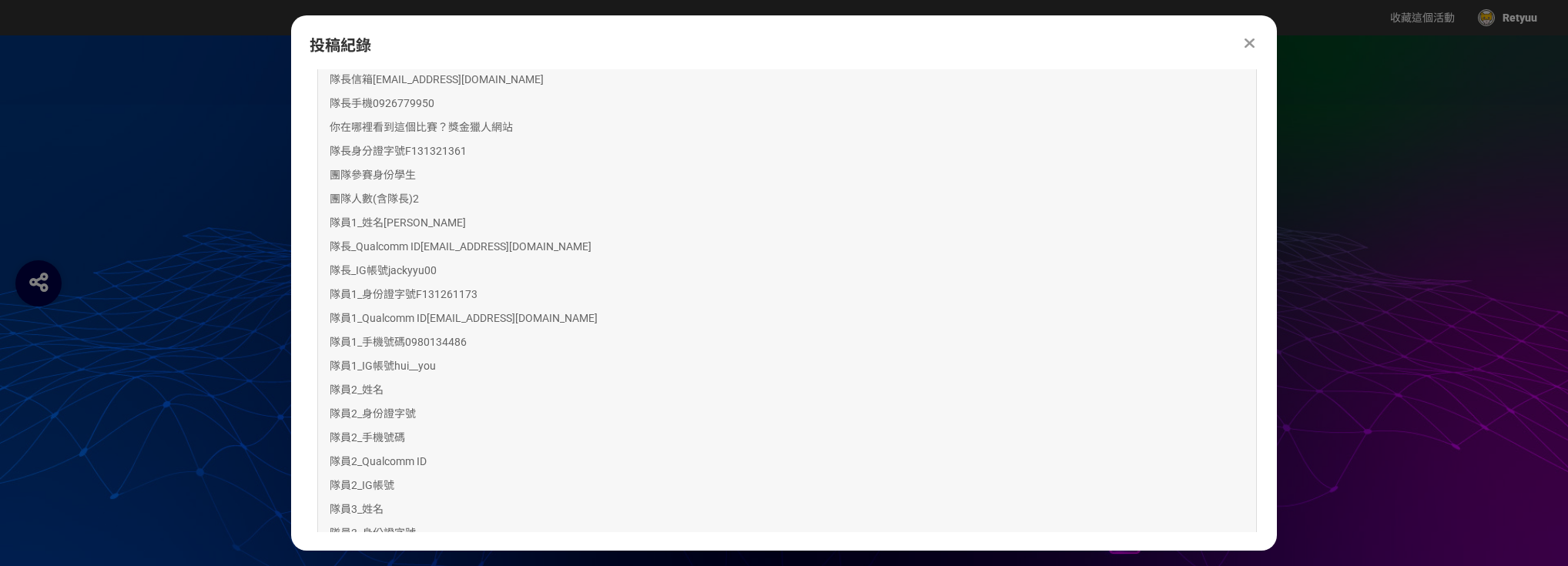
scroll to position [370, 0]
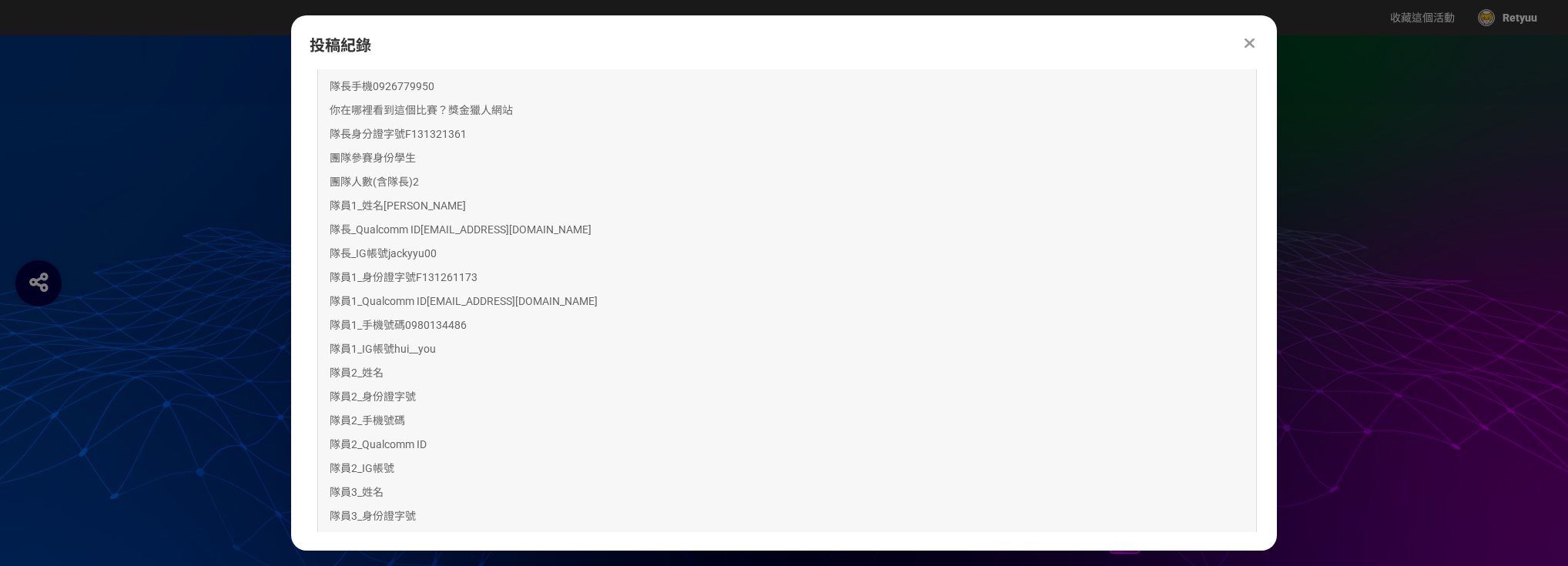
click at [1446, 247] on div at bounding box center [784, 341] width 1568 height 612
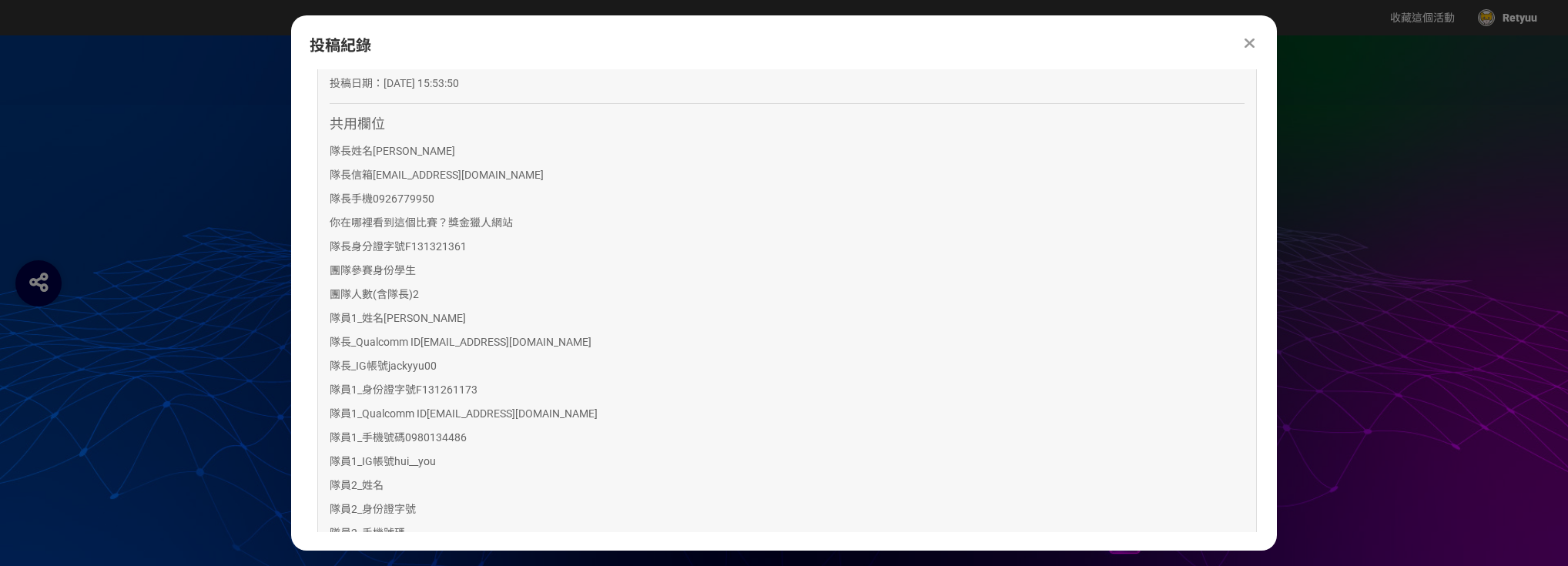
scroll to position [123, 0]
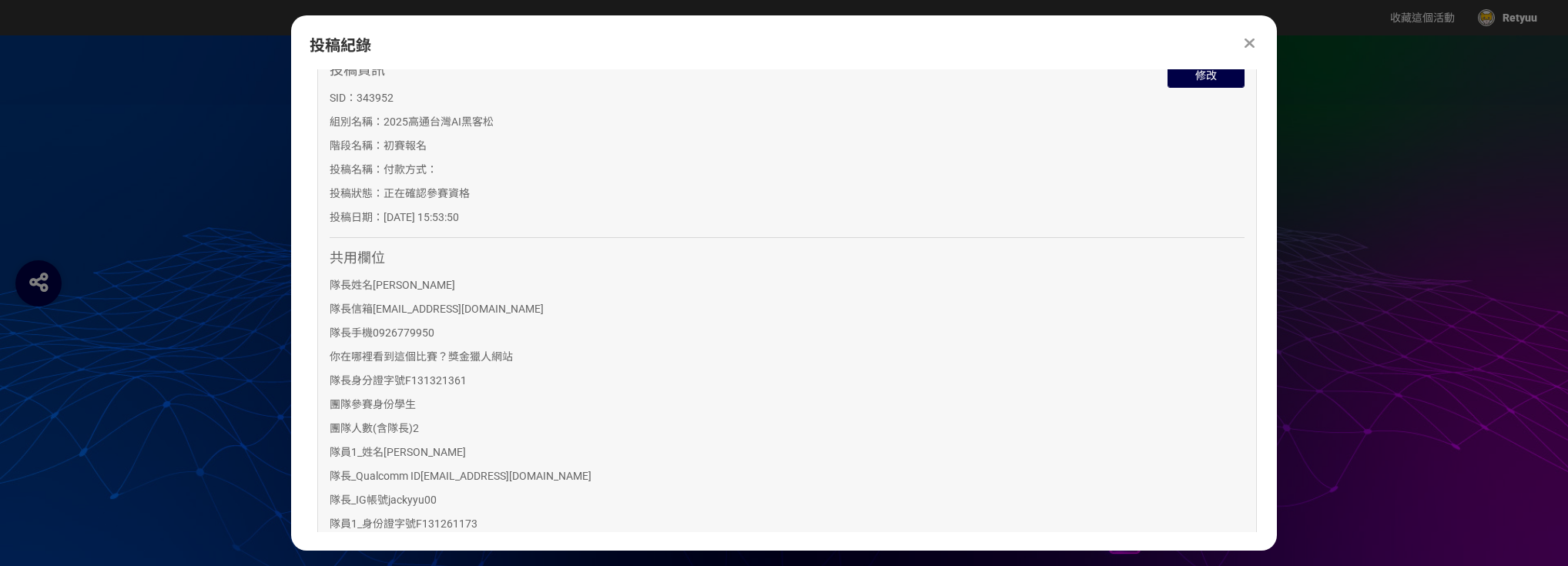
click at [1371, 271] on div at bounding box center [784, 341] width 1568 height 612
click at [1252, 45] on icon at bounding box center [1250, 43] width 10 height 15
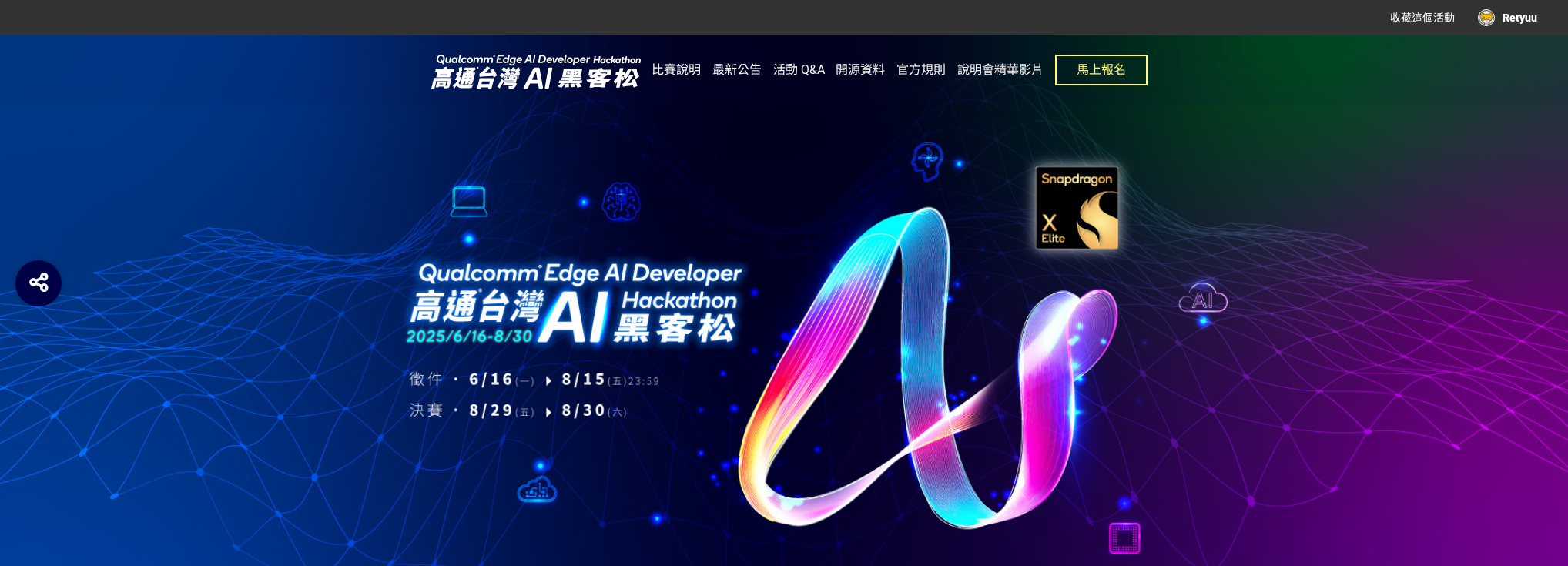
click at [679, 66] on span "比賽說明" at bounding box center [677, 69] width 50 height 15
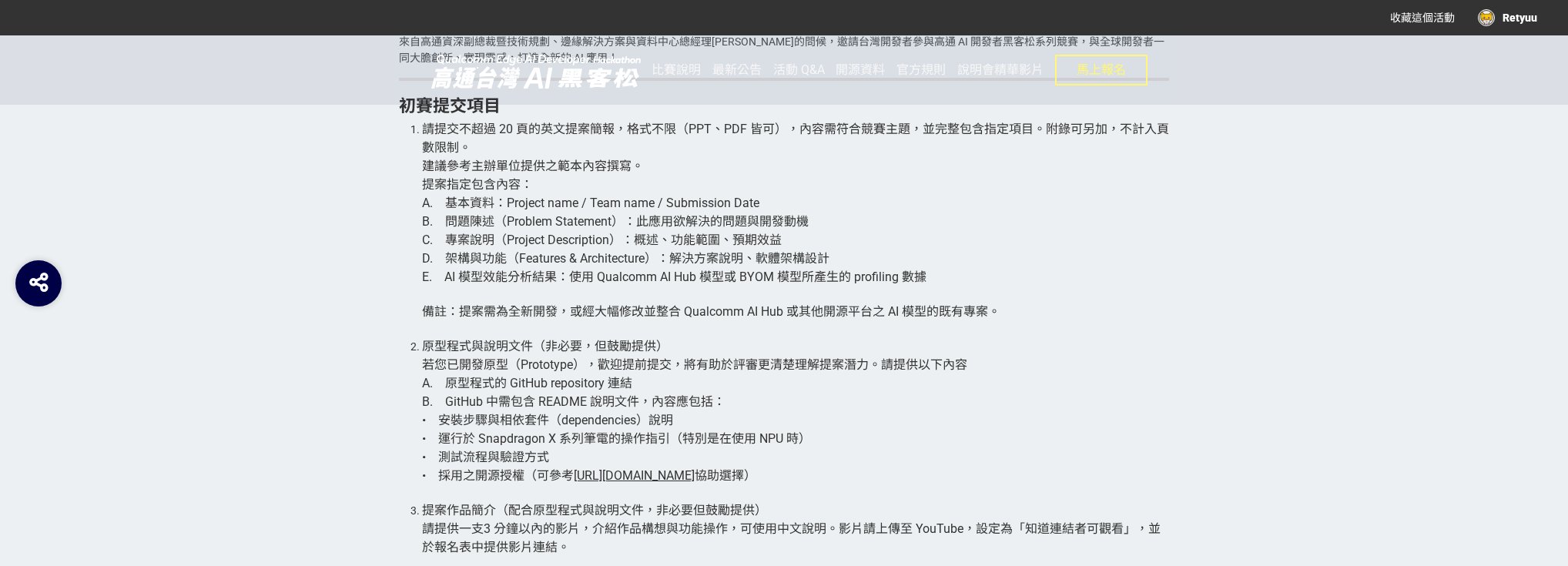
scroll to position [2648, 0]
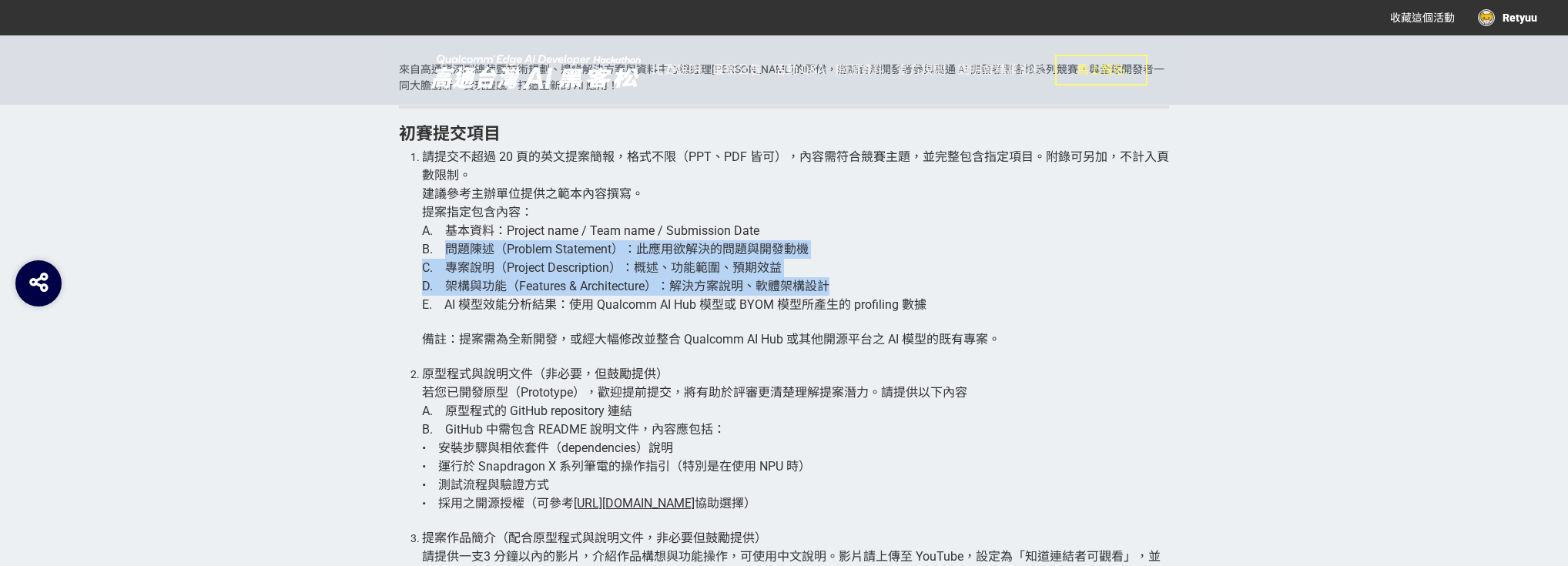
drag, startPoint x: 448, startPoint y: 253, endPoint x: 931, endPoint y: 286, distance: 484.1
click at [931, 286] on li "請提交不超過 20 頁的英文提案簡報，格式不限（PPT、PDF 皆可），內容需符合競賽主題，並完整包含指定項目。附錄可另加，不計入頁數限制。 建議參考主辦單位…" at bounding box center [796, 257] width 747 height 217
click at [483, 289] on span "D. 架構與功能（Features & Architecture）：解決方案說明、軟體架構設計" at bounding box center [626, 285] width 408 height 15
drag, startPoint x: 419, startPoint y: 254, endPoint x: 1060, endPoint y: 280, distance: 641.5
click at [1060, 280] on ol "請提交不超過 20 頁的英文提案簡報，格式不限（PPT、PDF 皆可），內容需符合競賽主題，並完整包含指定項目。附錄可另加，不計入頁數限制。 建議參考主辦單位…" at bounding box center [784, 366] width 770 height 437
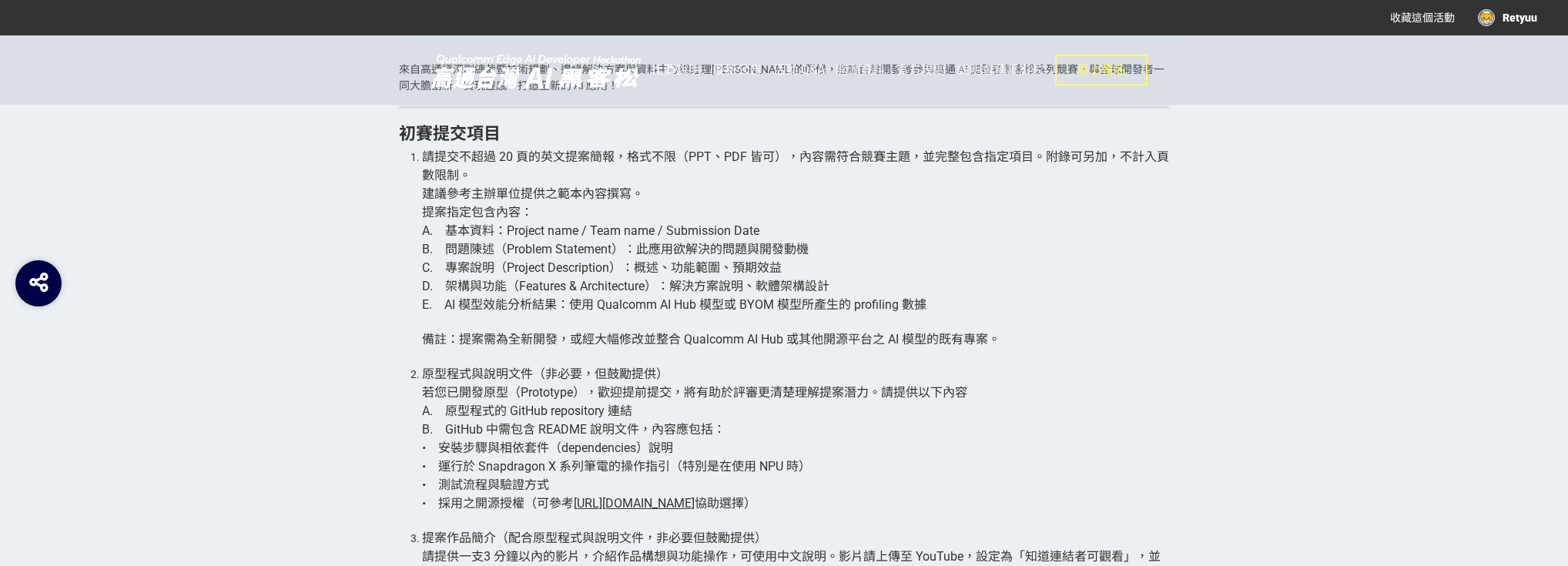
click at [646, 317] on li "請提交不超過 20 頁的英文提案簡報，格式不限（PPT、PDF 皆可），內容需符合競賽主題，並完整包含指定項目。附錄可另加，不計入頁數限制。 建議參考主辦單位…" at bounding box center [796, 257] width 747 height 217
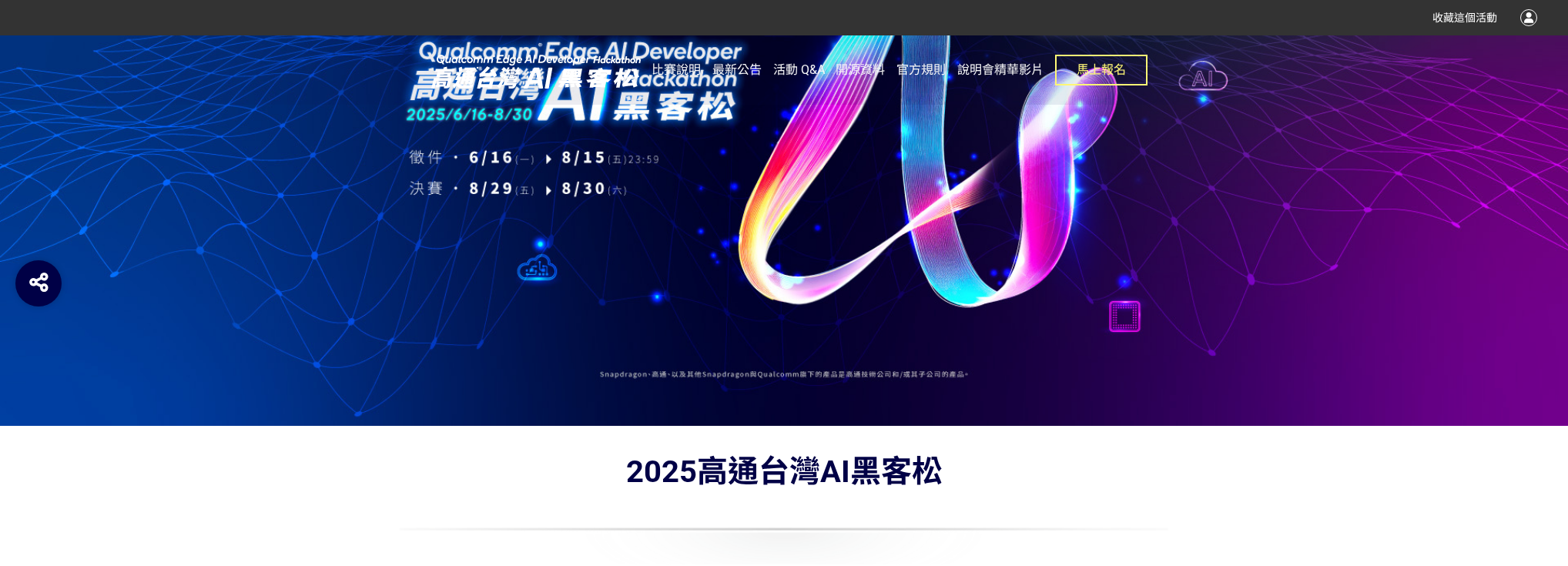
scroll to position [370, 0]
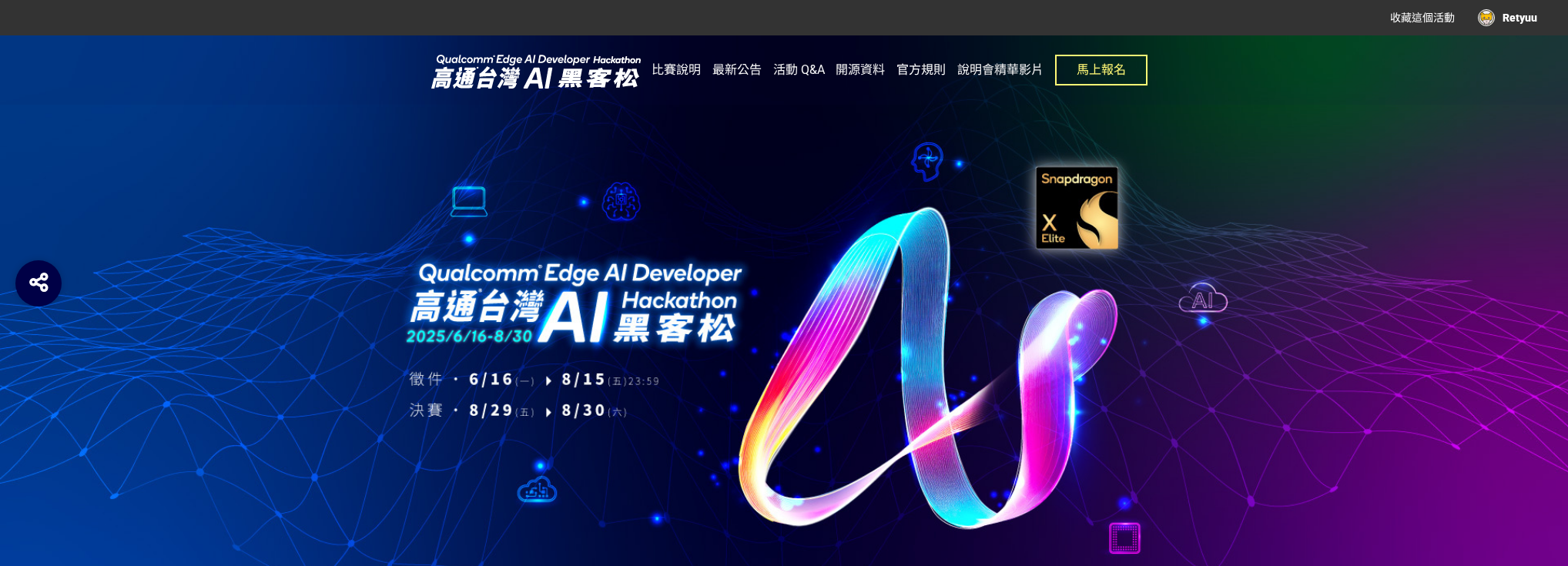
click at [912, 69] on span "官方規則" at bounding box center [921, 69] width 50 height 15
click at [748, 71] on span "最新公告" at bounding box center [738, 69] width 50 height 15
click at [963, 64] on span "說明會精華影片" at bounding box center [1000, 69] width 87 height 15
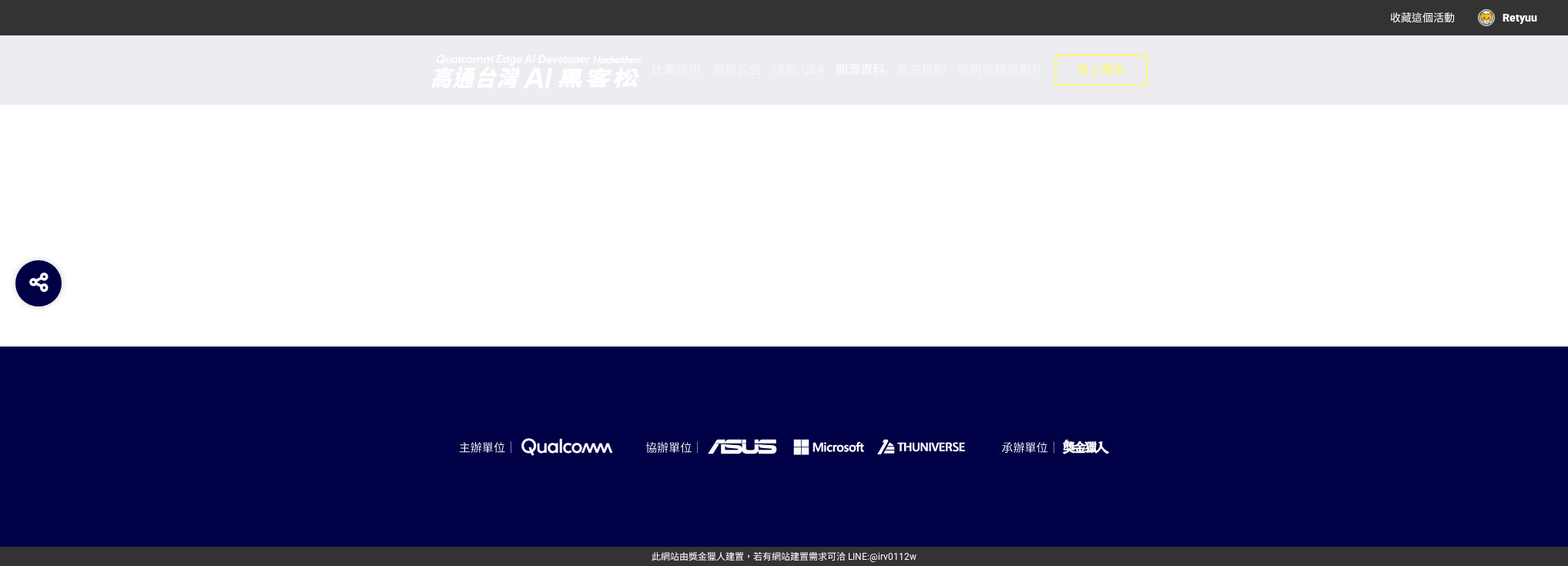
click at [865, 71] on span "開源資料" at bounding box center [860, 69] width 50 height 15
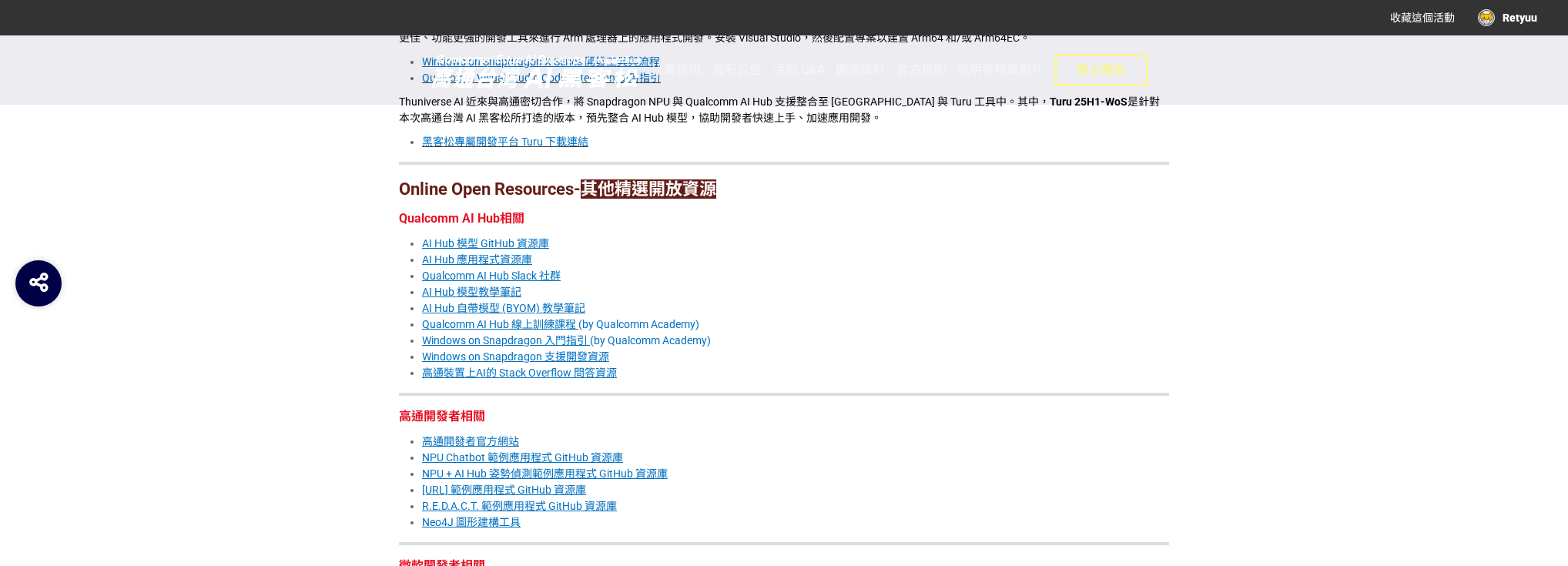
scroll to position [1058, 0]
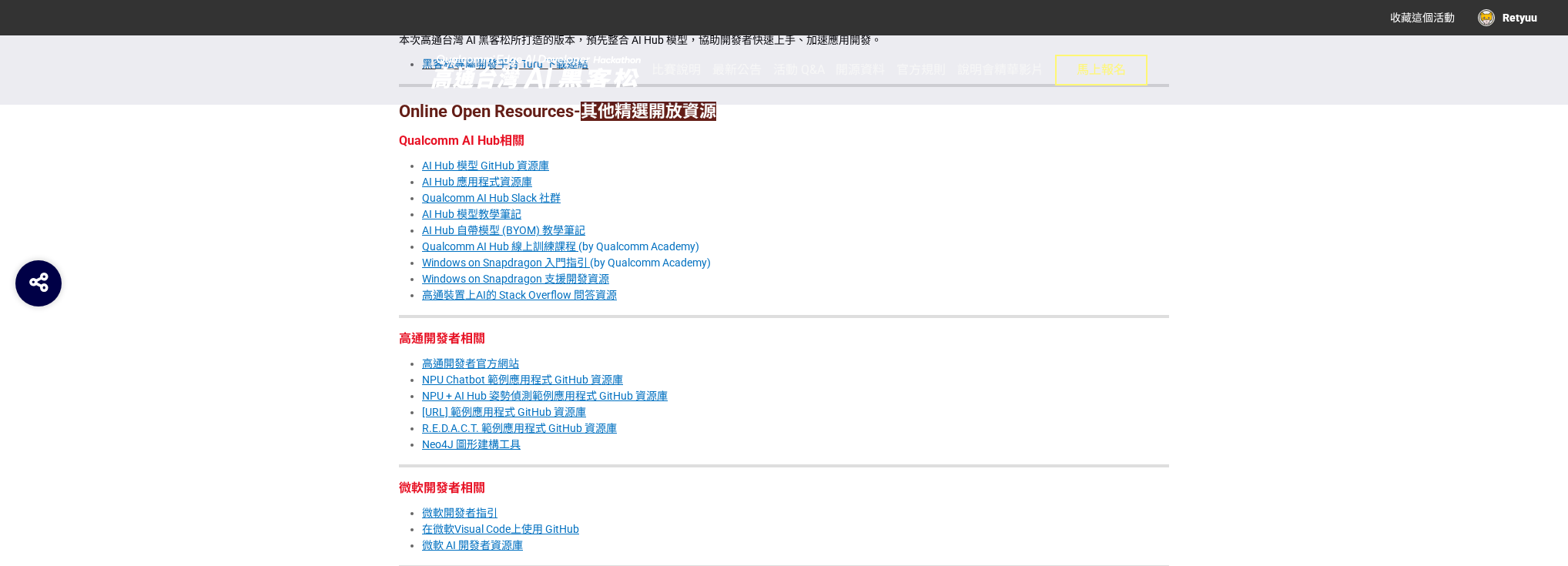
click at [637, 394] on u "NPU + AI Hub 姿勢偵測範例應用程式 GitHub 資源庫" at bounding box center [545, 396] width 246 height 12
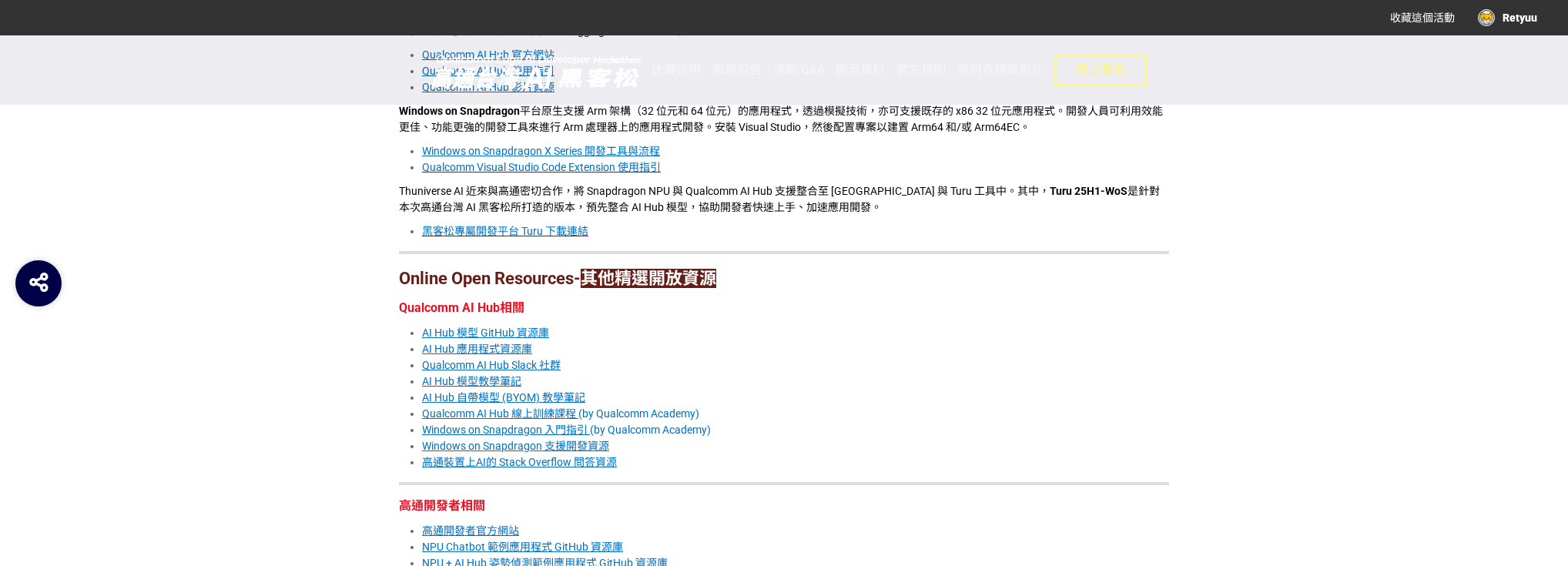
scroll to position [862, 0]
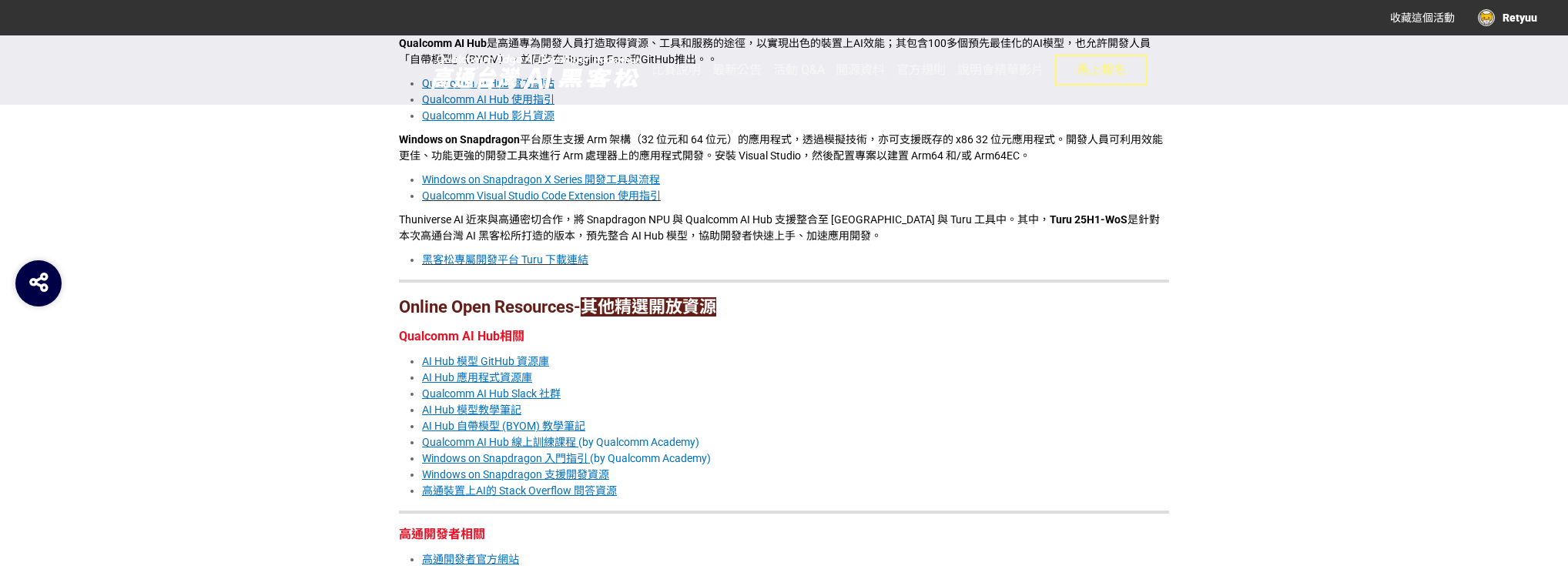
click at [541, 259] on span "黑客松專屬開發平台 Turu 下載連結" at bounding box center [506, 259] width 166 height 12
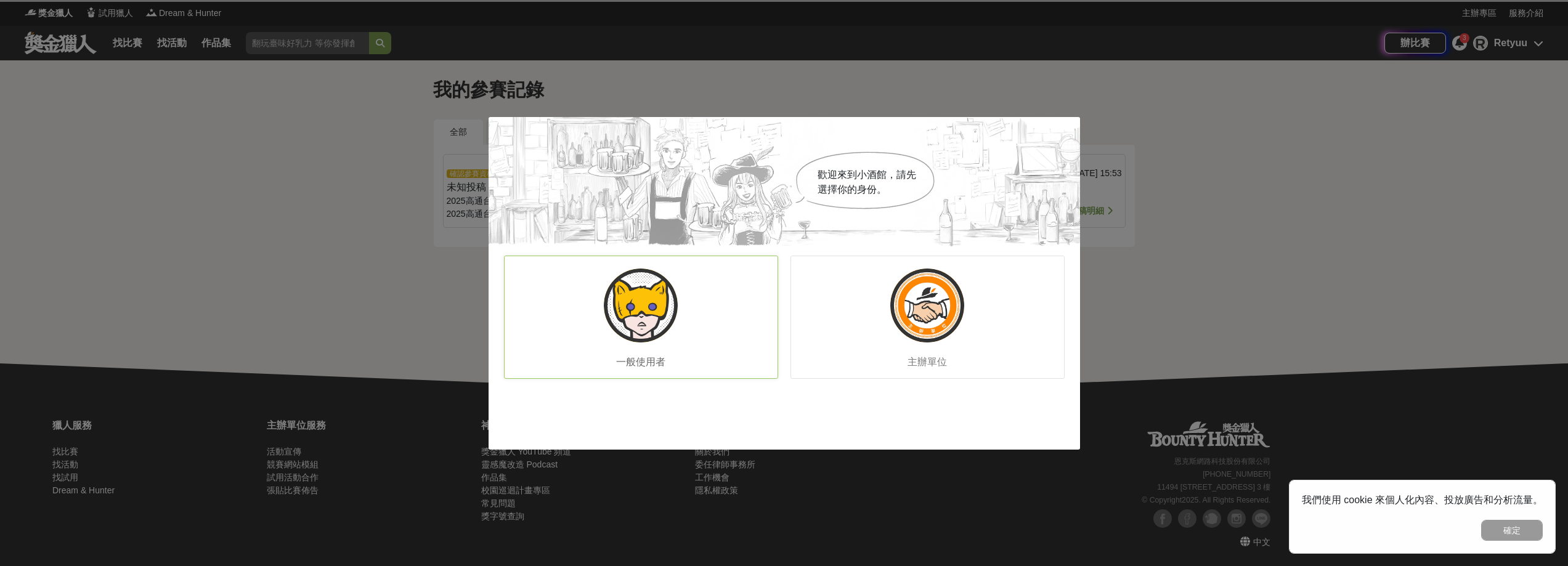
click at [670, 351] on div "一般使用者" at bounding box center [641, 317] width 274 height 123
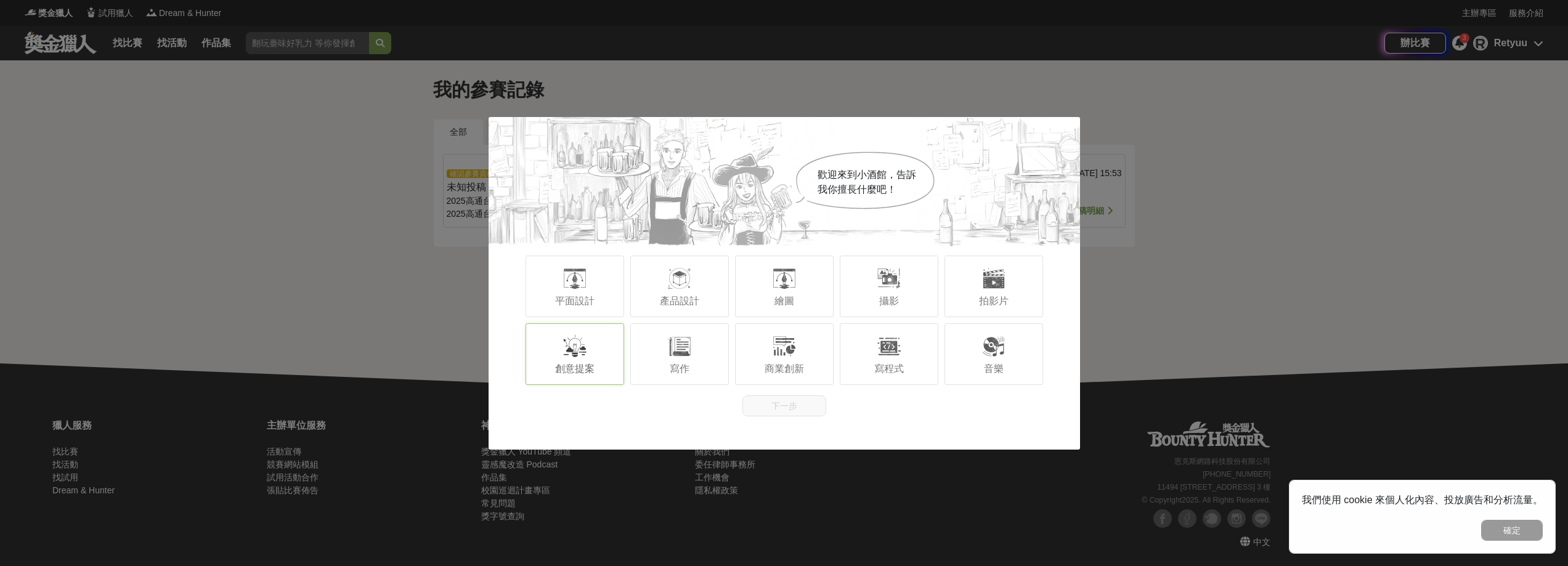
click at [578, 363] on span "創意提案" at bounding box center [575, 368] width 40 height 10
click at [820, 356] on div "商業創新" at bounding box center [785, 354] width 99 height 62
click at [788, 359] on div "商業創新" at bounding box center [785, 354] width 99 height 62
click at [894, 356] on div at bounding box center [889, 346] width 25 height 25
click at [791, 367] on span "商業創新" at bounding box center [785, 368] width 40 height 10
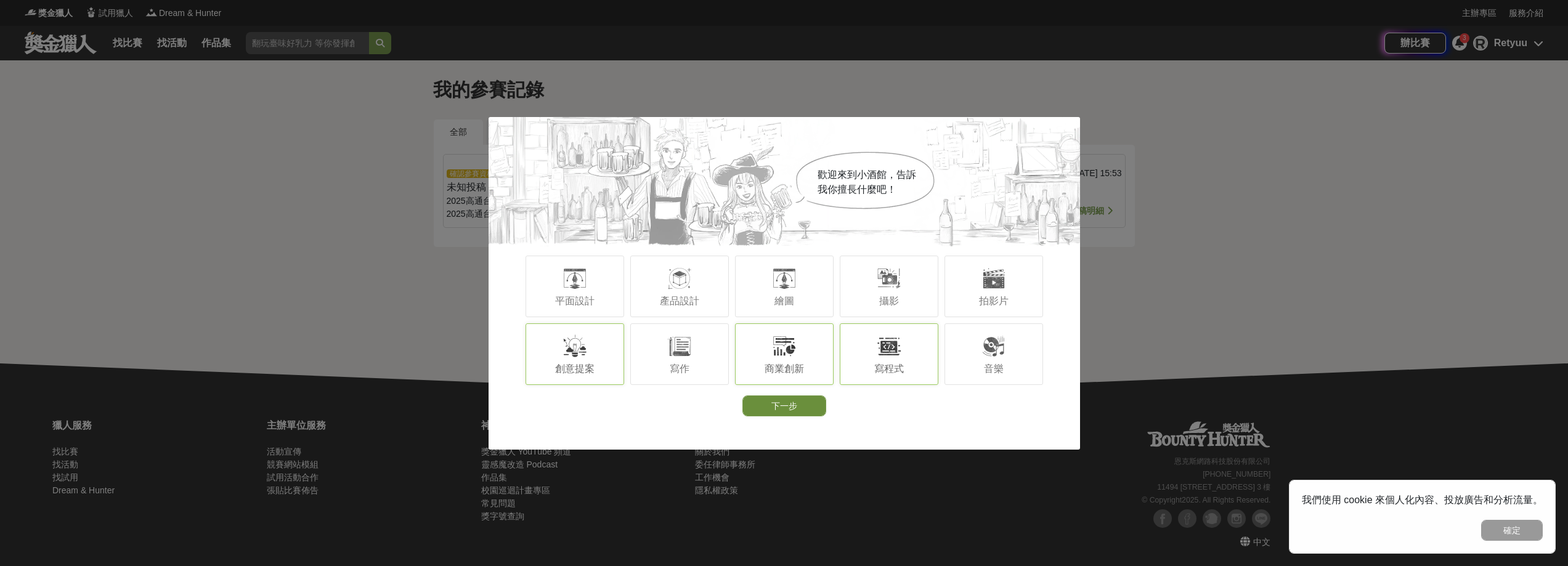
click at [790, 406] on button "下一步" at bounding box center [784, 406] width 84 height 21
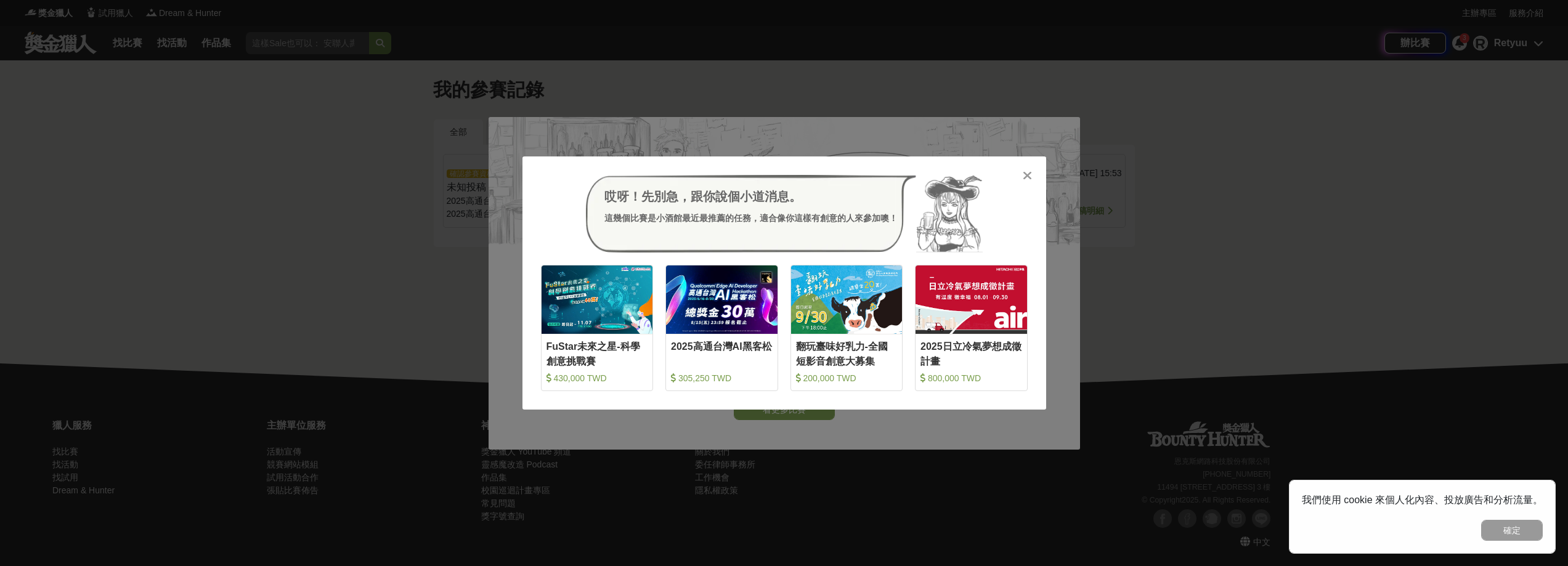
click at [1027, 175] on icon at bounding box center [1027, 175] width 9 height 12
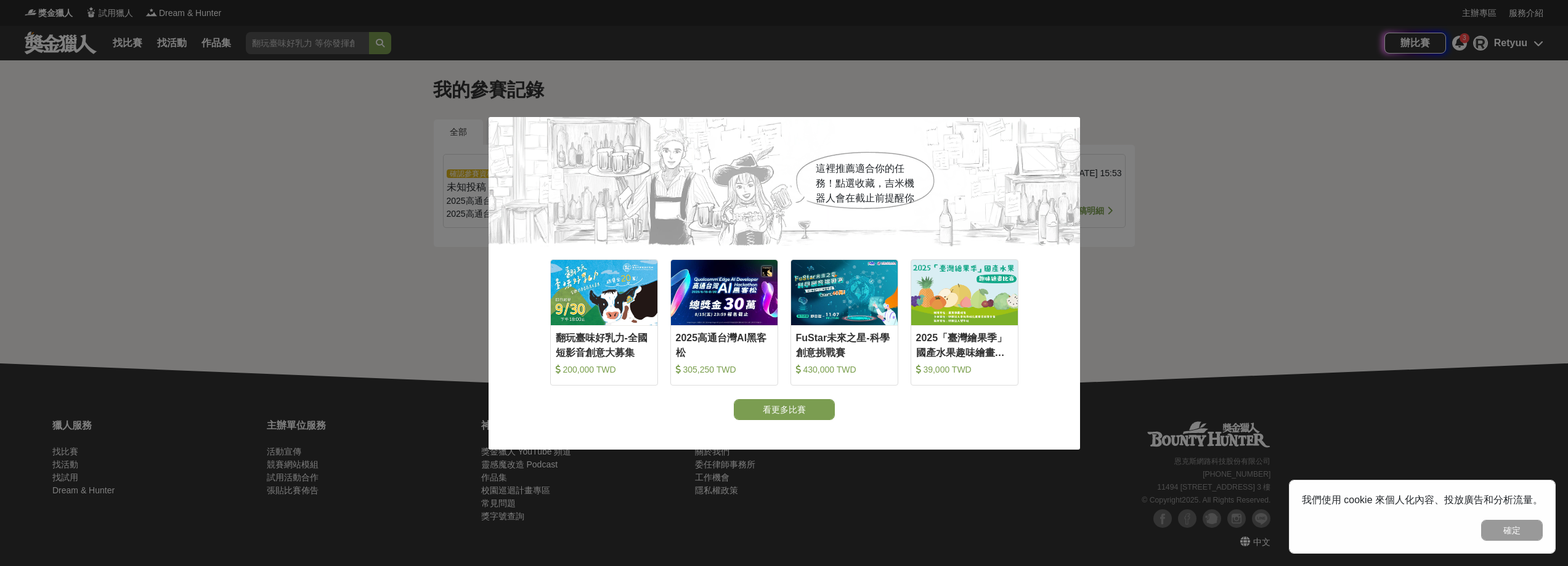
click at [1347, 175] on div "這裡推薦適合你的任務！點選收藏，[PERSON_NAME]機器人會在截止前提醒你 收藏 翻玩臺味好乳力-全國短影音創意大募集 200,000 TWD 收藏 2…" at bounding box center [784, 283] width 1568 height 566
